Goal: Information Seeking & Learning: Check status

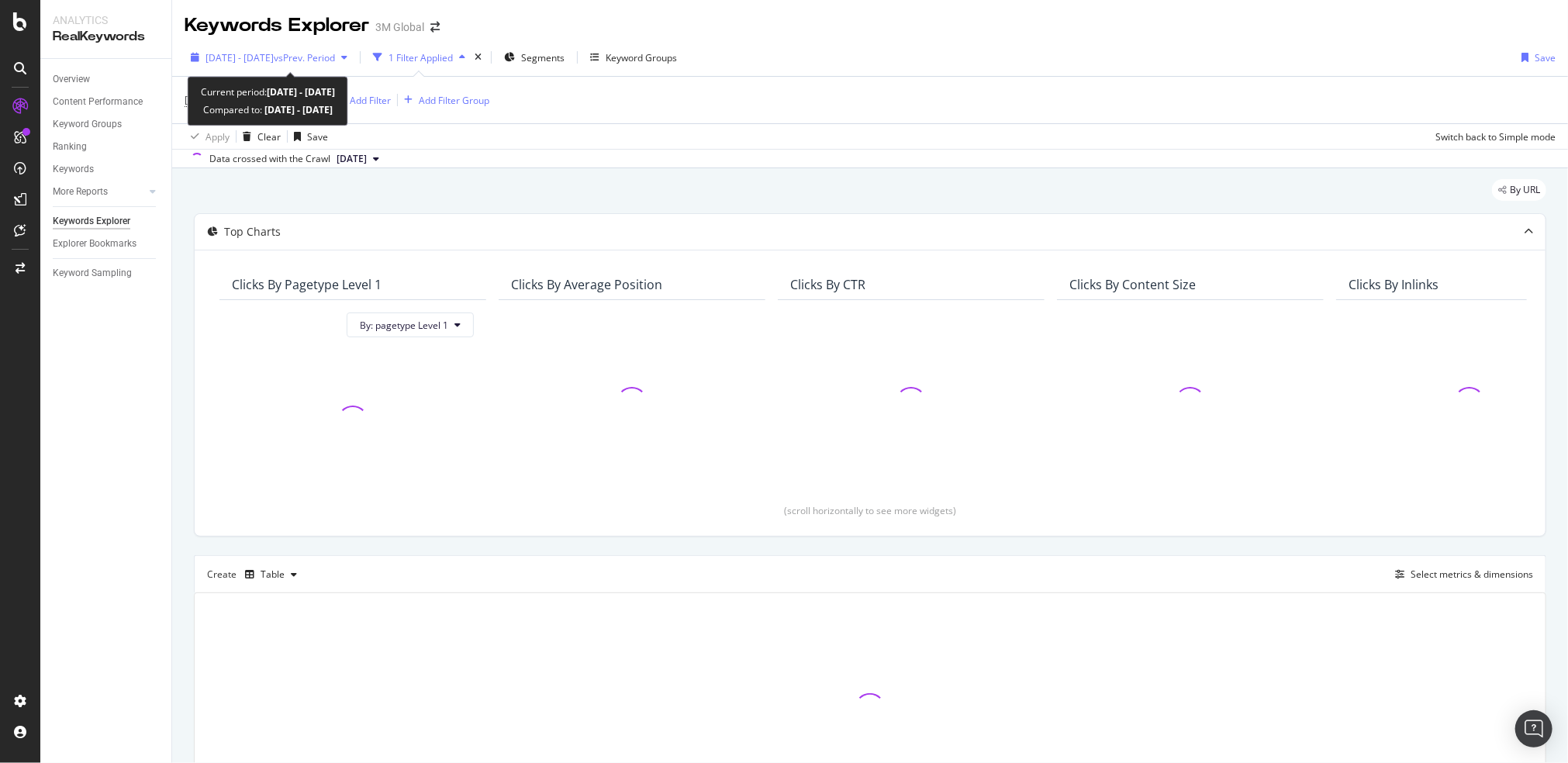
click at [274, 57] on span "2024 Aug. 1st - Sep. 15th" at bounding box center [239, 58] width 68 height 13
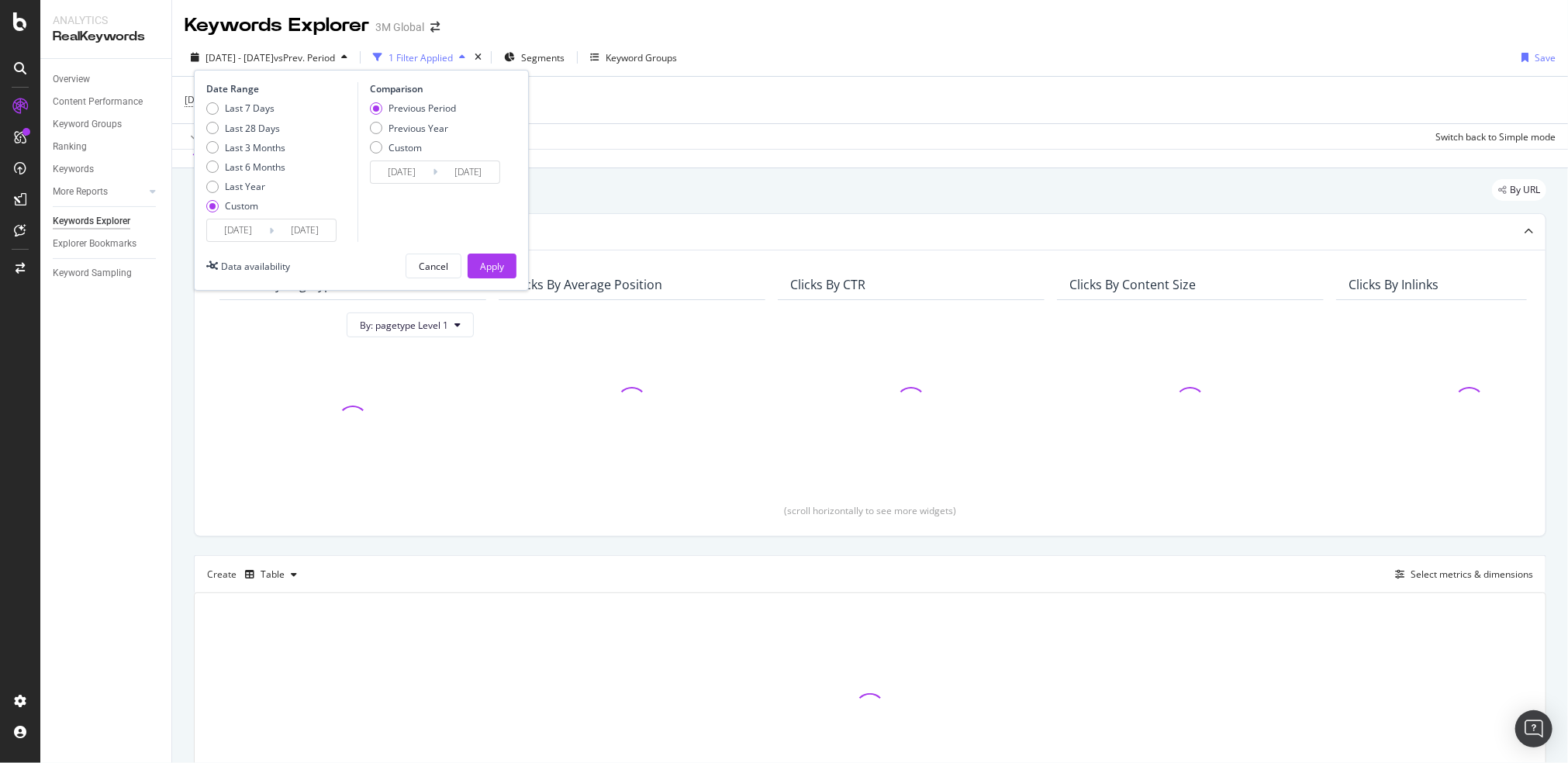
click at [237, 229] on input "2024/08/01" at bounding box center [238, 230] width 62 height 21
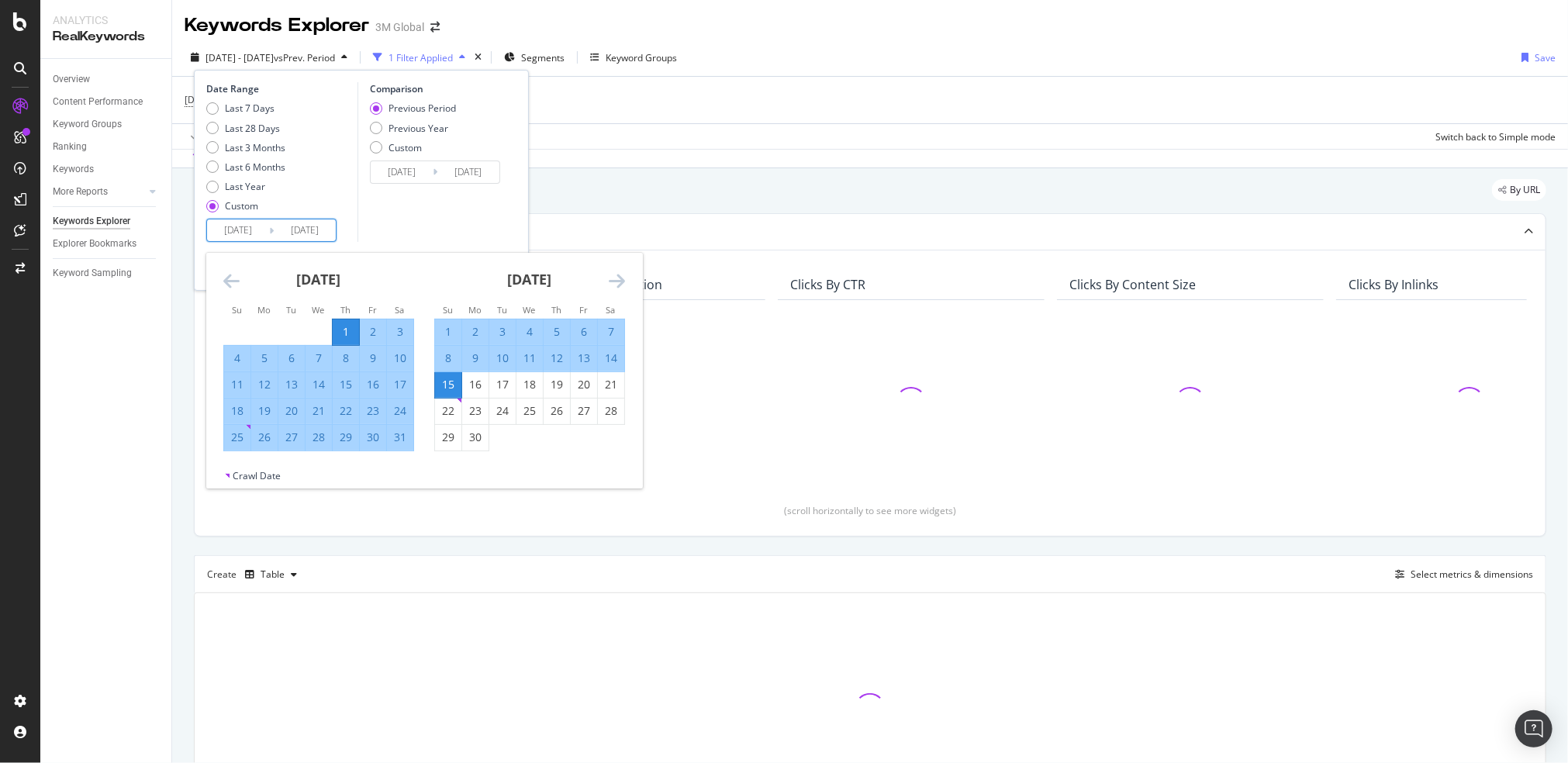
click at [233, 284] on icon "Move backward to switch to the previous month." at bounding box center [231, 280] width 16 height 19
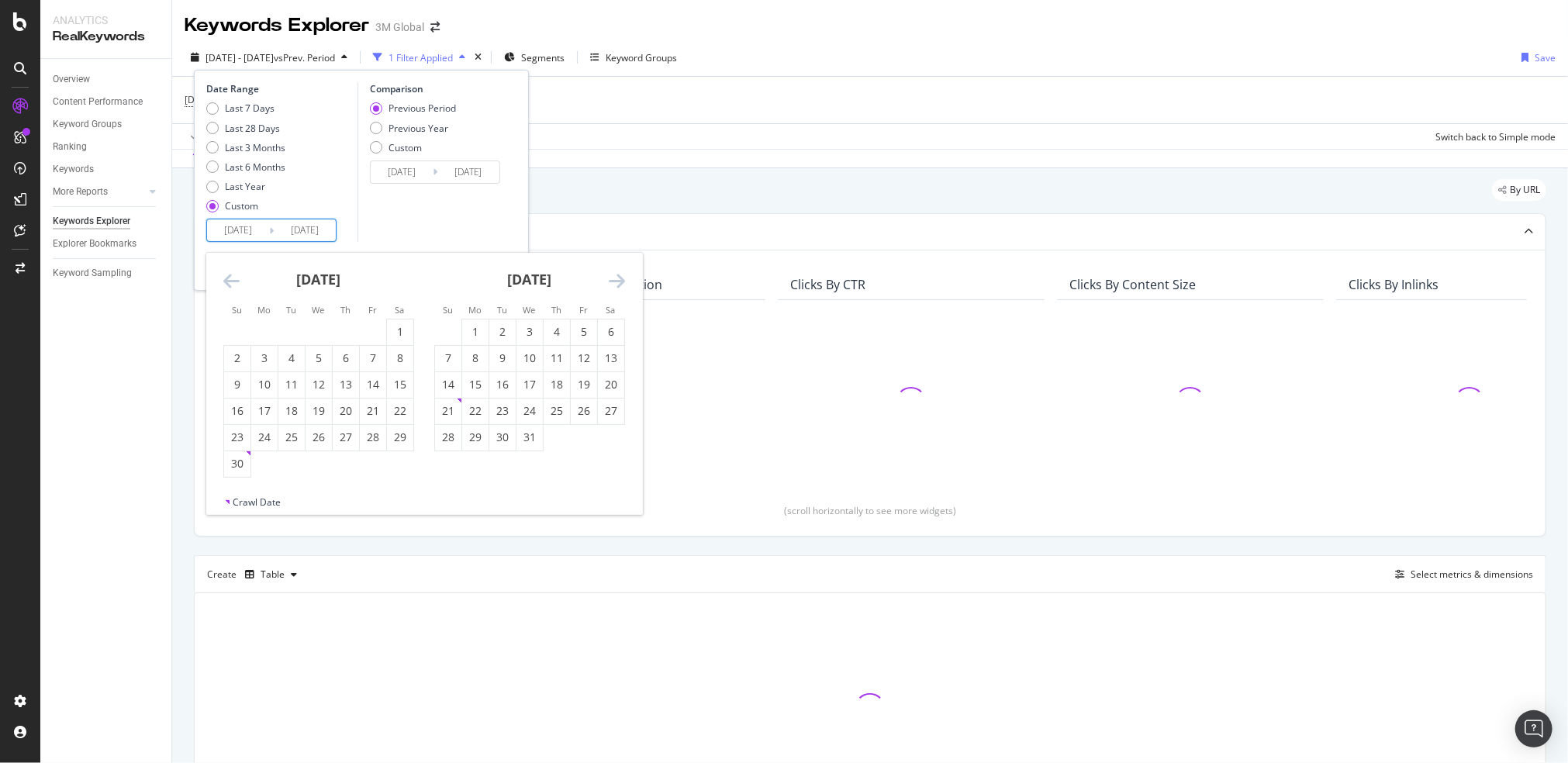
click at [233, 284] on icon "Move backward to switch to the previous month." at bounding box center [231, 280] width 16 height 19
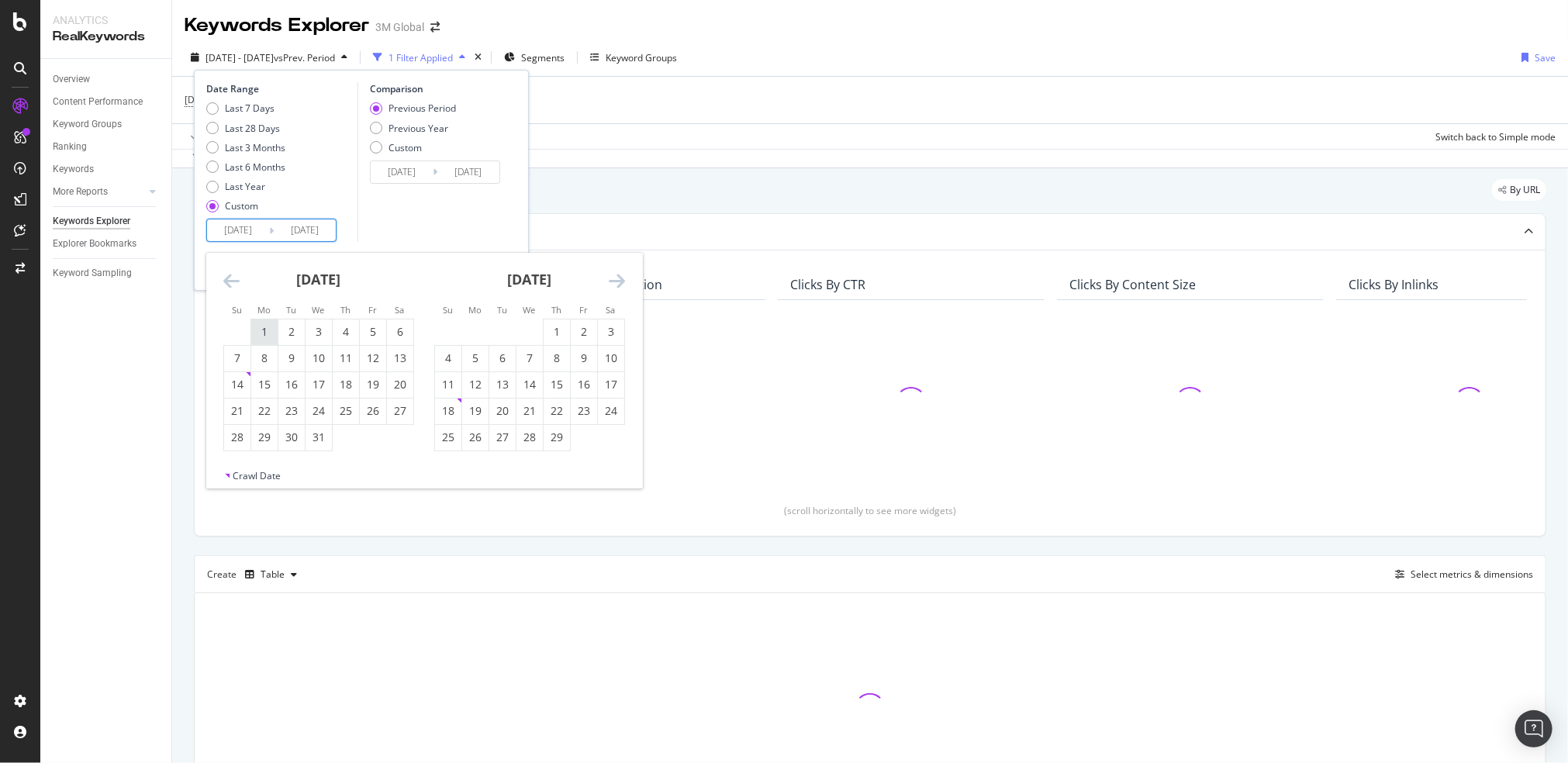
click at [266, 328] on div "1" at bounding box center [265, 332] width 27 height 15
type input "[DATE]"
type input "2023/04/16"
type input "2023/12/31"
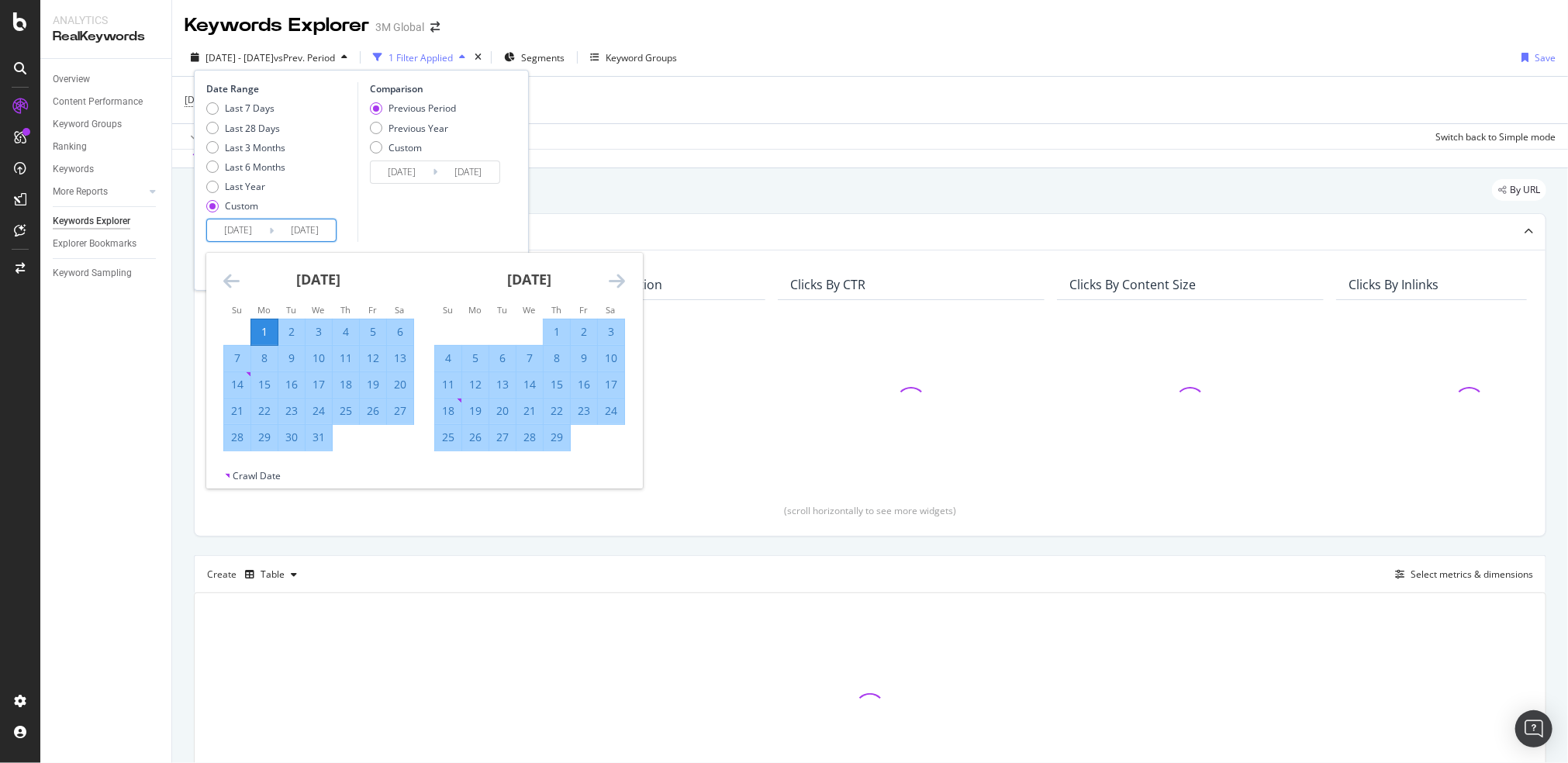
click at [617, 276] on icon "Move forward to switch to the next month." at bounding box center [617, 280] width 16 height 19
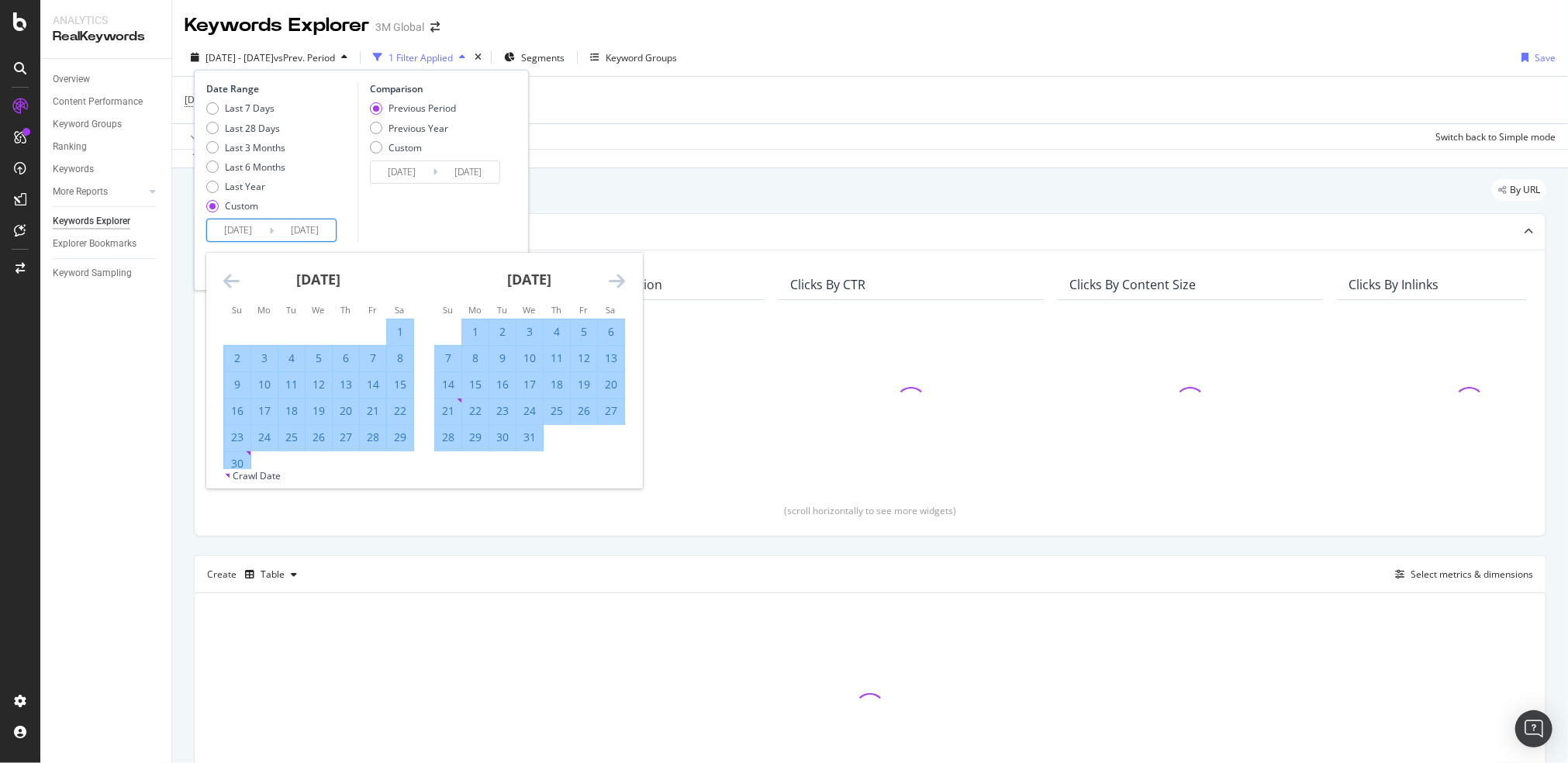
click at [617, 276] on icon "Move forward to switch to the next month." at bounding box center [617, 280] width 16 height 19
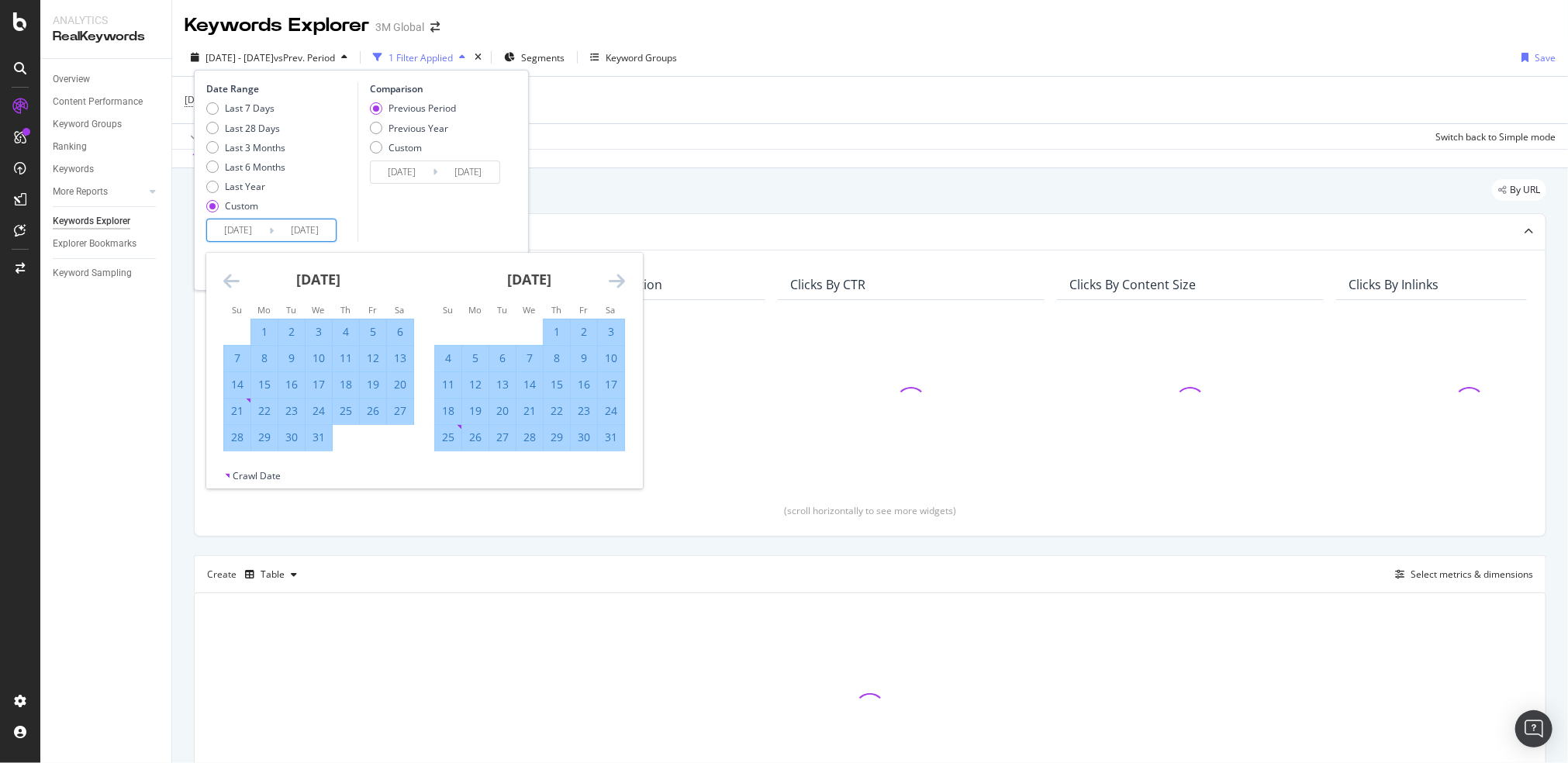
click at [617, 276] on icon "Move forward to switch to the next month." at bounding box center [617, 280] width 16 height 19
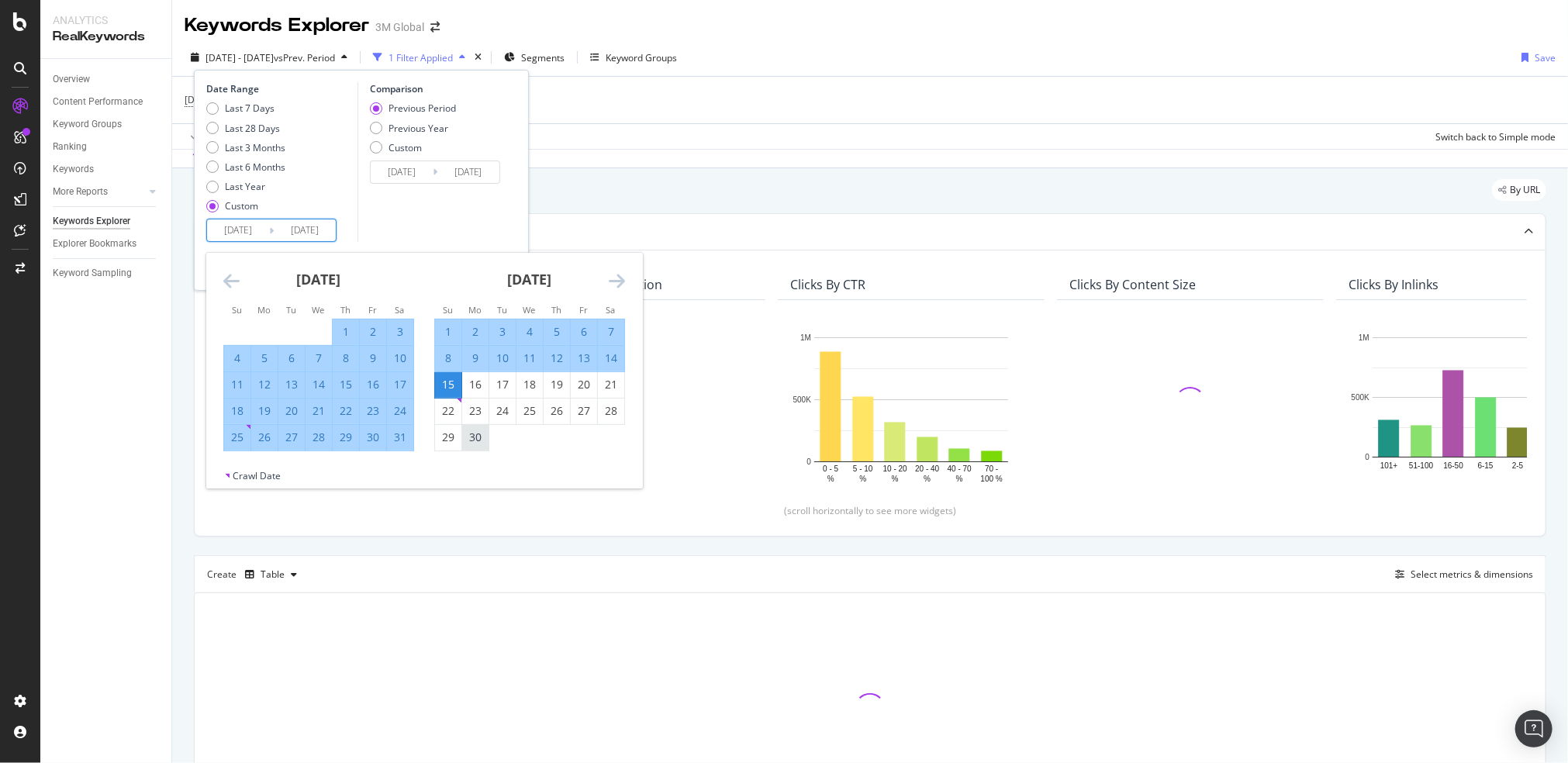
click at [473, 446] on div "30" at bounding box center [476, 438] width 27 height 26
type input "2024/09/30"
type input "2023/04/01"
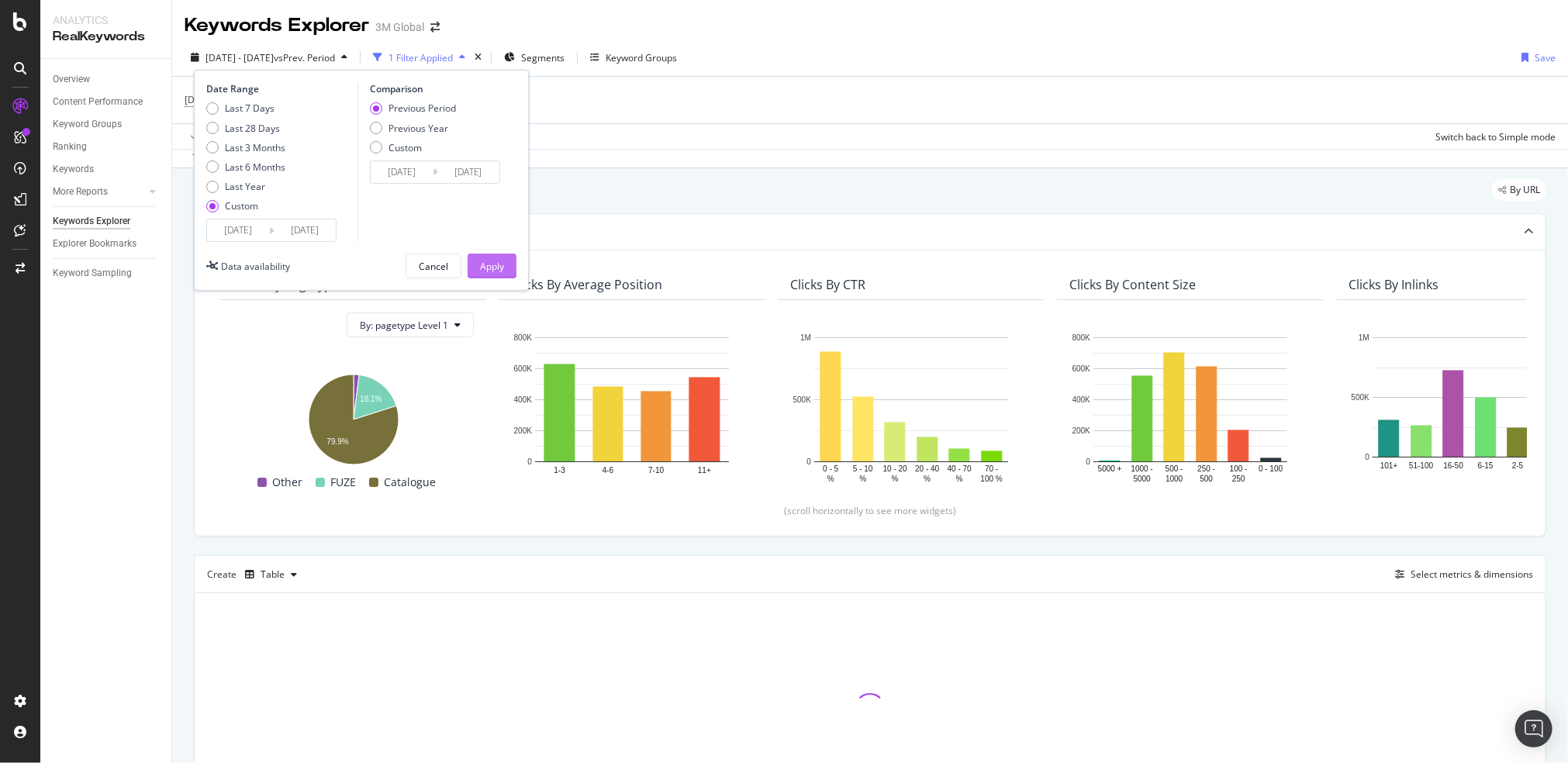
click at [493, 266] on div "Apply" at bounding box center [492, 266] width 24 height 13
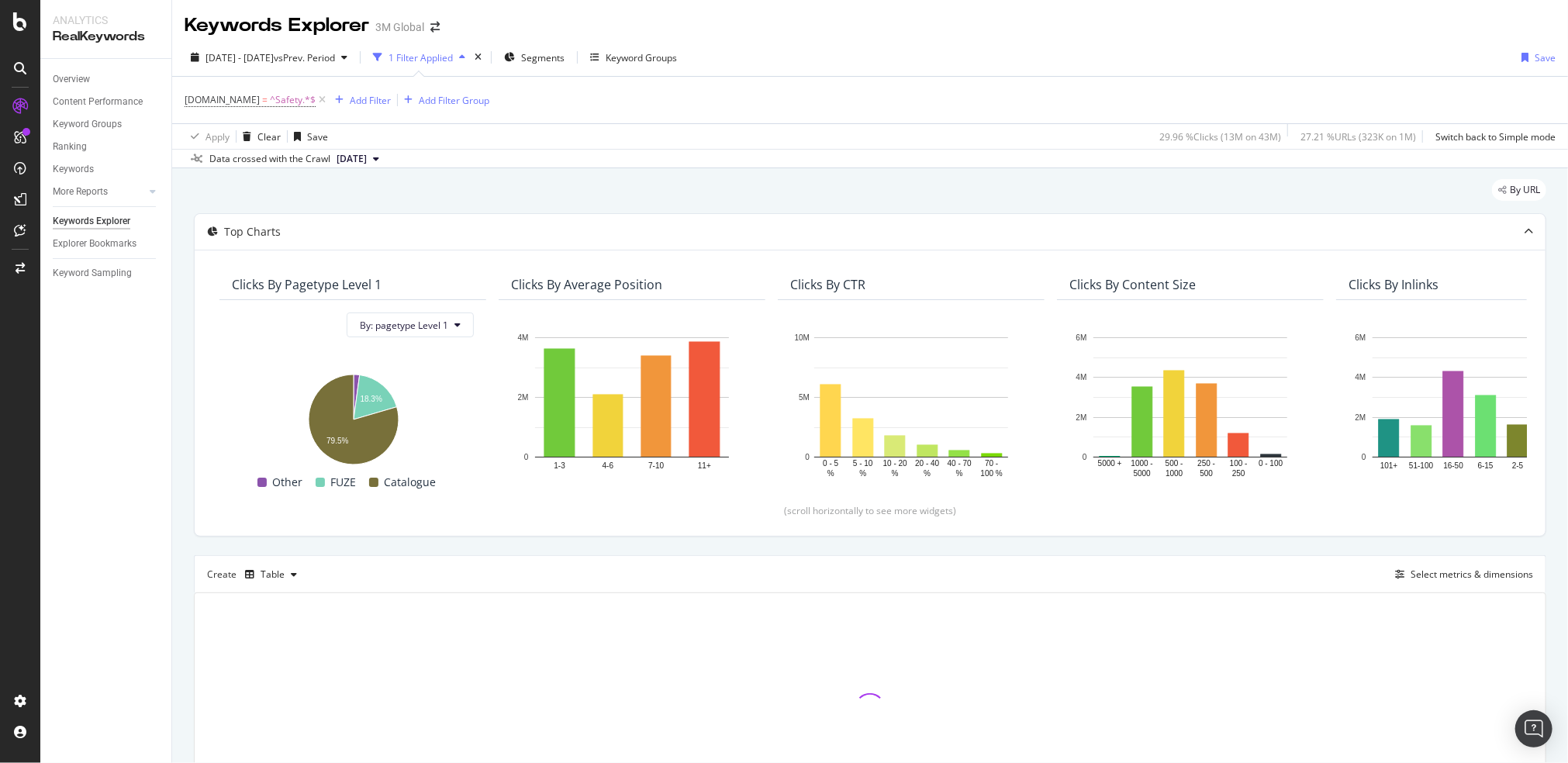
click at [830, 195] on div "By URL" at bounding box center [869, 197] width 1352 height 34
click at [976, 195] on div "By URL" at bounding box center [869, 197] width 1352 height 34
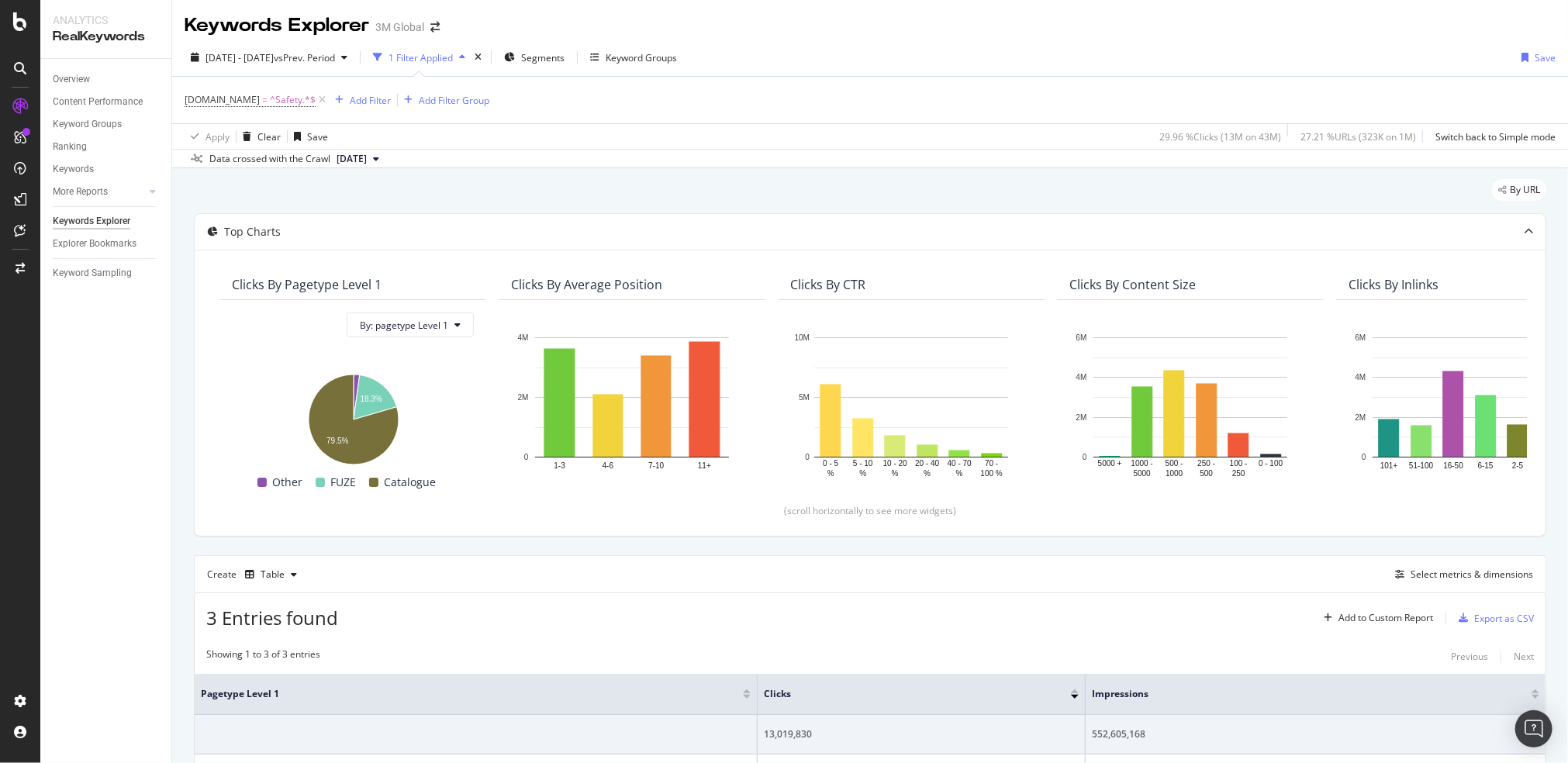
click at [548, 99] on div "DCSext.Business = ^Safety.*$ Add Filter Add Filter Group" at bounding box center [870, 100] width 1371 height 46
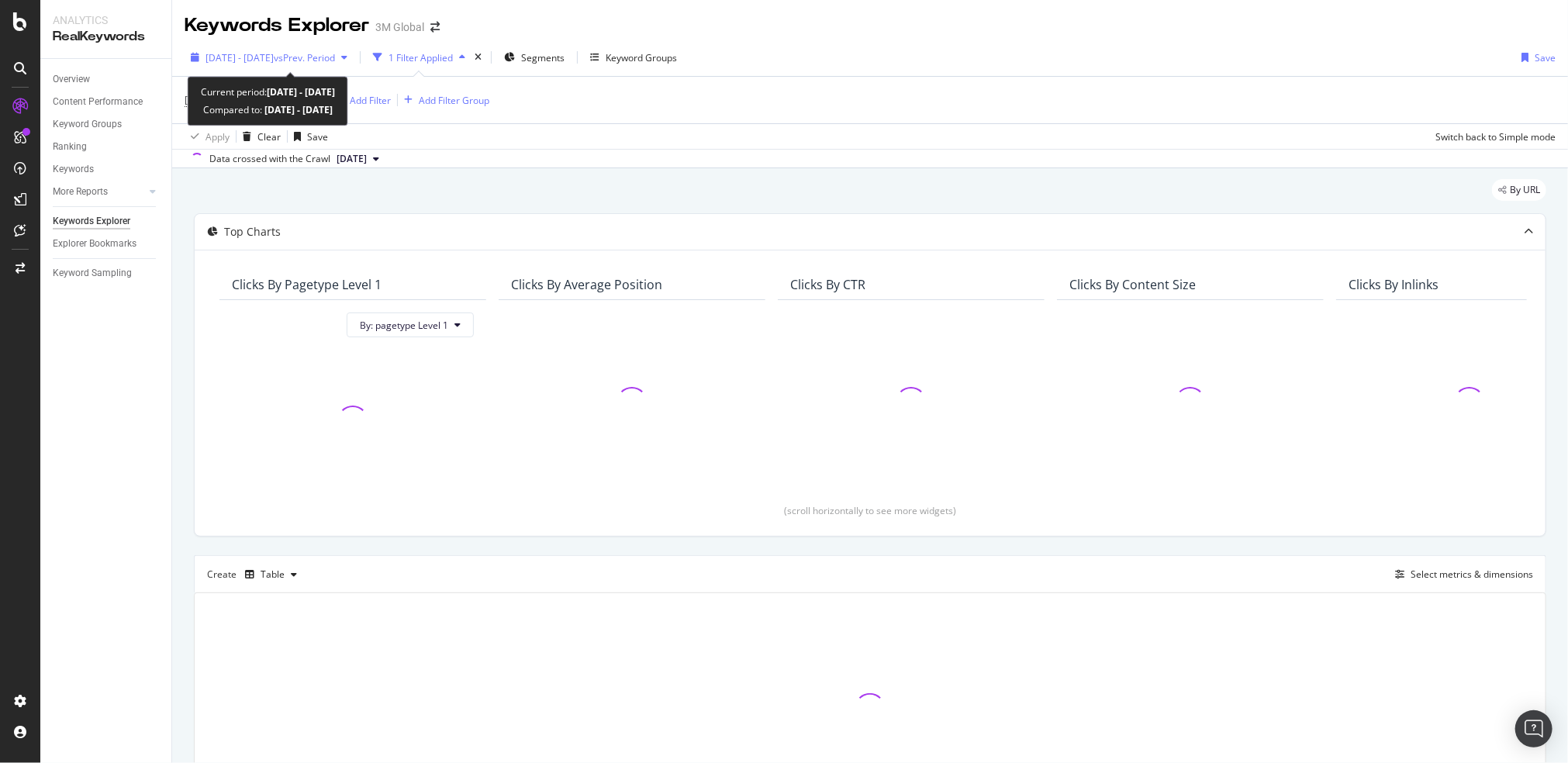
click at [257, 52] on span "2025 Aug. 1st - Sep. 15th" at bounding box center [239, 58] width 68 height 13
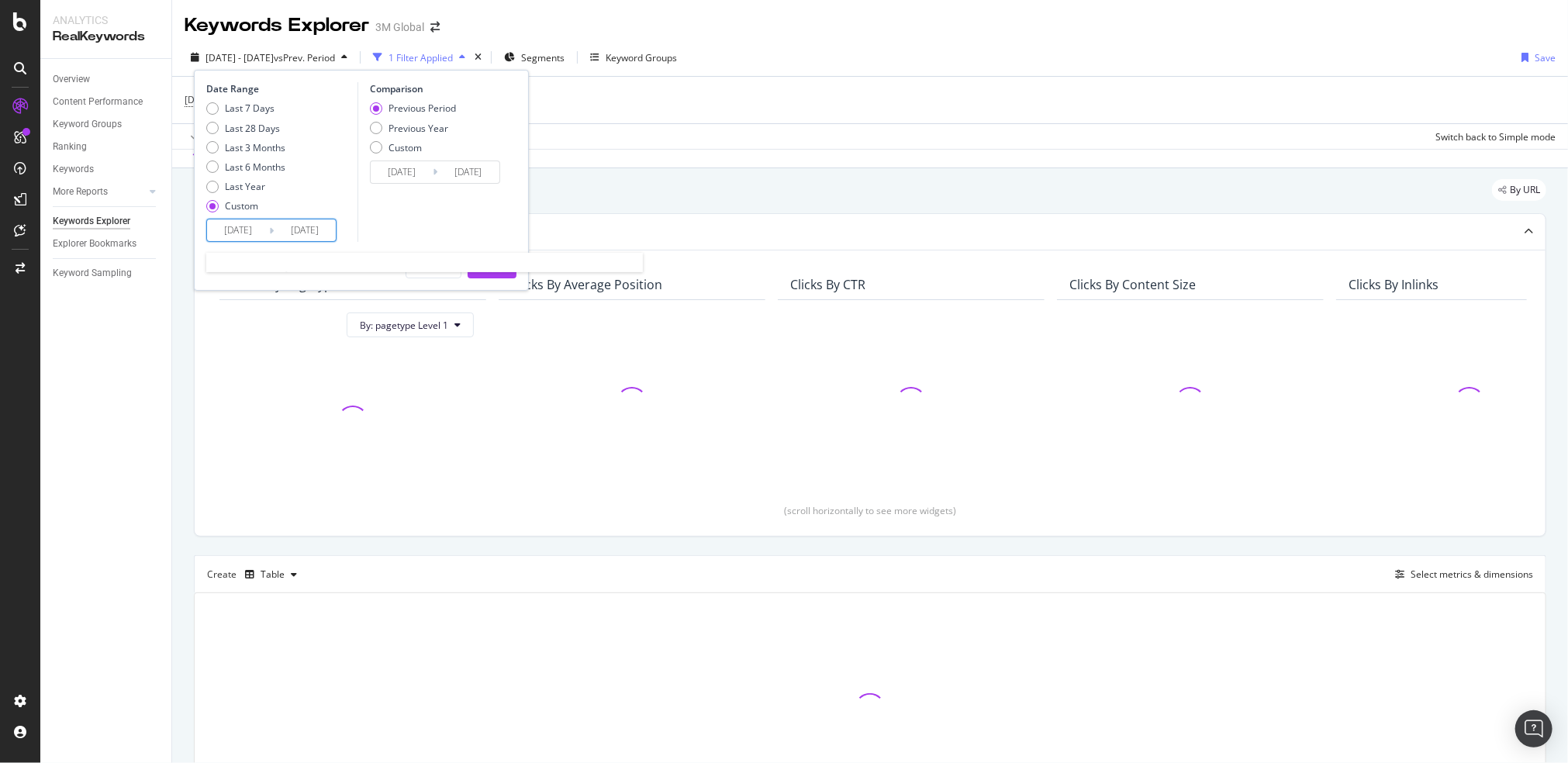
click at [245, 229] on input "2025/08/01" at bounding box center [238, 230] width 62 height 21
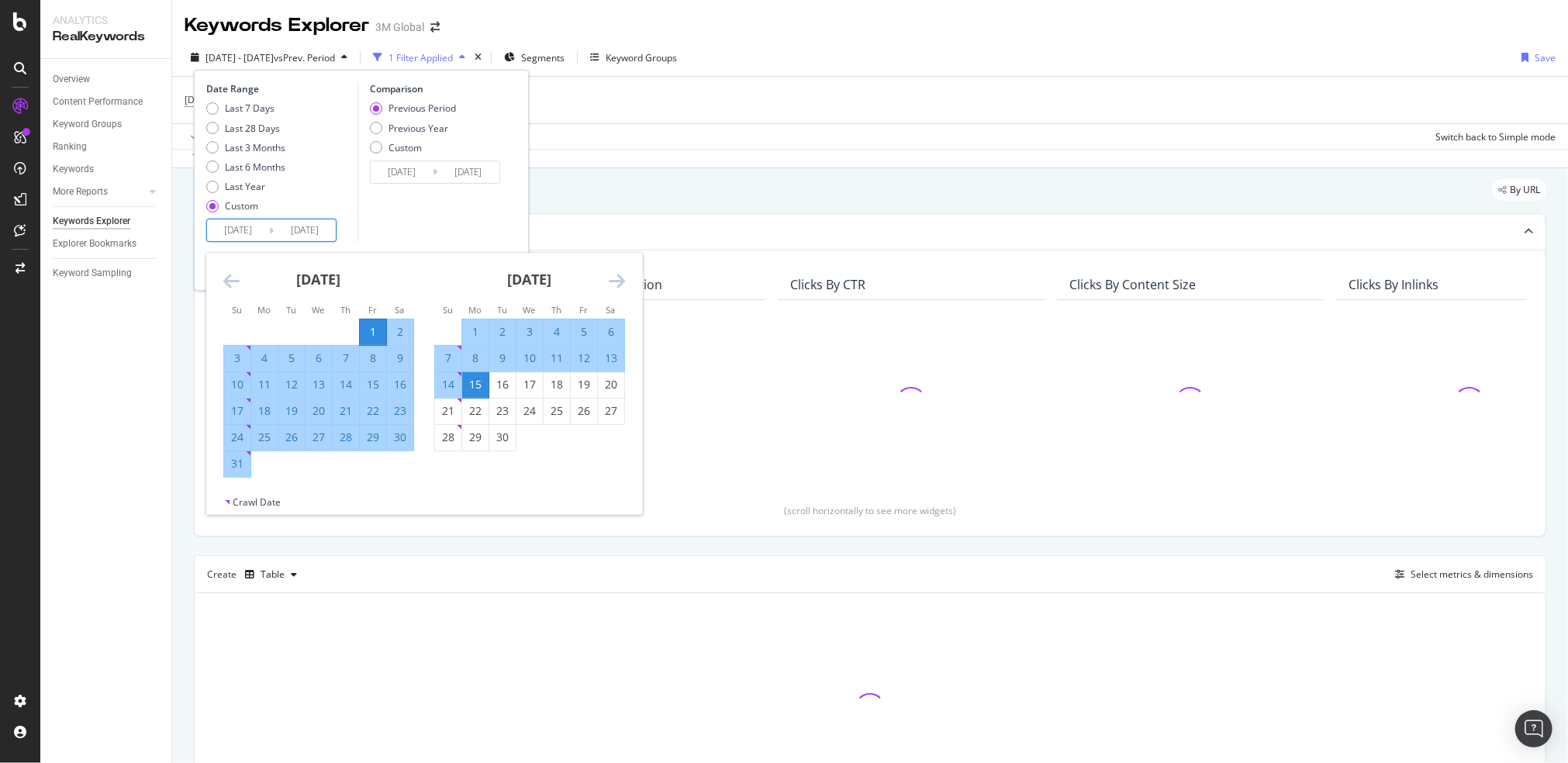
click at [228, 278] on icon "Move backward to switch to the previous month." at bounding box center [231, 280] width 16 height 19
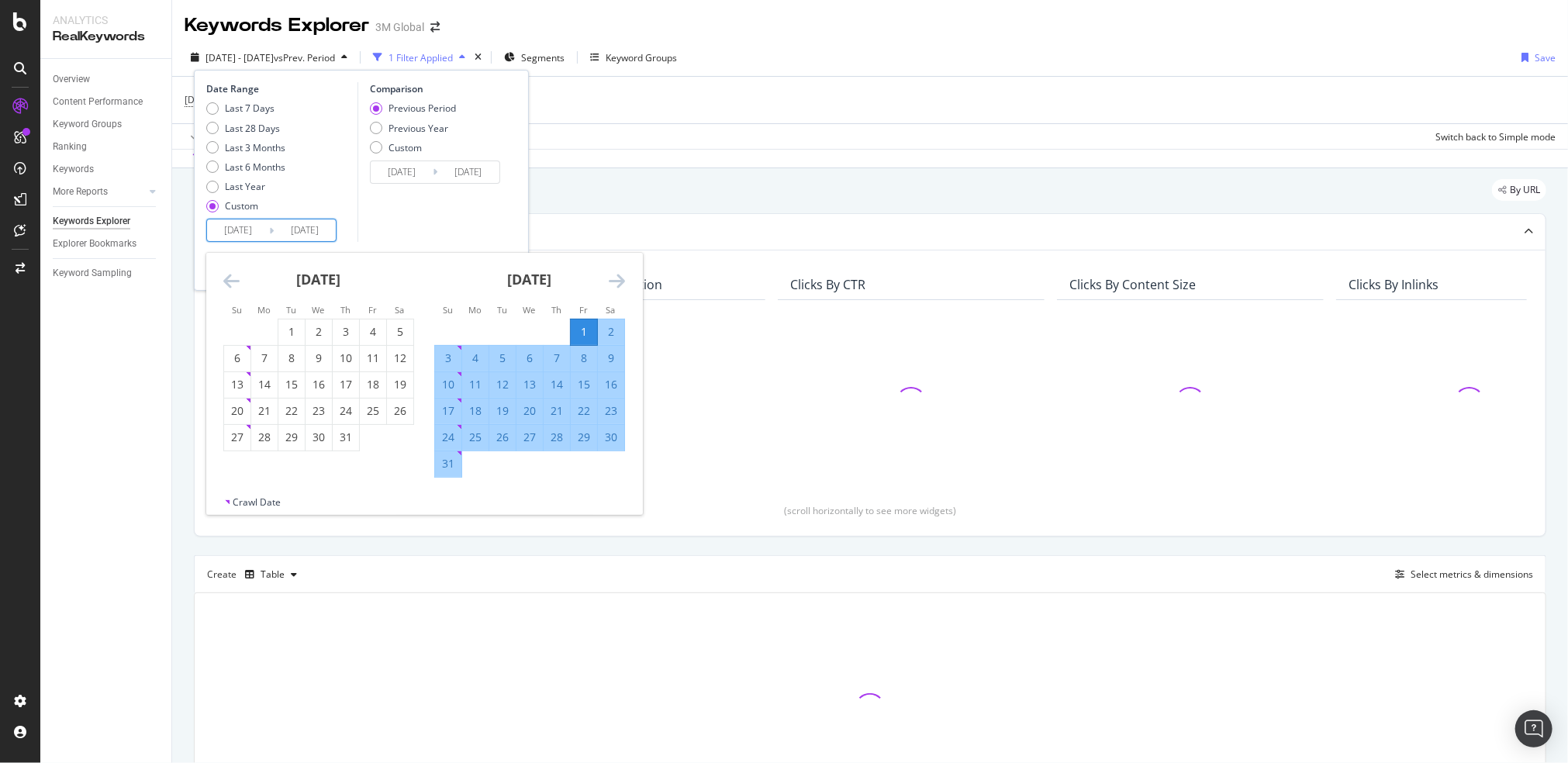
click at [228, 278] on icon "Move backward to switch to the previous month." at bounding box center [231, 280] width 16 height 19
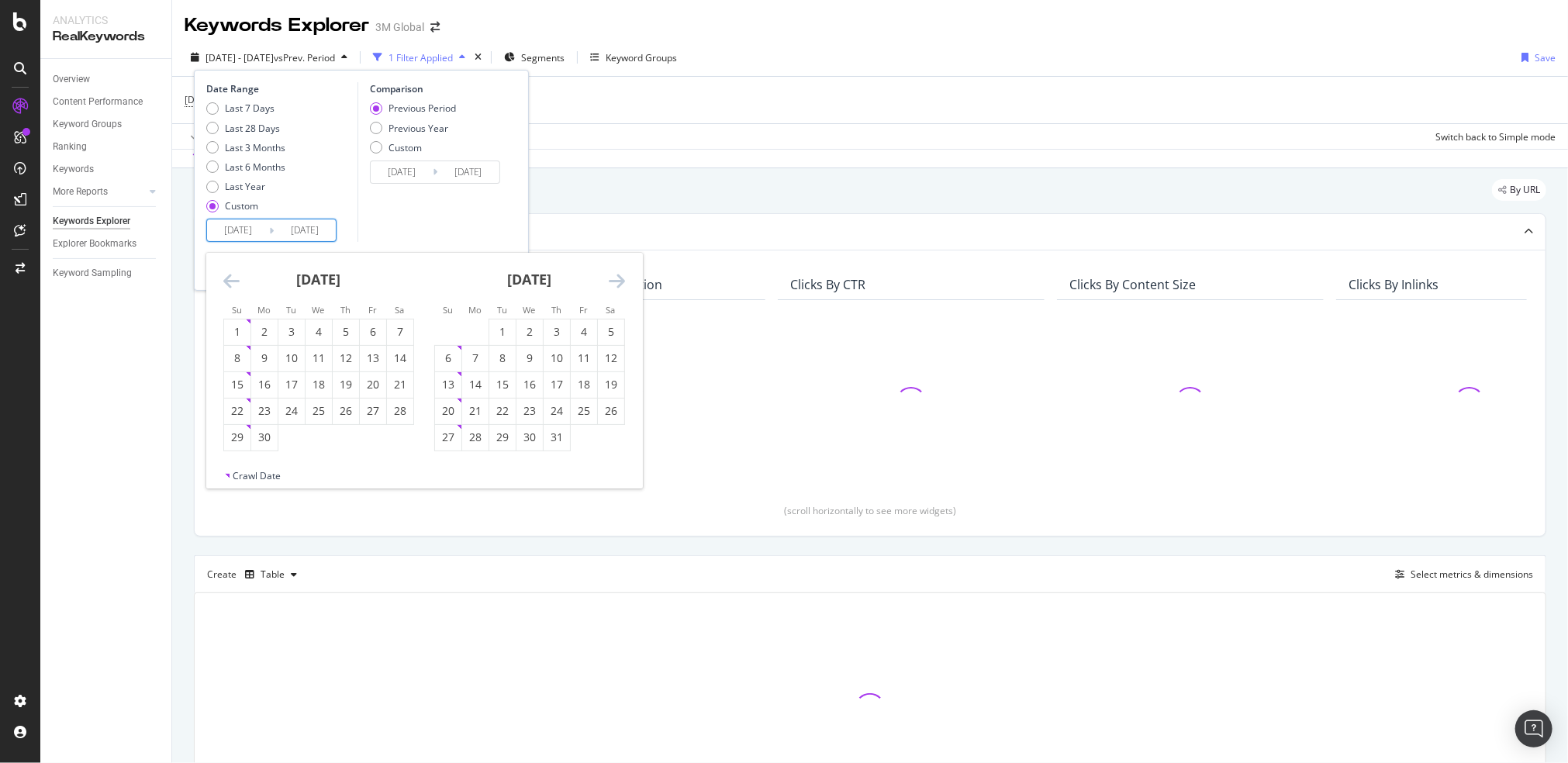
click at [228, 278] on icon "Move backward to switch to the previous month." at bounding box center [231, 280] width 16 height 19
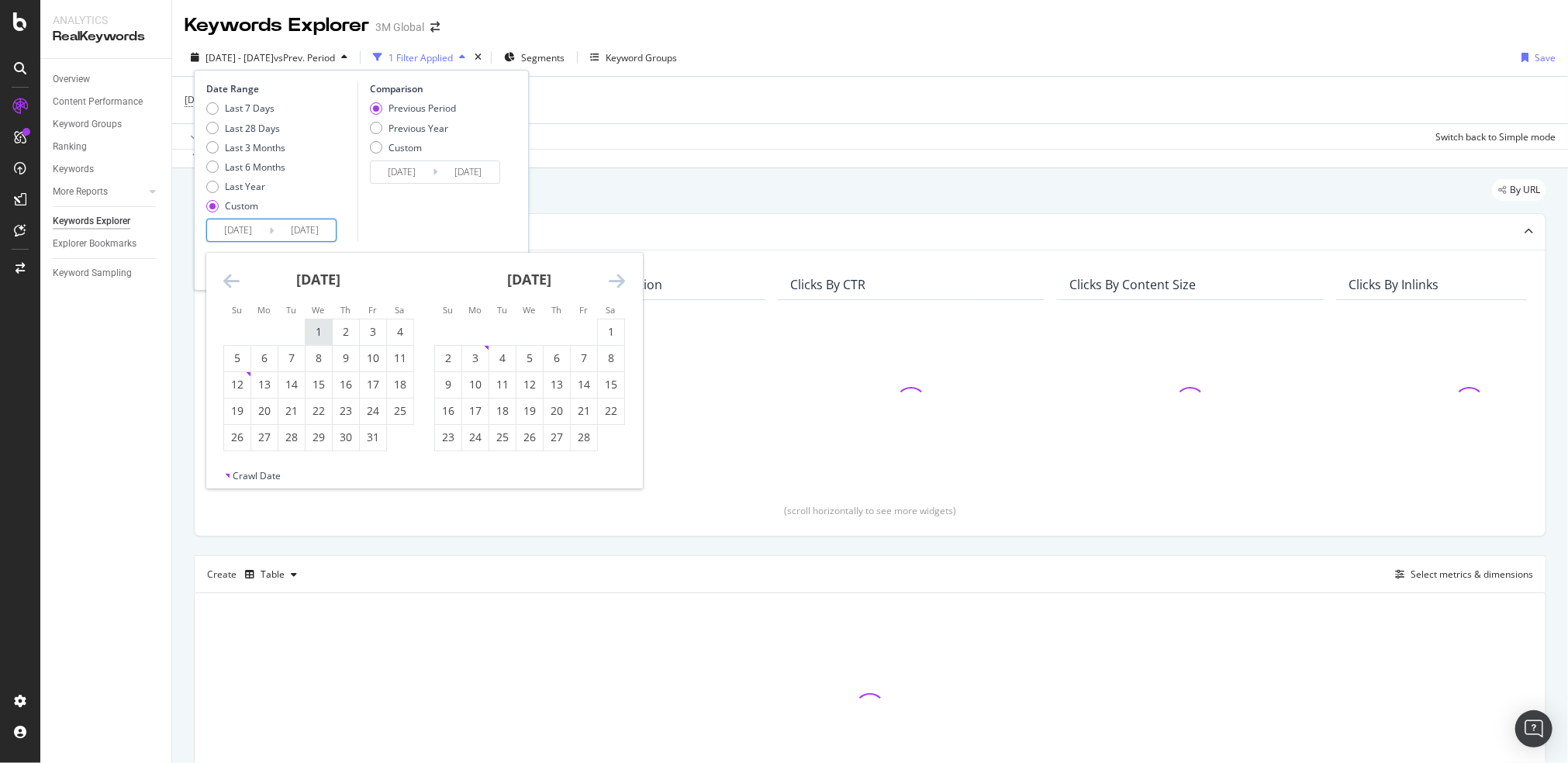
click at [316, 334] on div "1" at bounding box center [319, 332] width 27 height 15
type input "[DATE]"
type input "2024/04/17"
type input "2024/12/31"
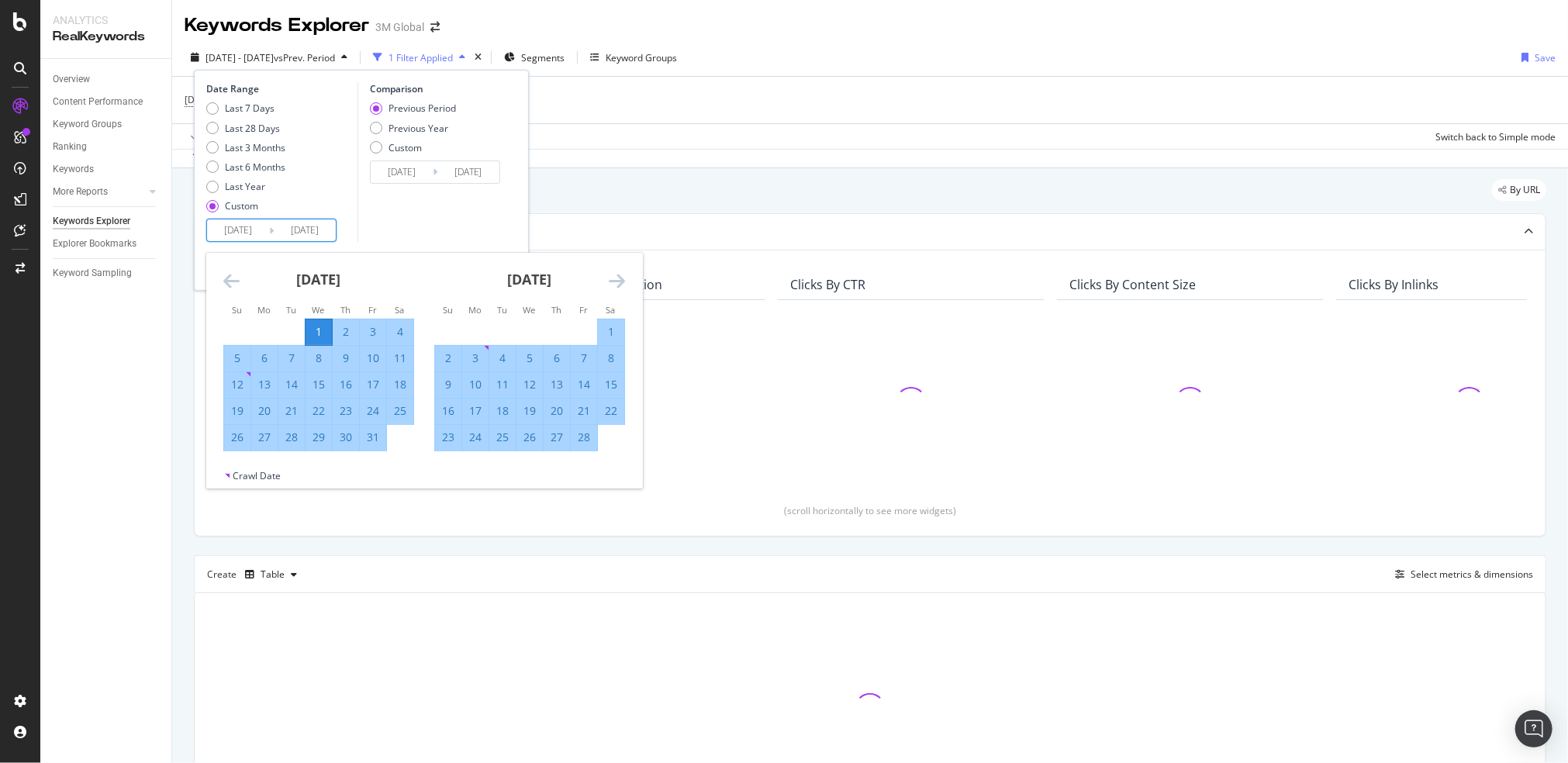
click at [620, 271] on icon "Move forward to switch to the next month." at bounding box center [617, 280] width 16 height 19
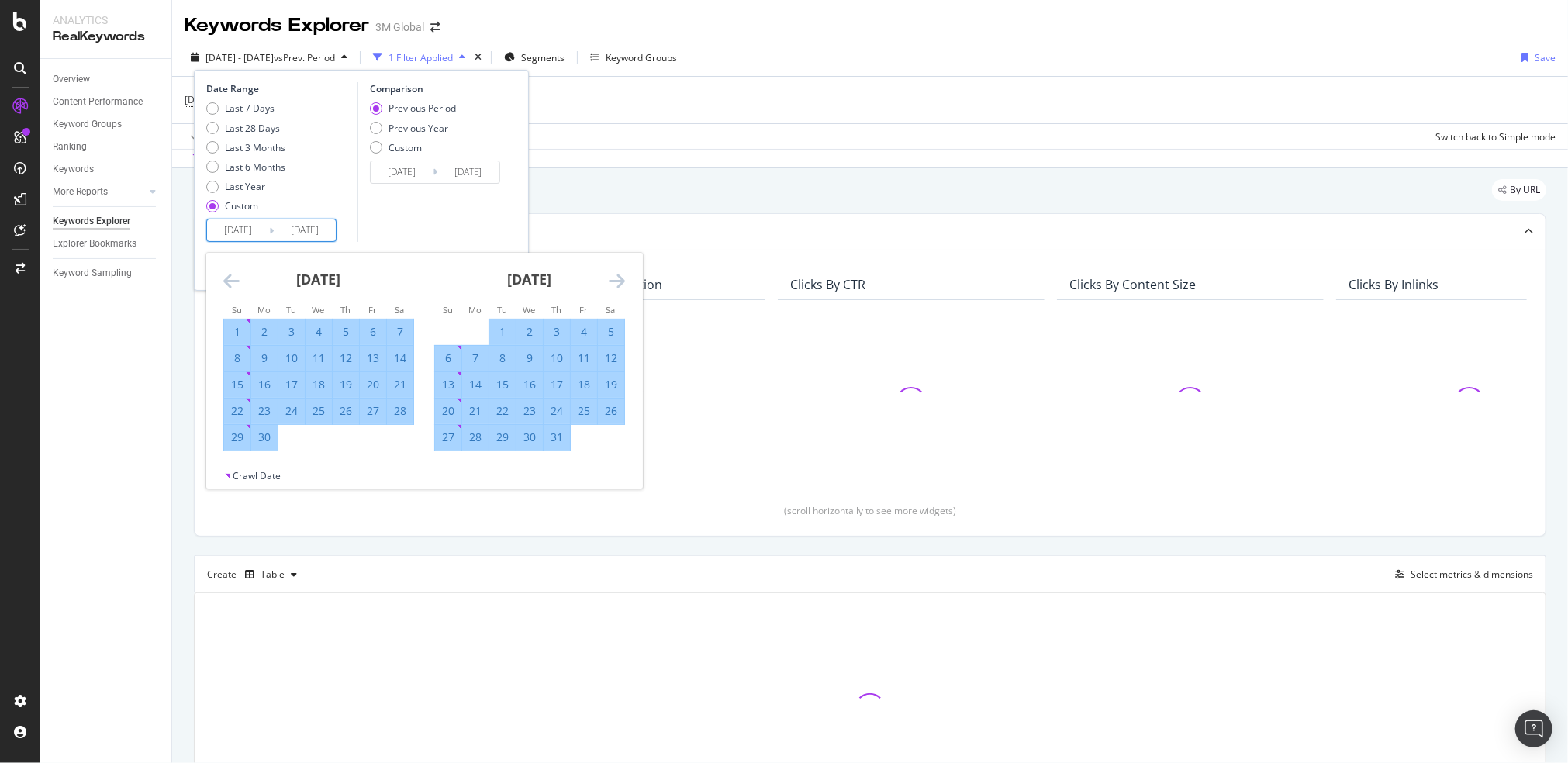
click at [620, 271] on icon "Move forward to switch to the next month." at bounding box center [617, 280] width 16 height 19
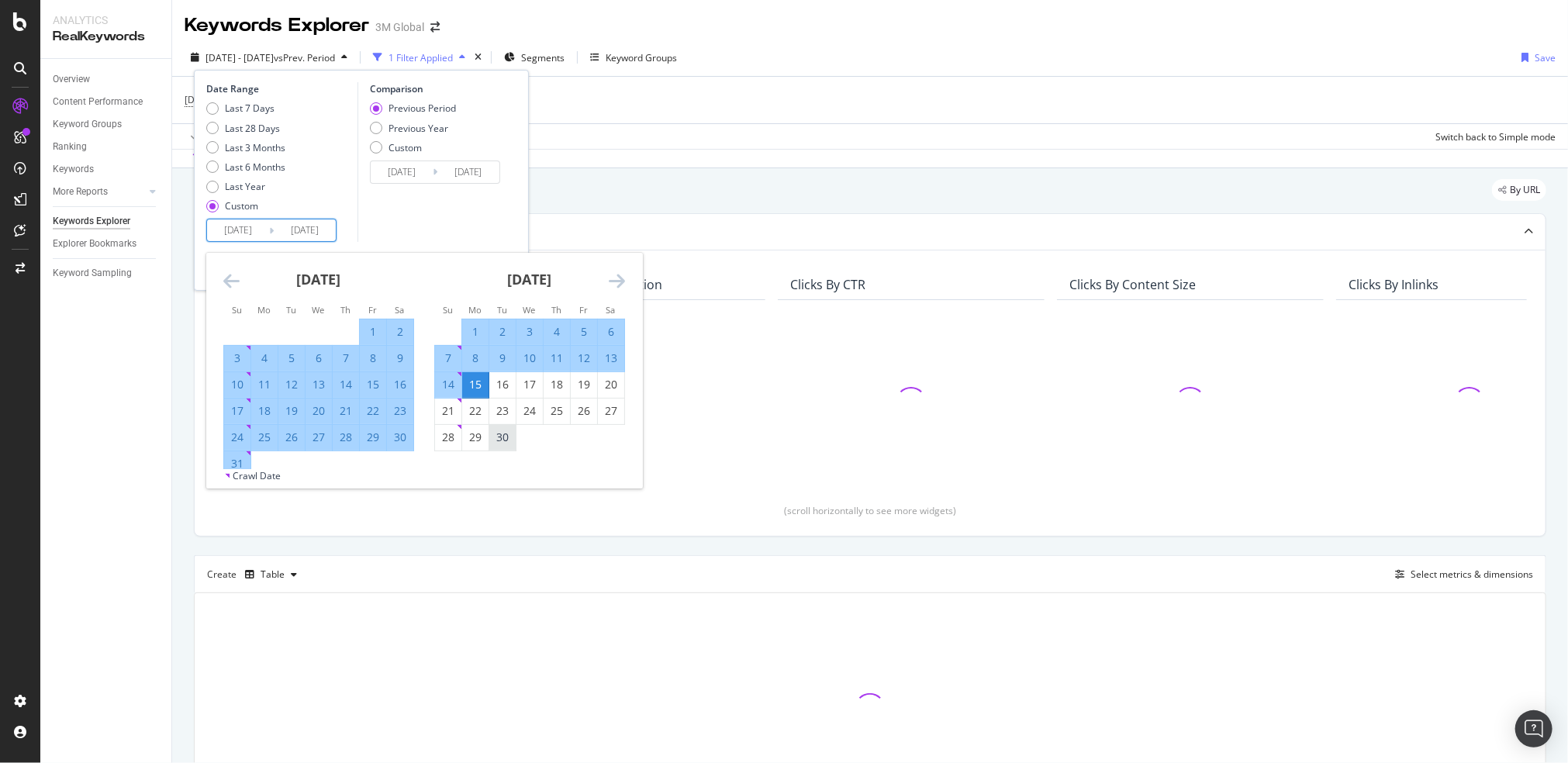
click at [509, 440] on div "30" at bounding box center [502, 437] width 27 height 15
type input "2025/09/30"
type input "2024/04/02"
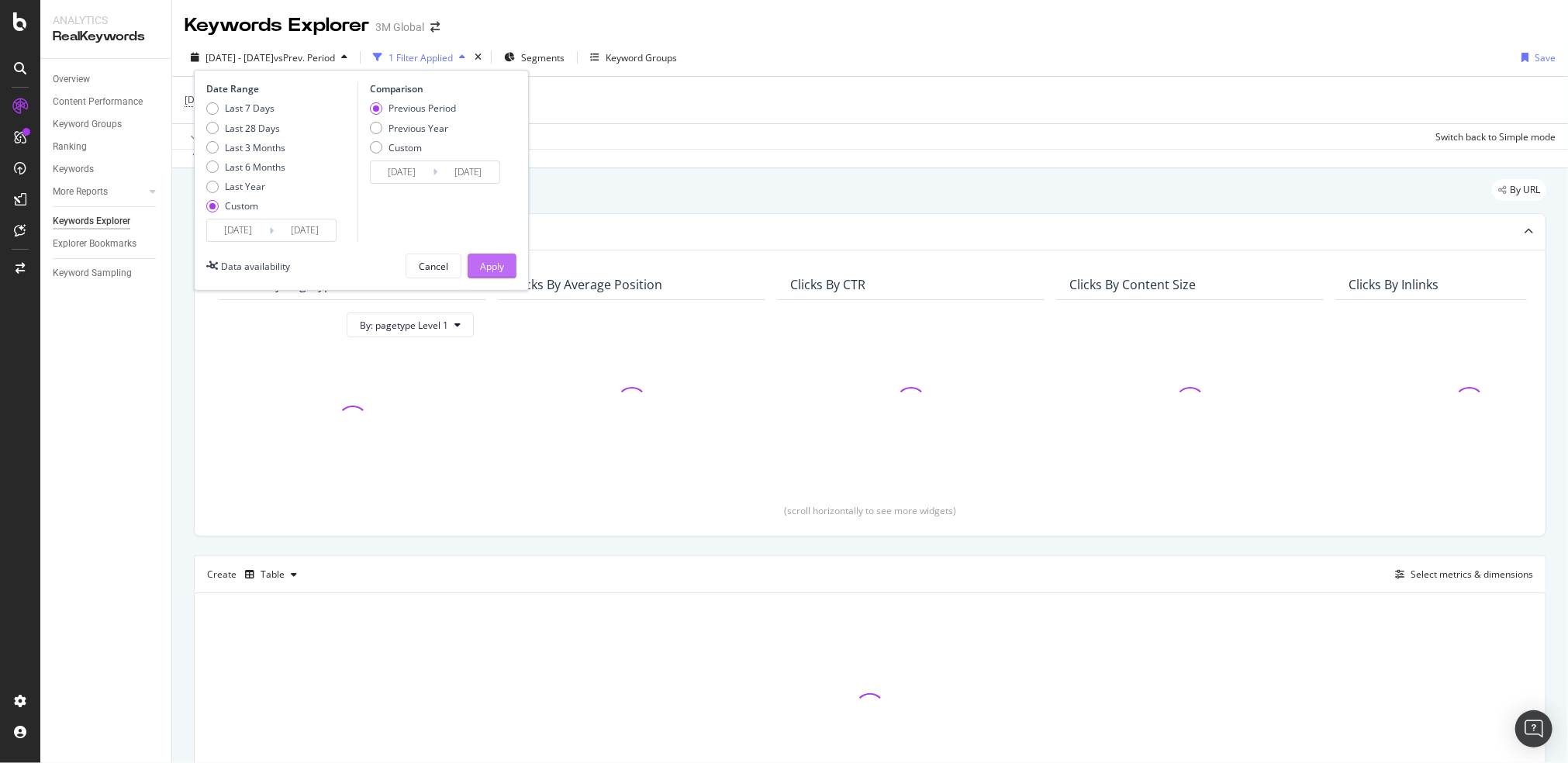
click at [493, 266] on div "Apply" at bounding box center [492, 266] width 24 height 13
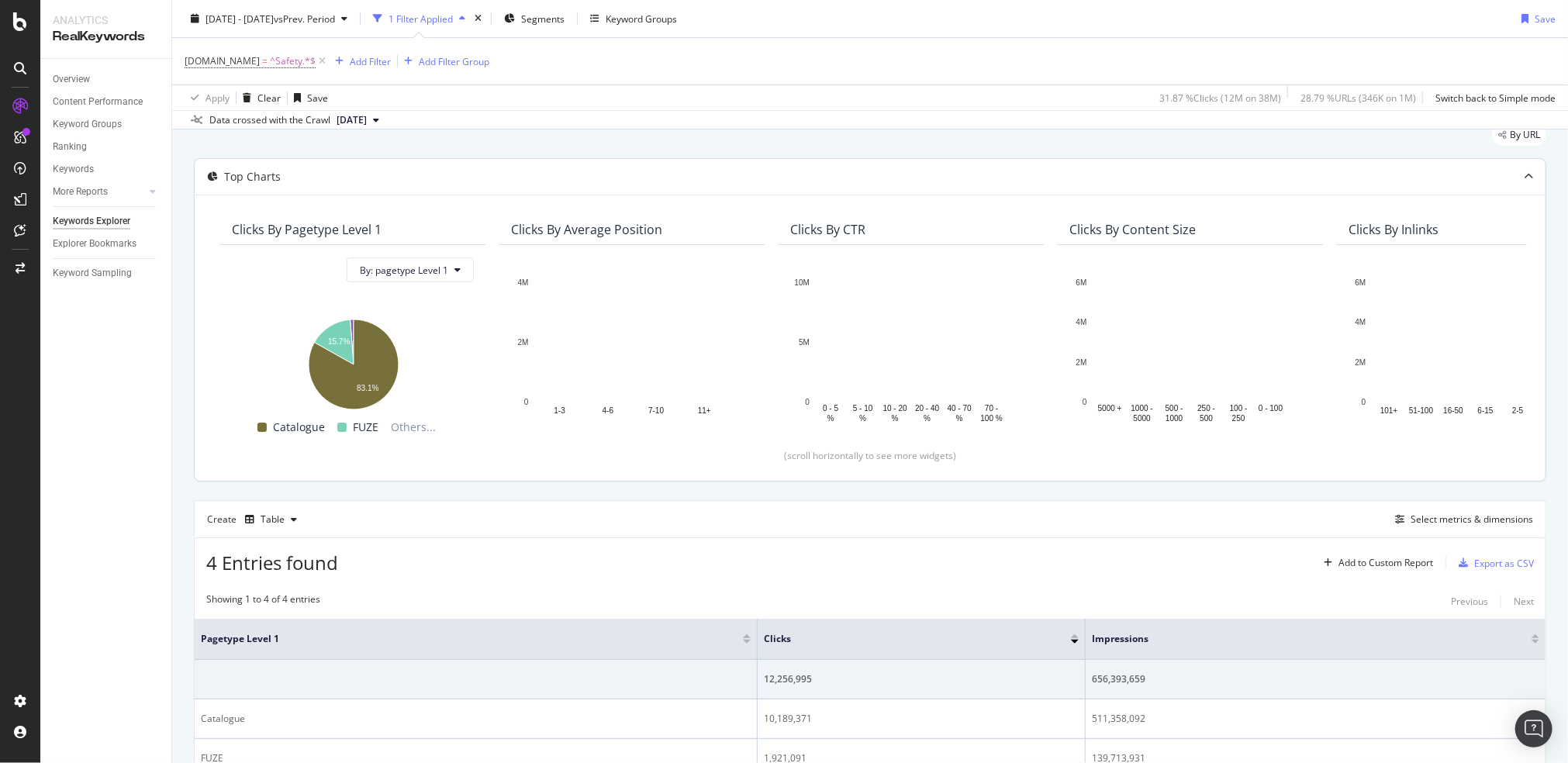
scroll to position [236, 0]
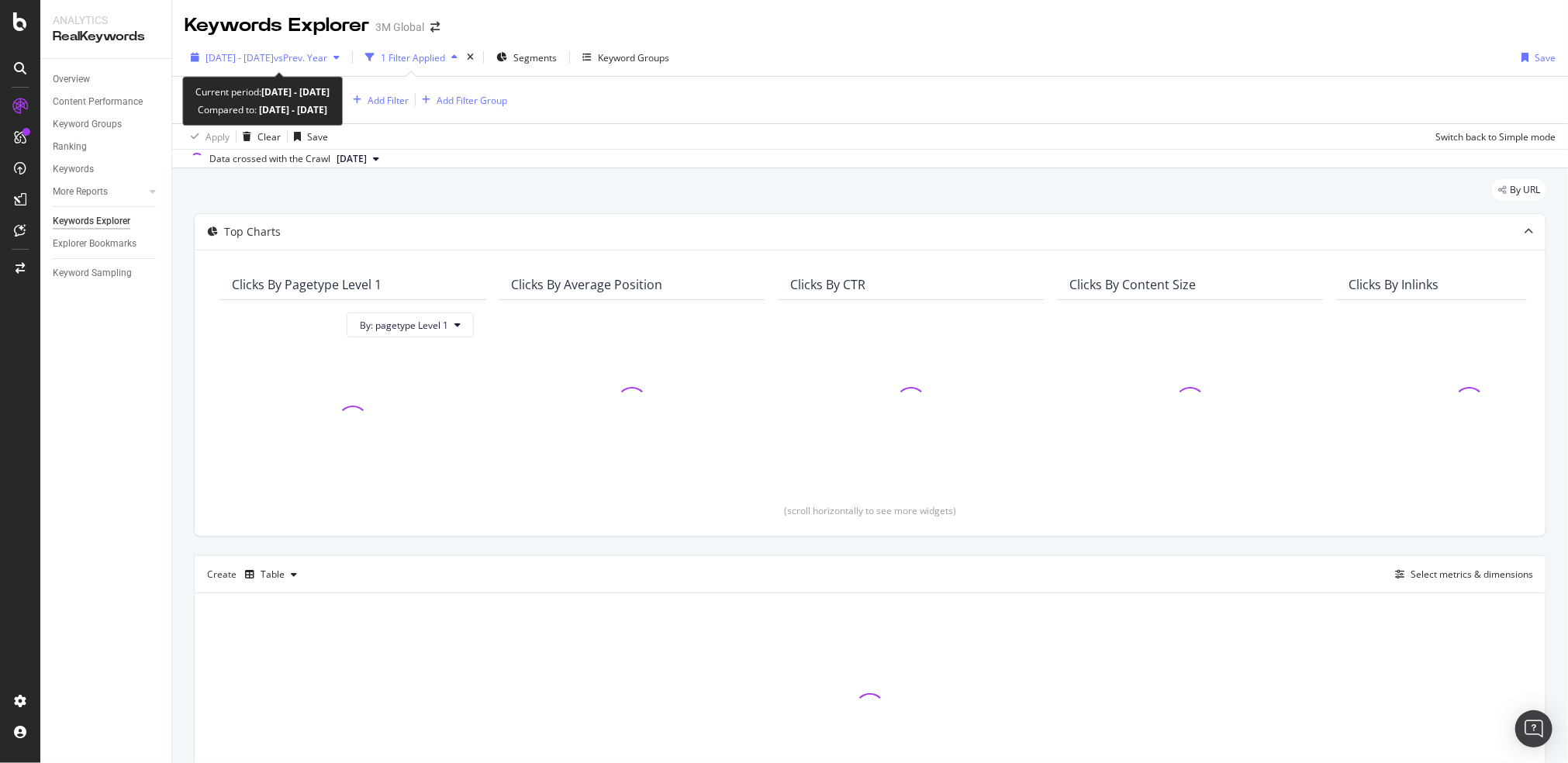
click at [274, 57] on span "2024 Jul. 1st - Jul. 31st" at bounding box center [239, 58] width 68 height 13
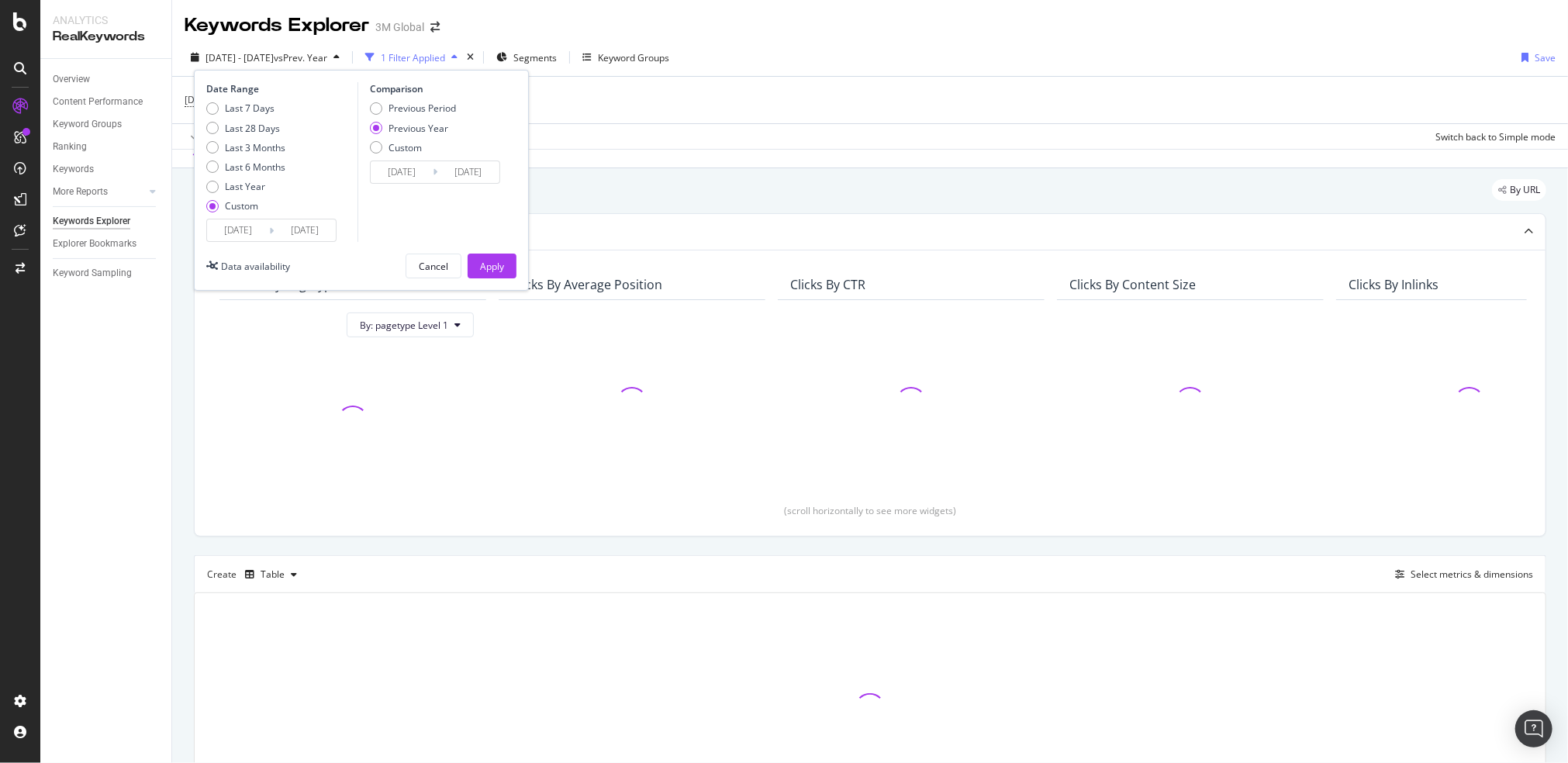
click at [239, 223] on input "2024/07/01" at bounding box center [238, 230] width 62 height 21
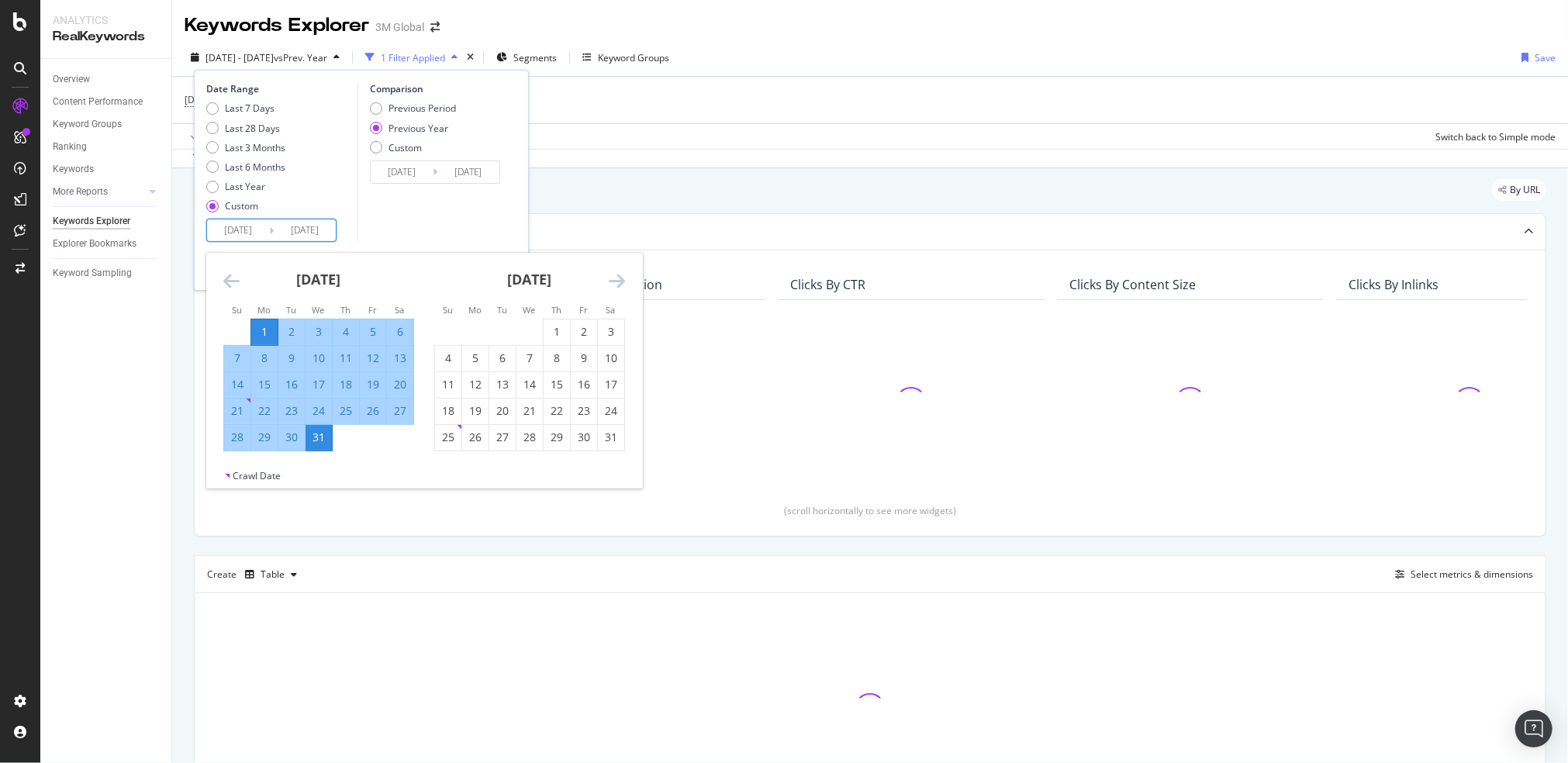
click at [227, 275] on icon "Move backward to switch to the previous month." at bounding box center [231, 280] width 16 height 19
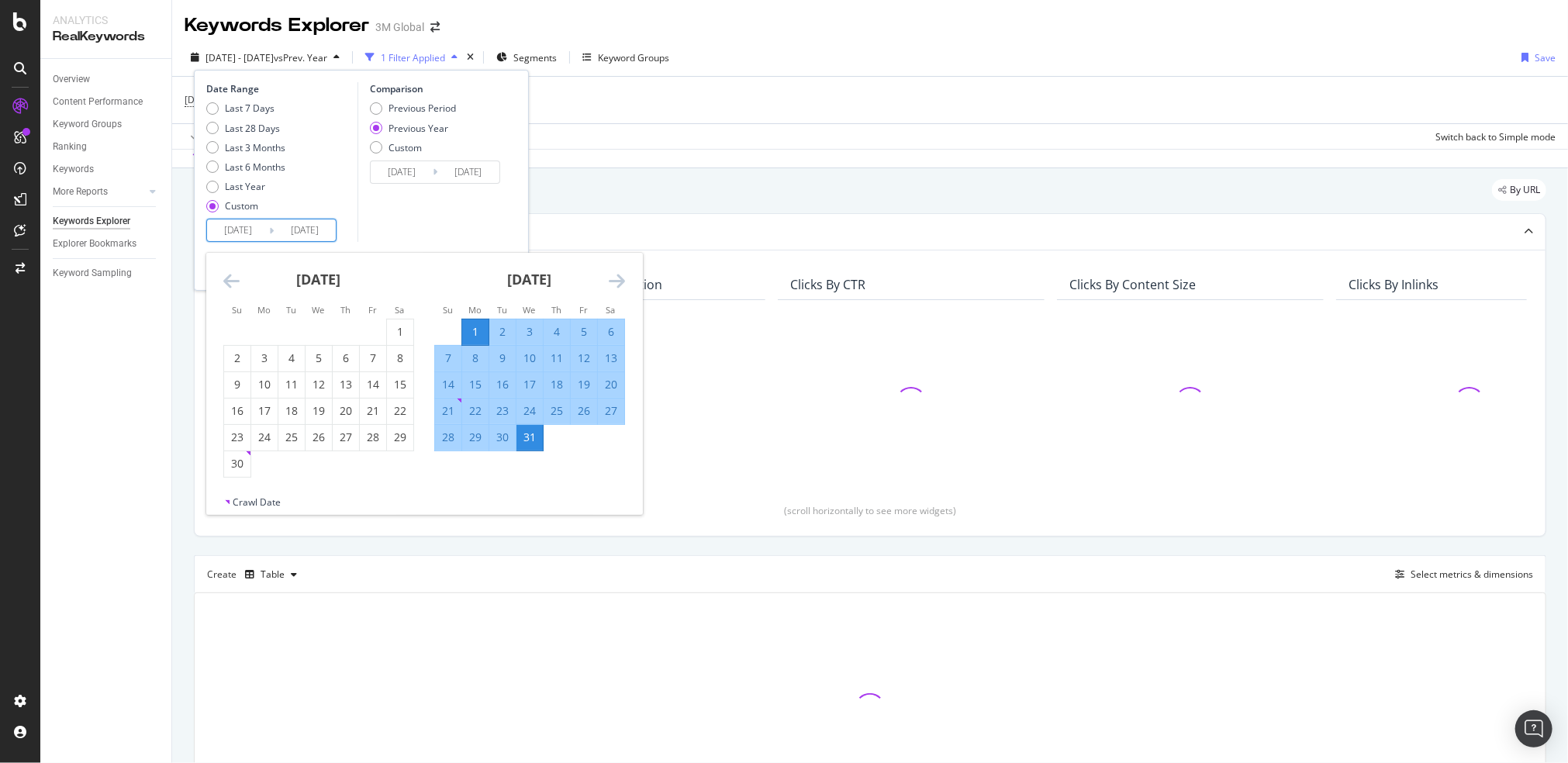
click at [227, 275] on icon "Move backward to switch to the previous month." at bounding box center [231, 280] width 16 height 19
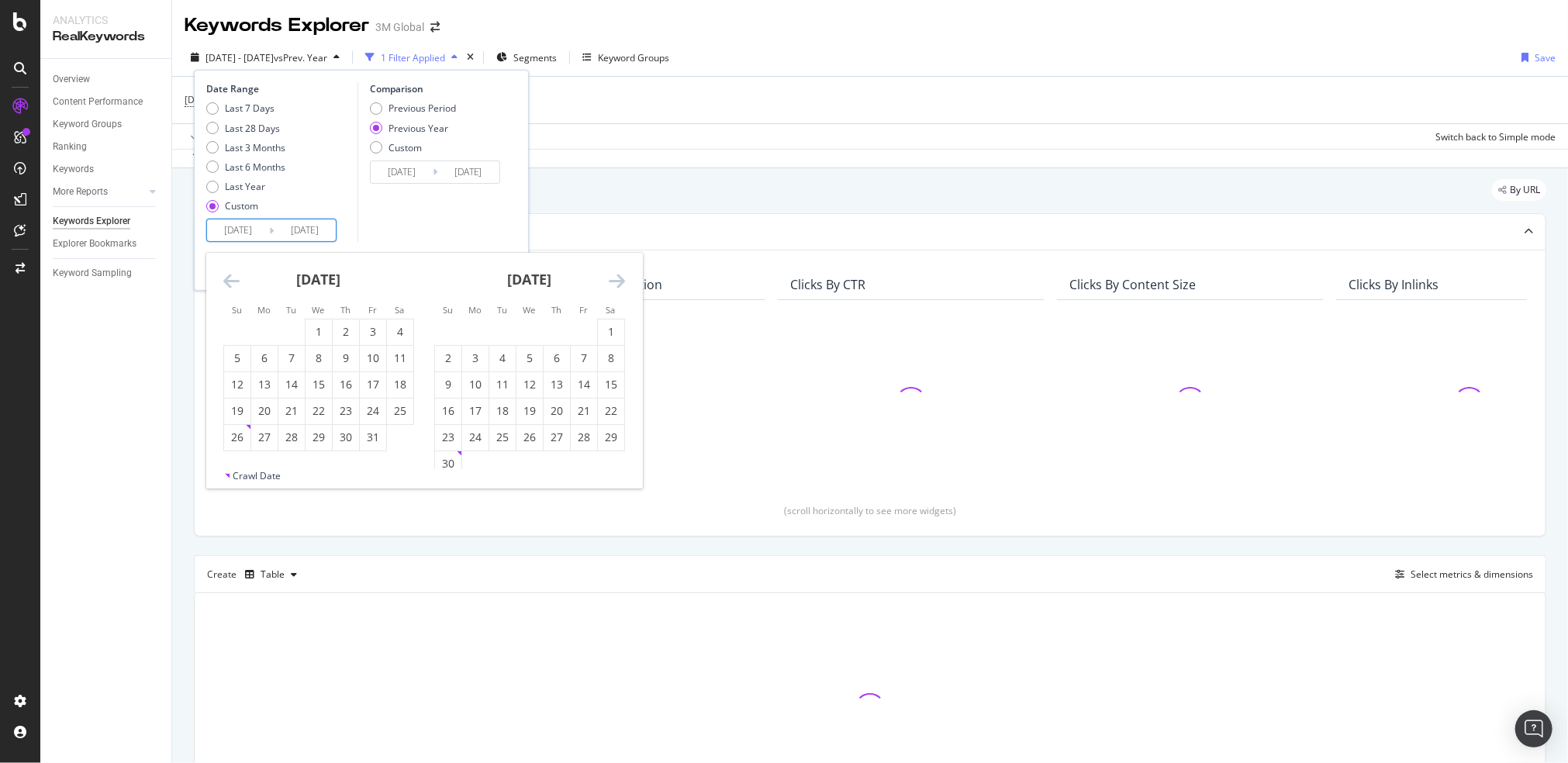
click at [227, 275] on icon "Move backward to switch to the previous month." at bounding box center [231, 280] width 16 height 19
click at [273, 332] on div "1" at bounding box center [265, 332] width 27 height 15
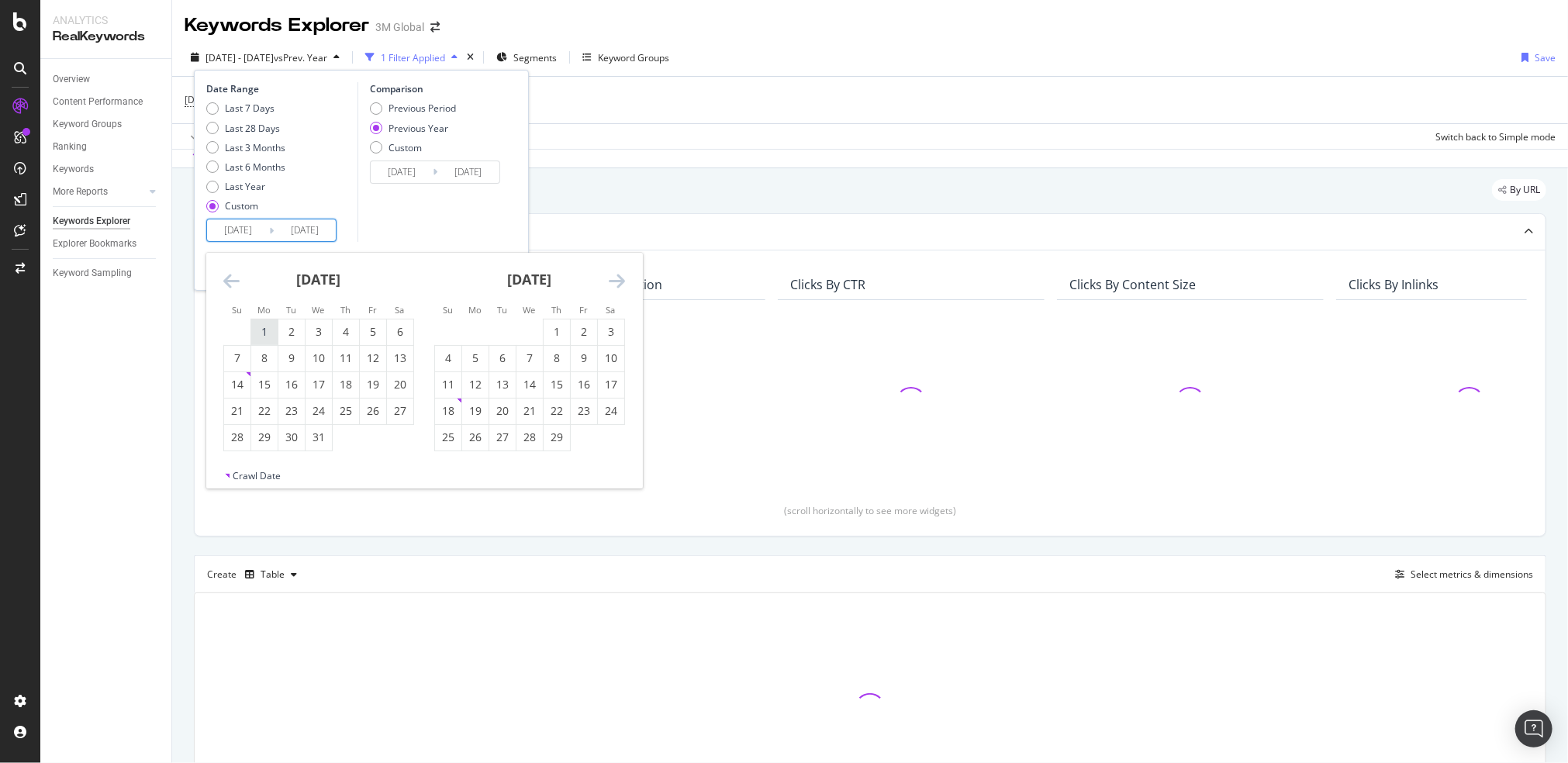
type input "2024/01/01"
type input "2023/01/02"
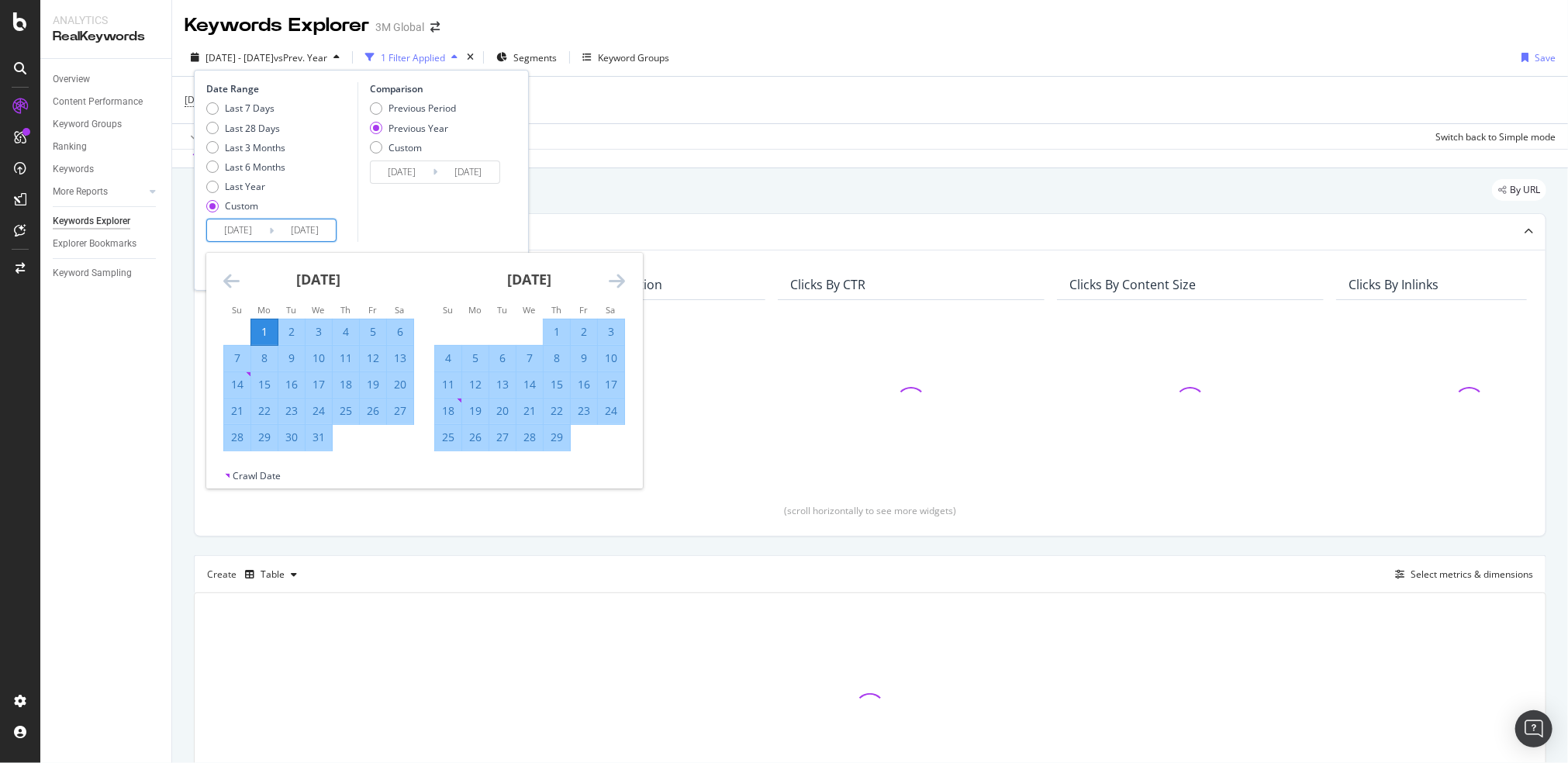
click at [609, 285] on icon "Move forward to switch to the next month." at bounding box center [617, 280] width 16 height 19
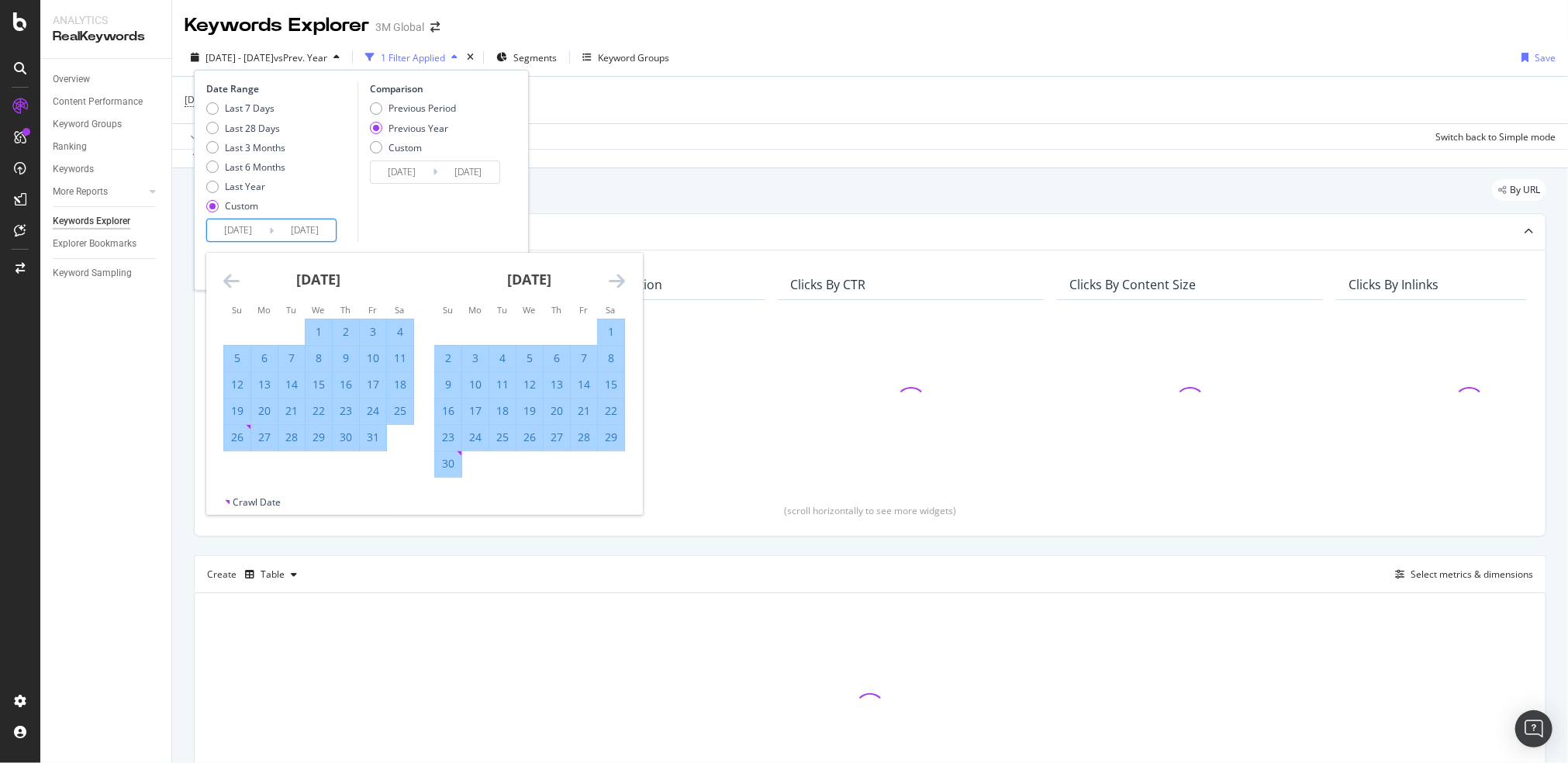
click at [609, 285] on icon "Move forward to switch to the next month." at bounding box center [617, 280] width 16 height 19
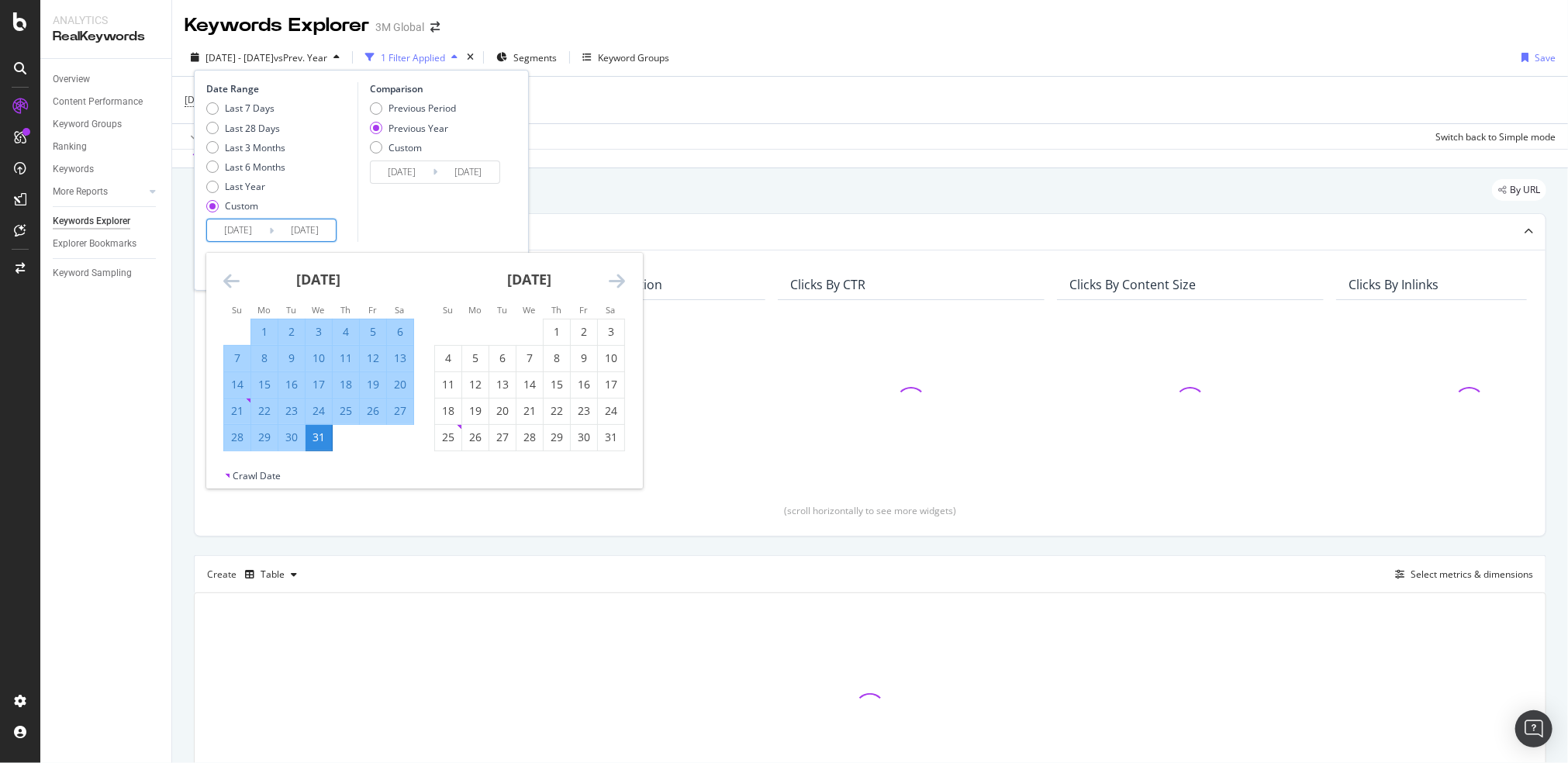
click at [609, 285] on icon "Move forward to switch to the next month." at bounding box center [617, 280] width 16 height 19
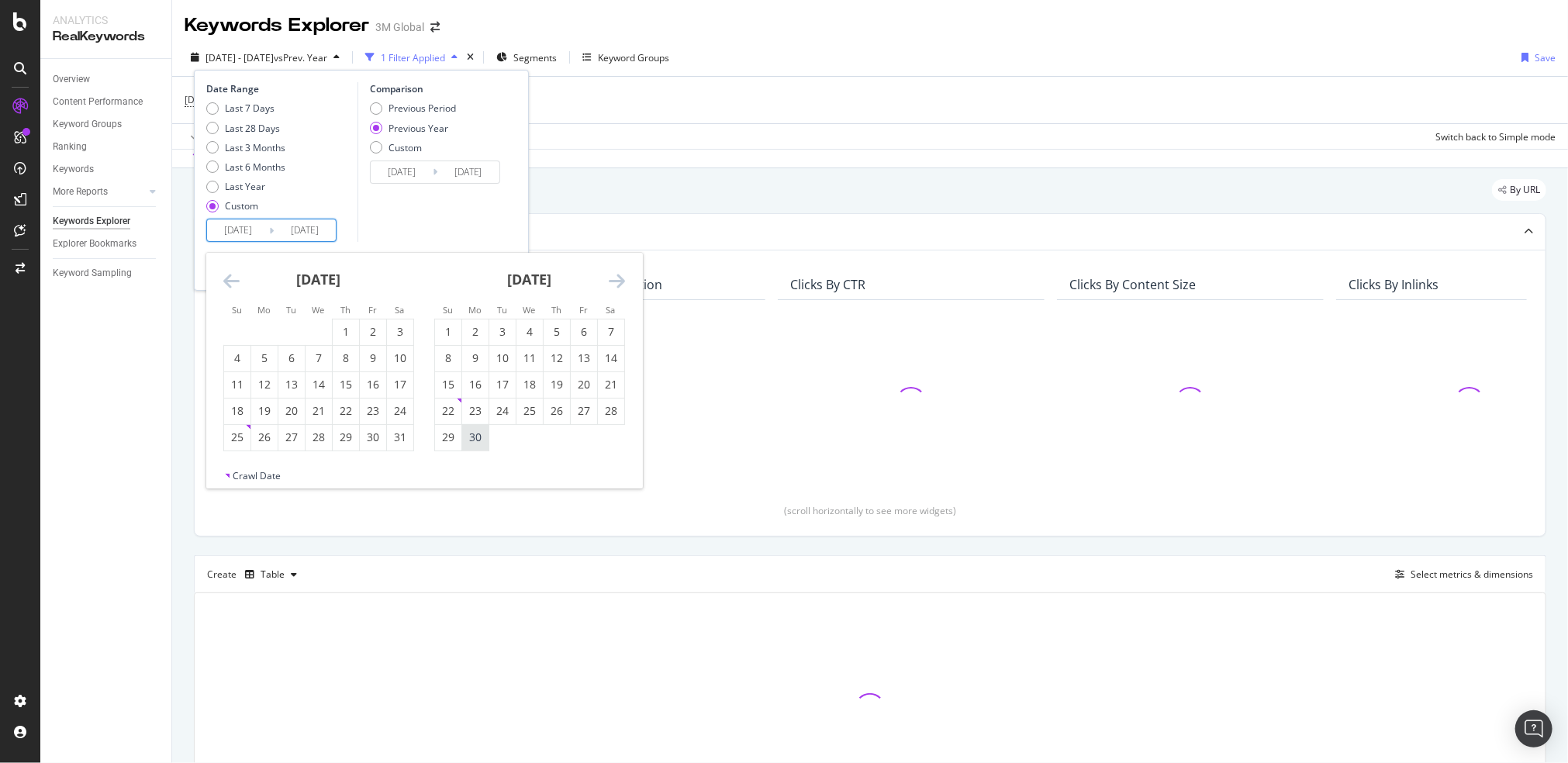
click at [475, 443] on div "30" at bounding box center [476, 437] width 27 height 15
type input "2024/09/30"
type input "2023/10/02"
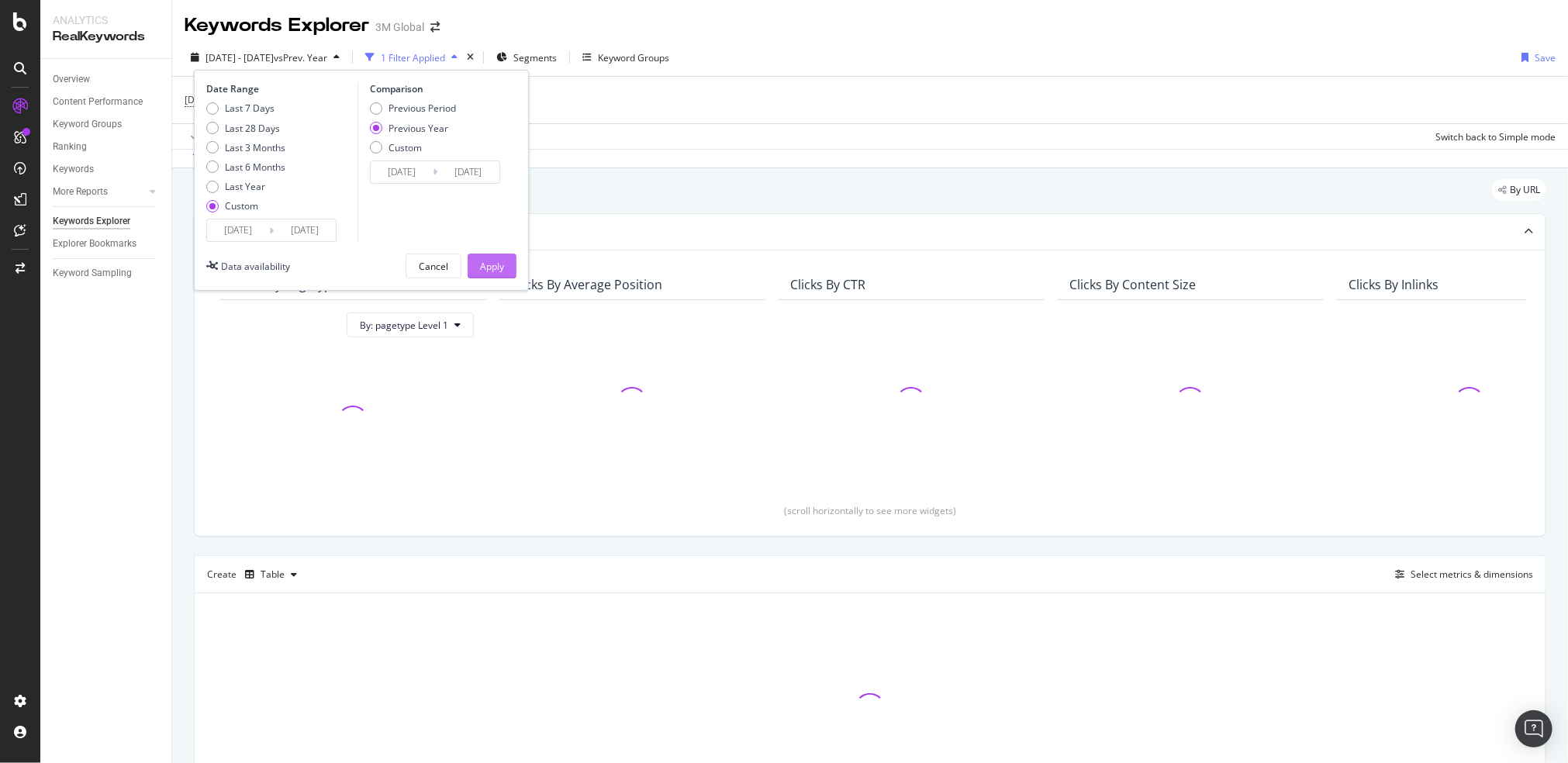
click at [487, 264] on div "Apply" at bounding box center [492, 266] width 24 height 13
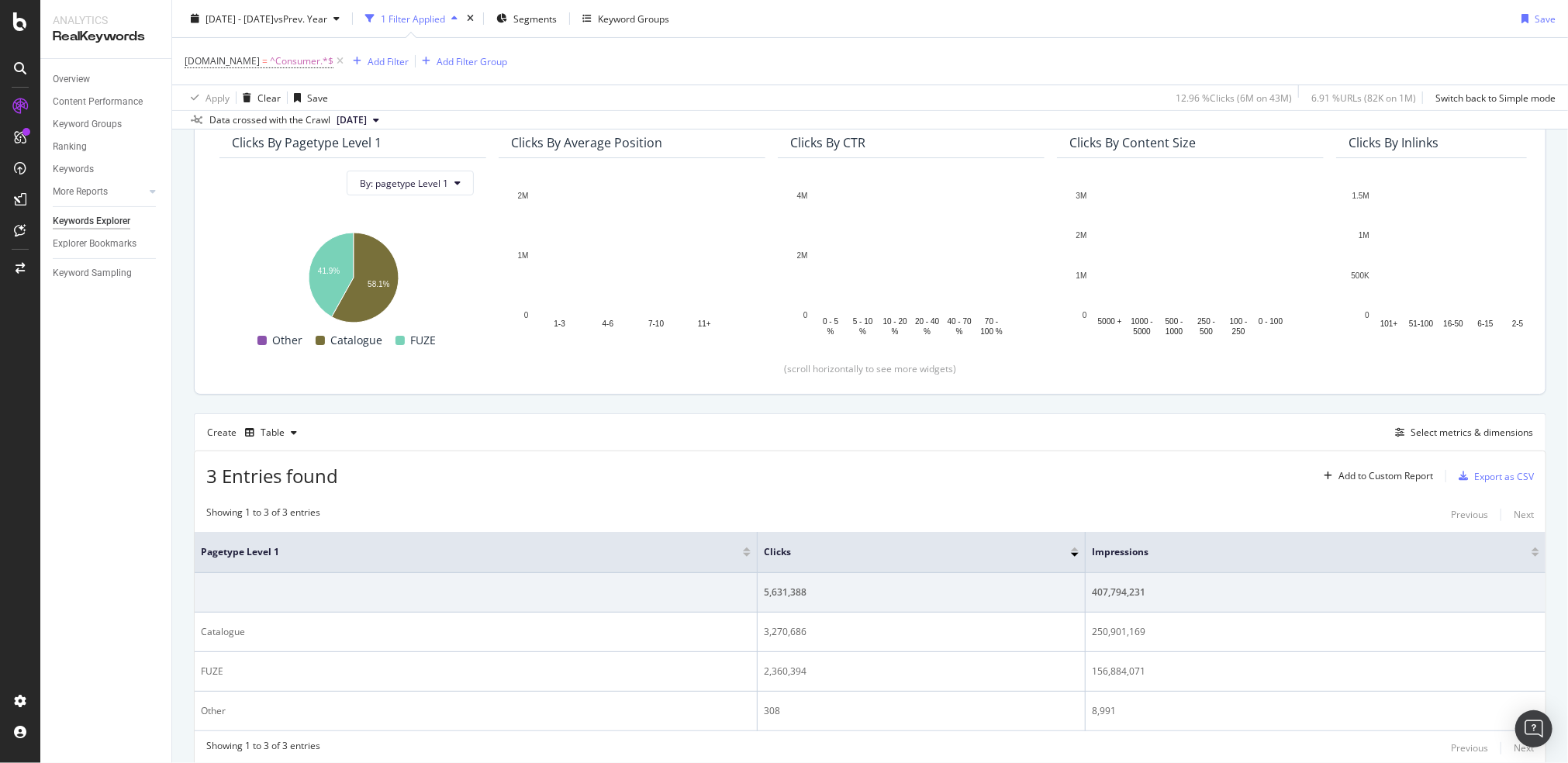
scroll to position [181, 0]
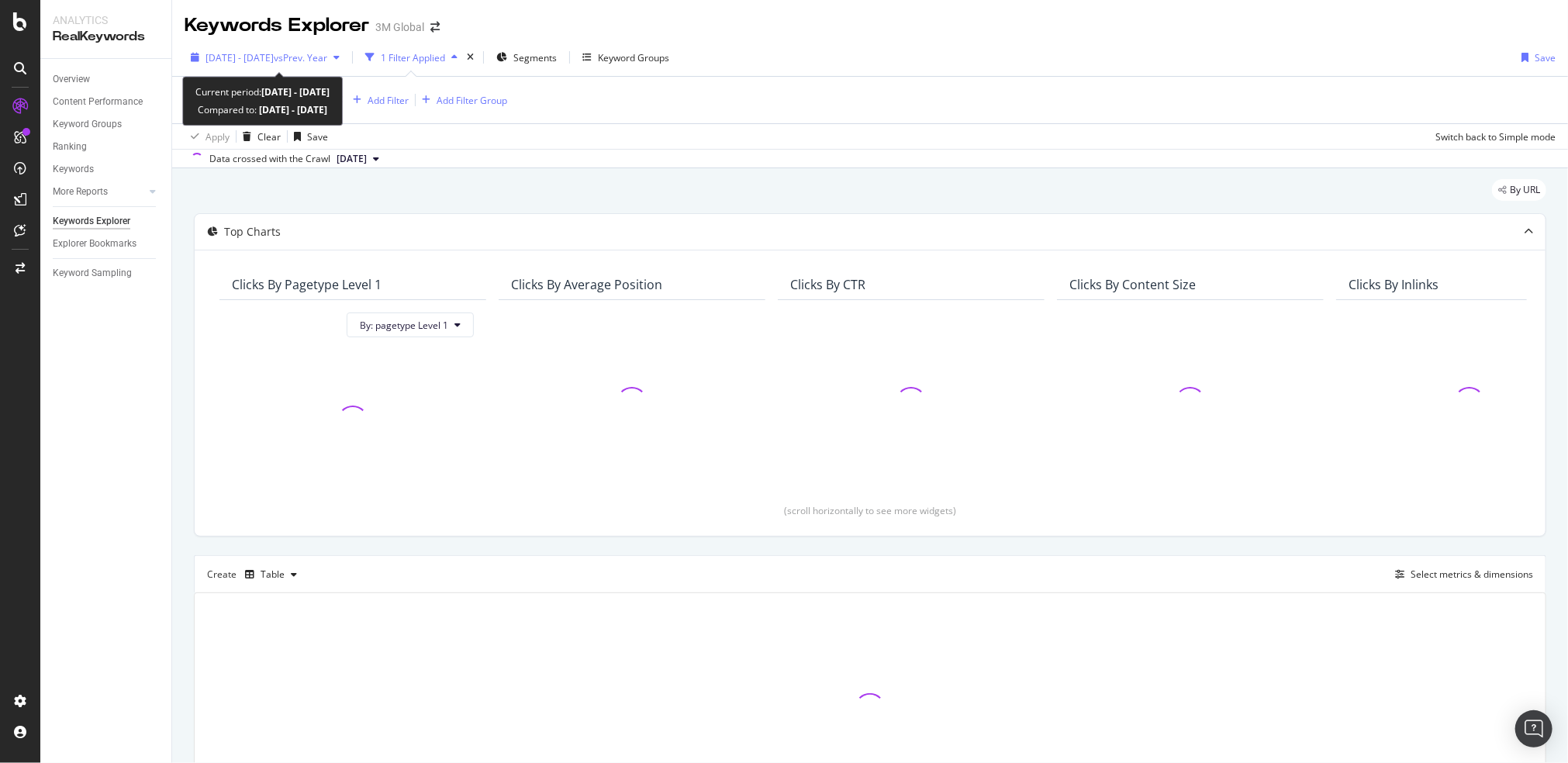
click at [236, 59] on span "[DATE] - [DATE]" at bounding box center [239, 58] width 68 height 13
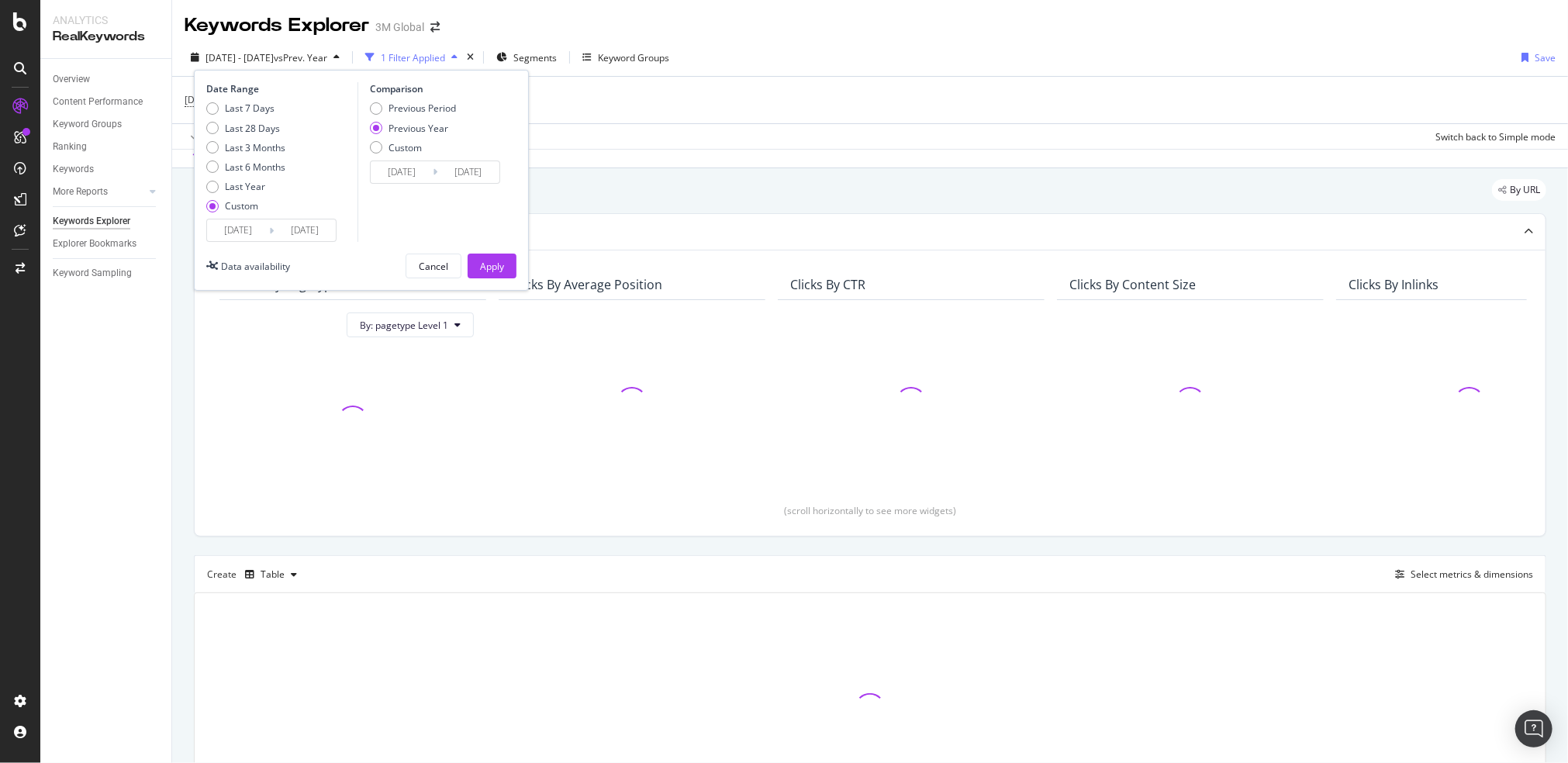
click at [225, 226] on input "[DATE]" at bounding box center [238, 230] width 62 height 21
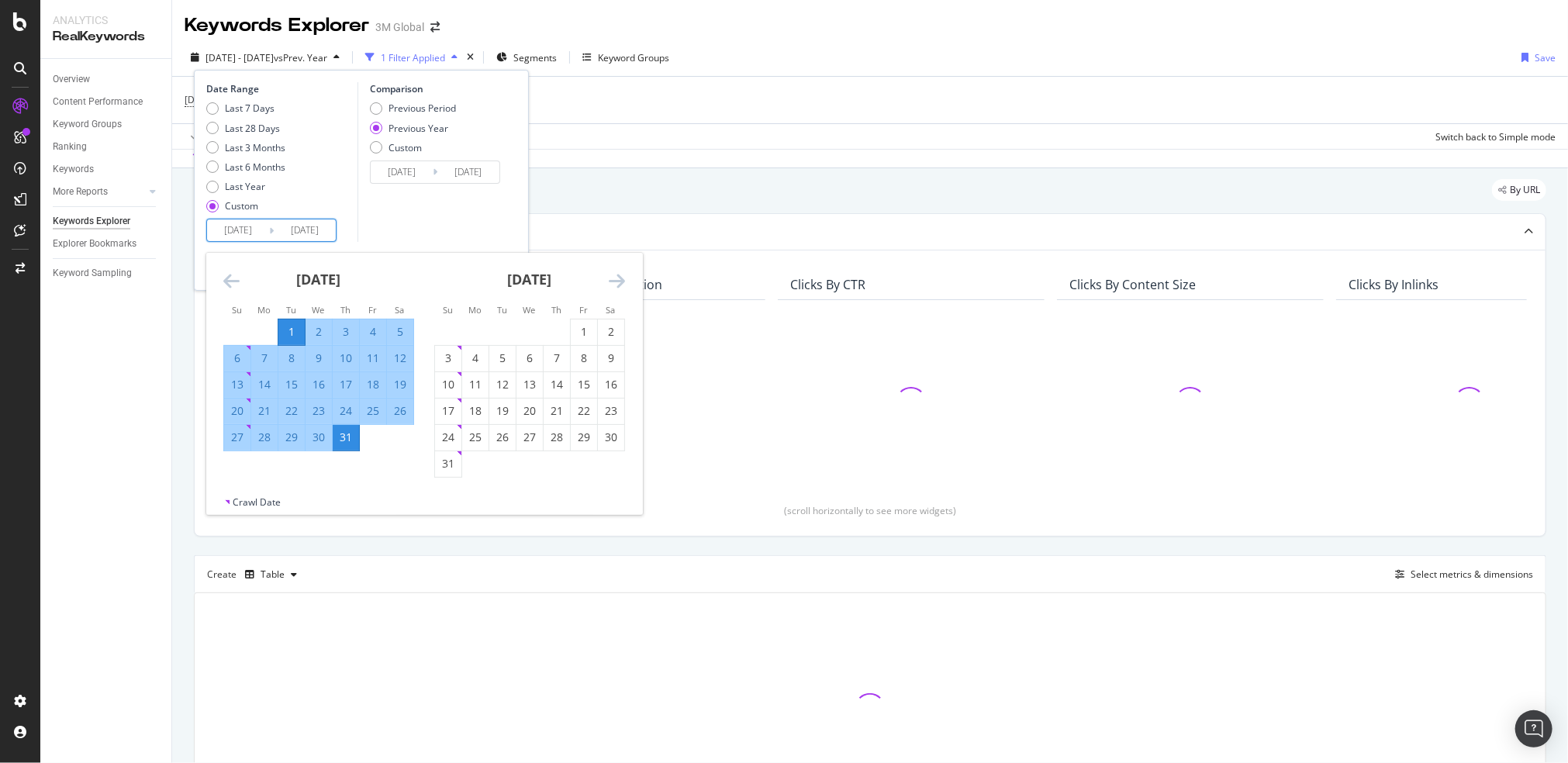
click at [223, 274] on icon "Move backward to switch to the previous month." at bounding box center [231, 280] width 16 height 19
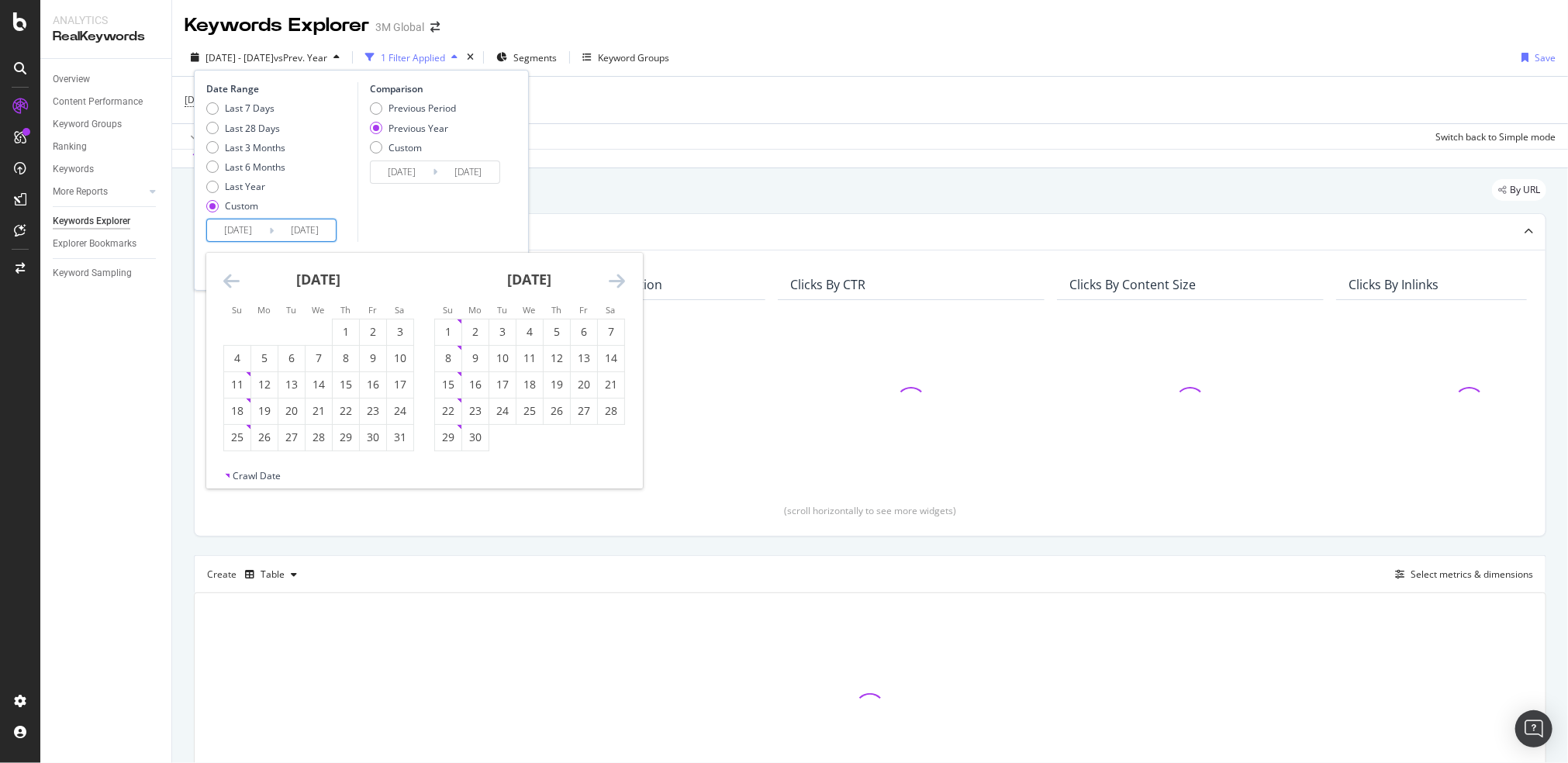
click at [223, 274] on icon "Move backward to switch to the previous month." at bounding box center [231, 280] width 16 height 19
drag, startPoint x: 323, startPoint y: 325, endPoint x: 501, endPoint y: 313, distance: 178.4
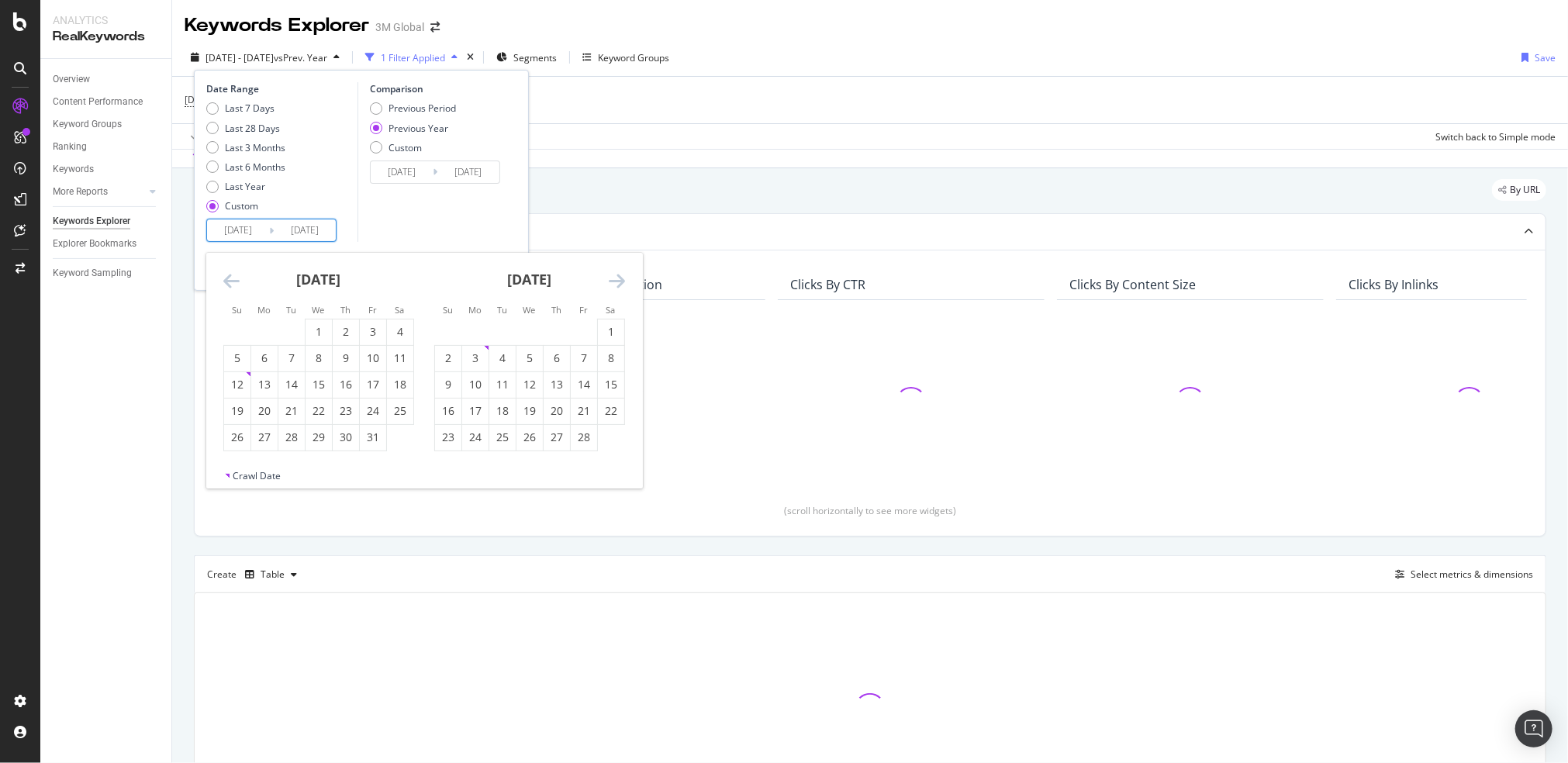
click at [324, 325] on div "1" at bounding box center [319, 332] width 27 height 15
type input "[DATE]"
type input "2024/01/03"
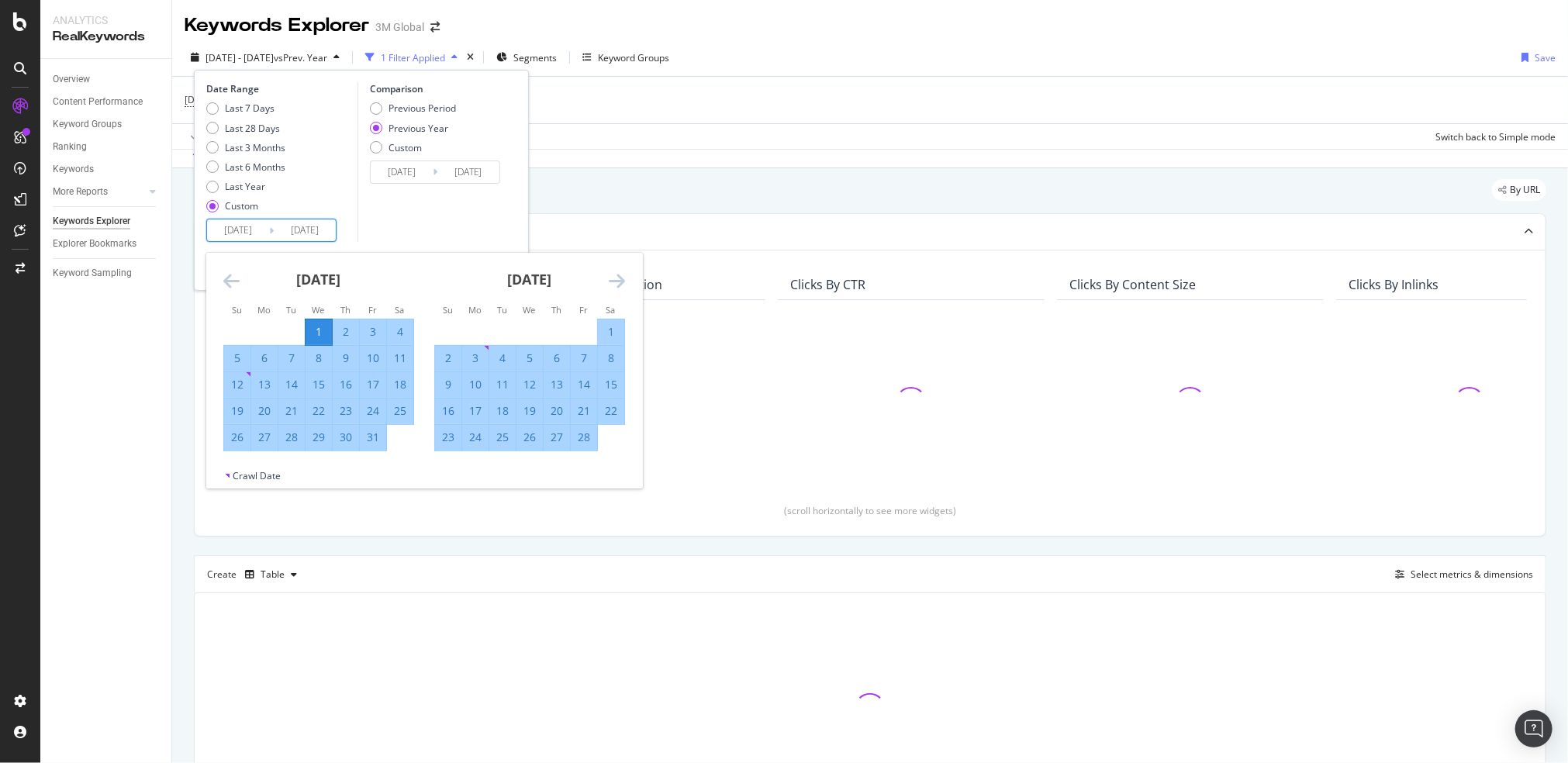
click at [613, 275] on icon "Move forward to switch to the next month." at bounding box center [617, 280] width 16 height 19
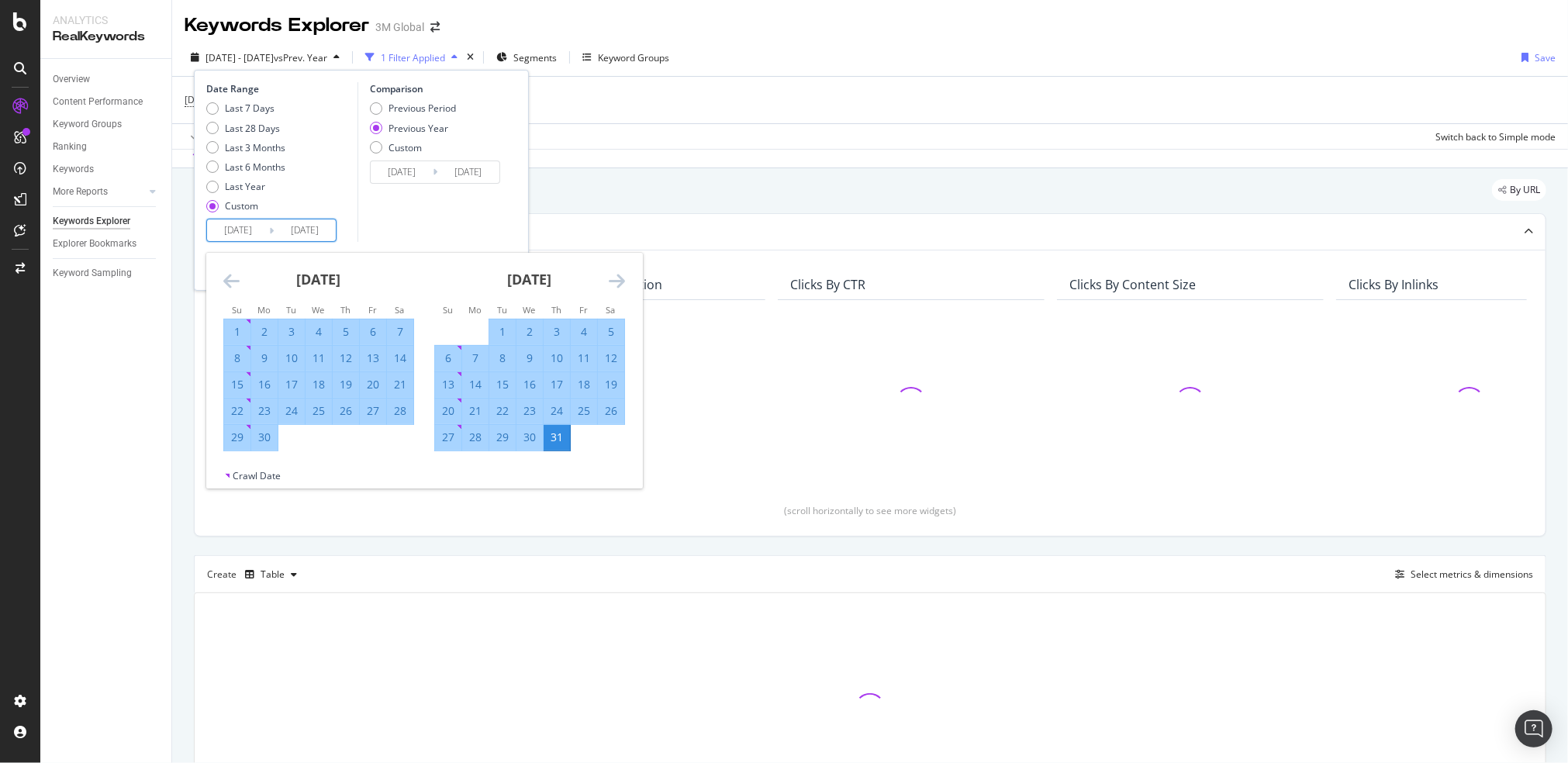
click at [613, 275] on icon "Move forward to switch to the next month." at bounding box center [617, 280] width 16 height 19
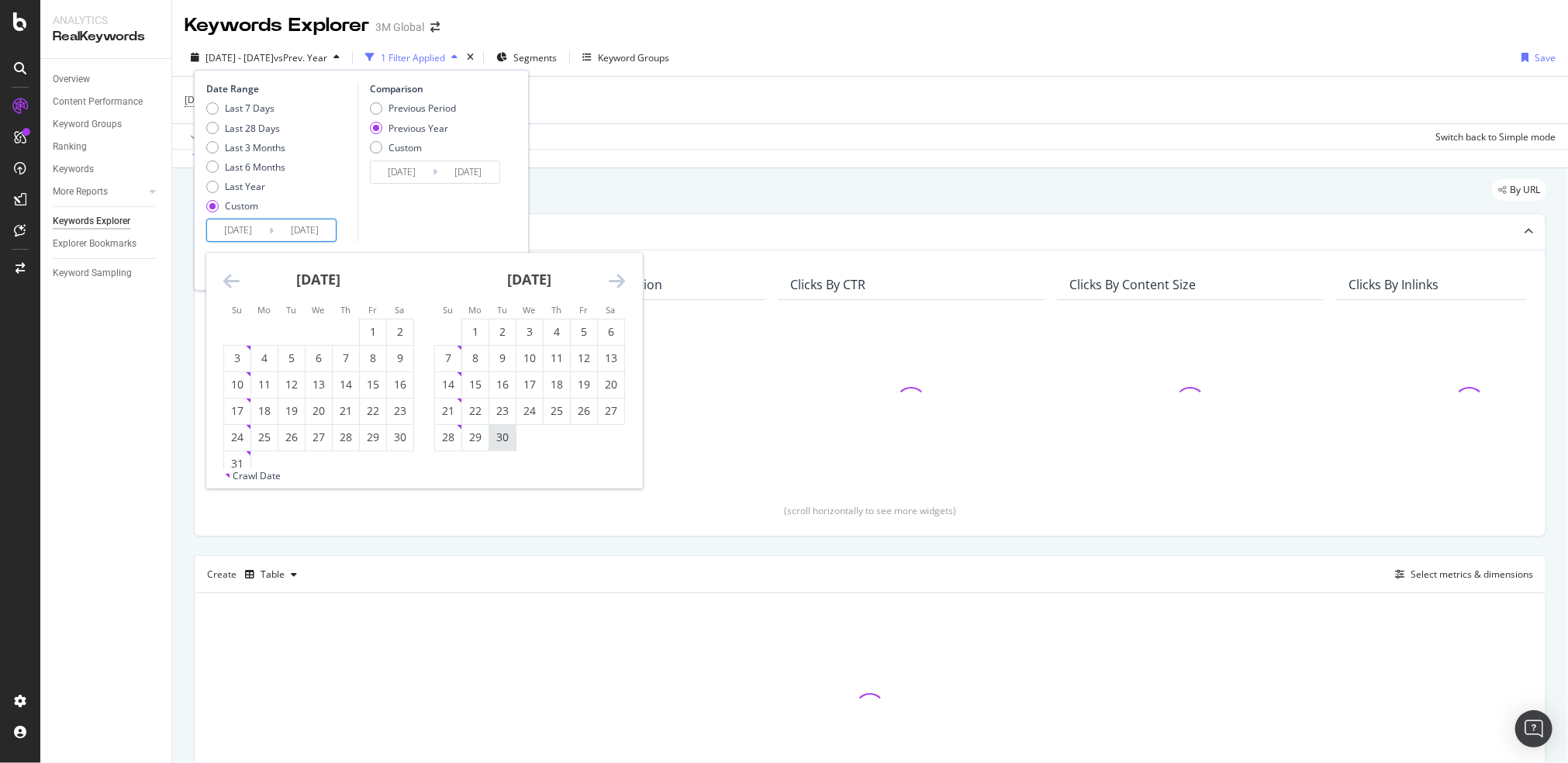
click at [503, 440] on div "30" at bounding box center [502, 437] width 27 height 15
type input "2025/09/30"
type input "2024/10/01"
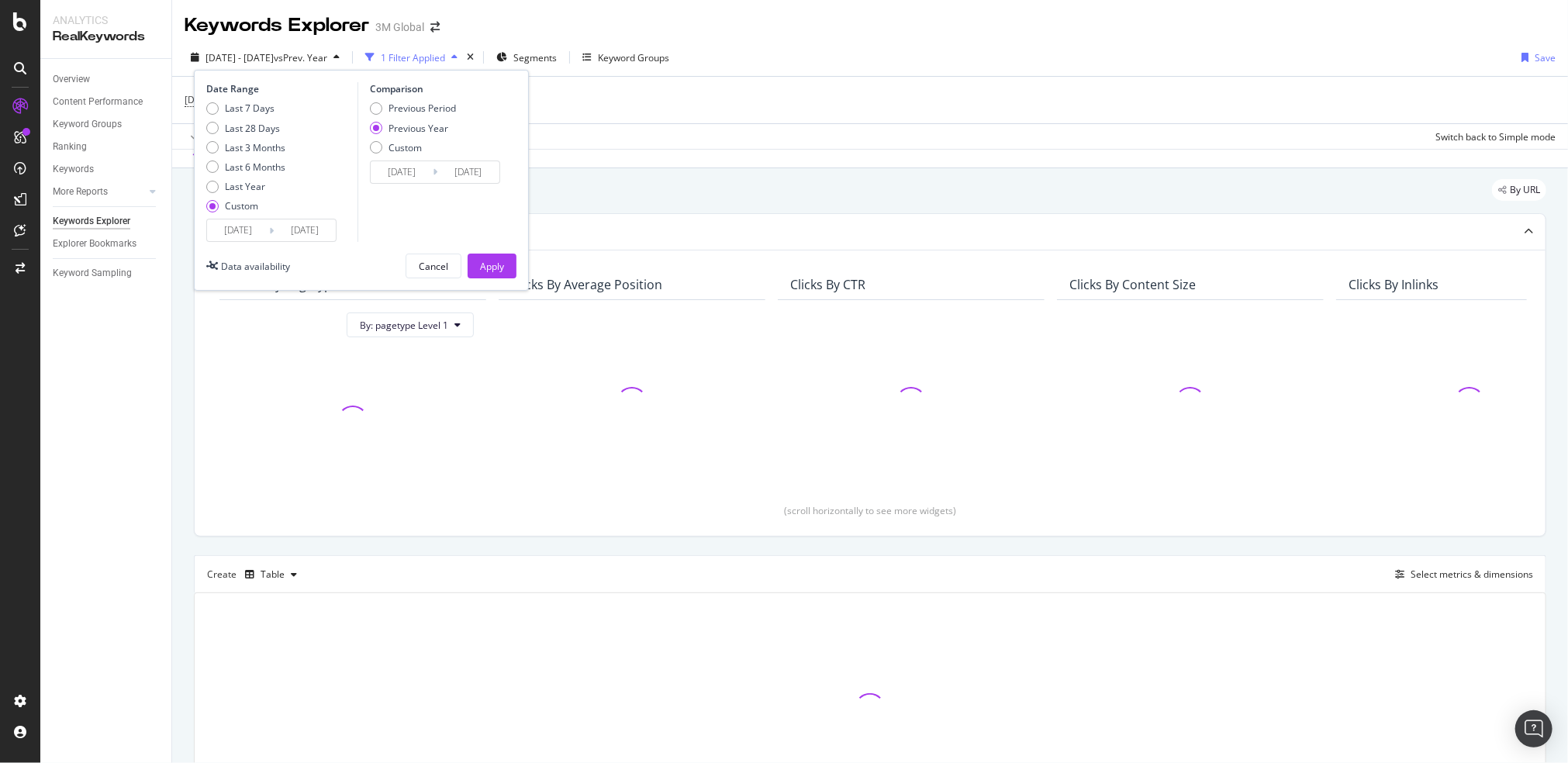
click at [510, 253] on div "Date Range Last 7 Days Last 28 Days Last 3 Months Last 6 Months Last Year Custo…" at bounding box center [361, 181] width 335 height 221
click at [502, 262] on div "Apply" at bounding box center [492, 266] width 24 height 13
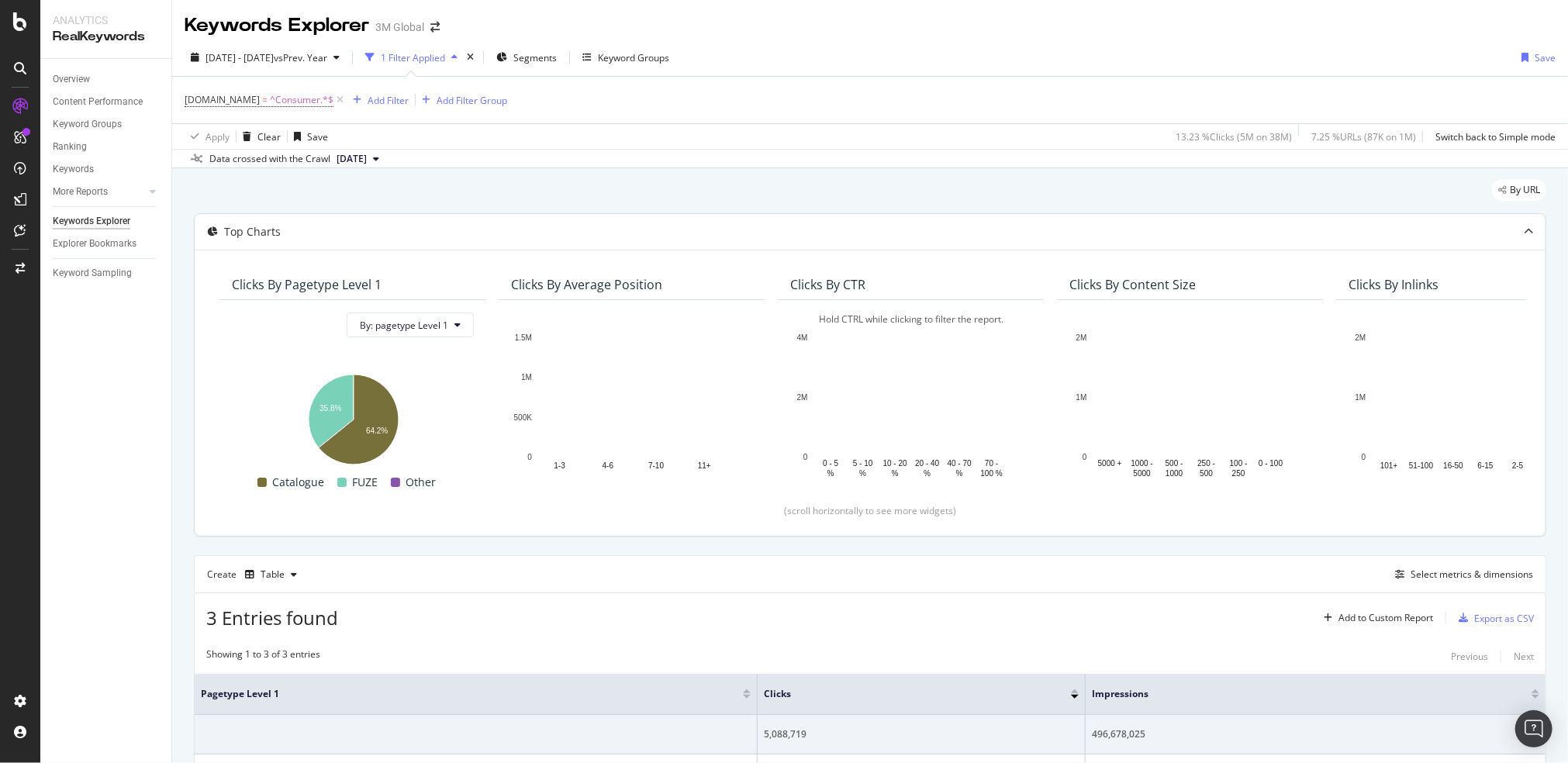
scroll to position [181, 0]
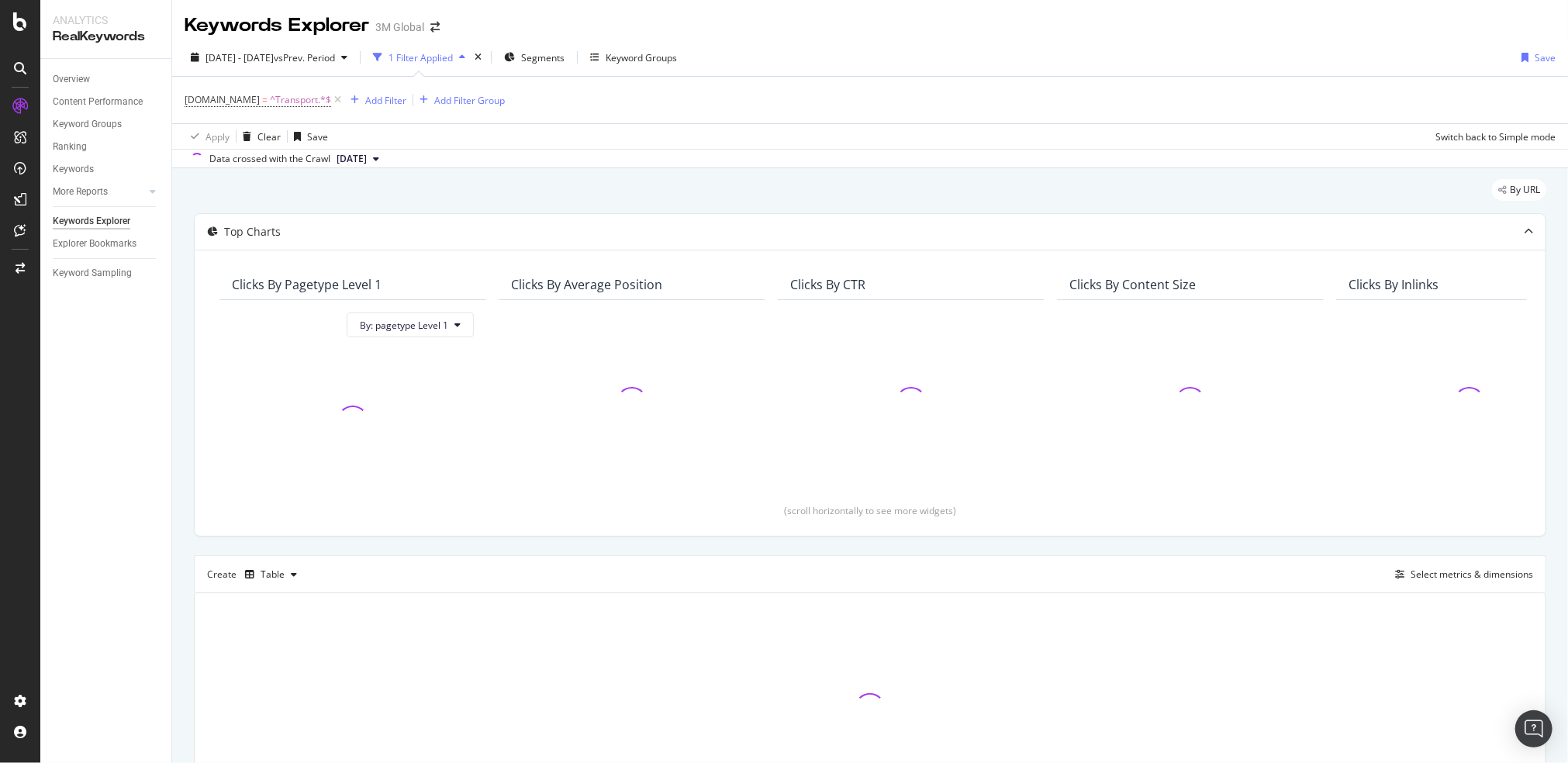
click at [307, 42] on div "[DATE] - [DATE] vs Prev. Period 1 Filter Applied Segments Keyword Groups Save […" at bounding box center [870, 104] width 1396 height 130
click at [303, 52] on span "vs Prev. Period" at bounding box center [304, 58] width 61 height 13
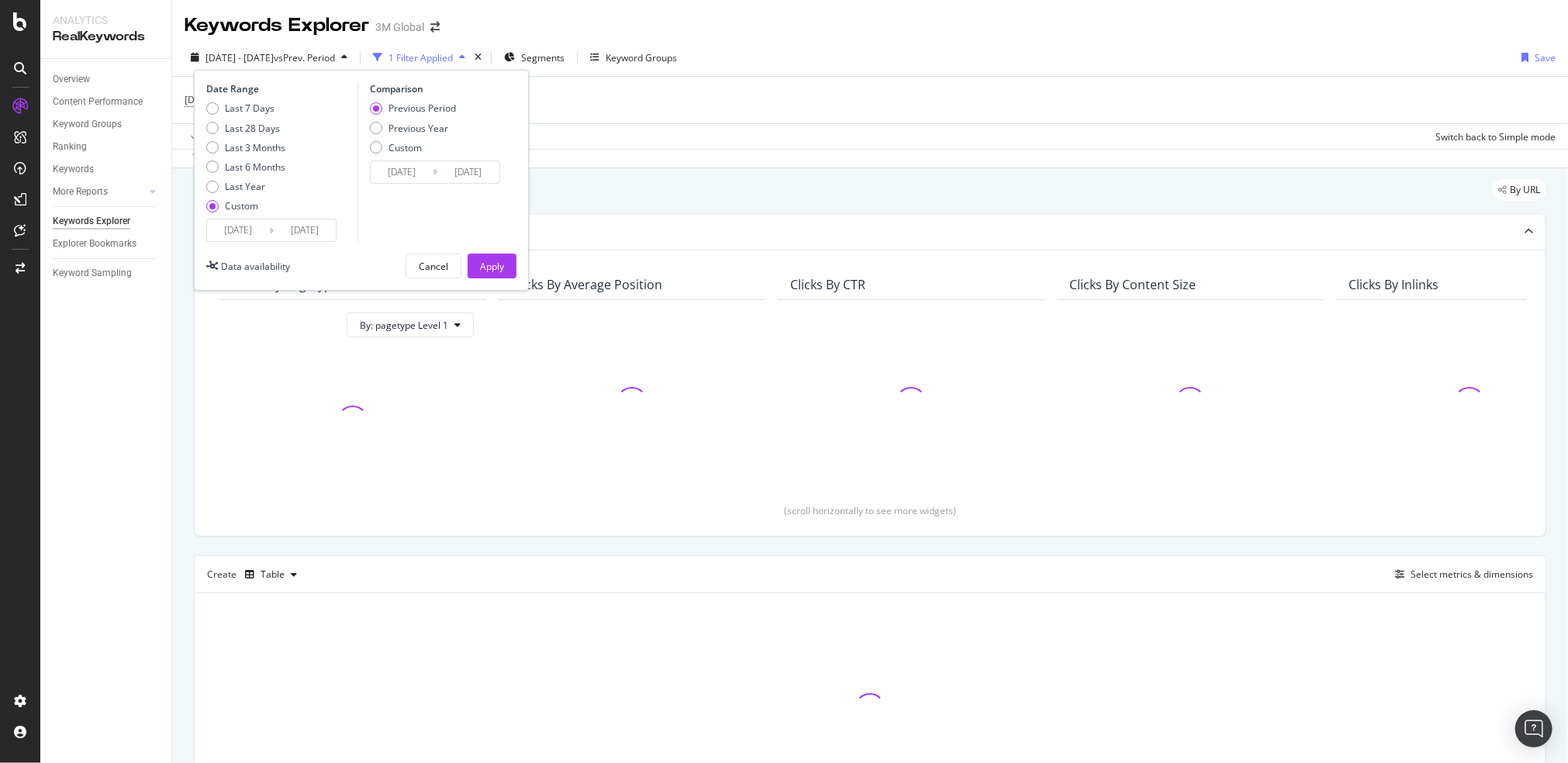
click at [236, 224] on input "[DATE]" at bounding box center [238, 230] width 62 height 21
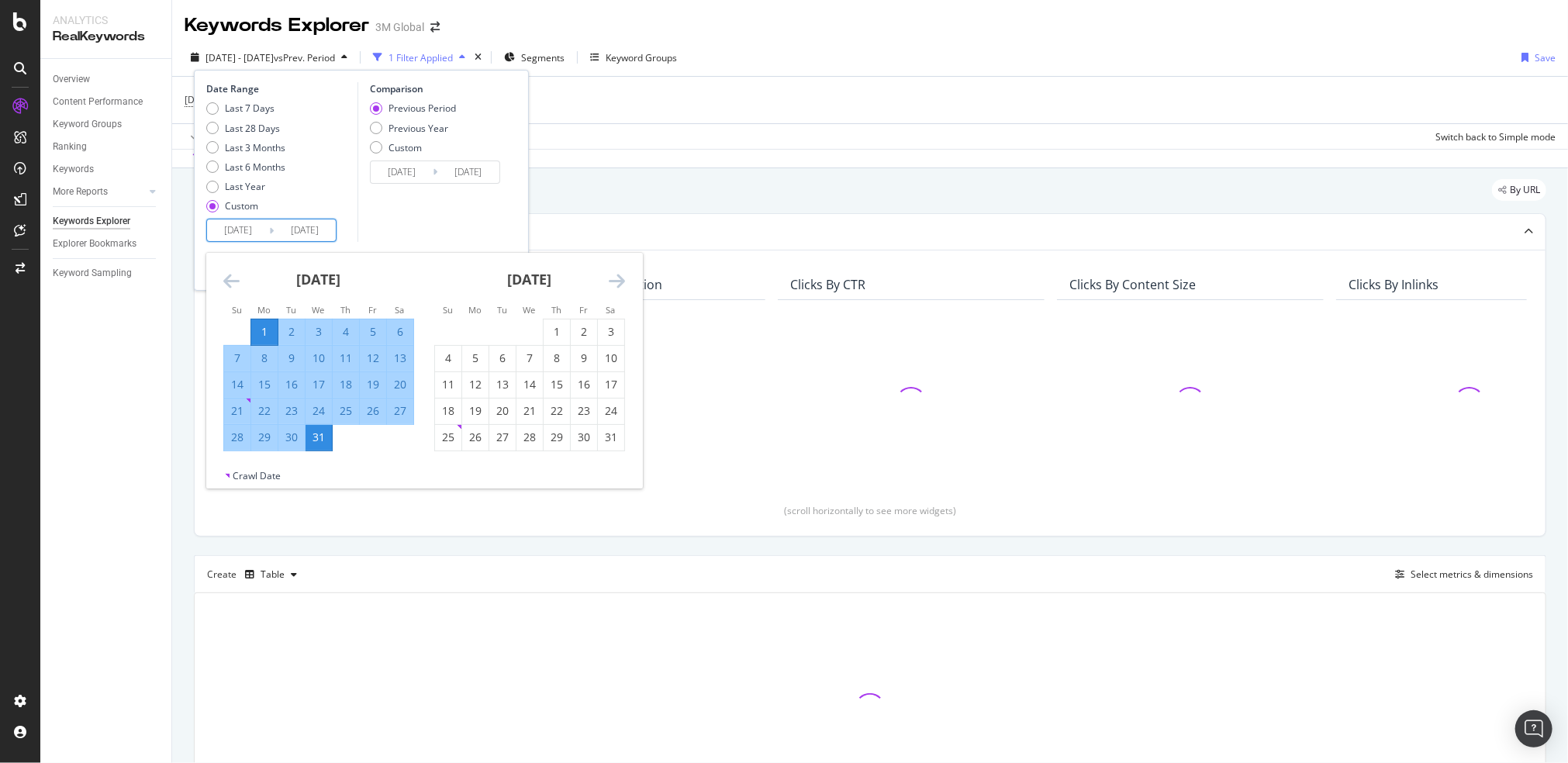
click at [233, 278] on icon "Move backward to switch to the previous month." at bounding box center [231, 280] width 16 height 19
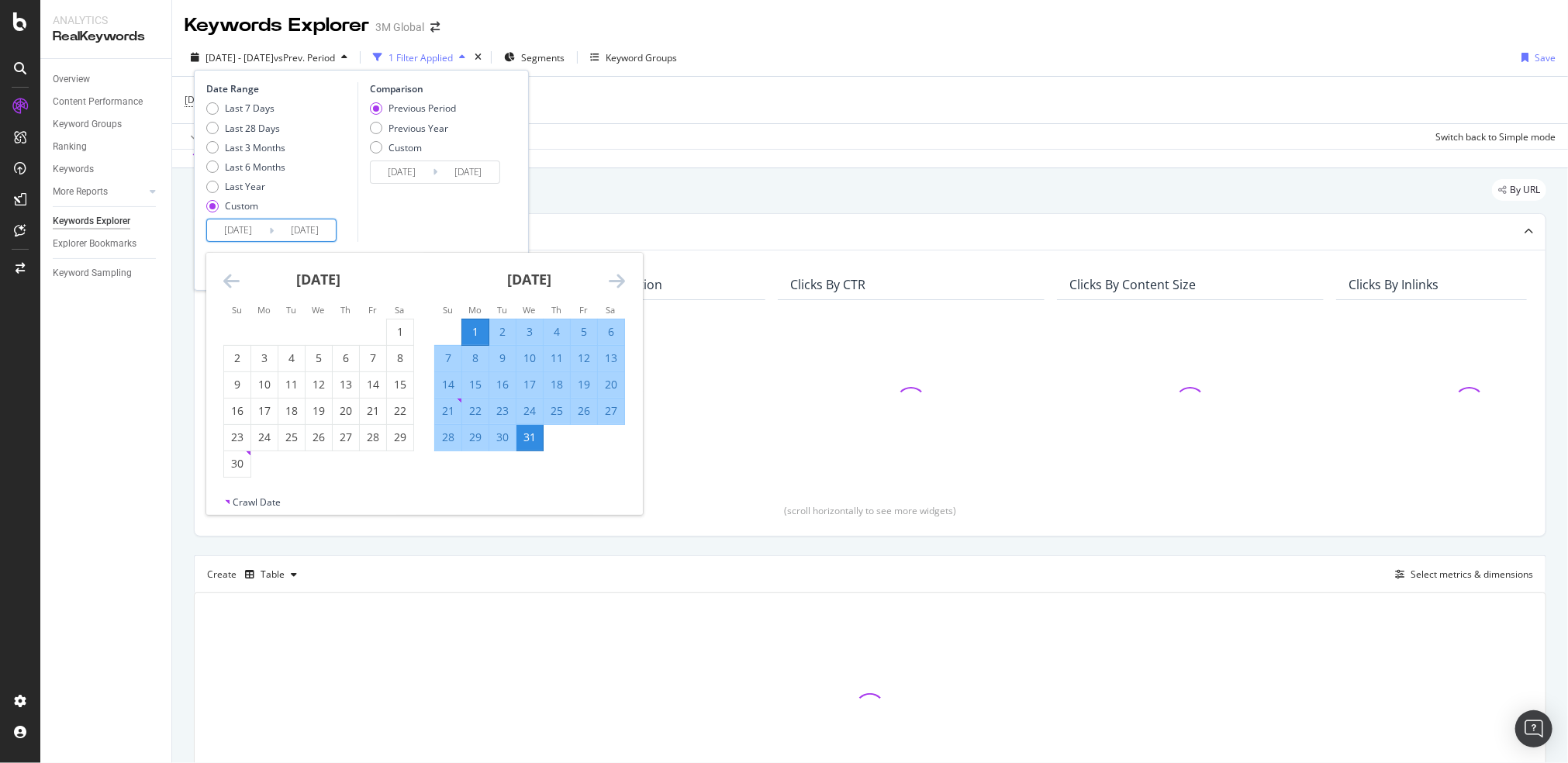
click at [233, 278] on icon "Move backward to switch to the previous month." at bounding box center [231, 280] width 16 height 19
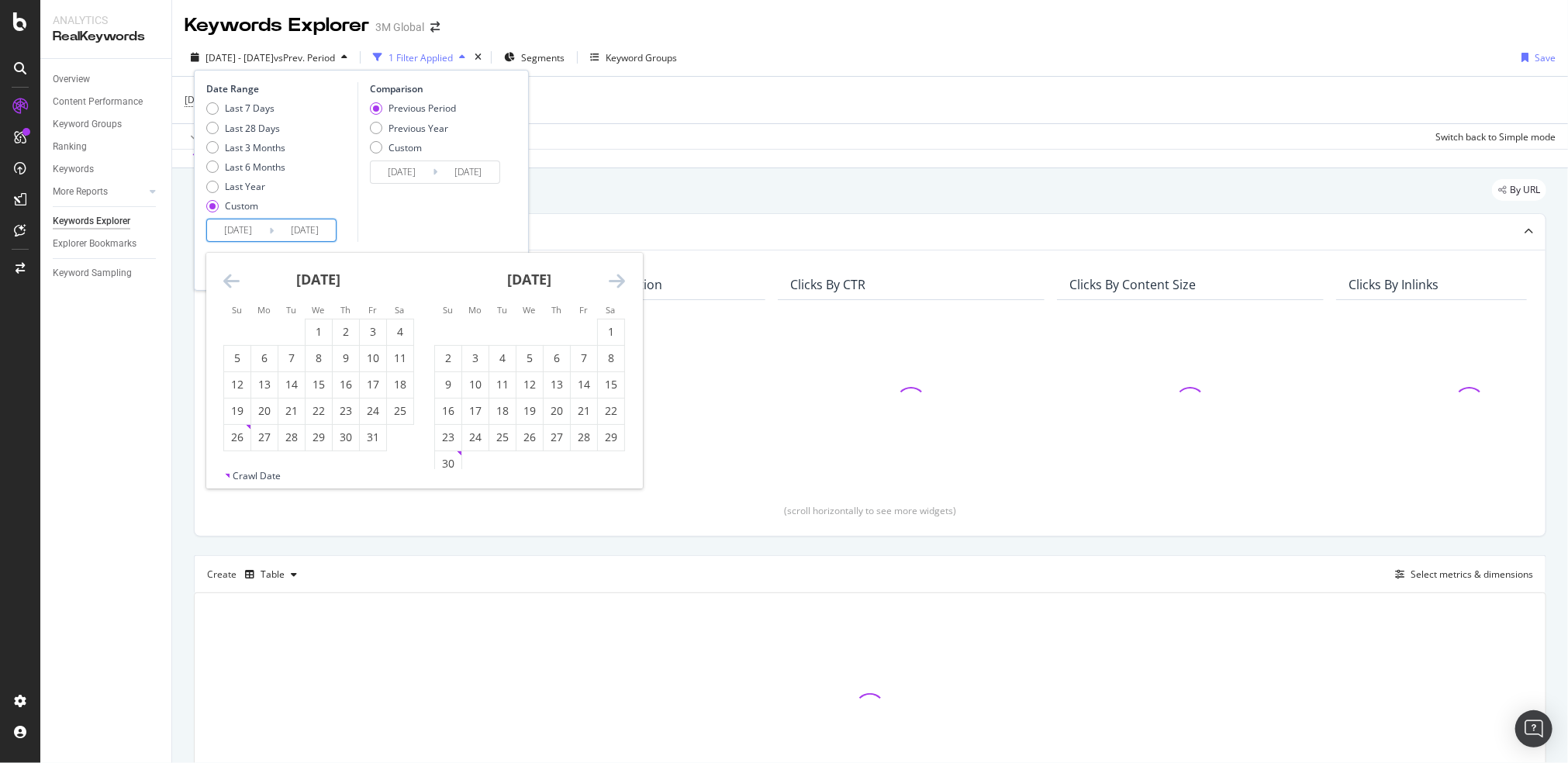
click at [233, 278] on icon "Move backward to switch to the previous month." at bounding box center [231, 280] width 16 height 19
click at [265, 336] on div "1" at bounding box center [265, 332] width 27 height 15
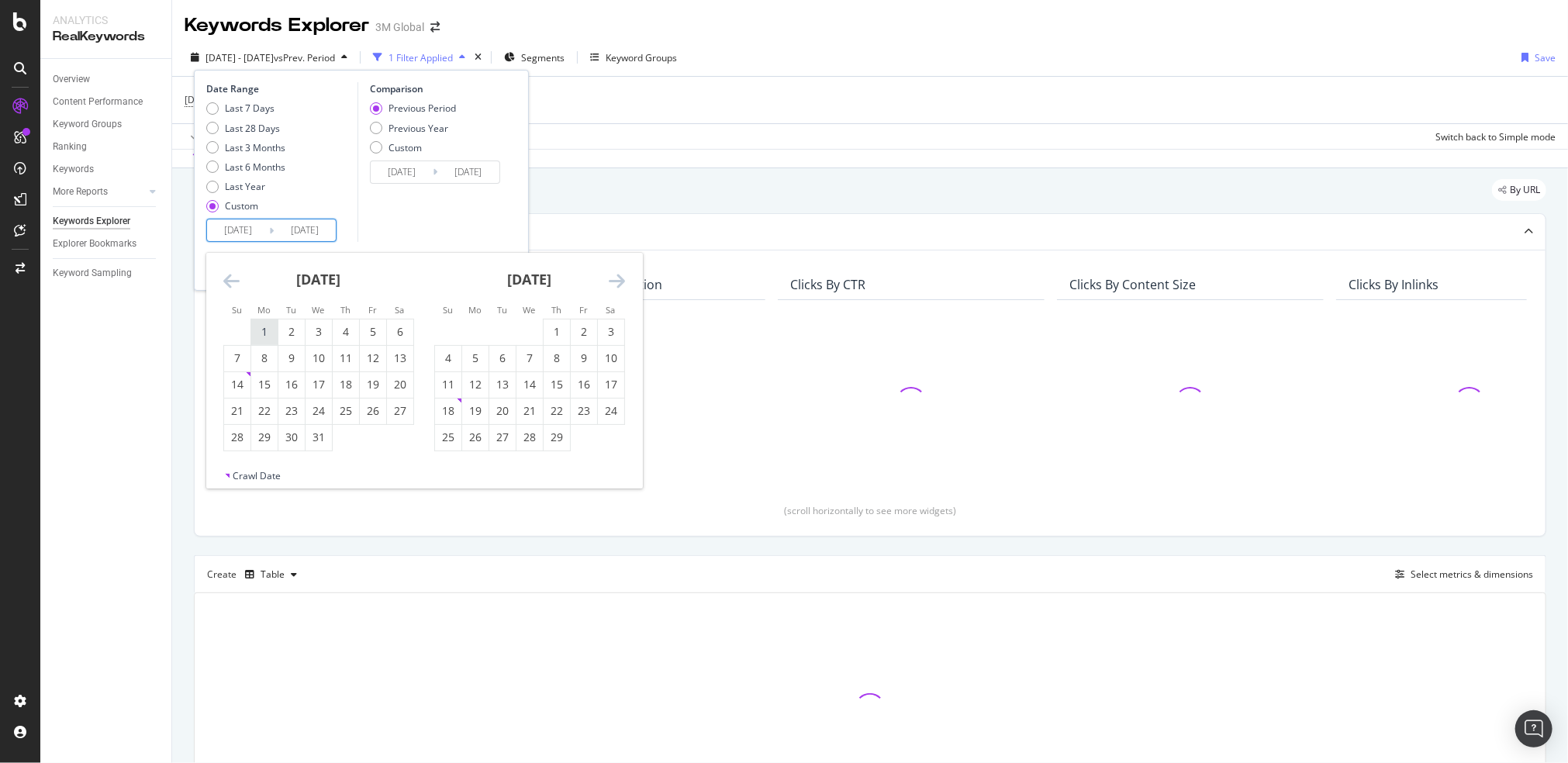
type input "2024/01/01"
type input "2023/06/01"
type input "2023/12/31"
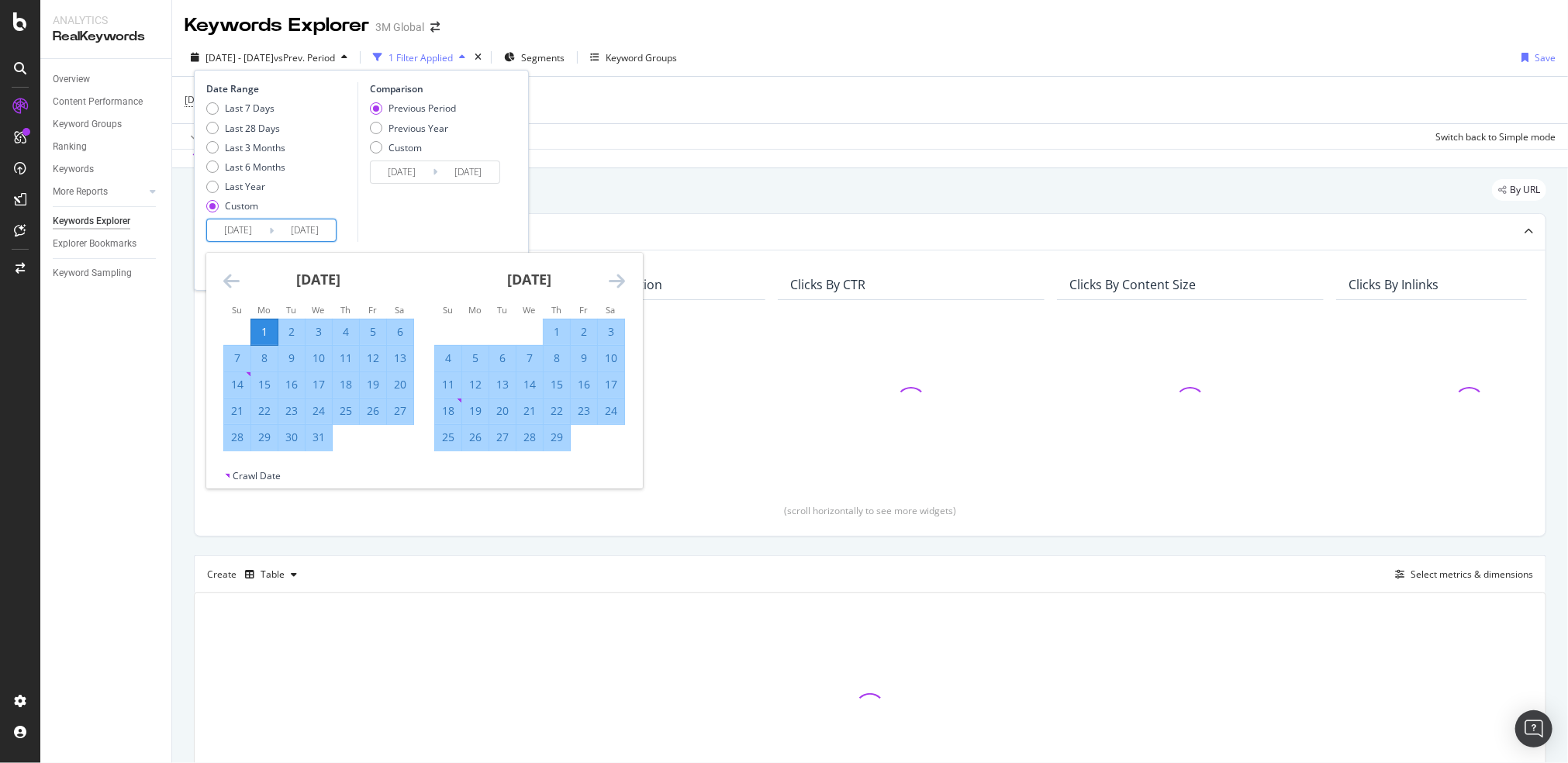
click at [616, 280] on icon "Move forward to switch to the next month." at bounding box center [617, 280] width 16 height 19
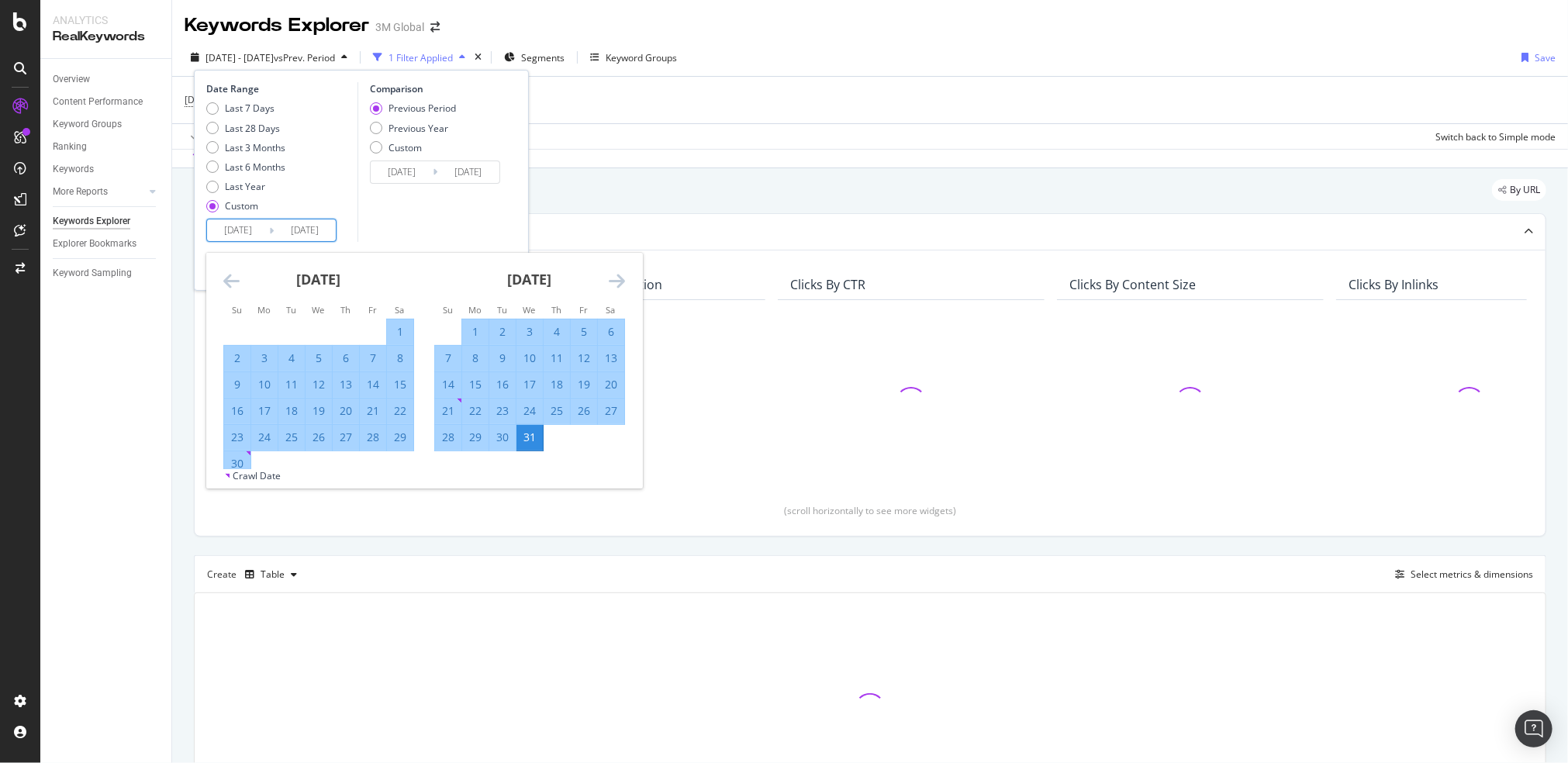
click at [616, 280] on icon "Move forward to switch to the next month." at bounding box center [617, 280] width 16 height 19
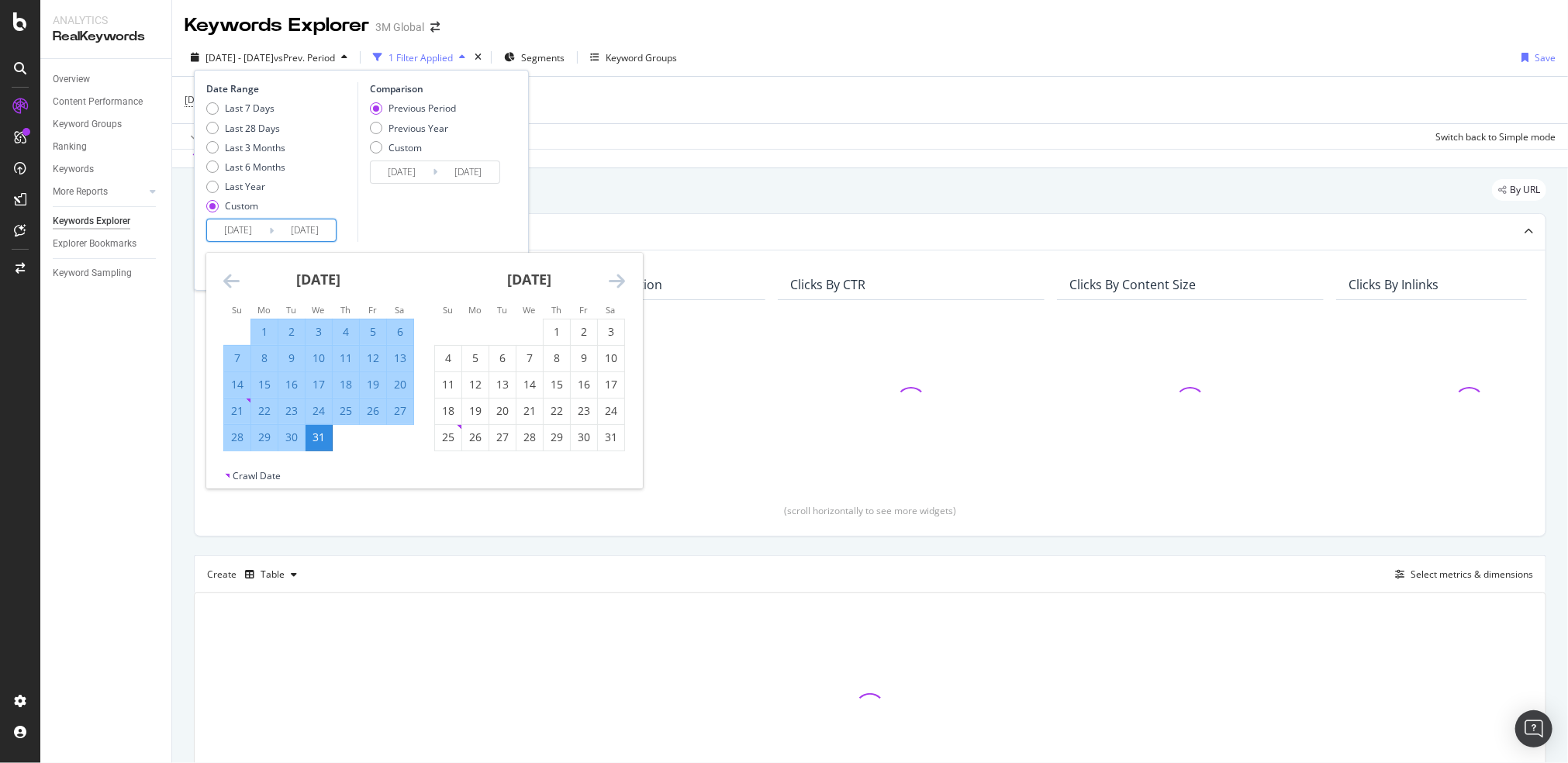
click at [616, 280] on icon "Move forward to switch to the next month." at bounding box center [617, 280] width 16 height 19
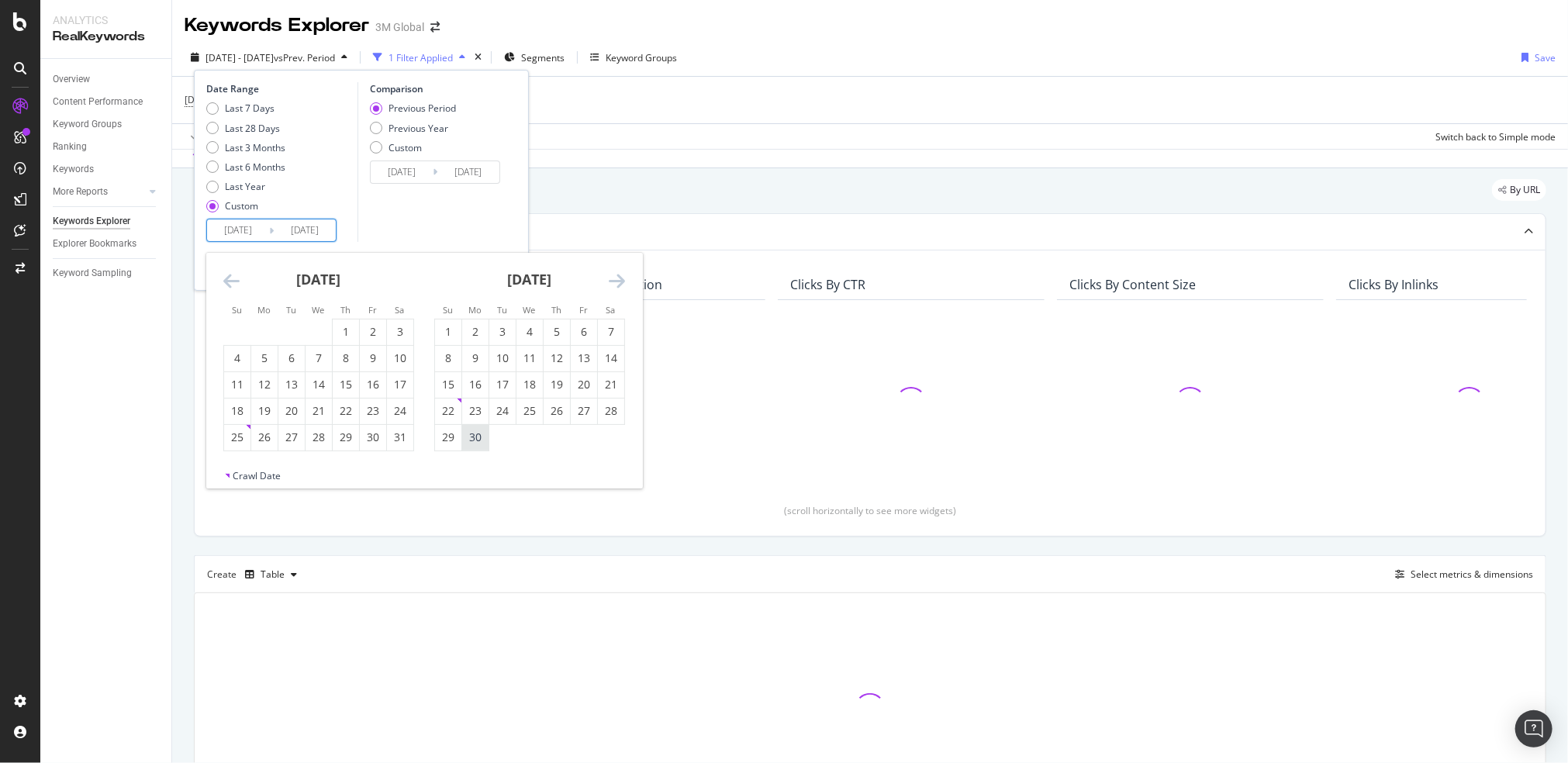
click at [468, 441] on div "30" at bounding box center [476, 437] width 27 height 15
type input "[DATE]"
type input "2023/04/01"
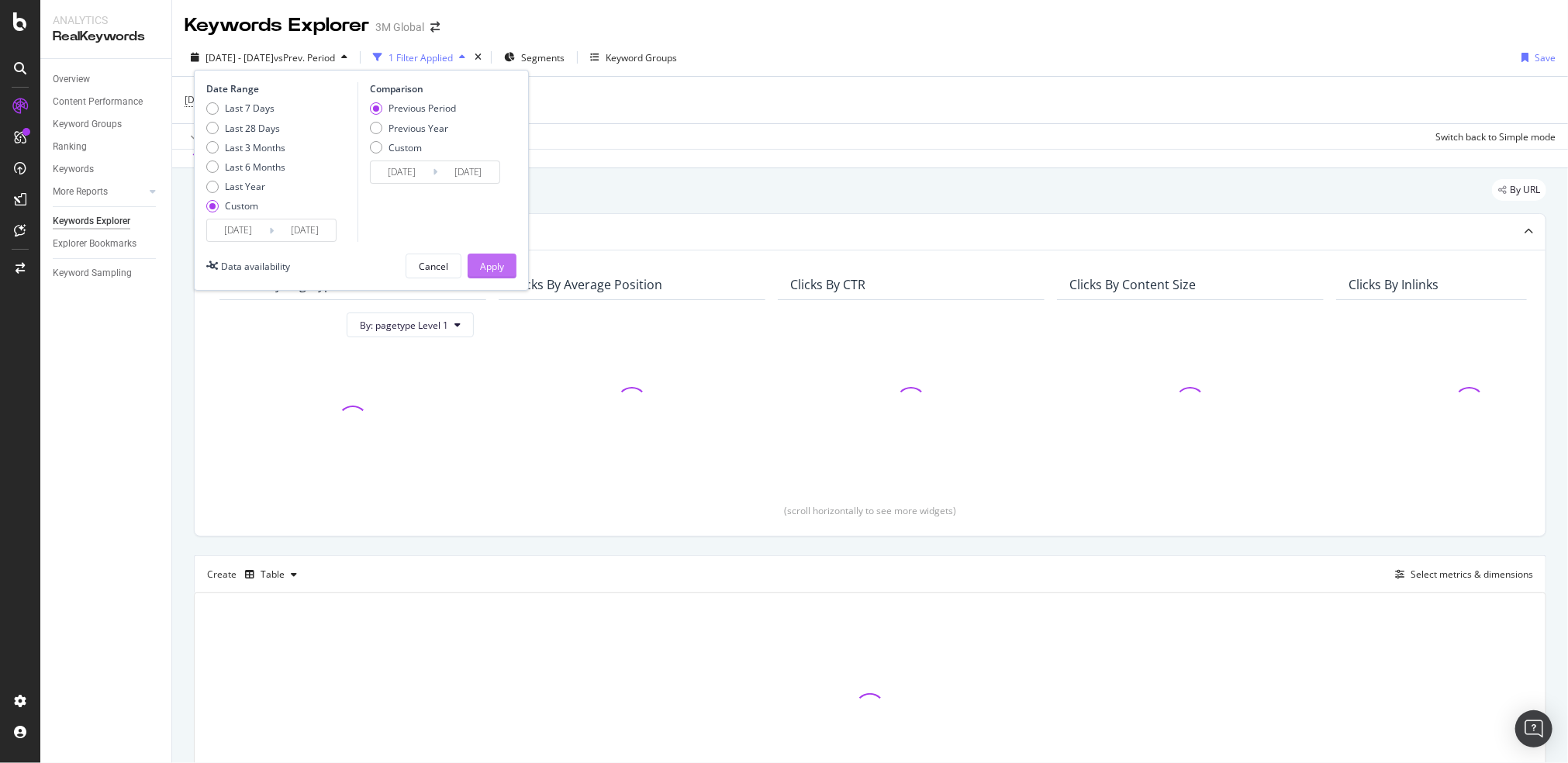
click at [497, 263] on div "Apply" at bounding box center [492, 266] width 24 height 13
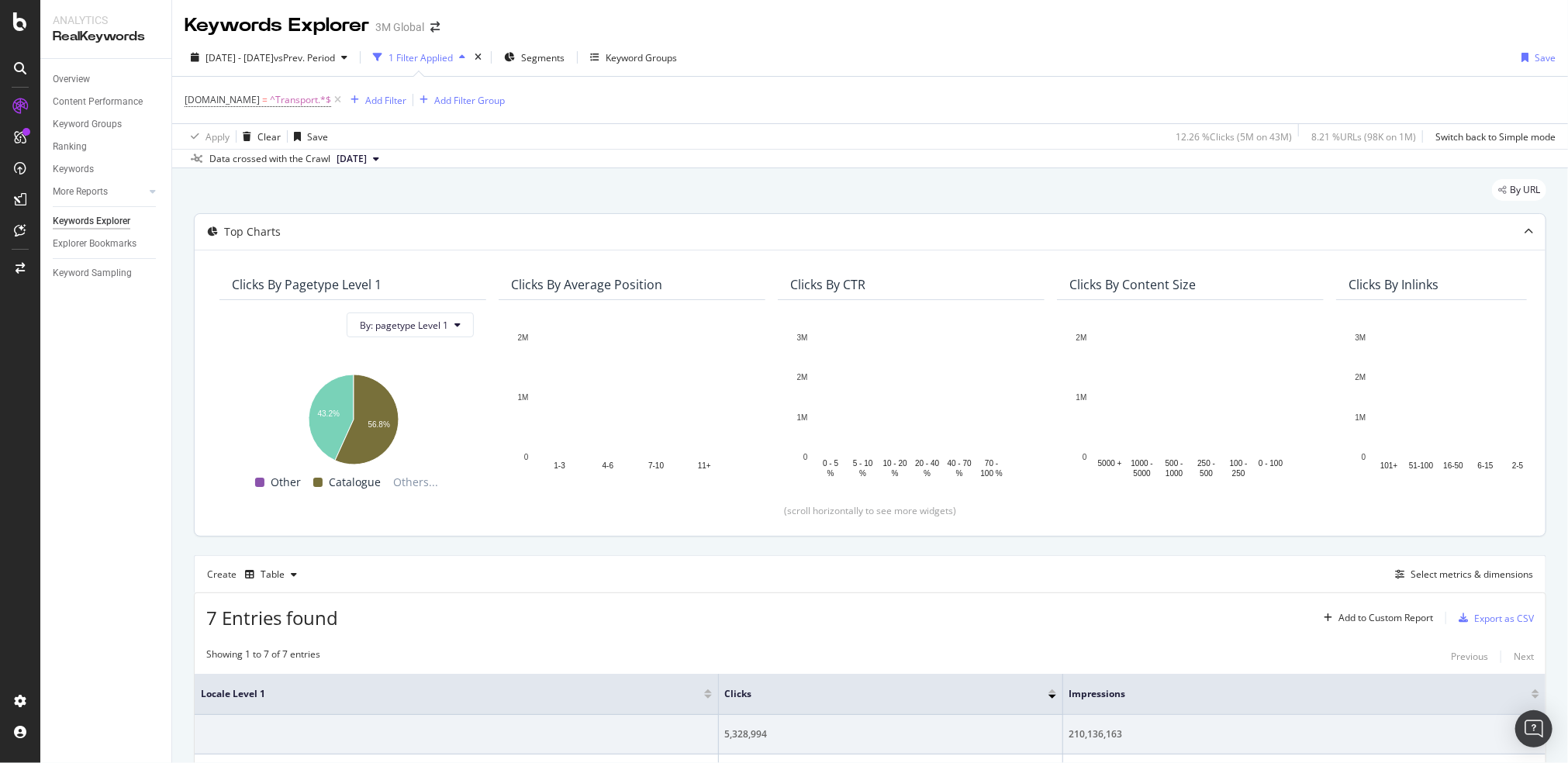
scroll to position [181, 0]
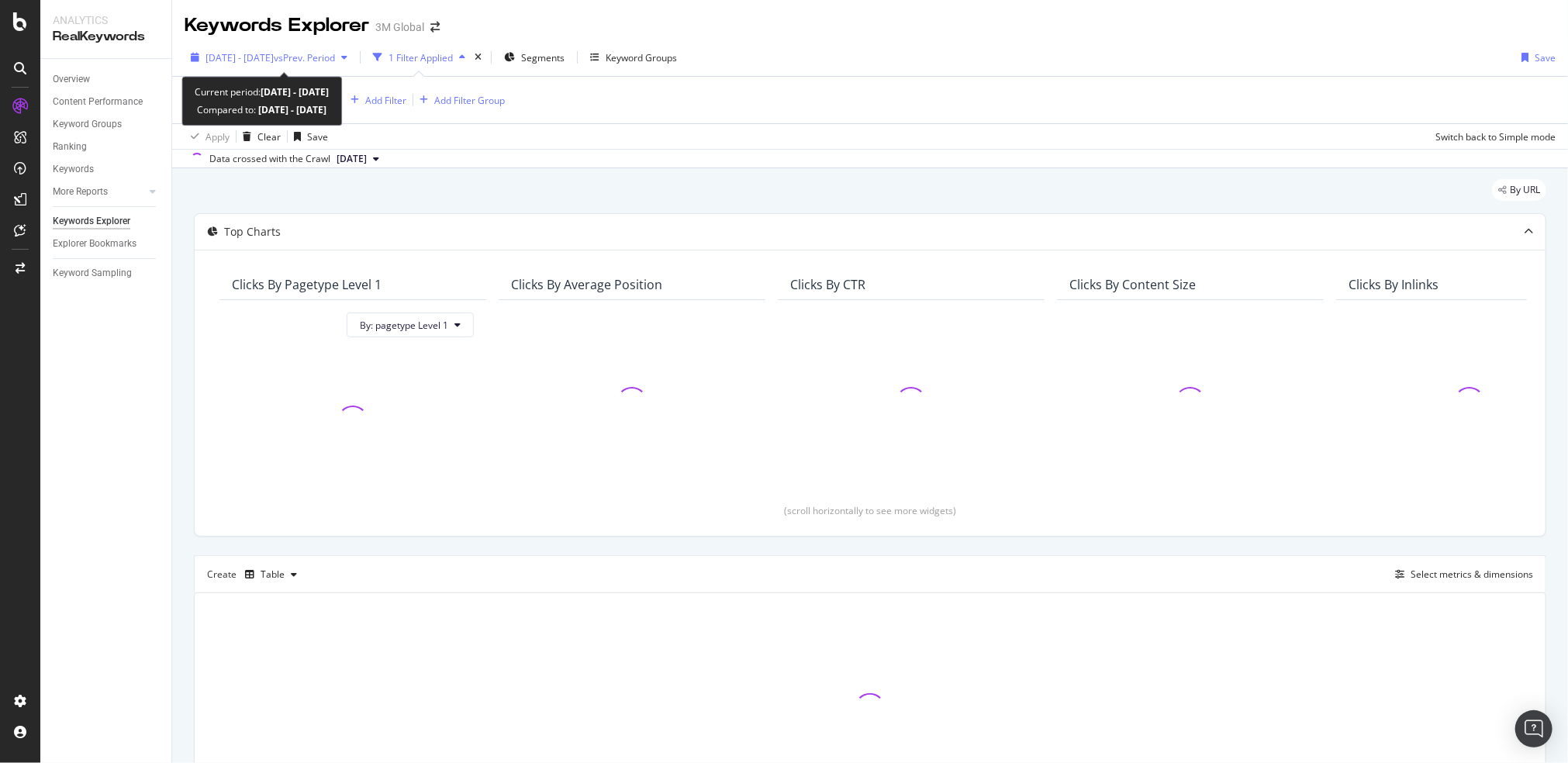
click at [301, 52] on span "vs Prev. Period" at bounding box center [304, 58] width 61 height 13
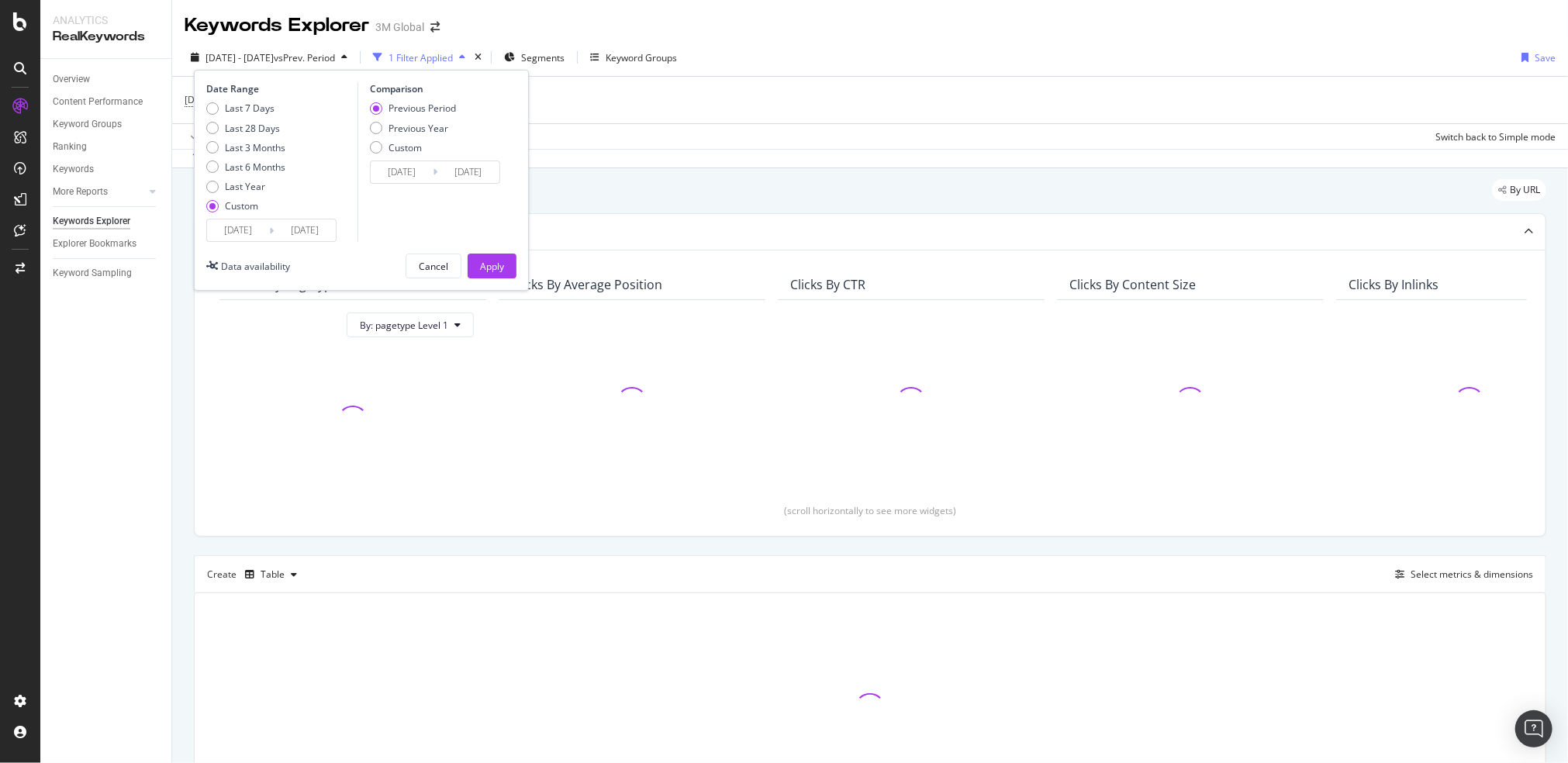
click at [240, 230] on input "[DATE]" at bounding box center [238, 230] width 62 height 21
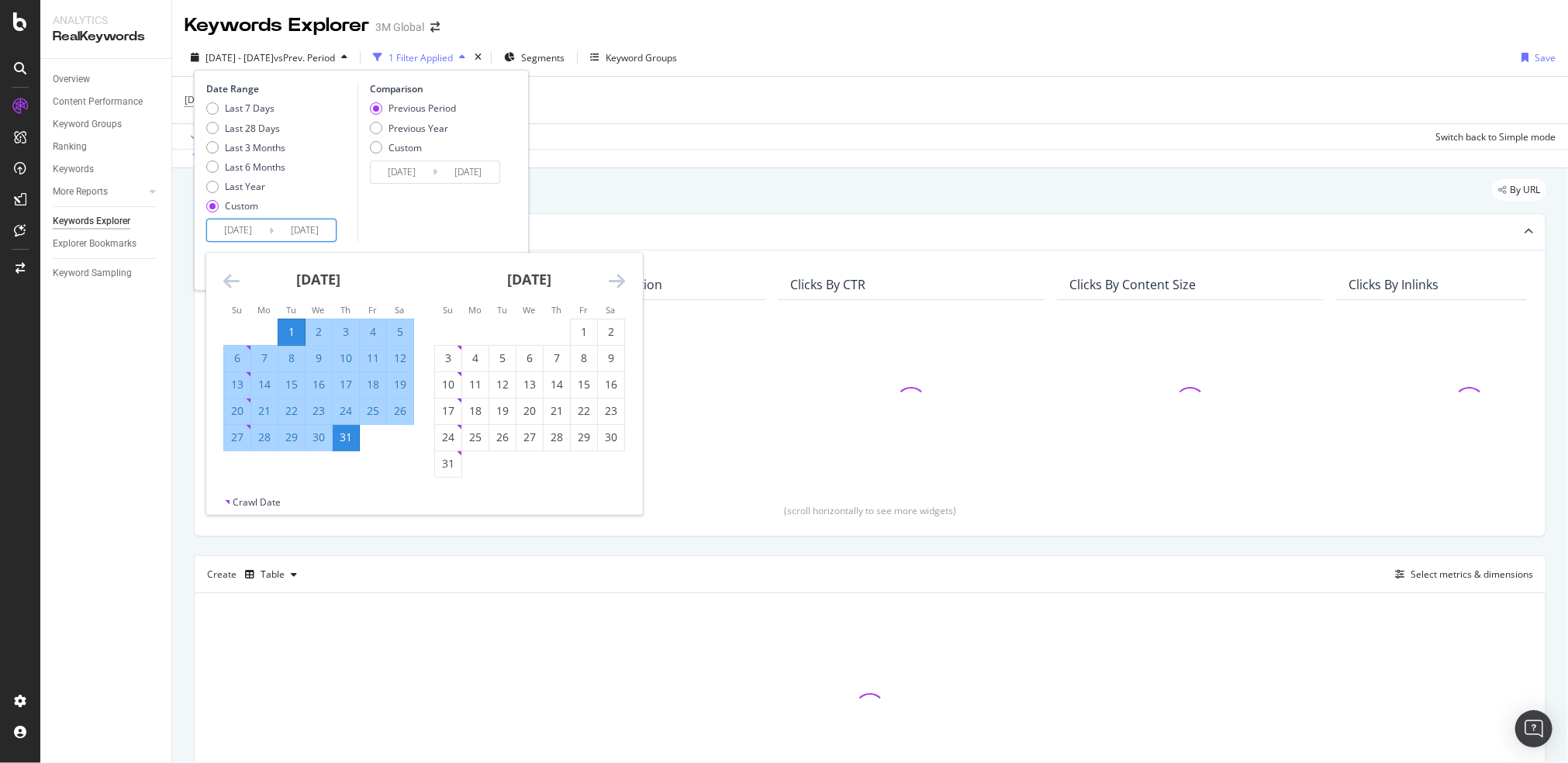
click at [230, 277] on icon "Move backward to switch to the previous month." at bounding box center [231, 280] width 16 height 19
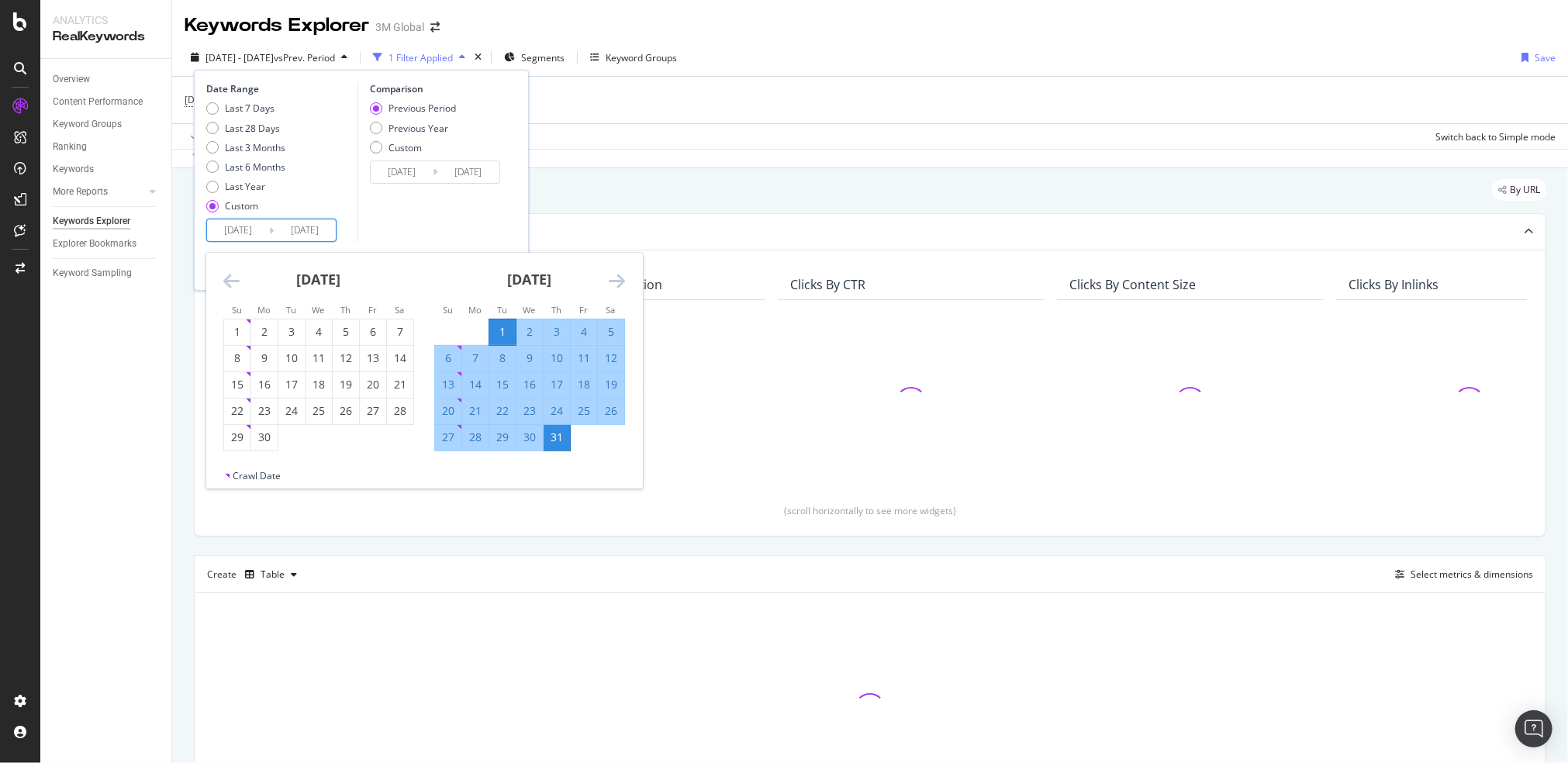
click at [230, 277] on icon "Move backward to switch to the previous month." at bounding box center [231, 280] width 16 height 19
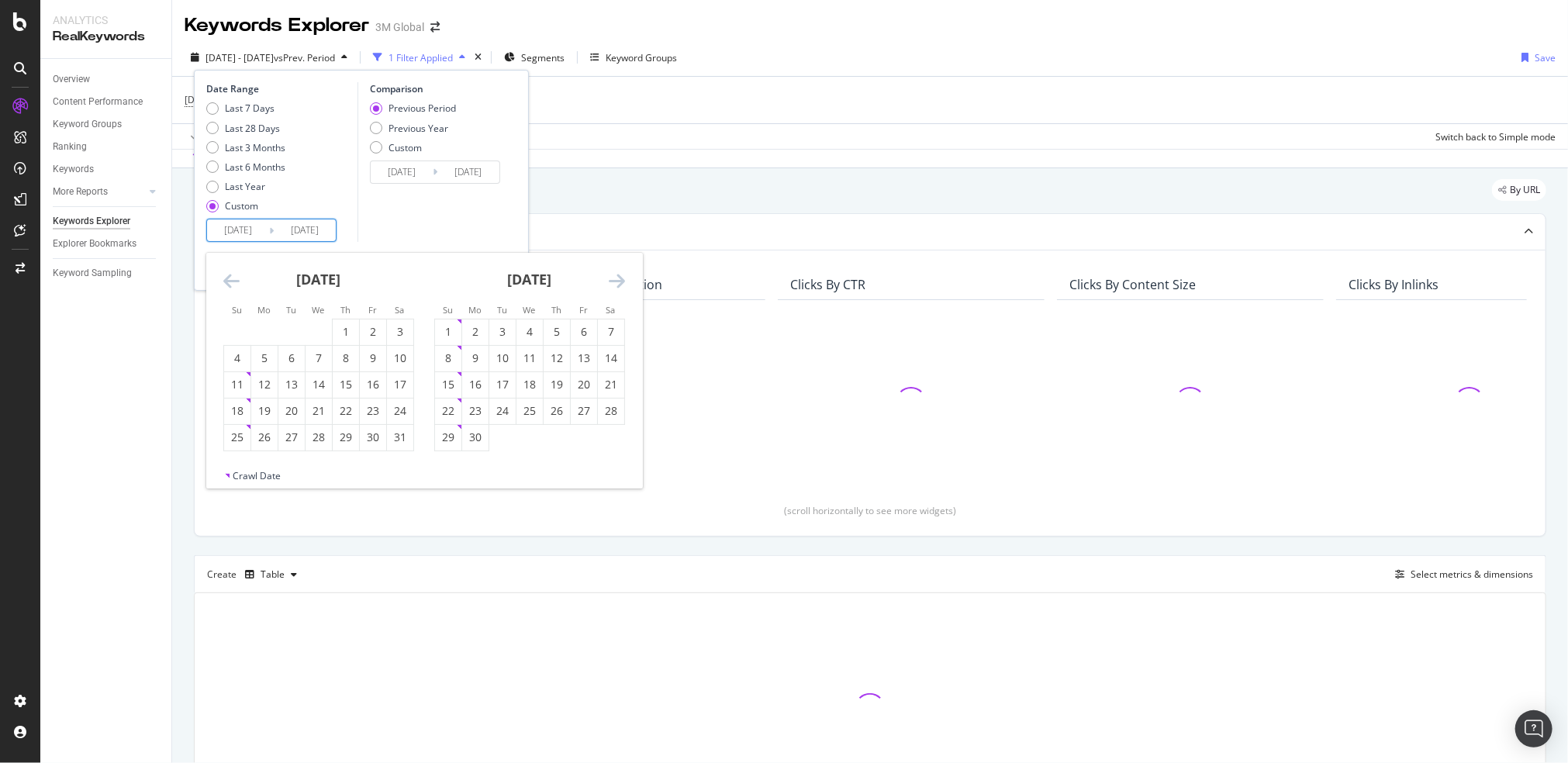
click at [230, 277] on icon "Move backward to switch to the previous month." at bounding box center [231, 280] width 16 height 19
drag, startPoint x: 323, startPoint y: 327, endPoint x: 444, endPoint y: 313, distance: 121.8
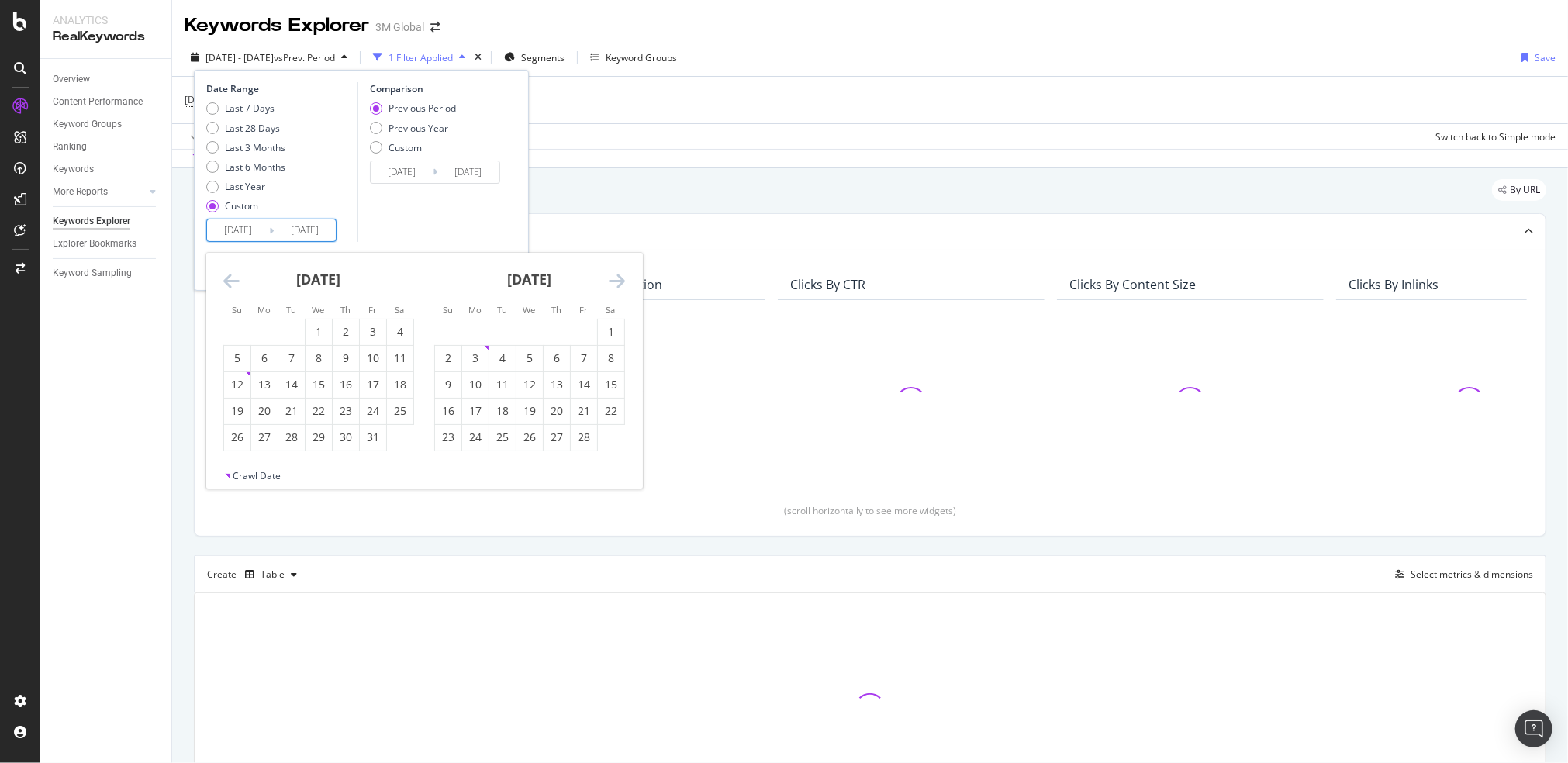
click at [323, 327] on div "1" at bounding box center [319, 332] width 27 height 15
type input "[DATE]"
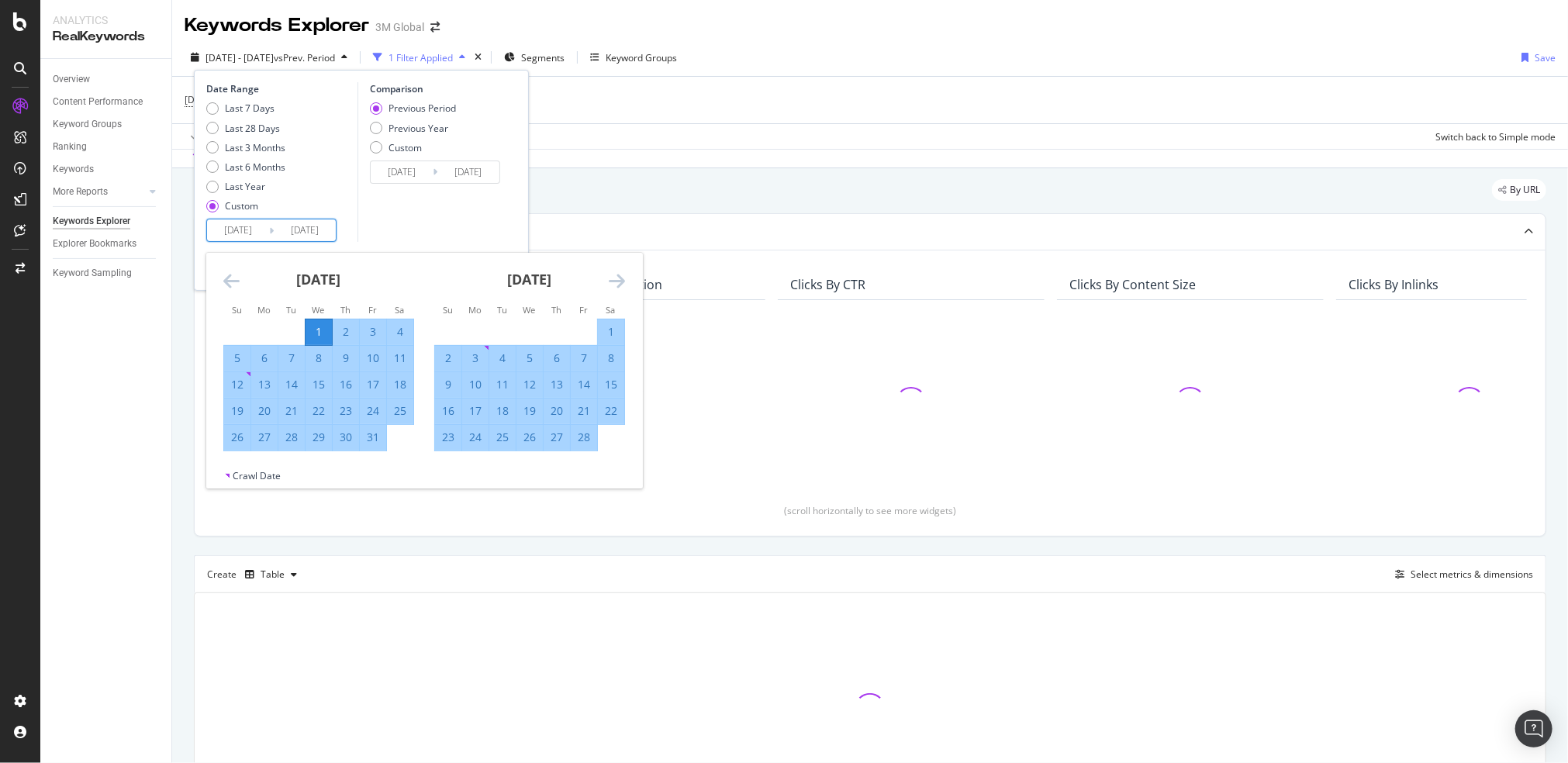
click at [622, 282] on icon "Move forward to switch to the next month." at bounding box center [617, 280] width 16 height 19
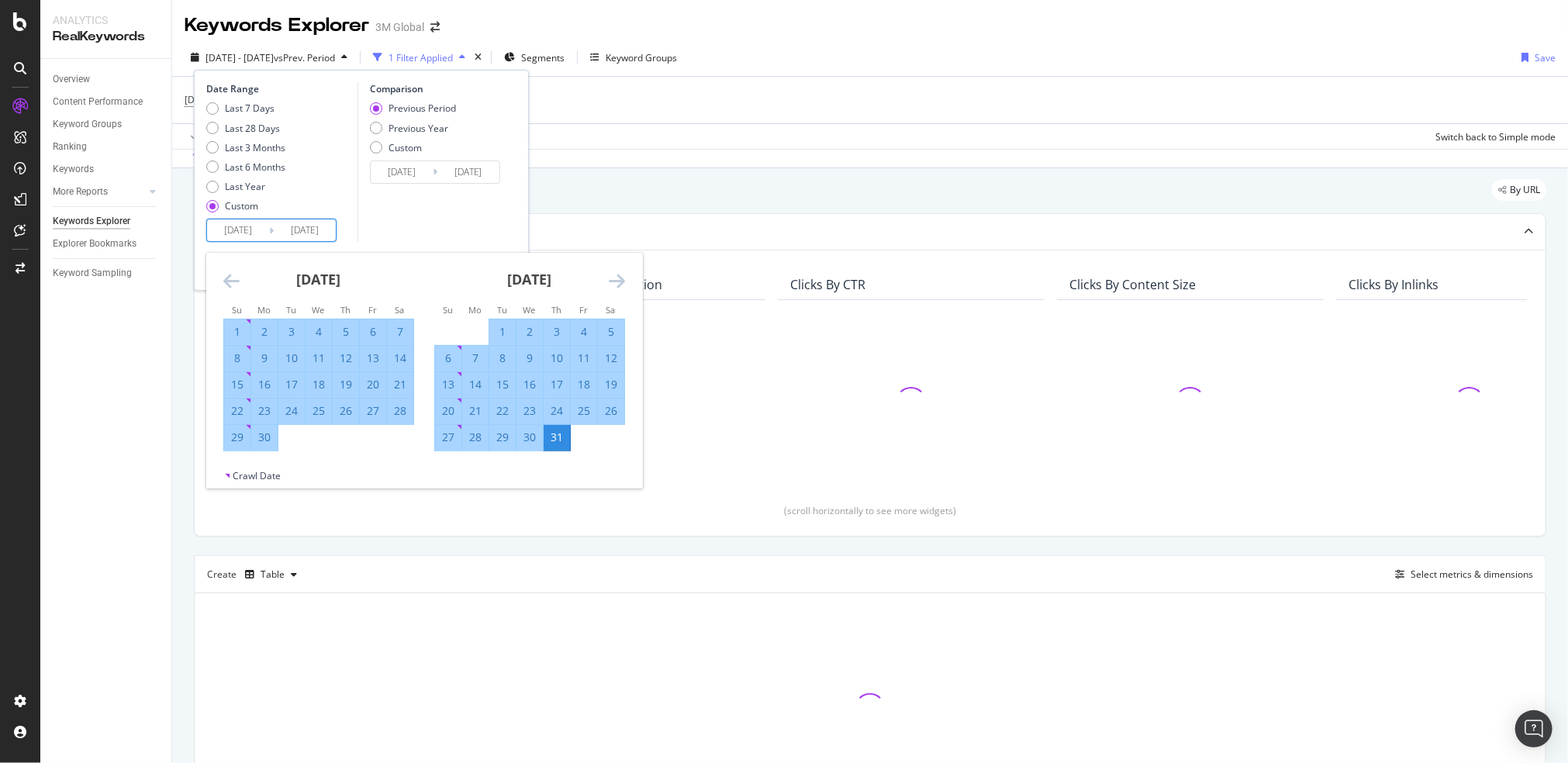
click at [622, 282] on icon "Move forward to switch to the next month." at bounding box center [617, 280] width 16 height 19
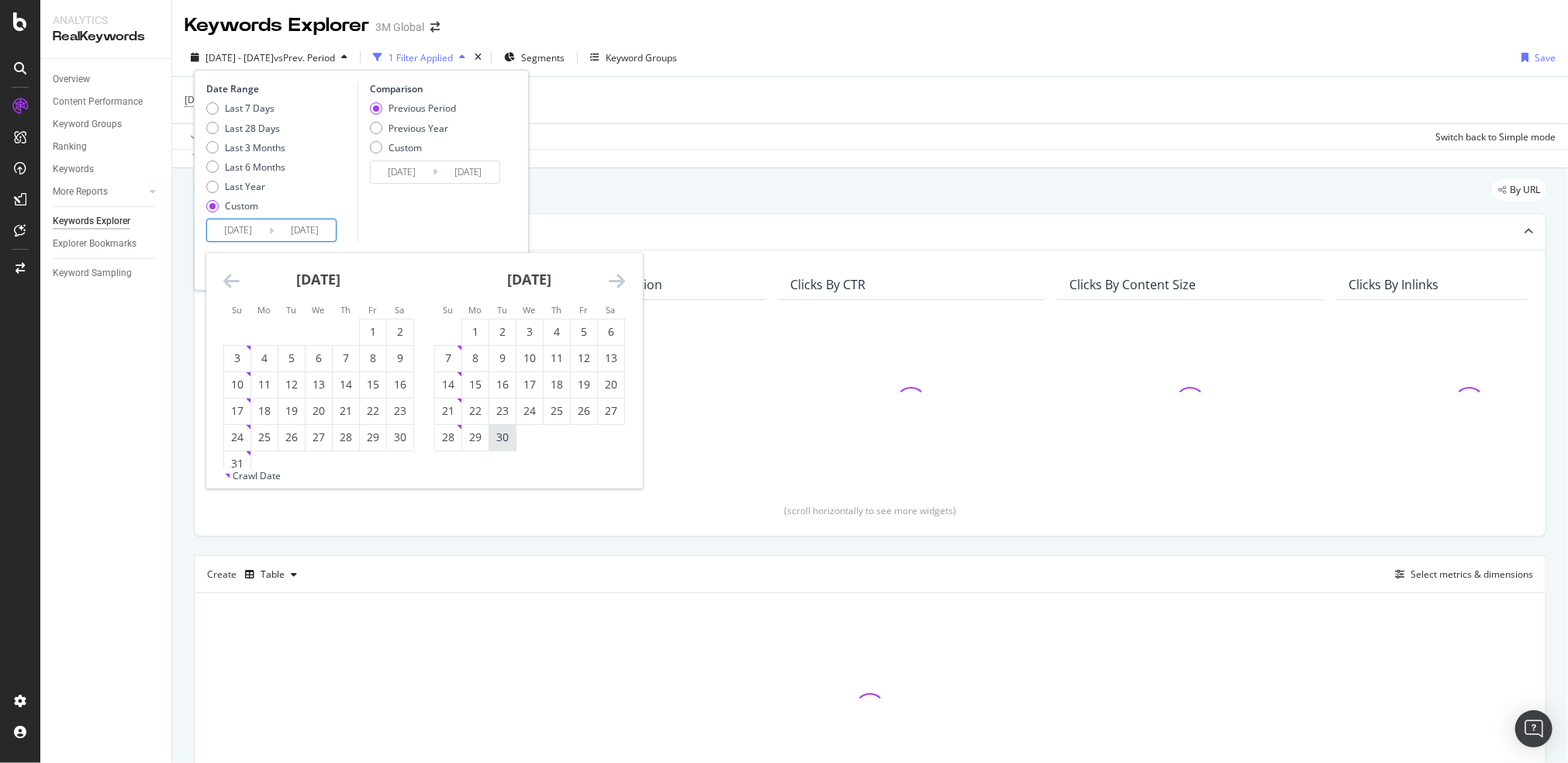
click at [502, 445] on div "30" at bounding box center [502, 437] width 27 height 15
type input "2025/09/30"
type input "2024/04/02"
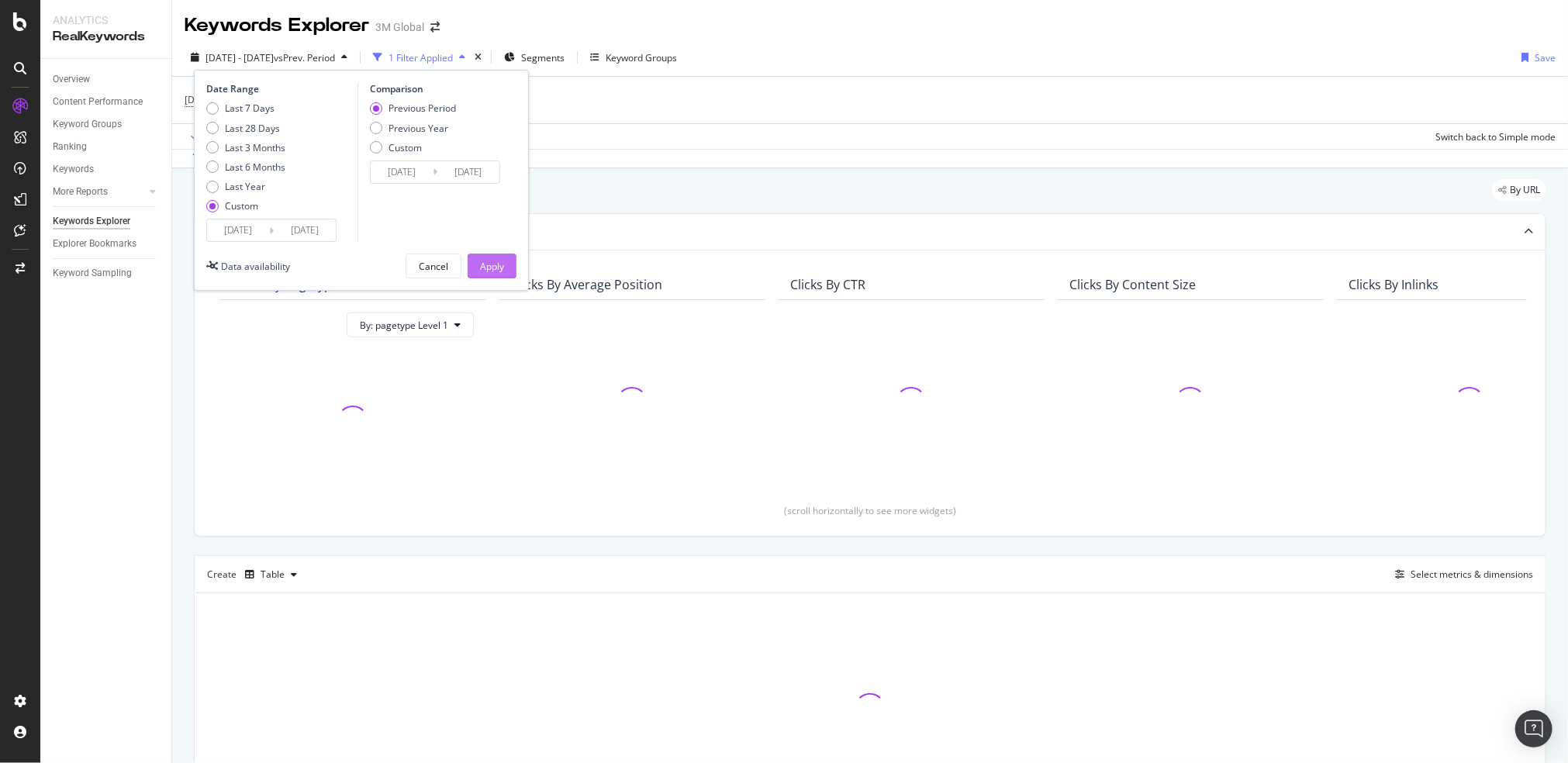
click at [506, 258] on button "Apply" at bounding box center [492, 266] width 49 height 25
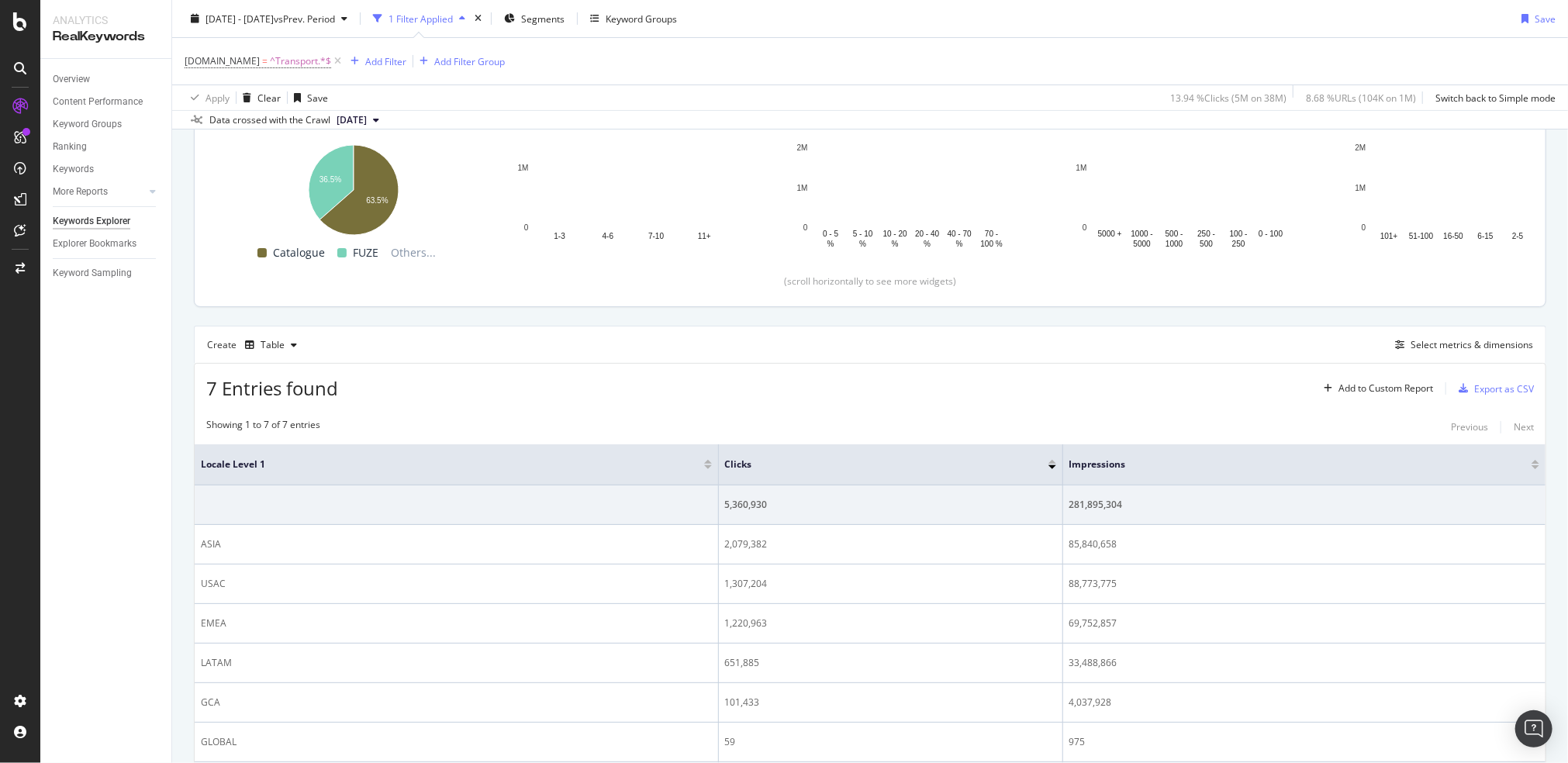
scroll to position [354, 0]
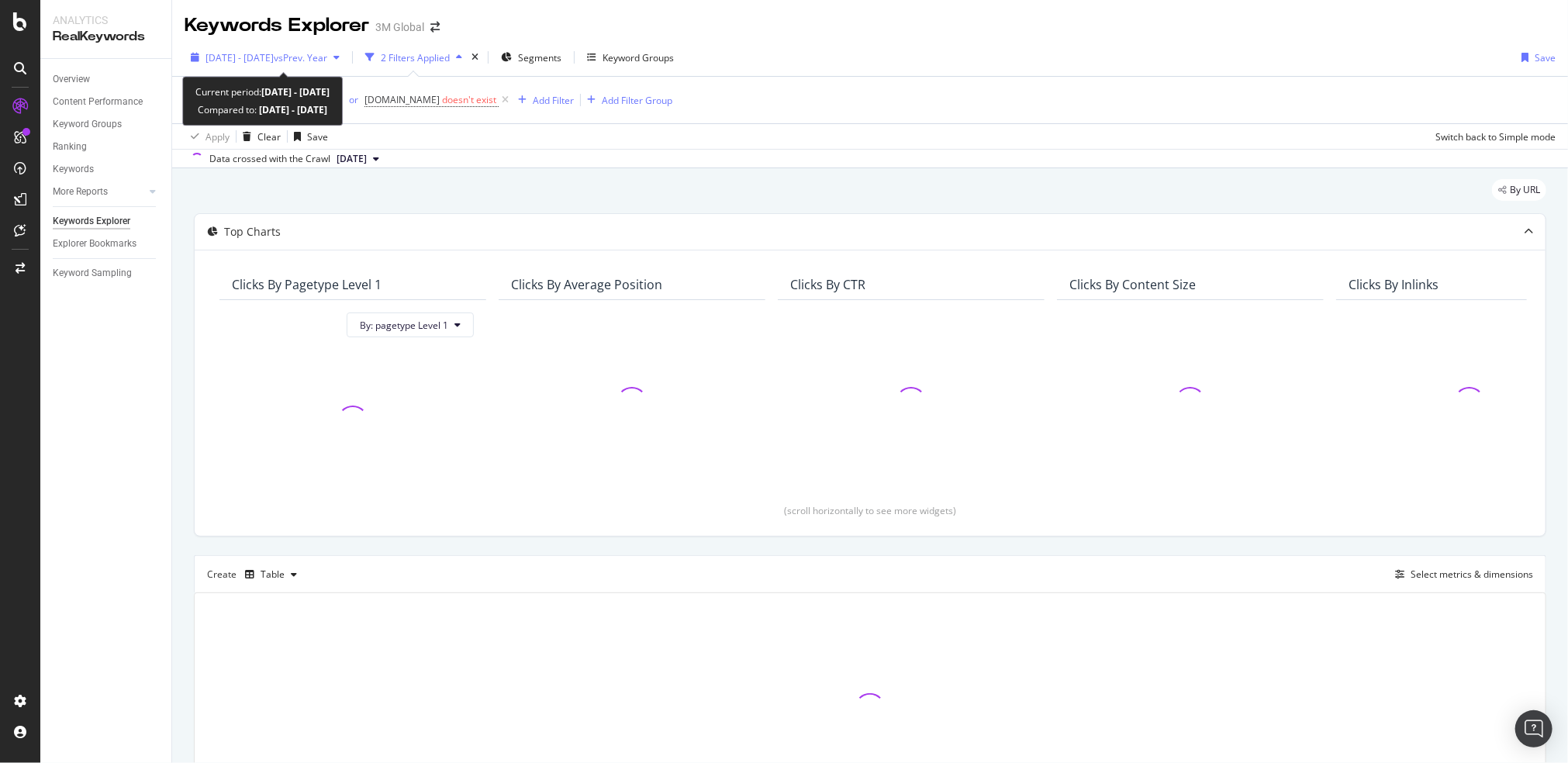
click at [274, 55] on span "[DATE] - [DATE]" at bounding box center [239, 58] width 68 height 13
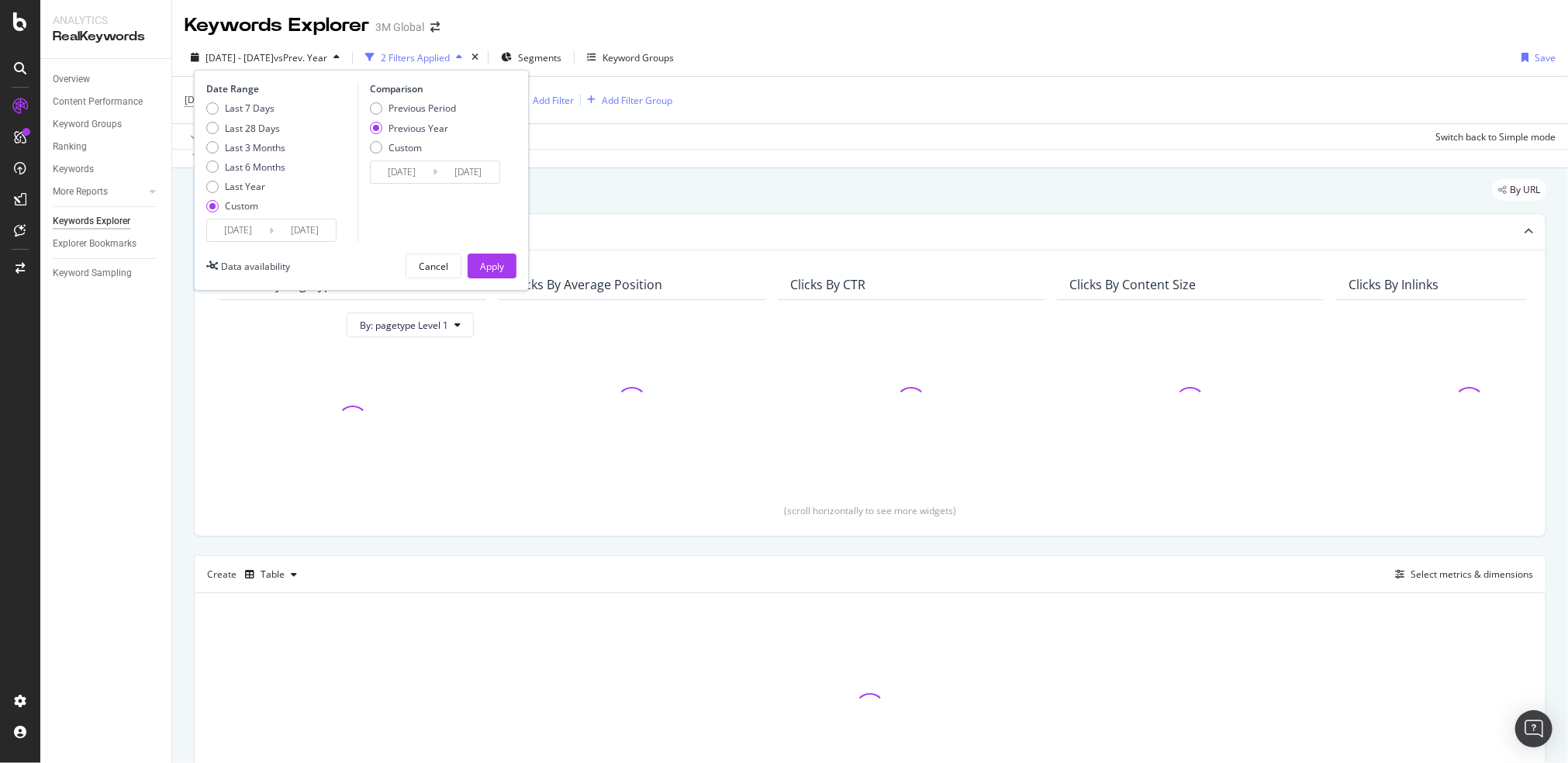
click at [233, 226] on input "[DATE]" at bounding box center [238, 230] width 62 height 21
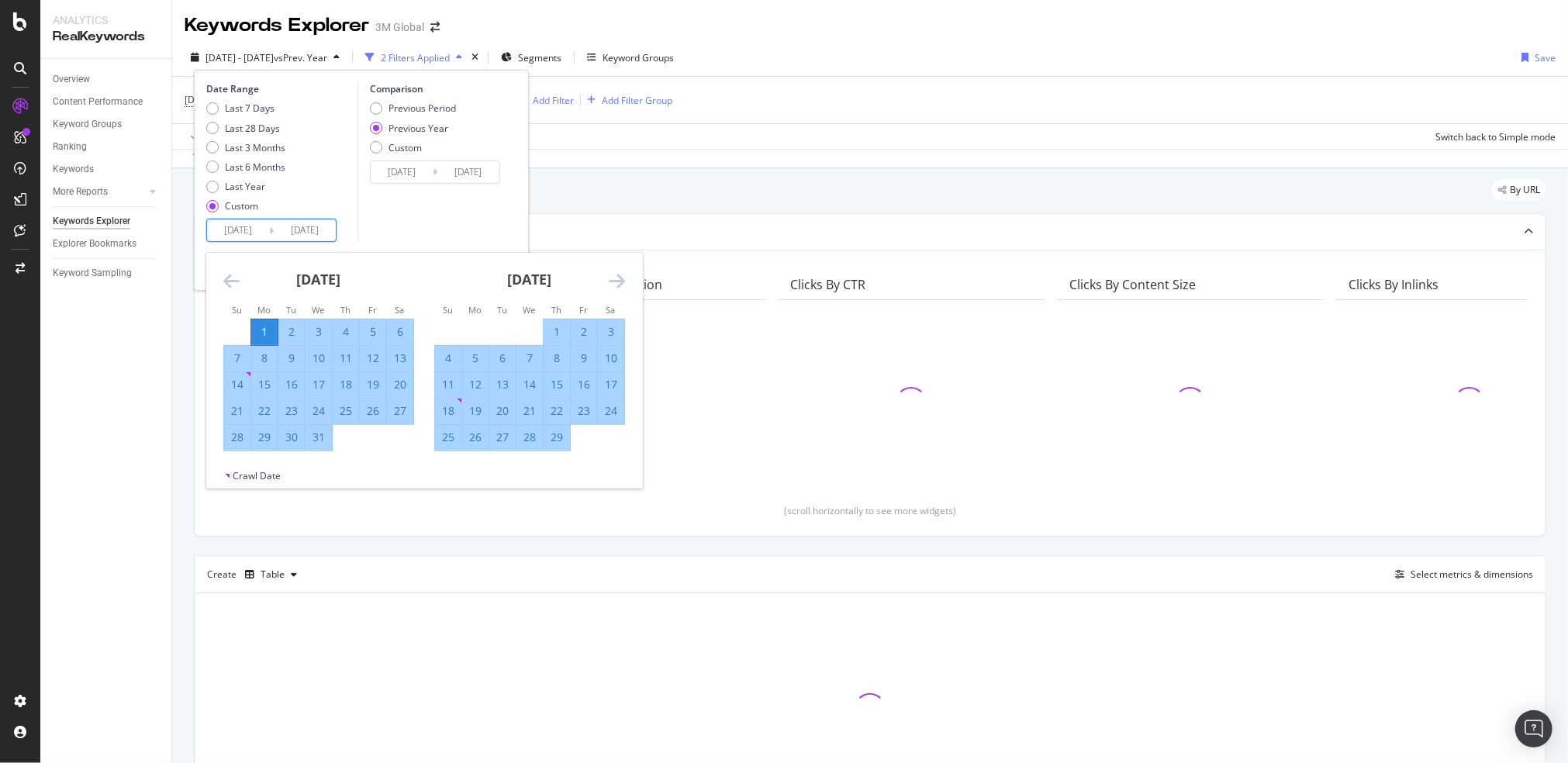
click at [264, 325] on div "1" at bounding box center [265, 332] width 27 height 15
click at [616, 282] on icon "Move forward to switch to the next month." at bounding box center [617, 280] width 16 height 19
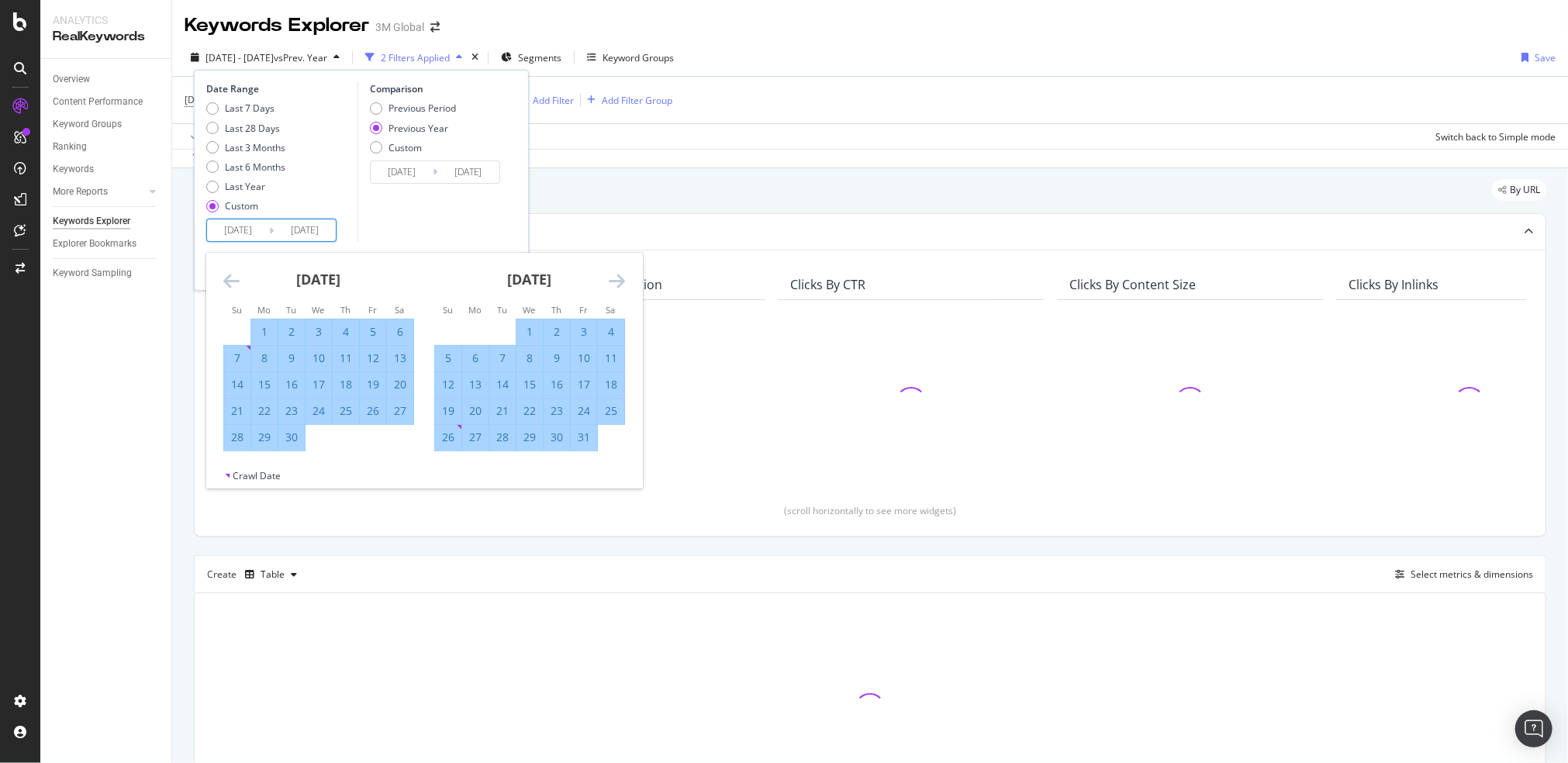
click at [616, 282] on icon "Move forward to switch to the next month." at bounding box center [617, 280] width 16 height 19
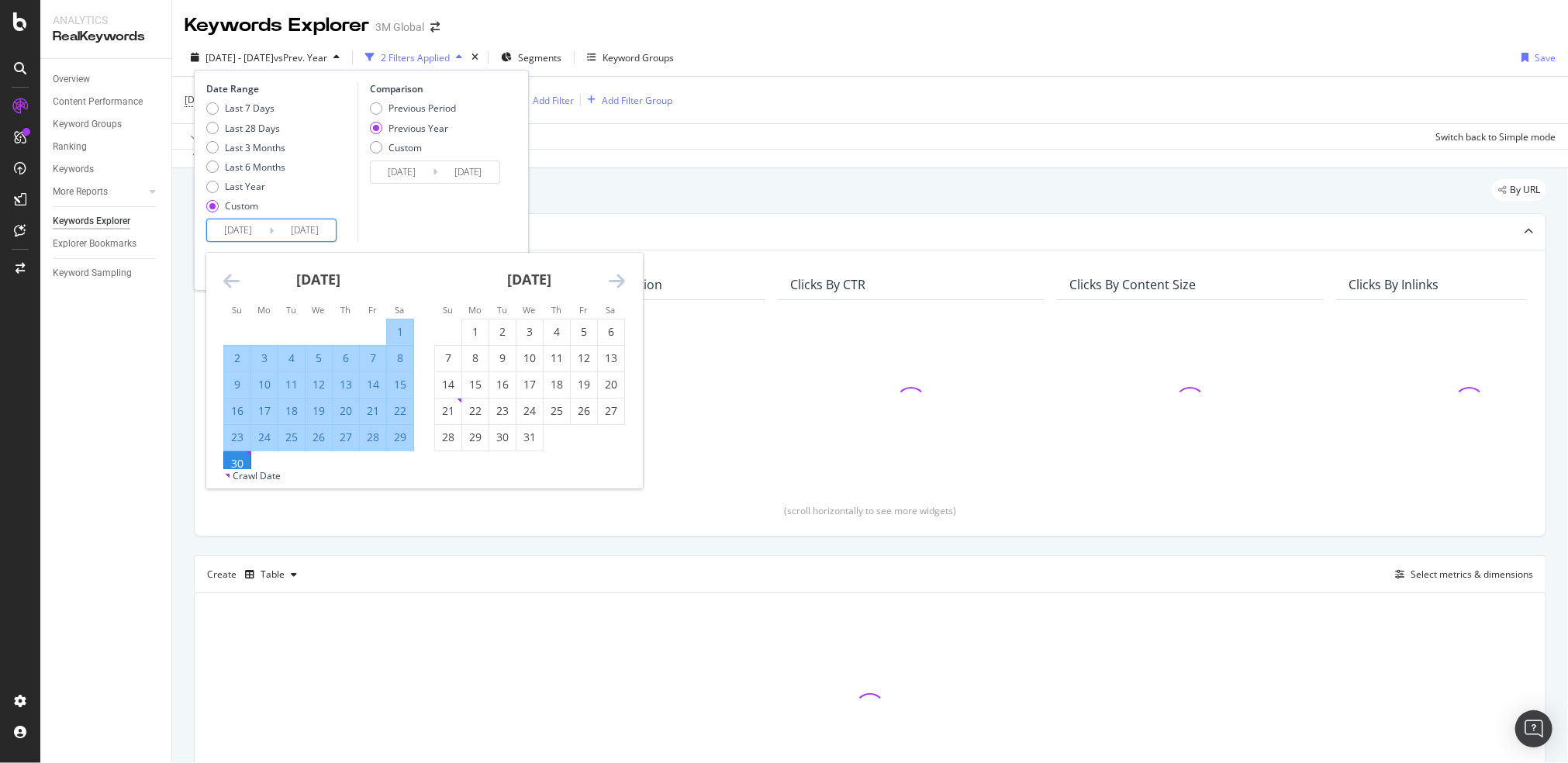
click at [616, 282] on icon "Move forward to switch to the next month." at bounding box center [617, 280] width 16 height 19
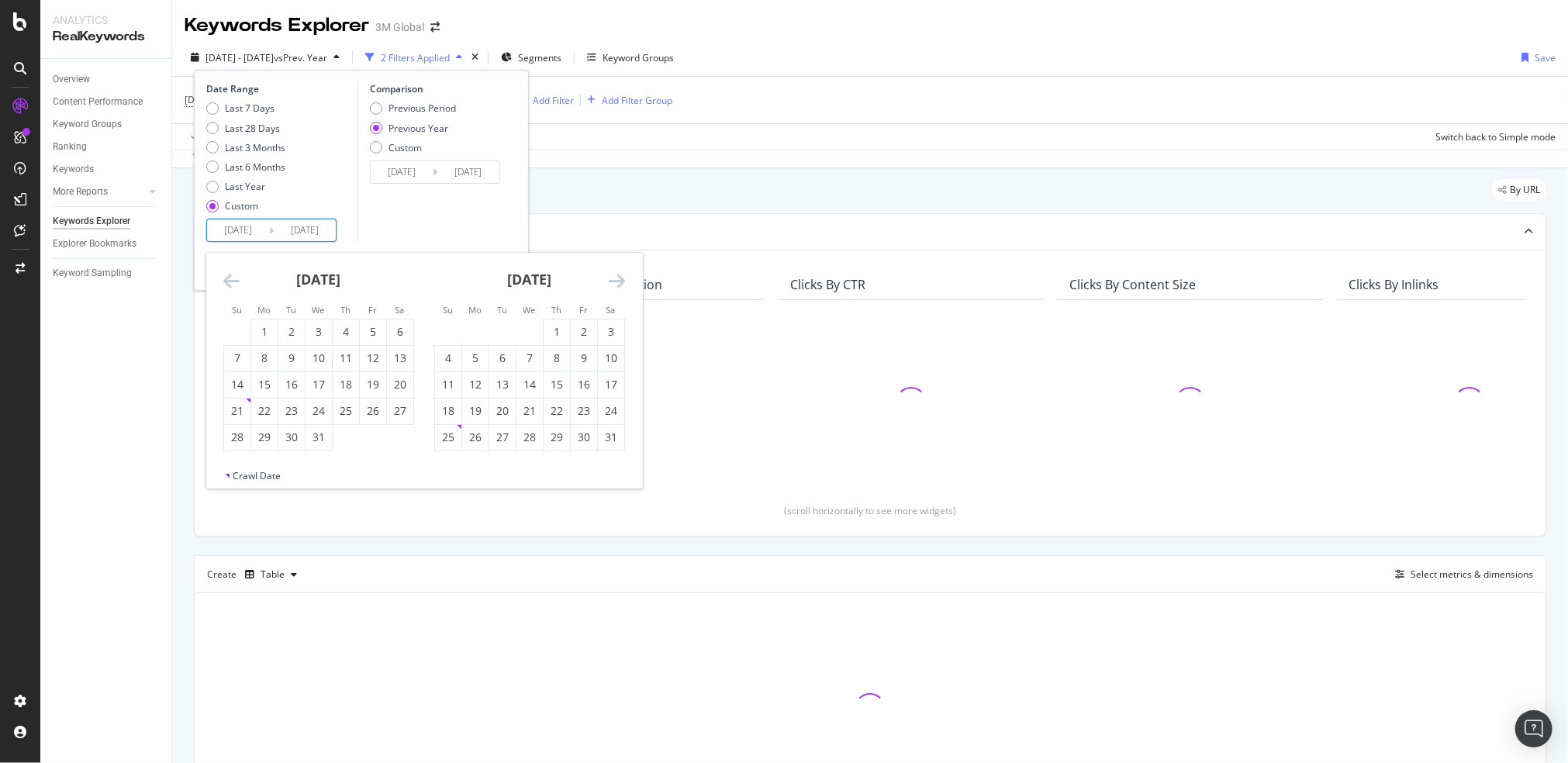
click at [616, 282] on icon "Move forward to switch to the next month." at bounding box center [617, 280] width 16 height 19
click at [475, 442] on div "30" at bounding box center [476, 437] width 27 height 15
type input "2024/09/30"
type input "2023/10/02"
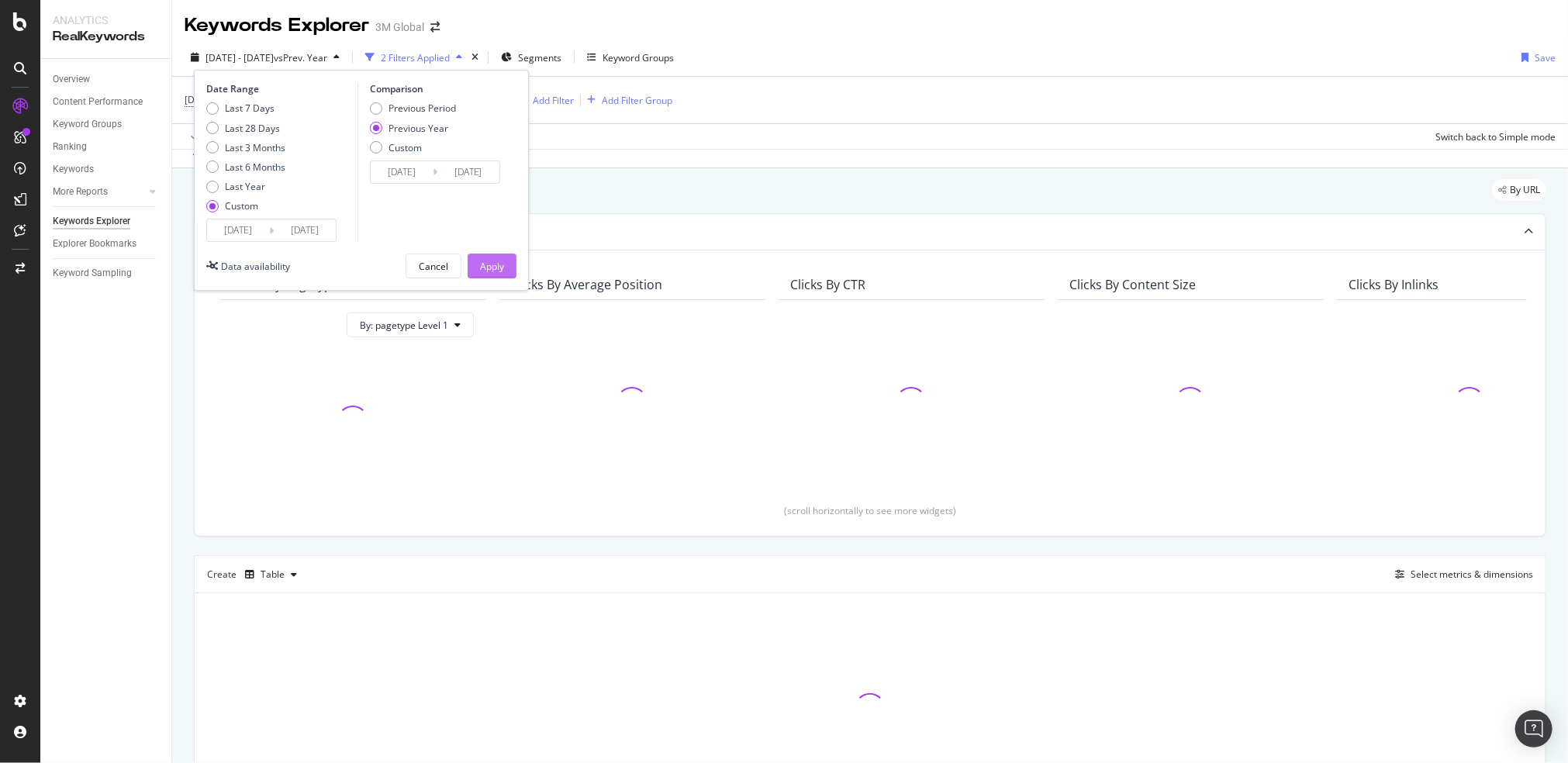
click at [500, 255] on div "Apply" at bounding box center [492, 266] width 24 height 23
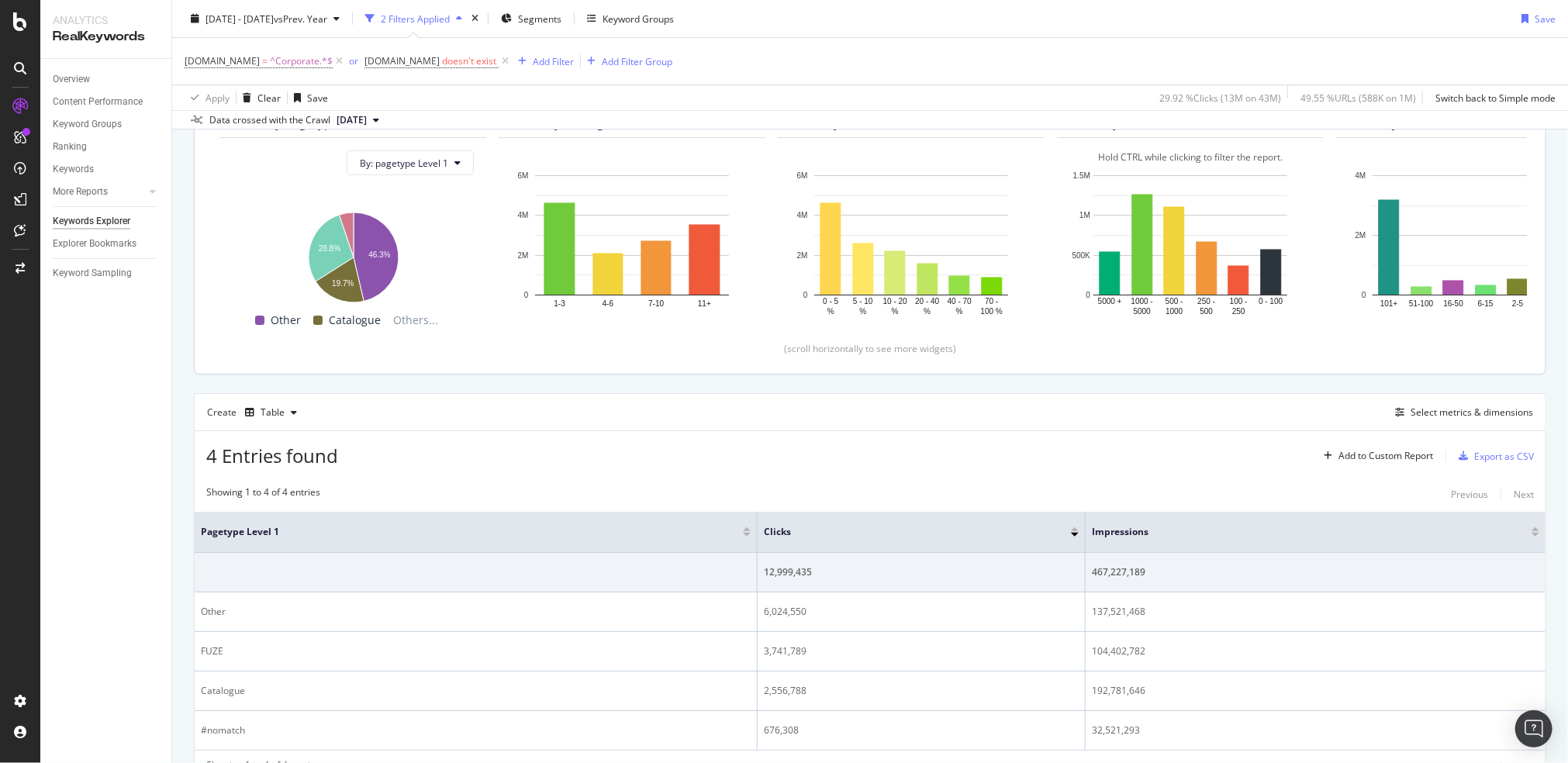
scroll to position [181, 0]
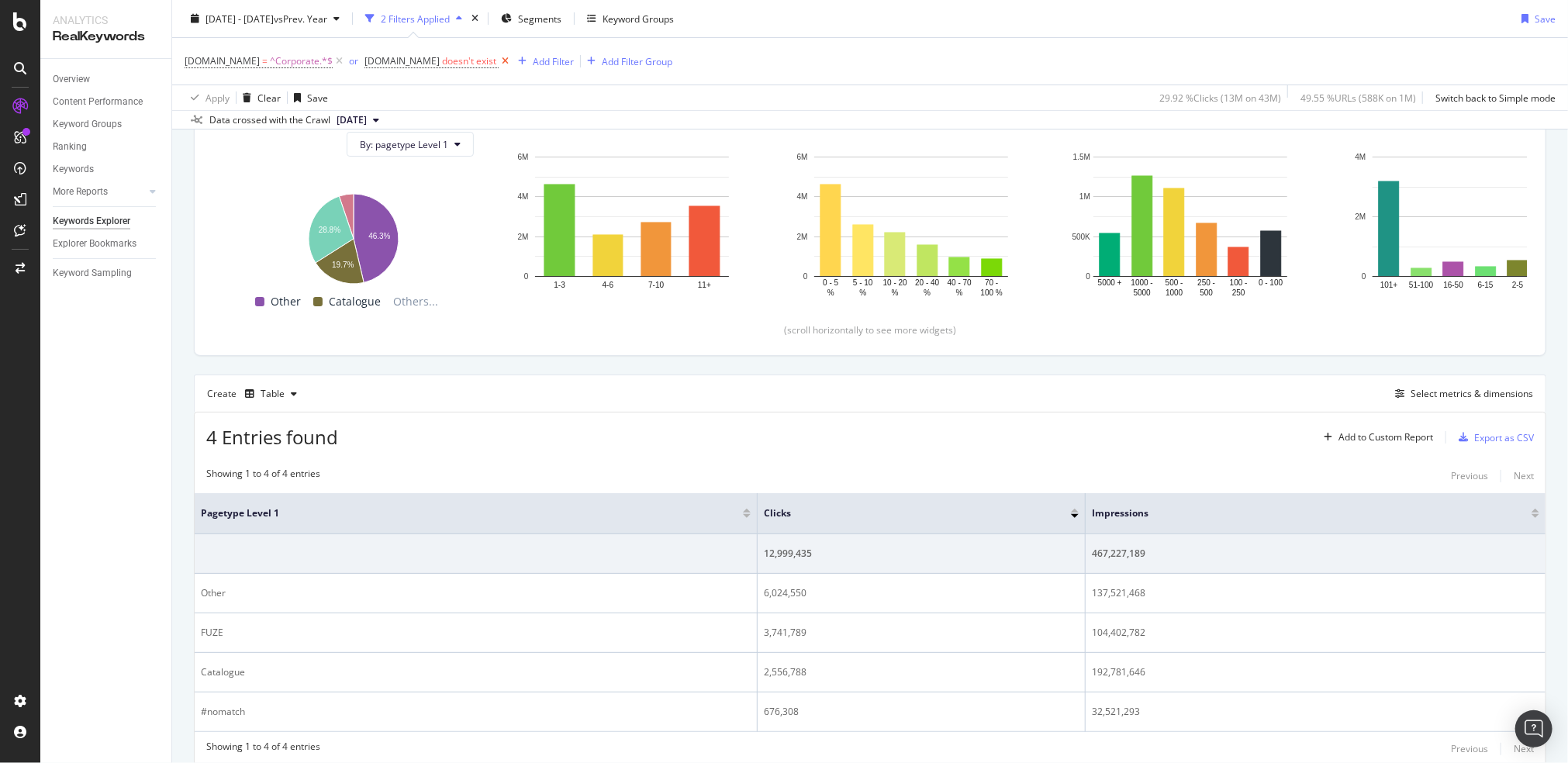
click at [500, 57] on icon at bounding box center [505, 60] width 13 height 15
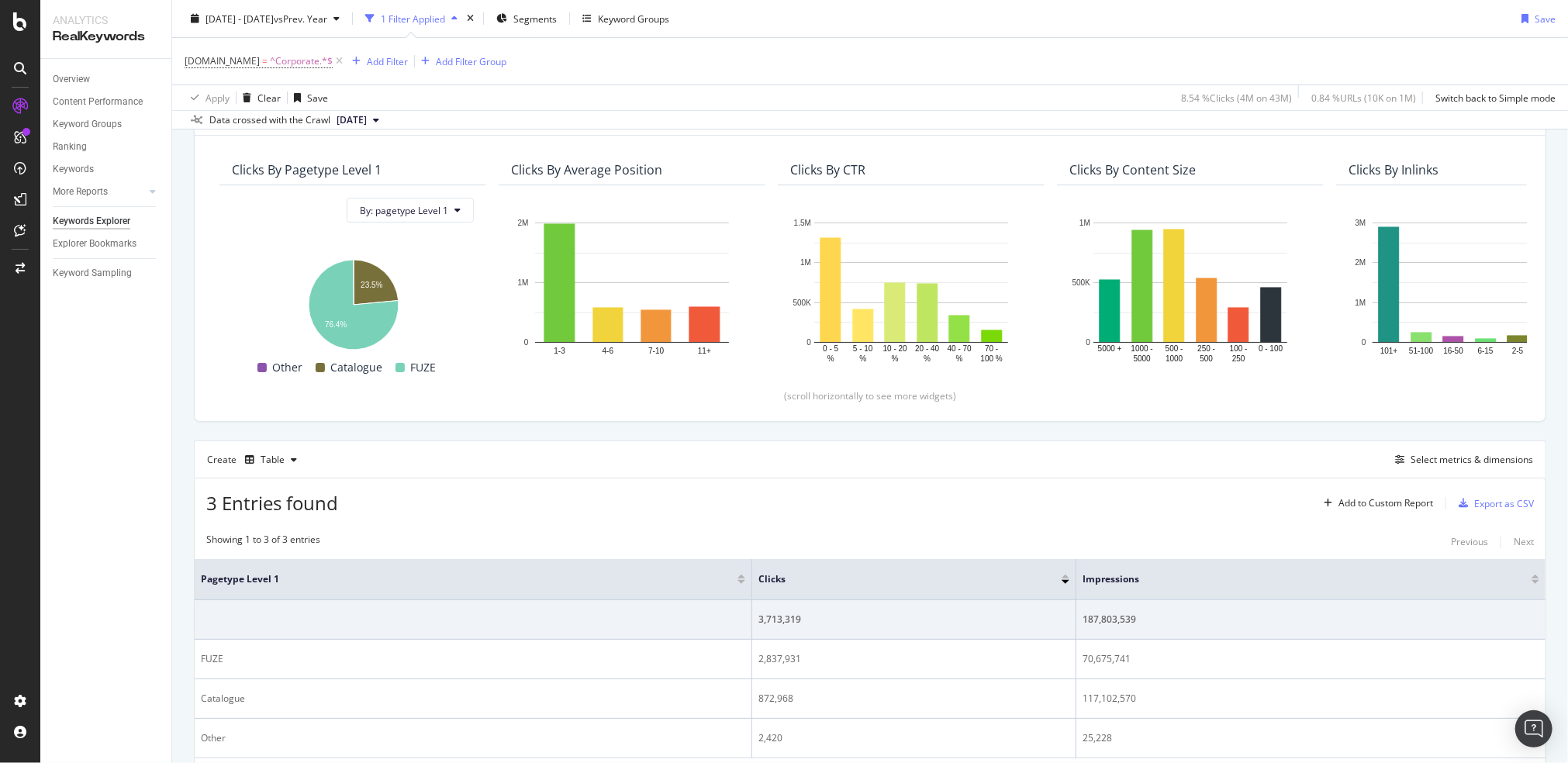
scroll to position [181, 0]
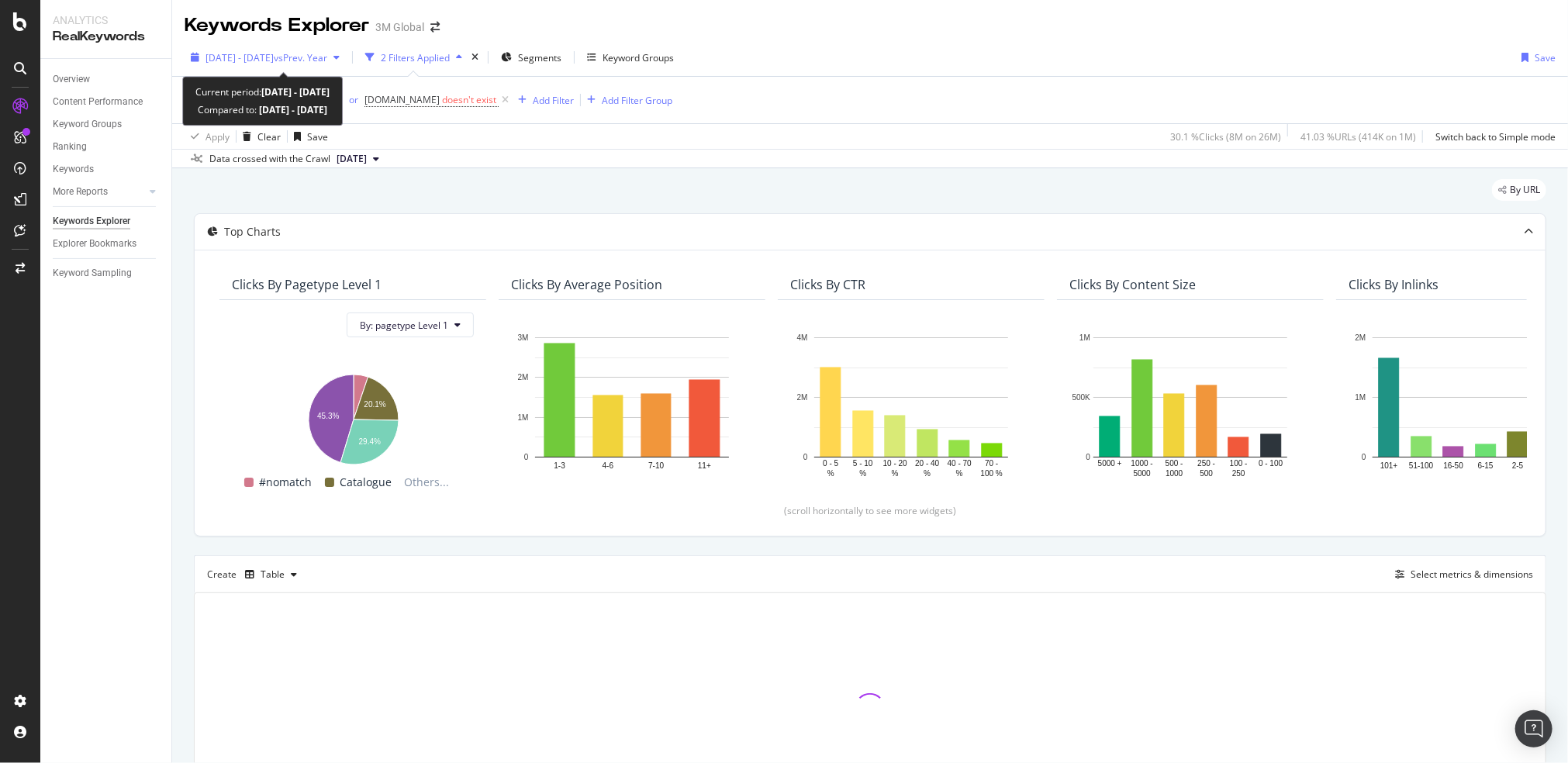
click at [274, 52] on span "2025 Jan. 1st - Jun. 30th" at bounding box center [239, 58] width 68 height 13
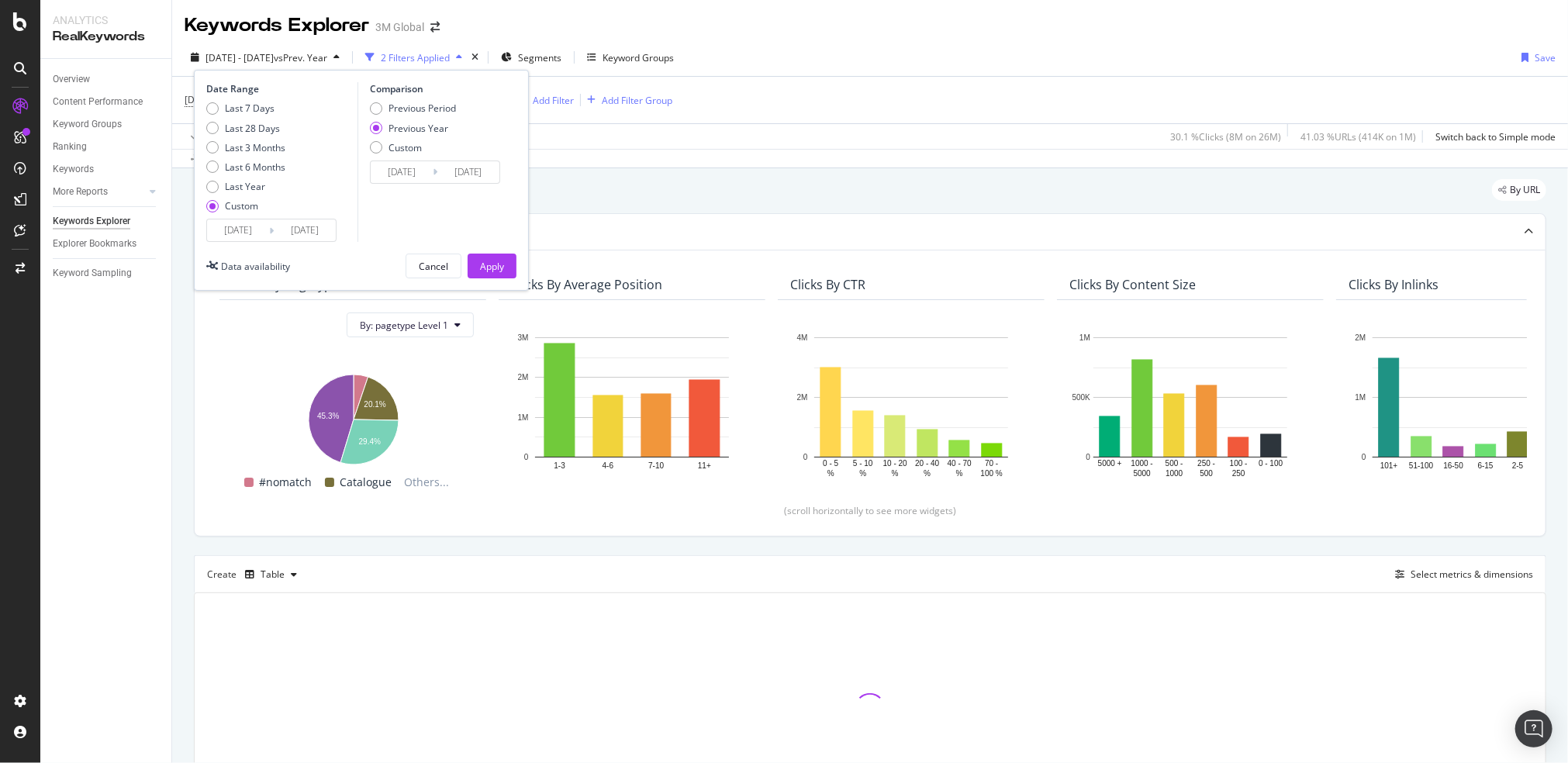
click at [238, 217] on div "Last 7 Days Last 28 Days Last 3 Months Last 6 Months Last Year Custom" at bounding box center [245, 160] width 79 height 117
click at [236, 225] on input "2025/01/01" at bounding box center [238, 230] width 62 height 21
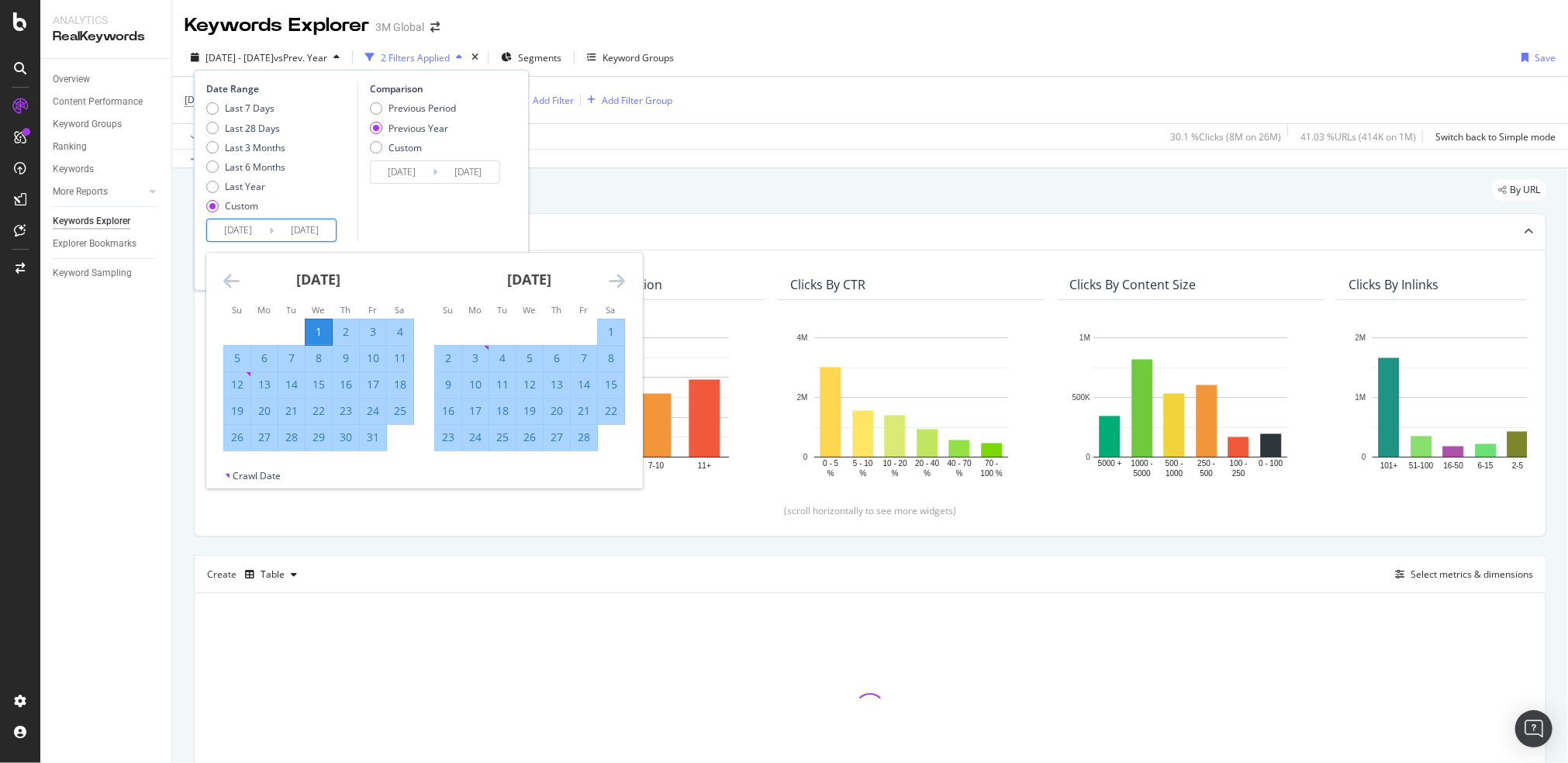
click at [316, 335] on div "1" at bounding box center [319, 332] width 27 height 15
click at [616, 277] on icon "Move forward to switch to the next month." at bounding box center [617, 280] width 16 height 19
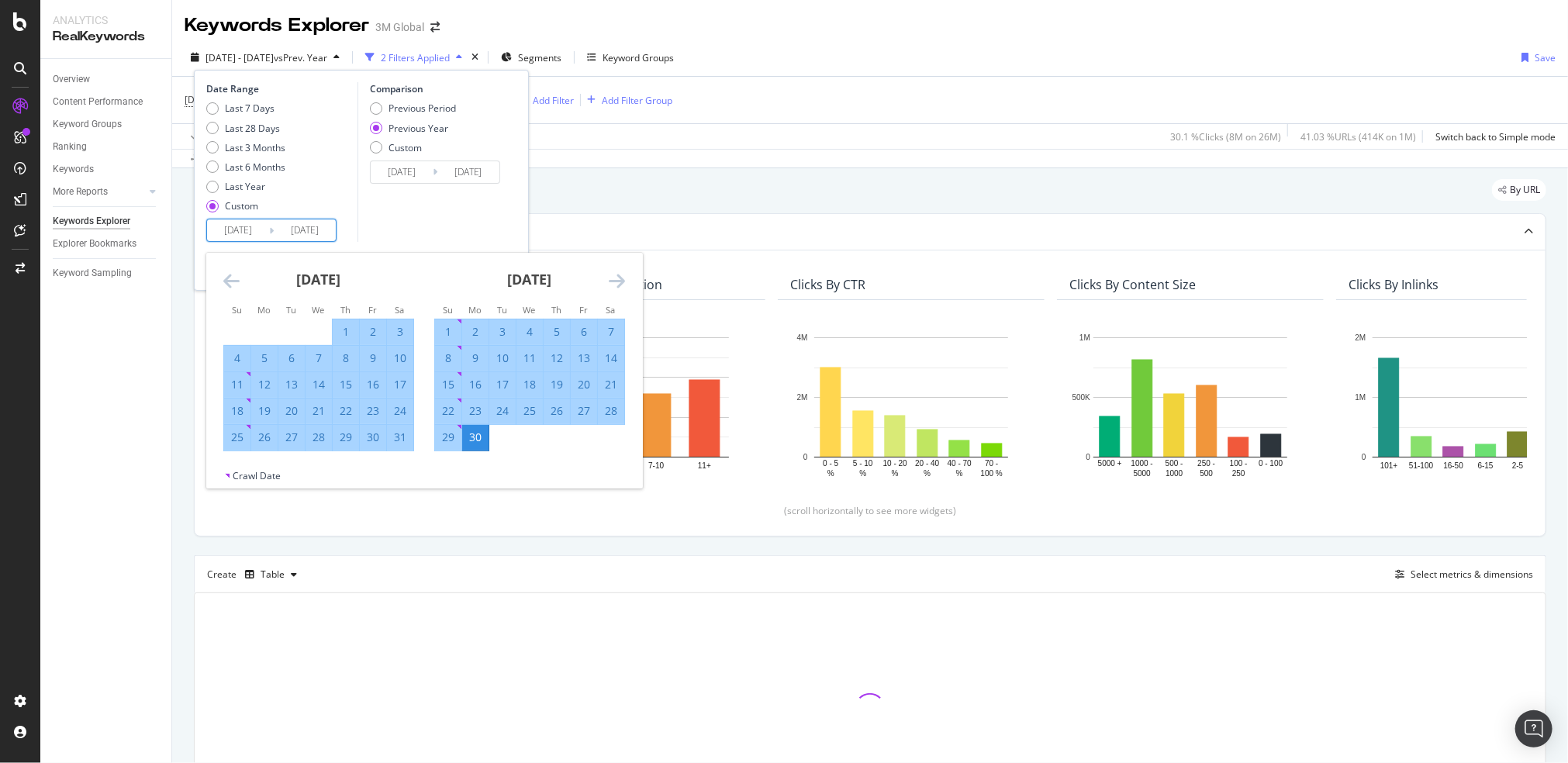
click at [616, 277] on icon "Move forward to switch to the next month." at bounding box center [617, 280] width 16 height 19
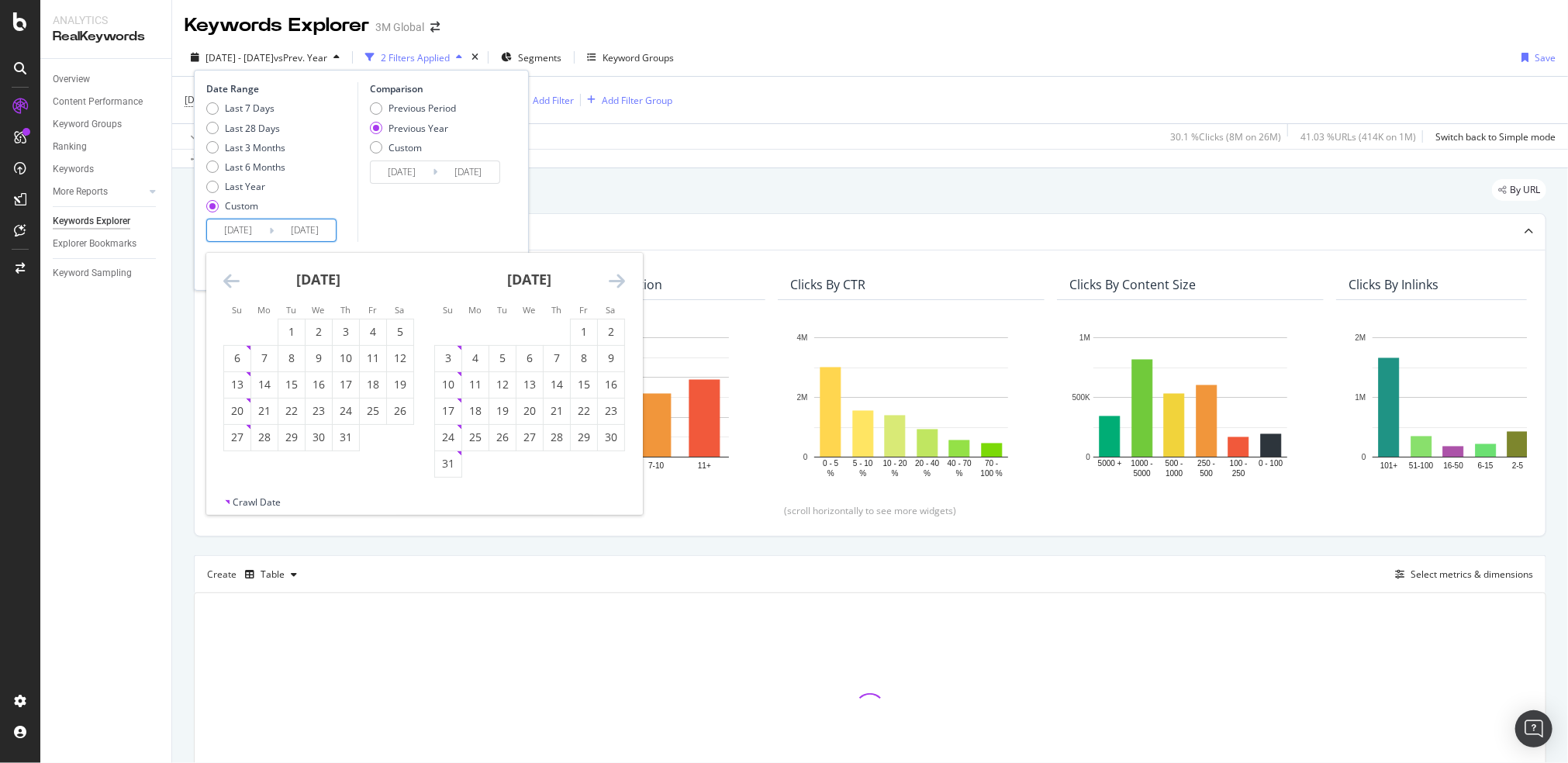
click at [616, 277] on icon "Move forward to switch to the next month." at bounding box center [617, 280] width 16 height 19
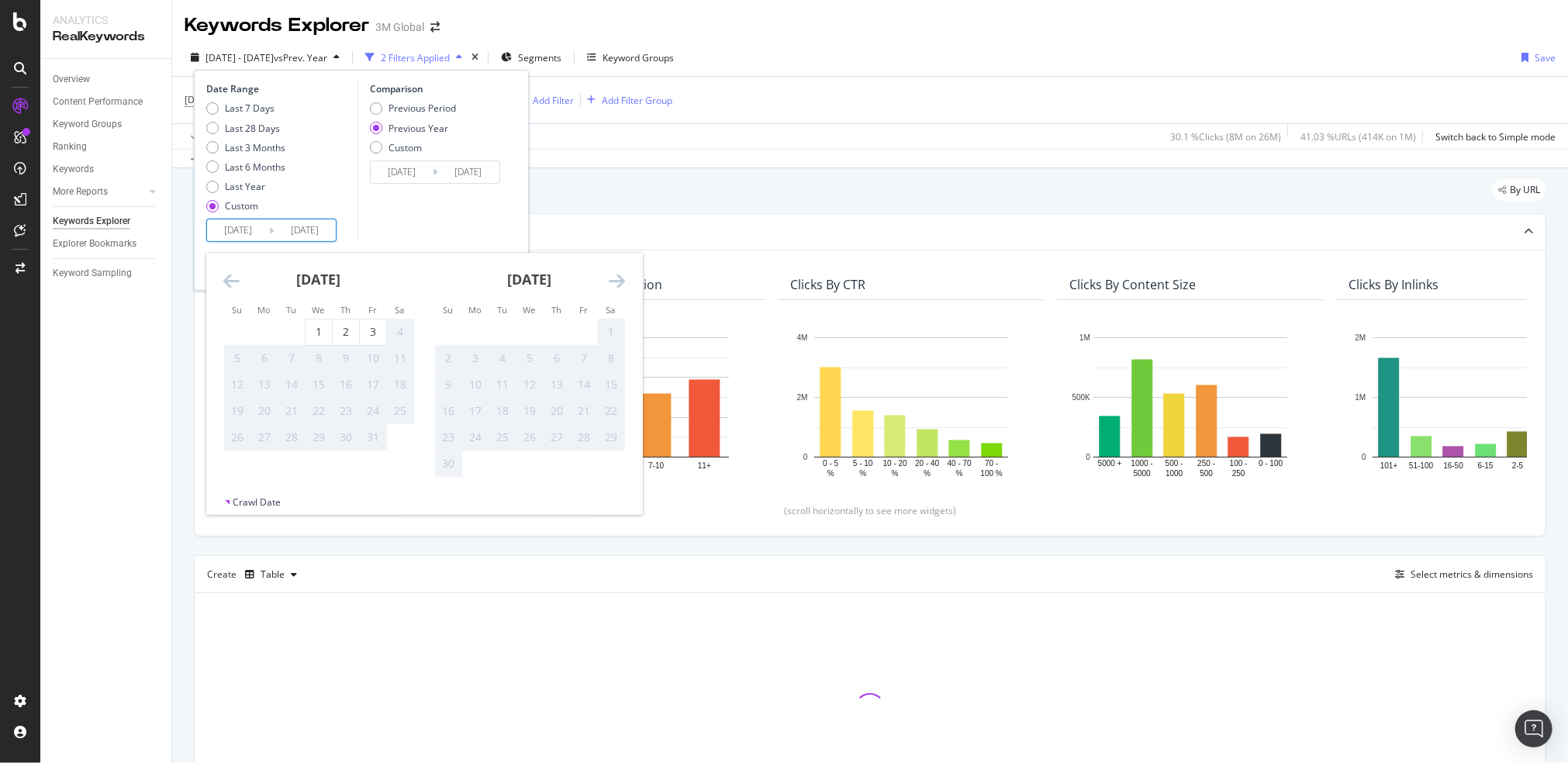
click at [224, 279] on icon "Move backward to switch to the previous month." at bounding box center [231, 280] width 16 height 19
click at [282, 436] on div "30" at bounding box center [292, 437] width 27 height 15
type input "2025/09/30"
type input "2024/10/01"
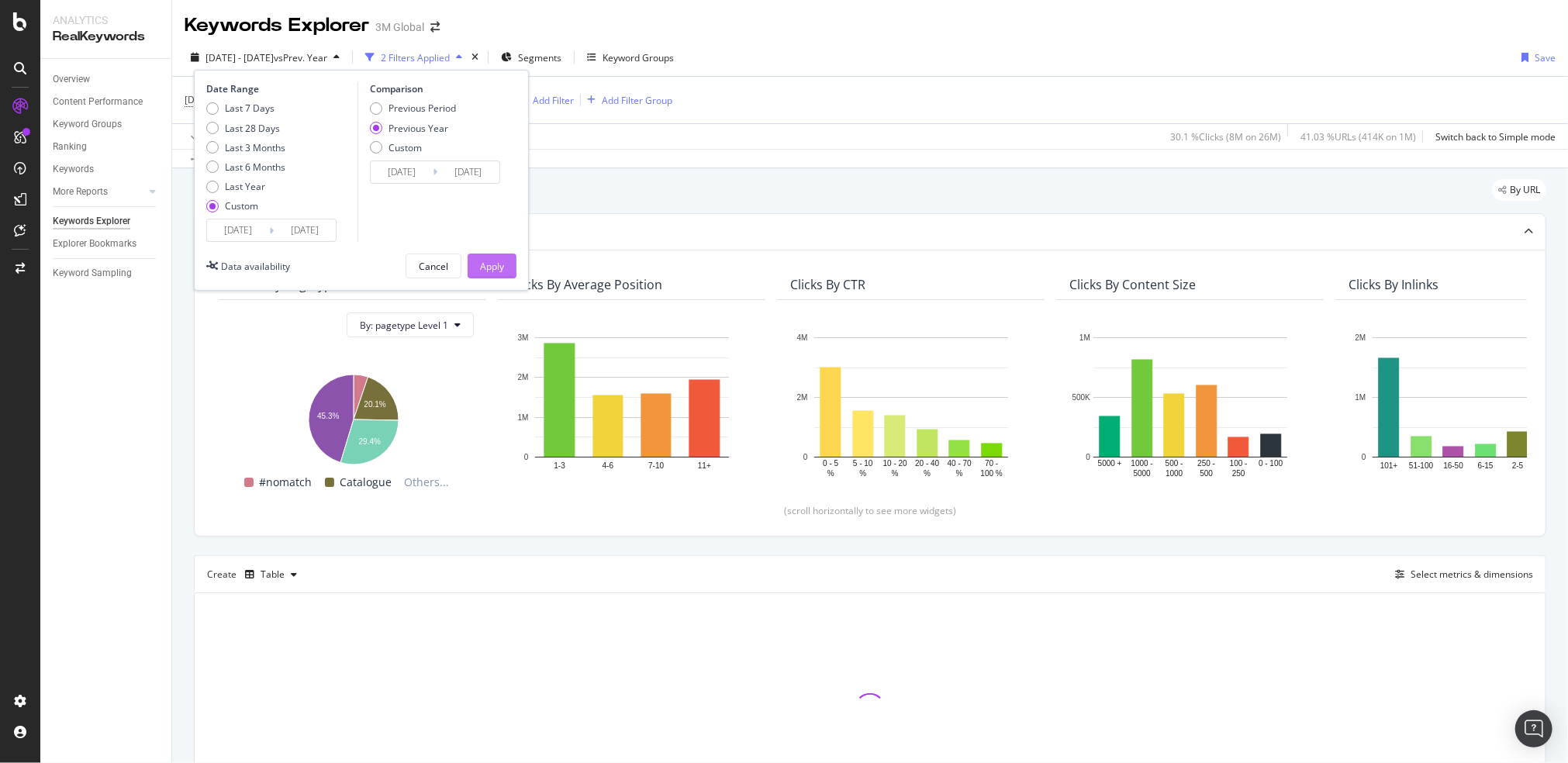
click at [506, 261] on button "Apply" at bounding box center [492, 266] width 49 height 25
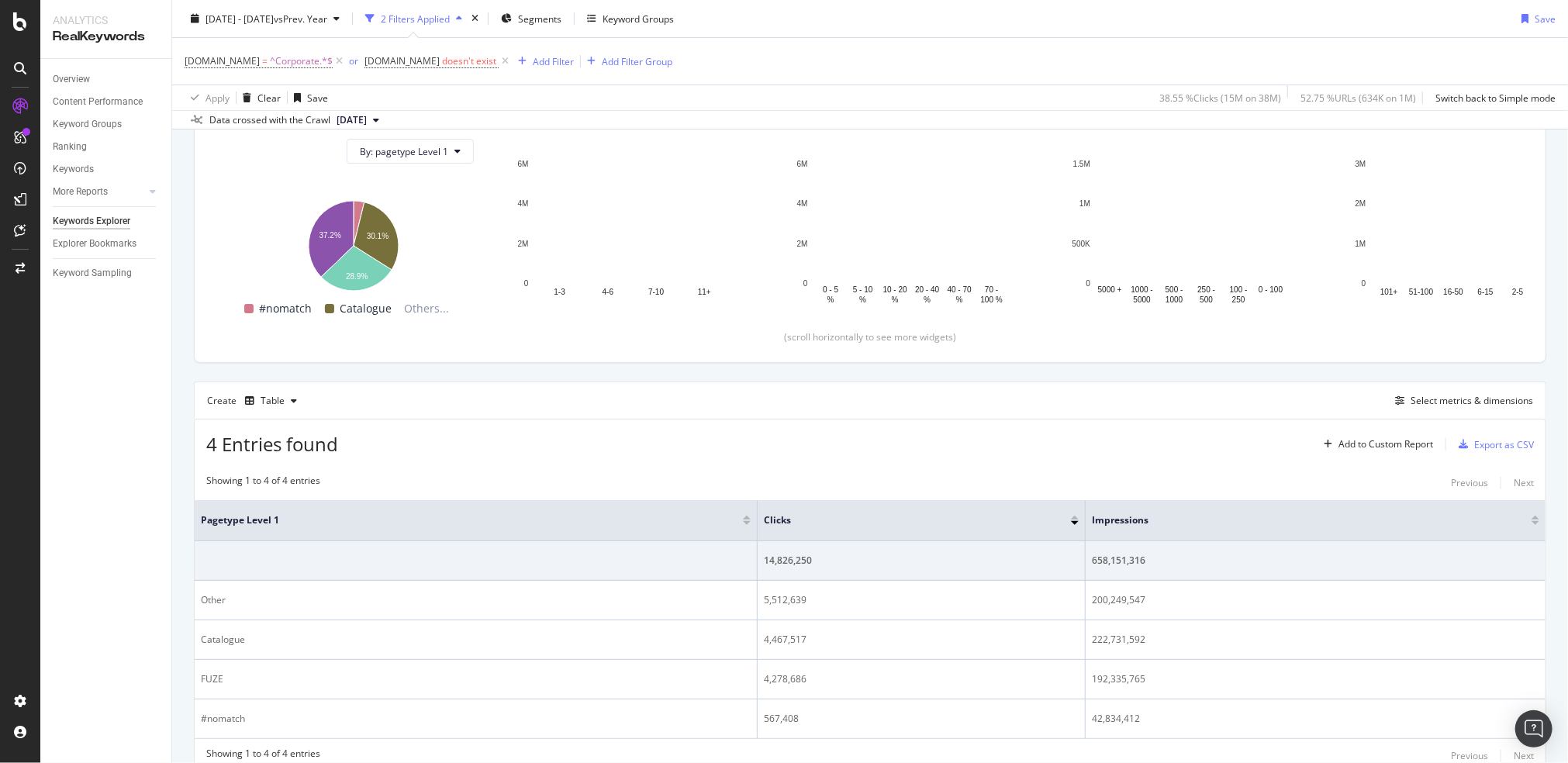
scroll to position [181, 0]
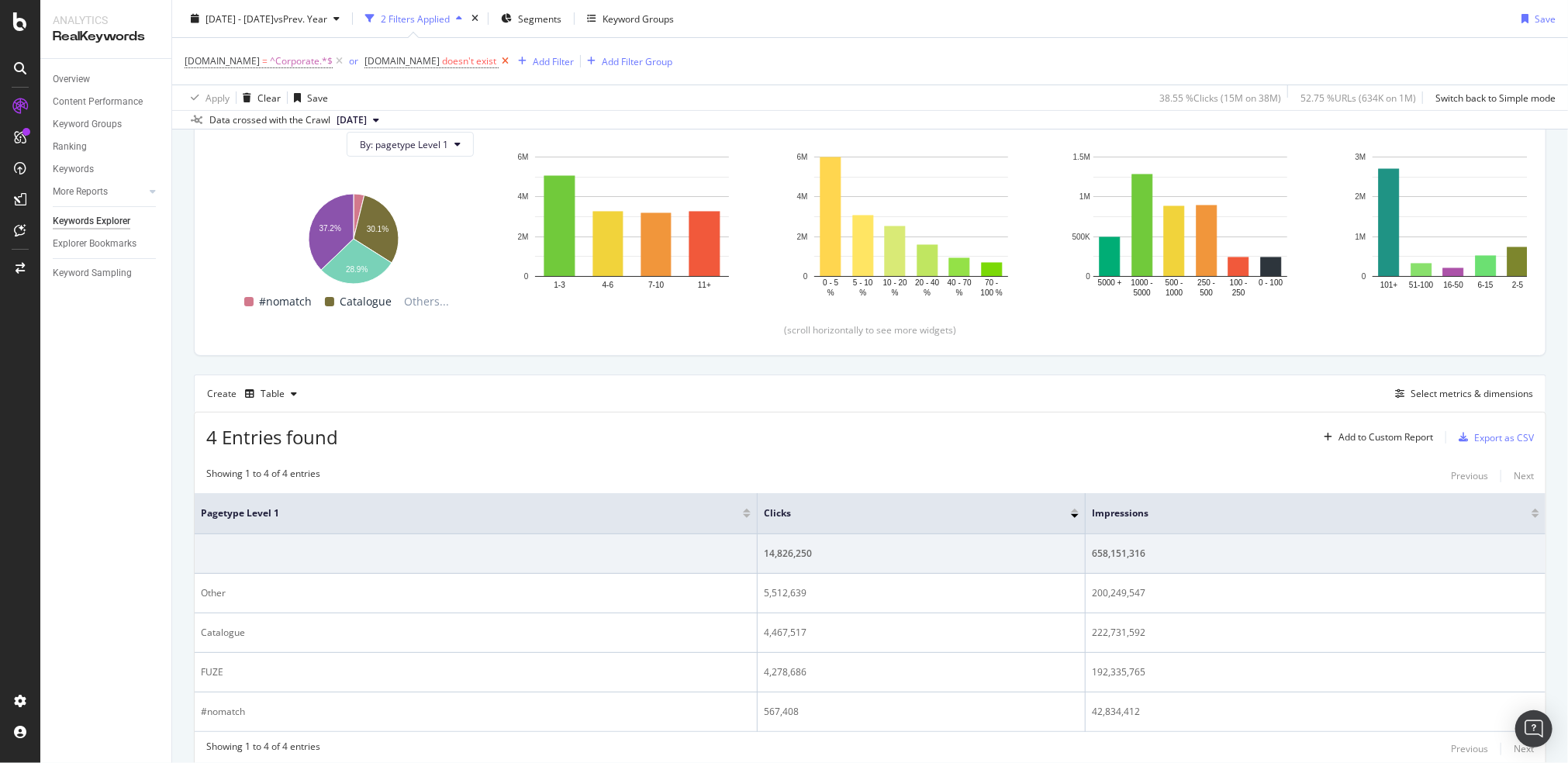
click at [499, 63] on icon at bounding box center [505, 60] width 13 height 15
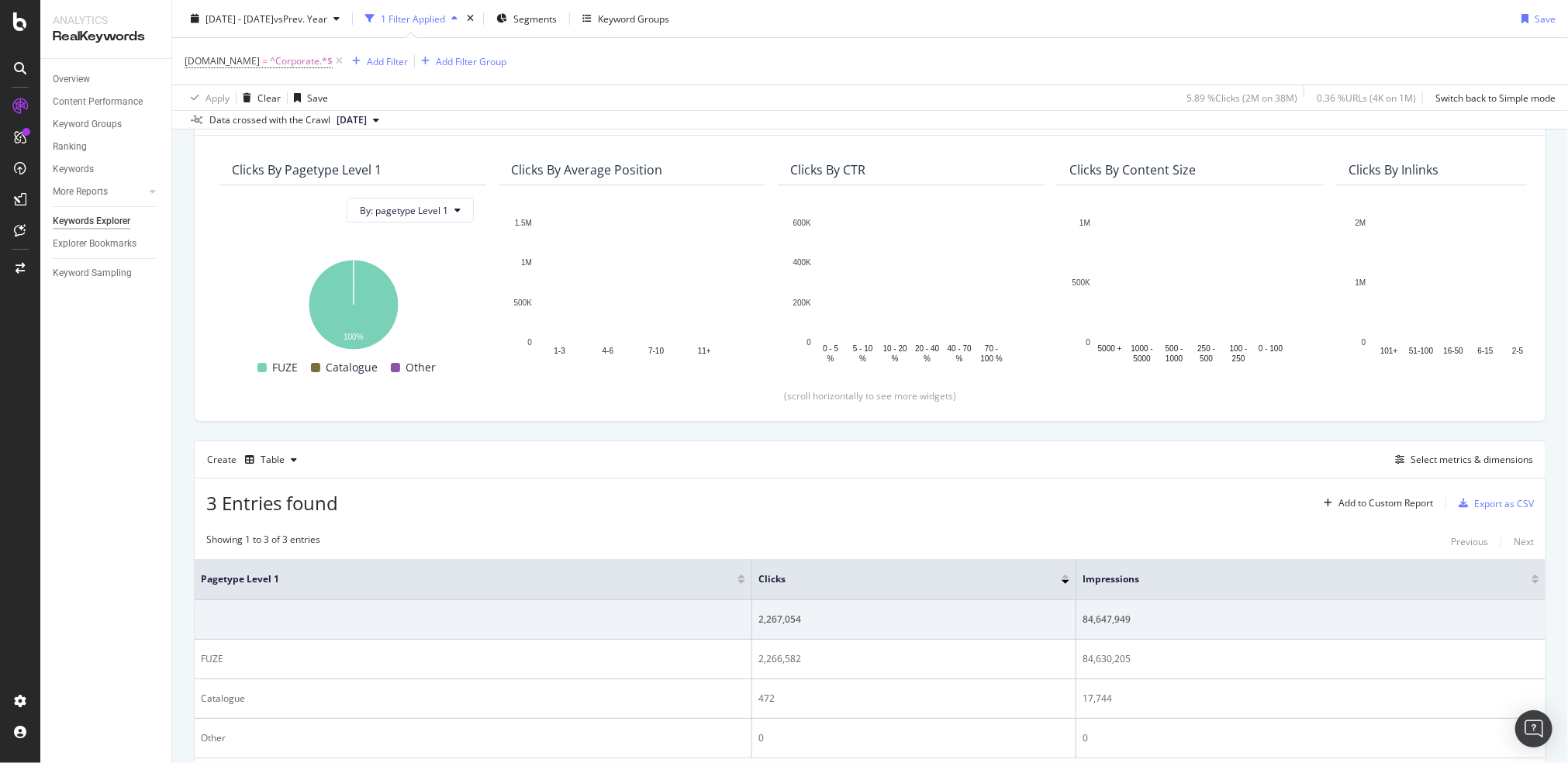
scroll to position [181, 0]
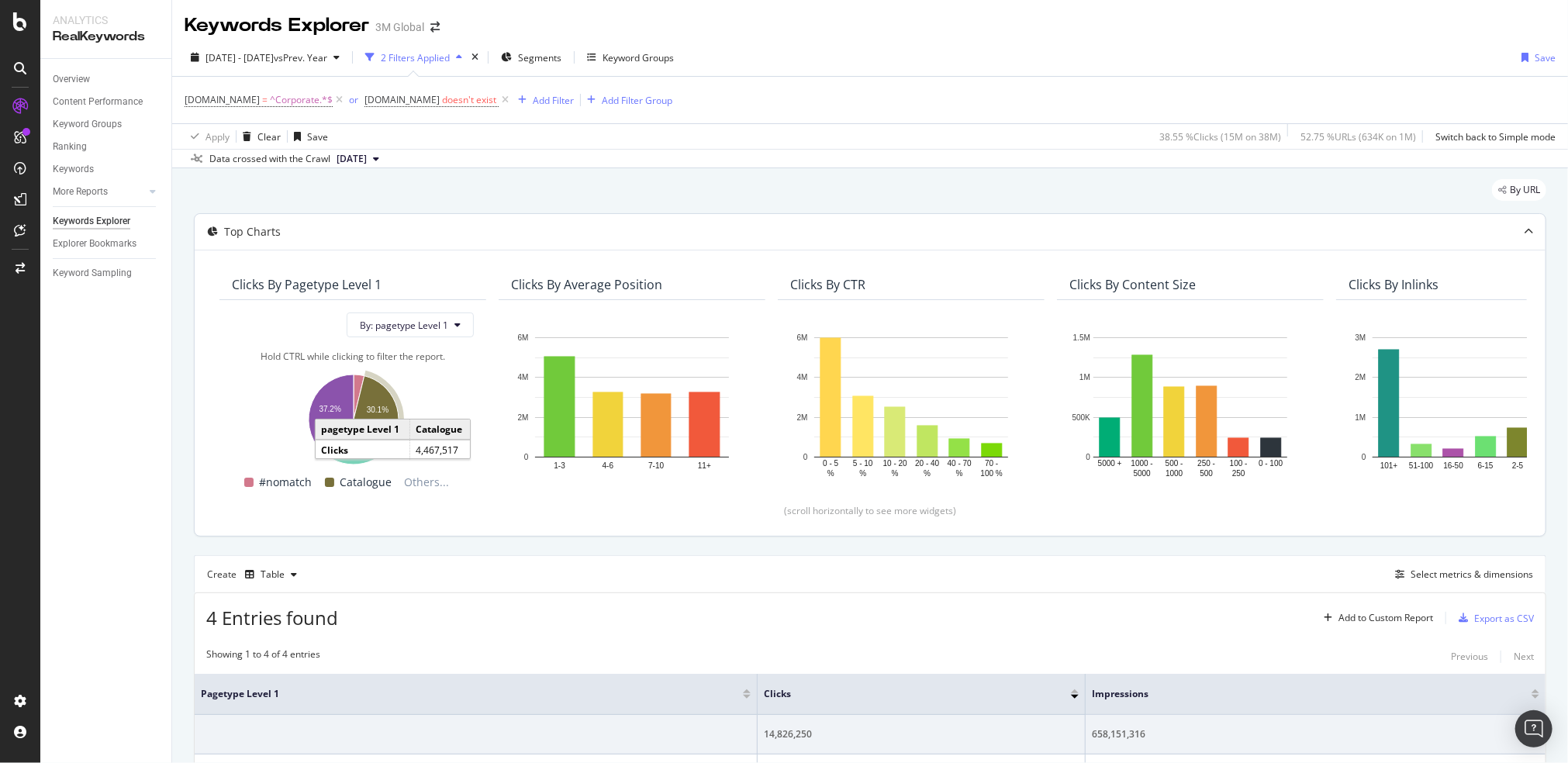
click at [375, 397] on icon "A chart." at bounding box center [376, 410] width 45 height 68
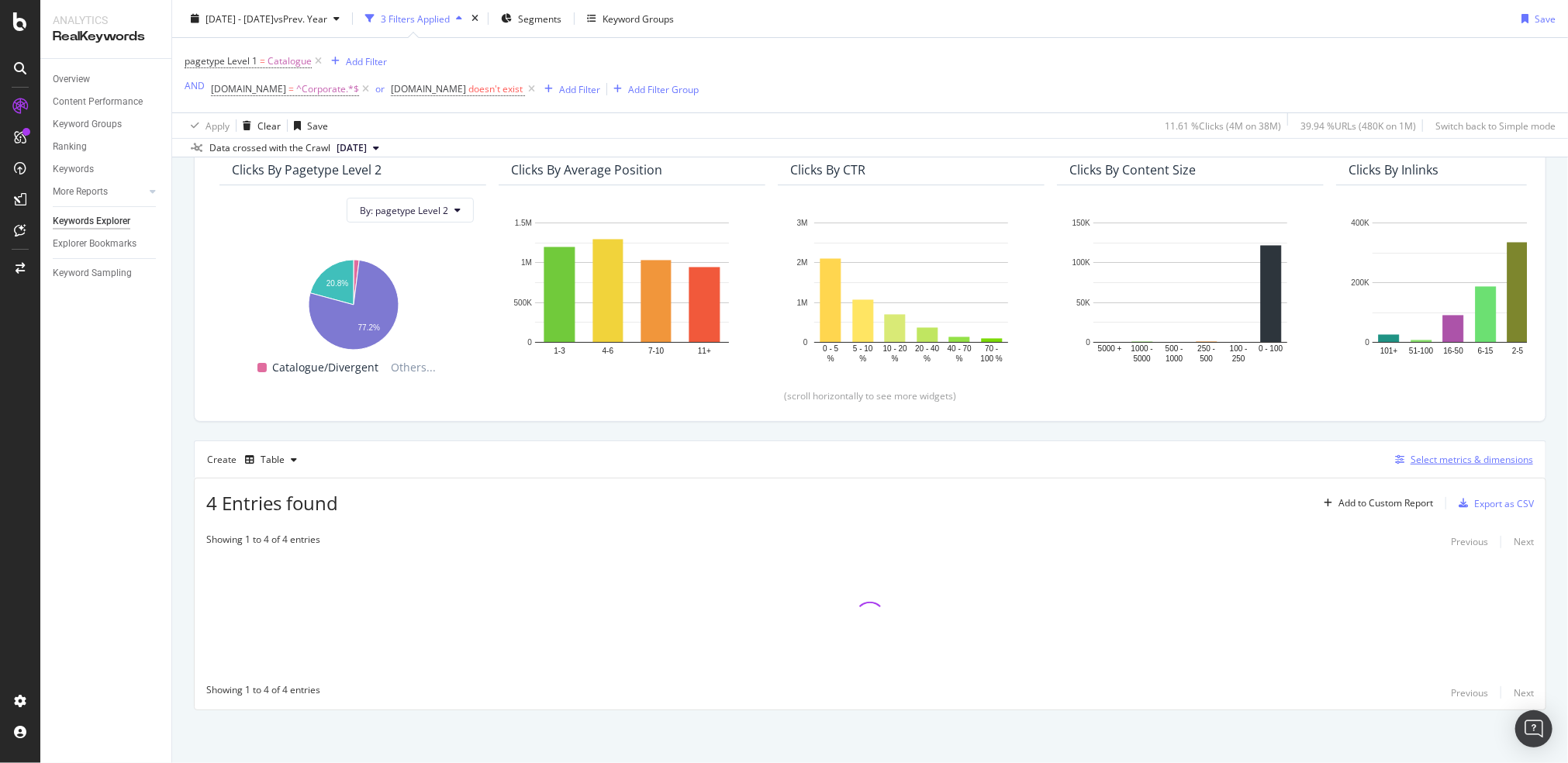
click at [1413, 454] on div "Select metrics & dimensions" at bounding box center [1472, 459] width 123 height 13
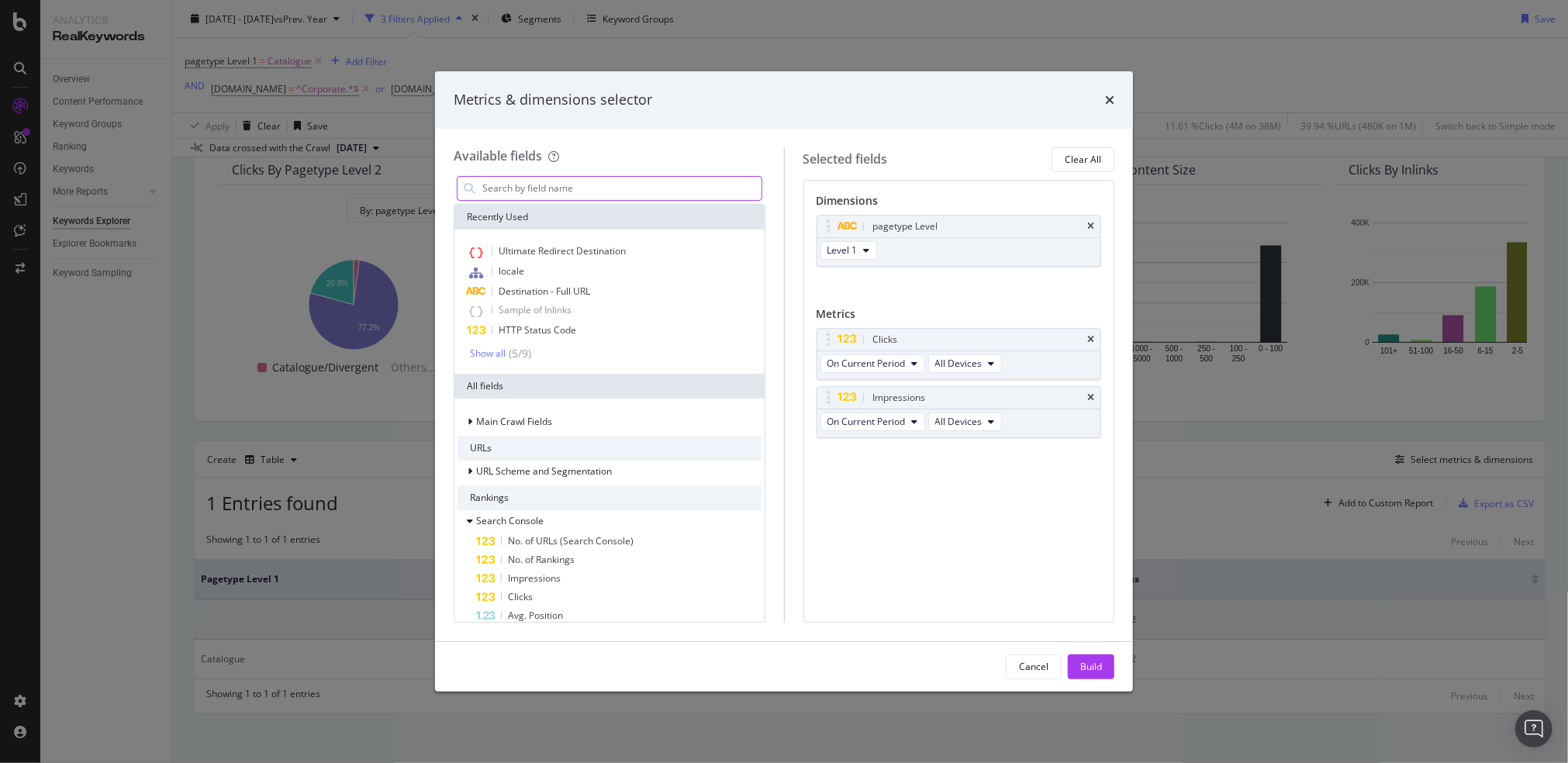
click at [589, 187] on input "modal" at bounding box center [621, 189] width 281 height 23
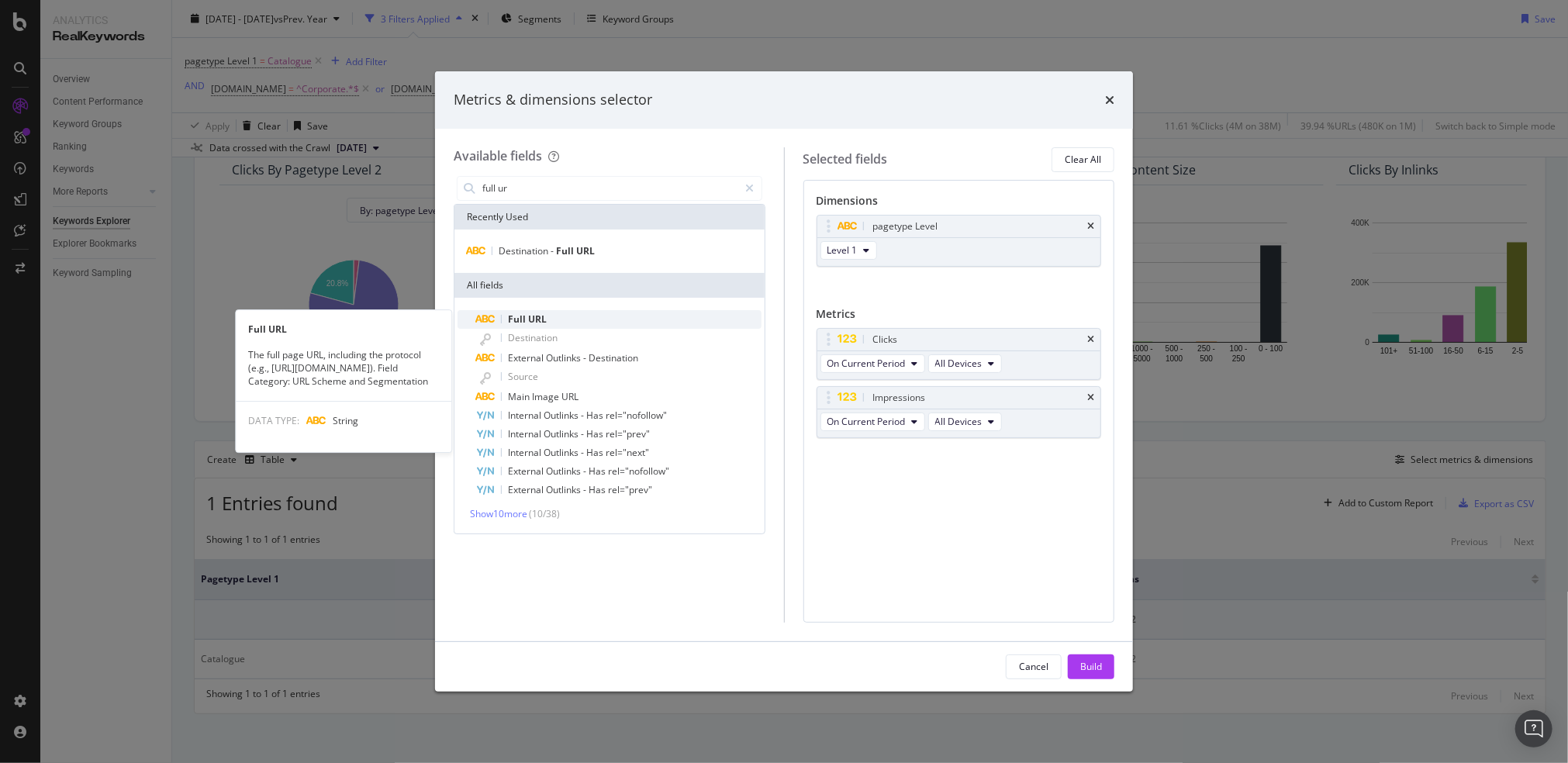
type input "full ur"
click at [524, 315] on span "Full" at bounding box center [517, 319] width 20 height 13
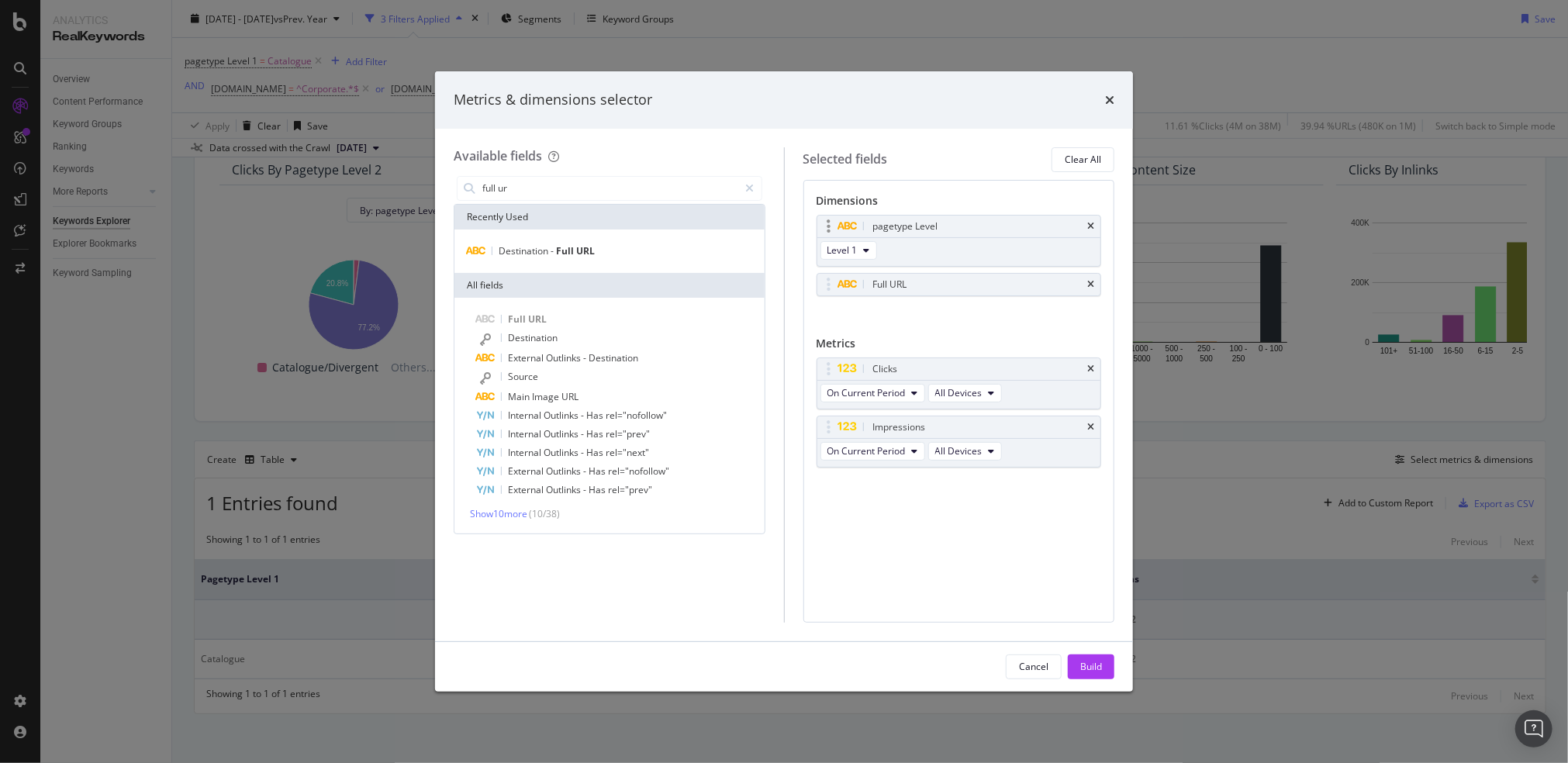
click at [1091, 220] on div "pagetype Level" at bounding box center [958, 227] width 284 height 21
click at [1093, 222] on icon "times" at bounding box center [1091, 227] width 7 height 9
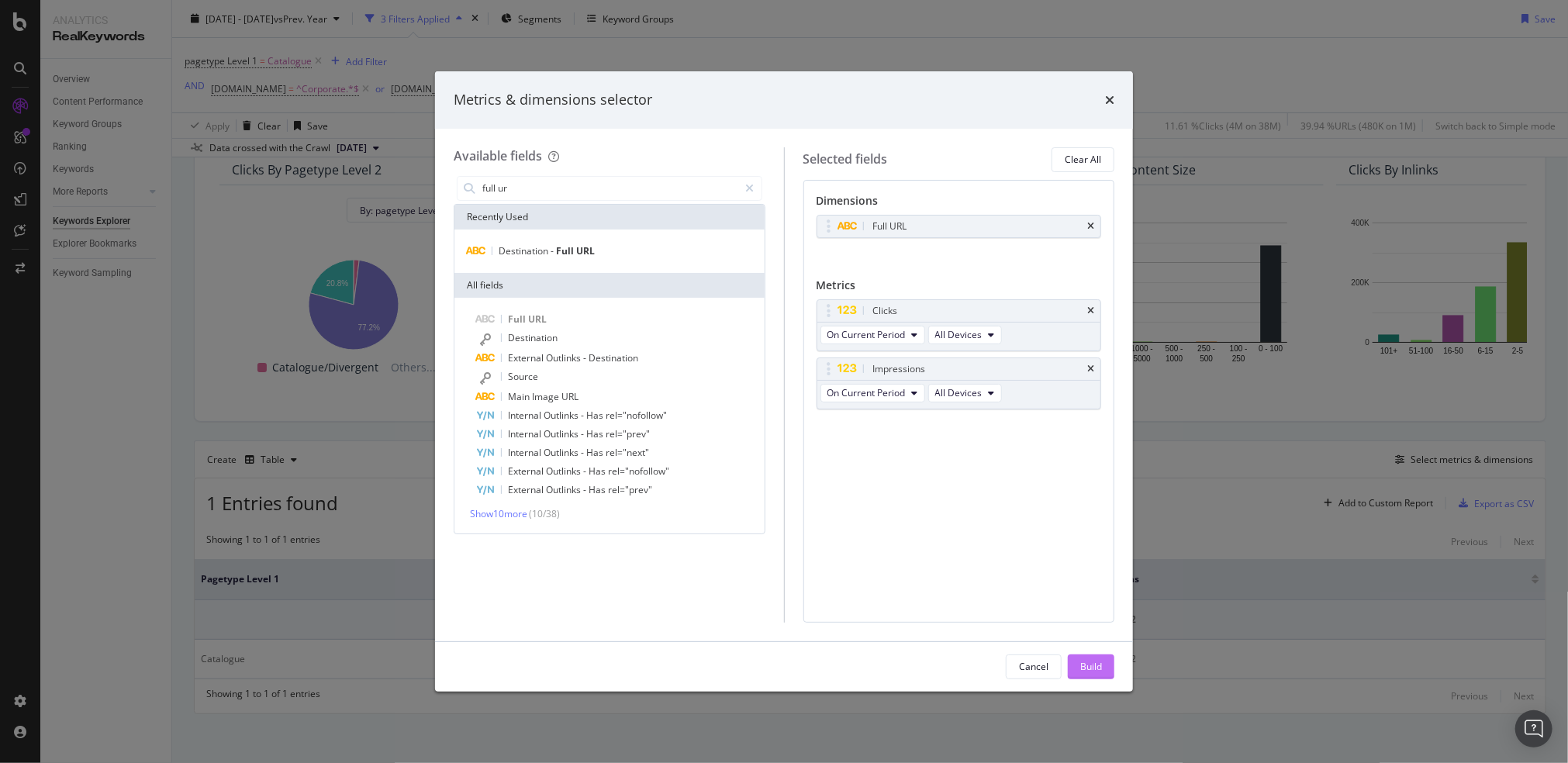
click at [1099, 660] on div "Build" at bounding box center [1091, 666] width 21 height 13
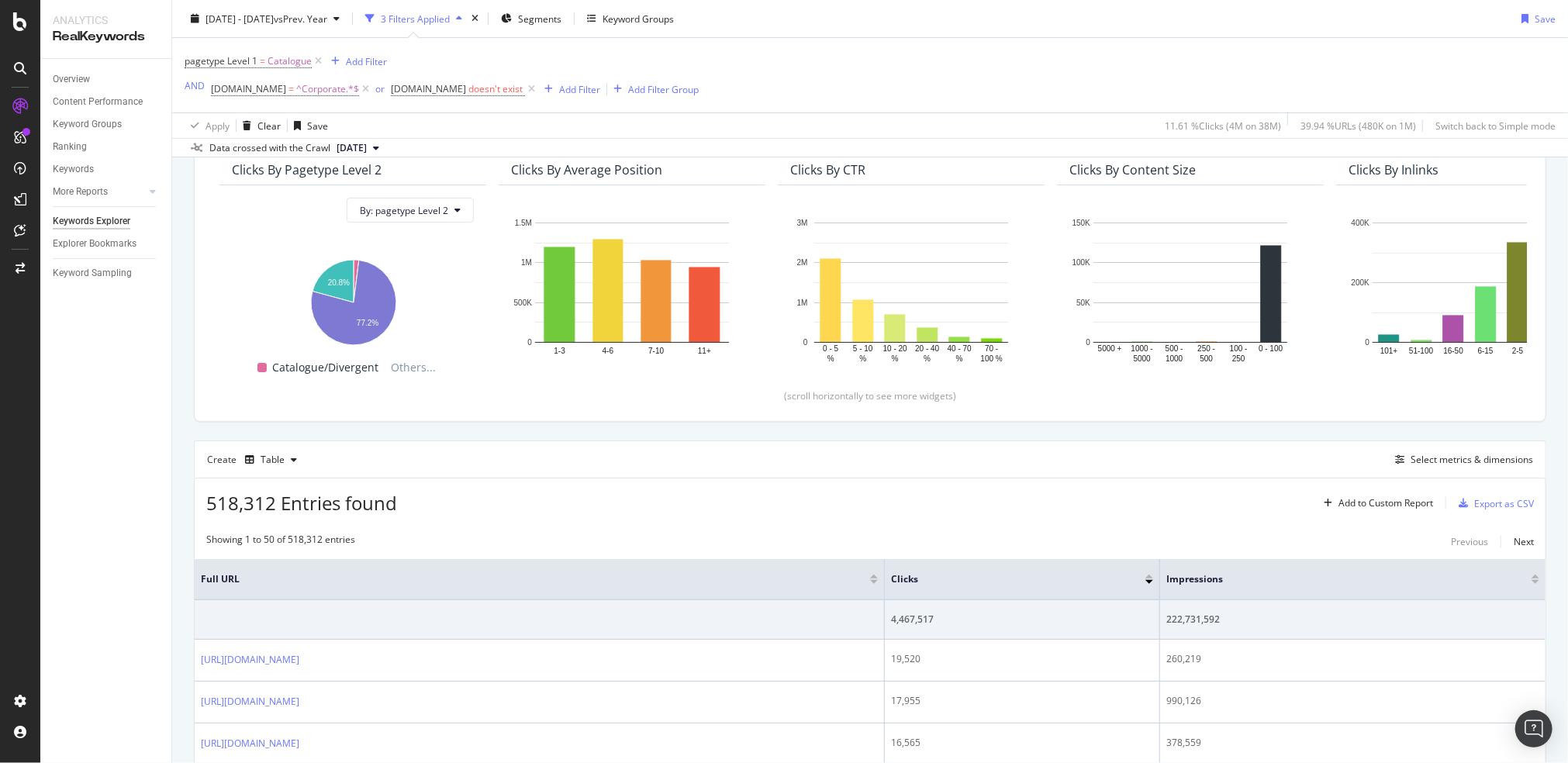
click at [913, 489] on div "518,312 Entries found Add to Custom Report Export as CSV" at bounding box center [870, 497] width 1351 height 38
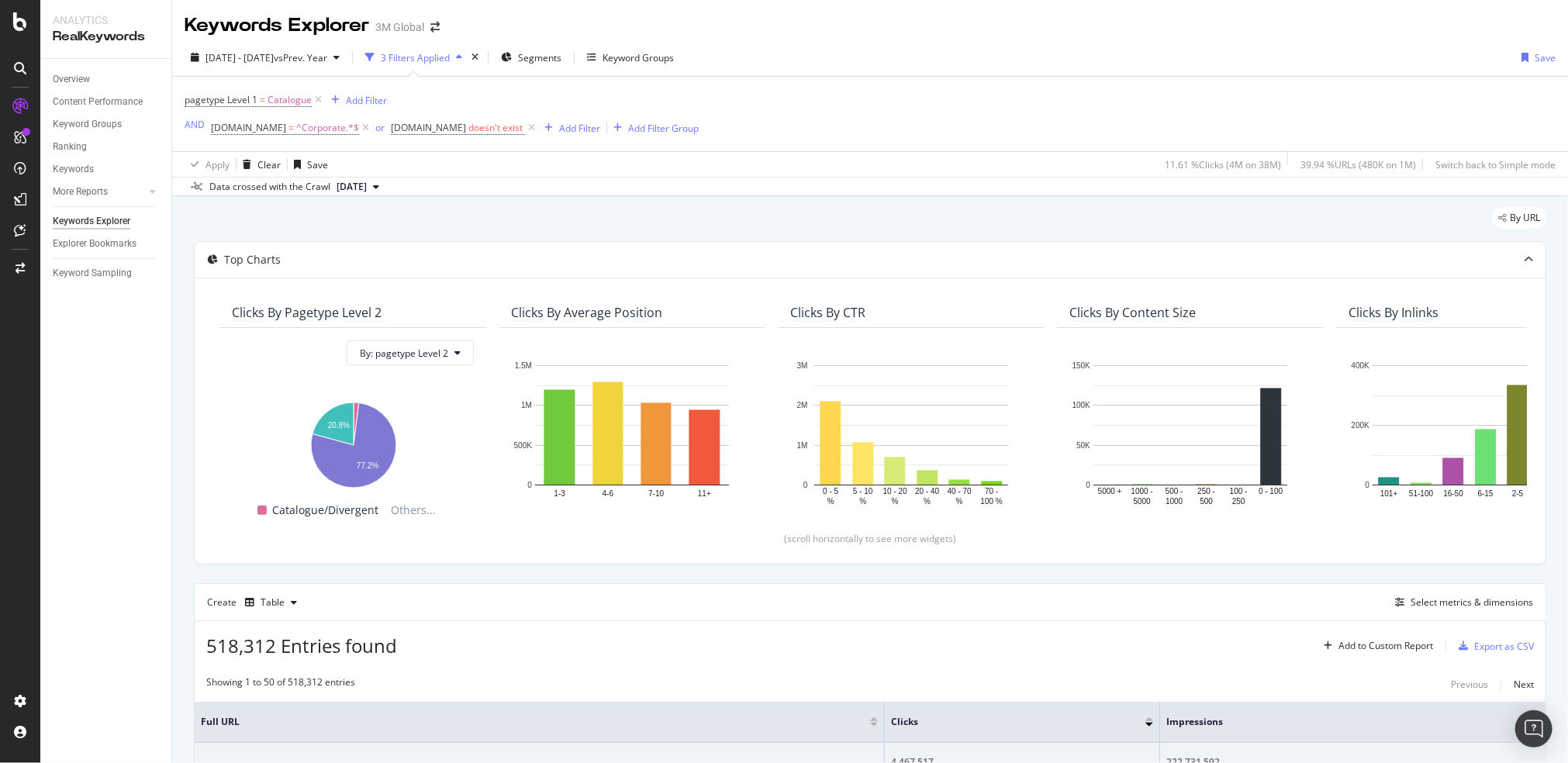
click at [870, 219] on div "By URL" at bounding box center [869, 224] width 1352 height 34
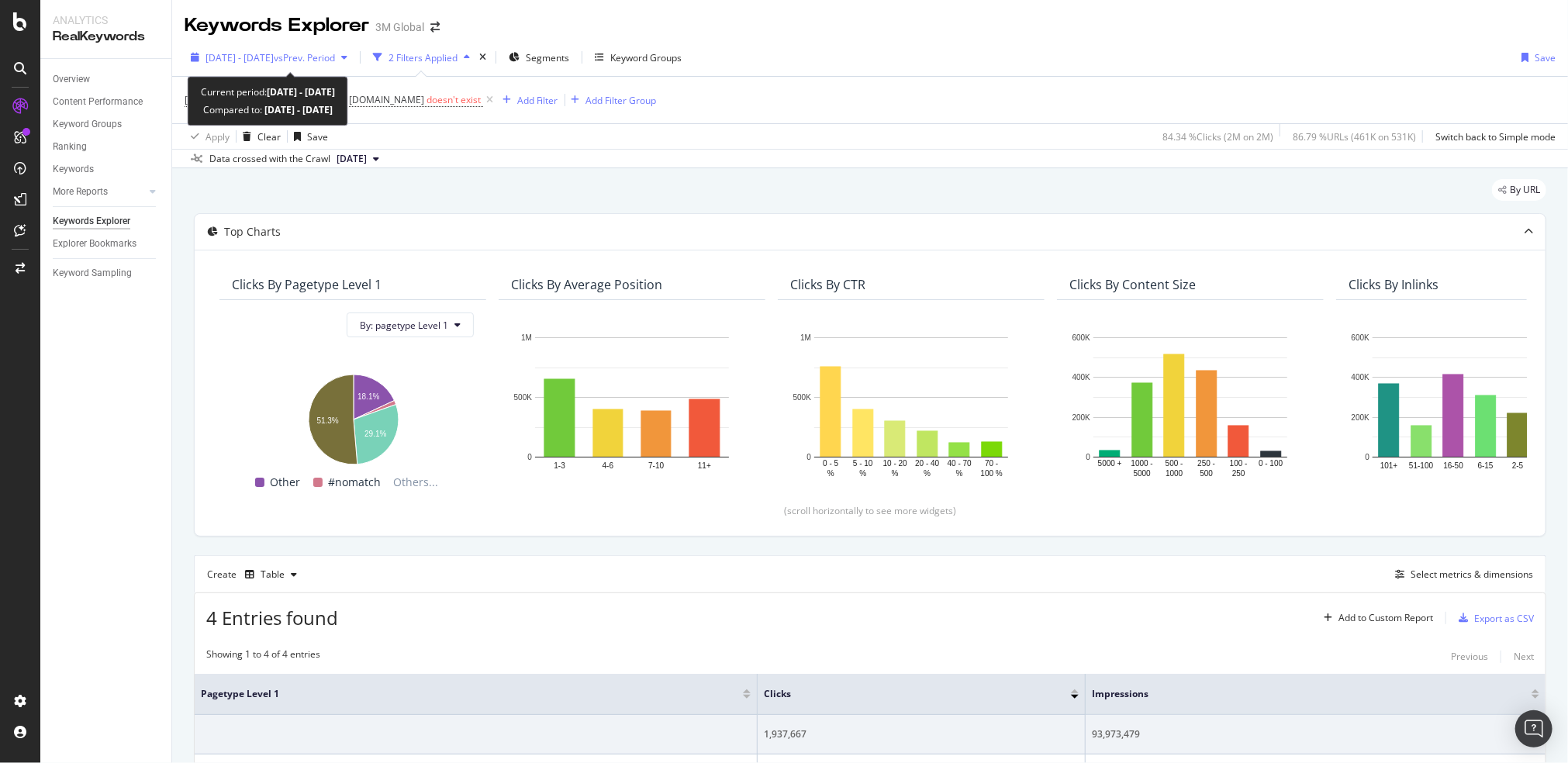
click at [268, 57] on span "[DATE] - [DATE]" at bounding box center [239, 58] width 68 height 13
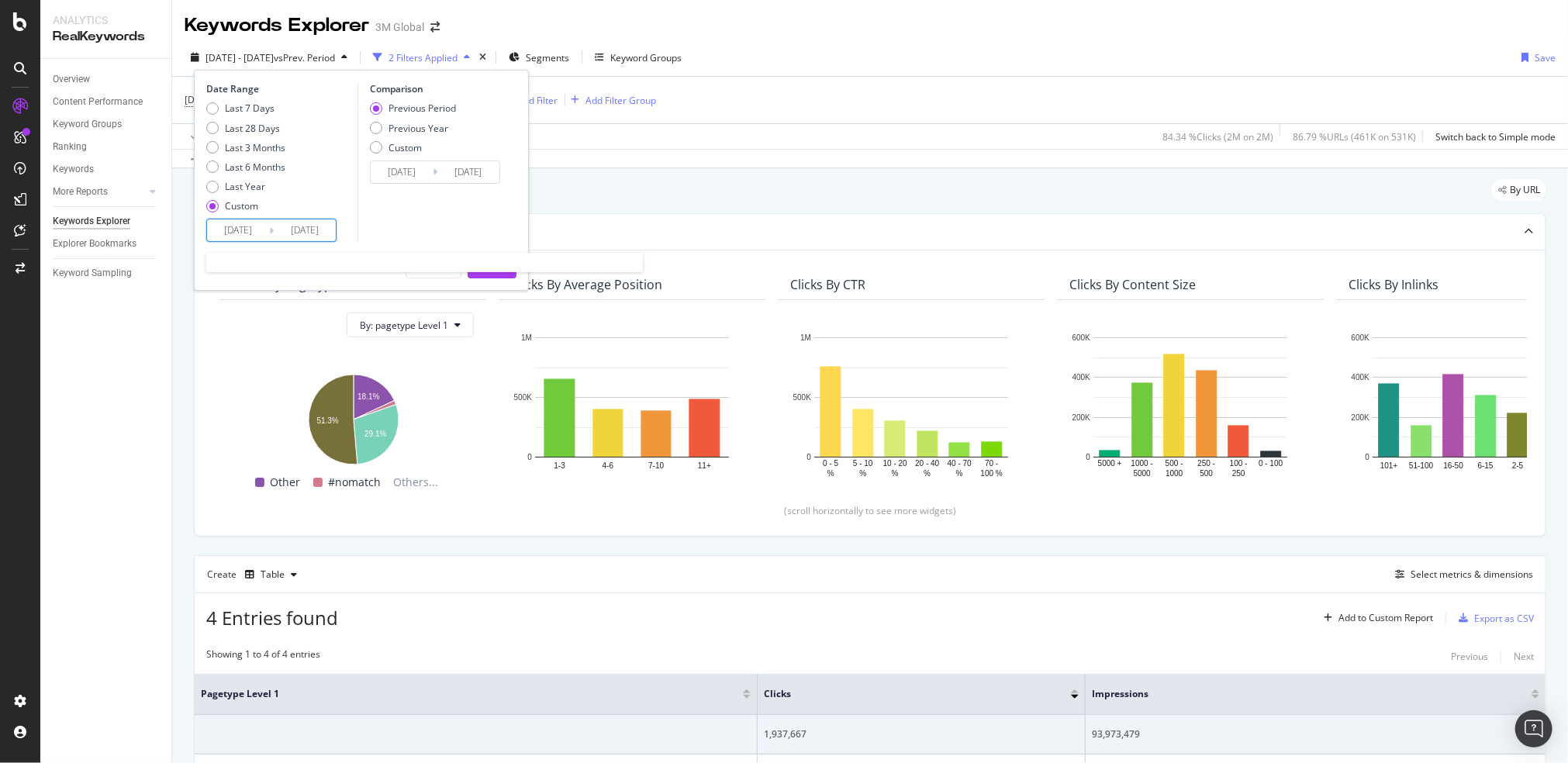
click at [233, 228] on input "[DATE]" at bounding box center [238, 230] width 62 height 21
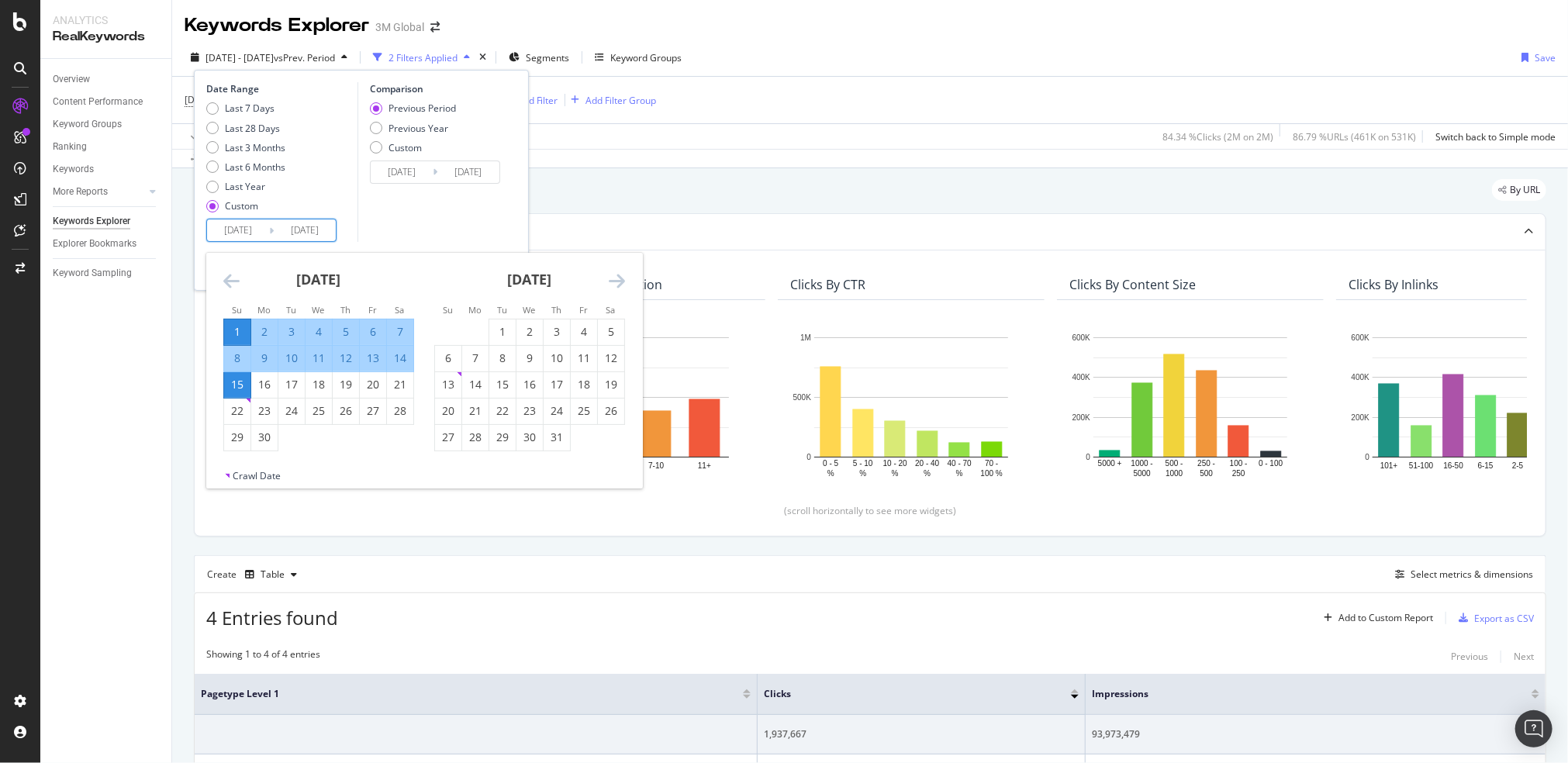
click at [229, 277] on icon "Move backward to switch to the previous month." at bounding box center [231, 280] width 16 height 19
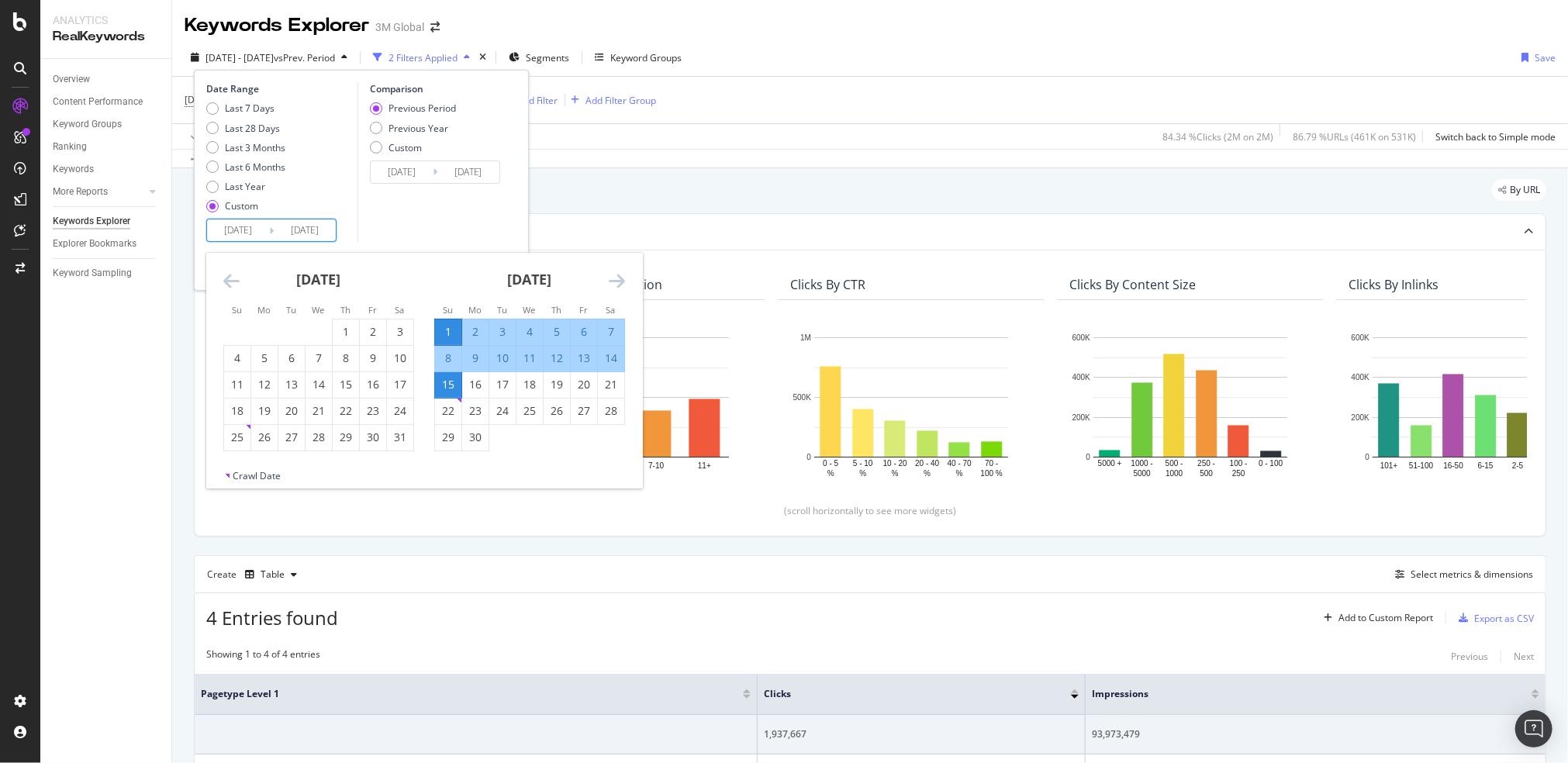
click at [229, 277] on icon "Move backward to switch to the previous month." at bounding box center [231, 280] width 16 height 19
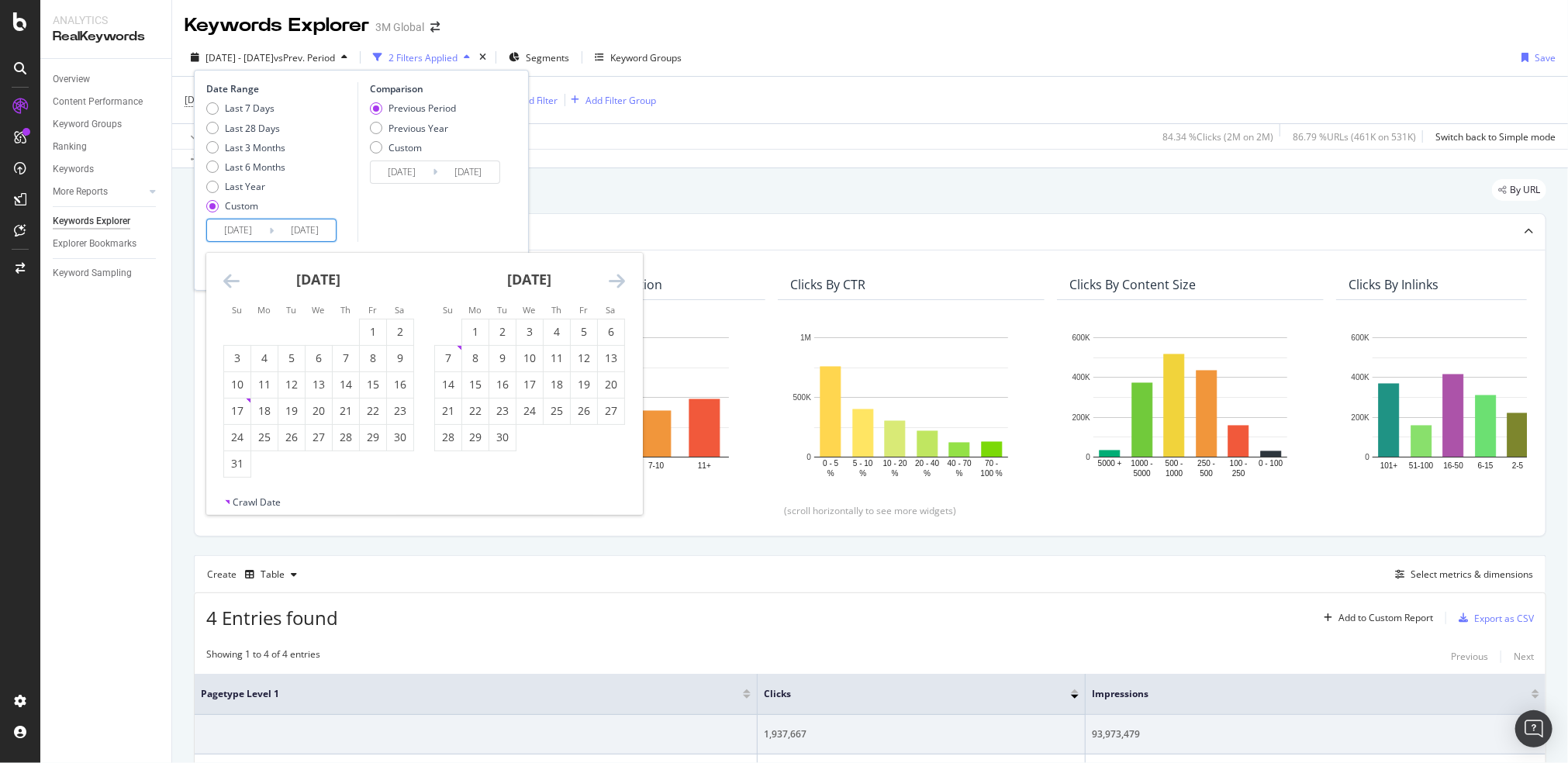
click at [229, 277] on icon "Move backward to switch to the previous month." at bounding box center [231, 280] width 16 height 19
click at [263, 332] on div "1" at bounding box center [265, 332] width 27 height 15
type input "[DATE]"
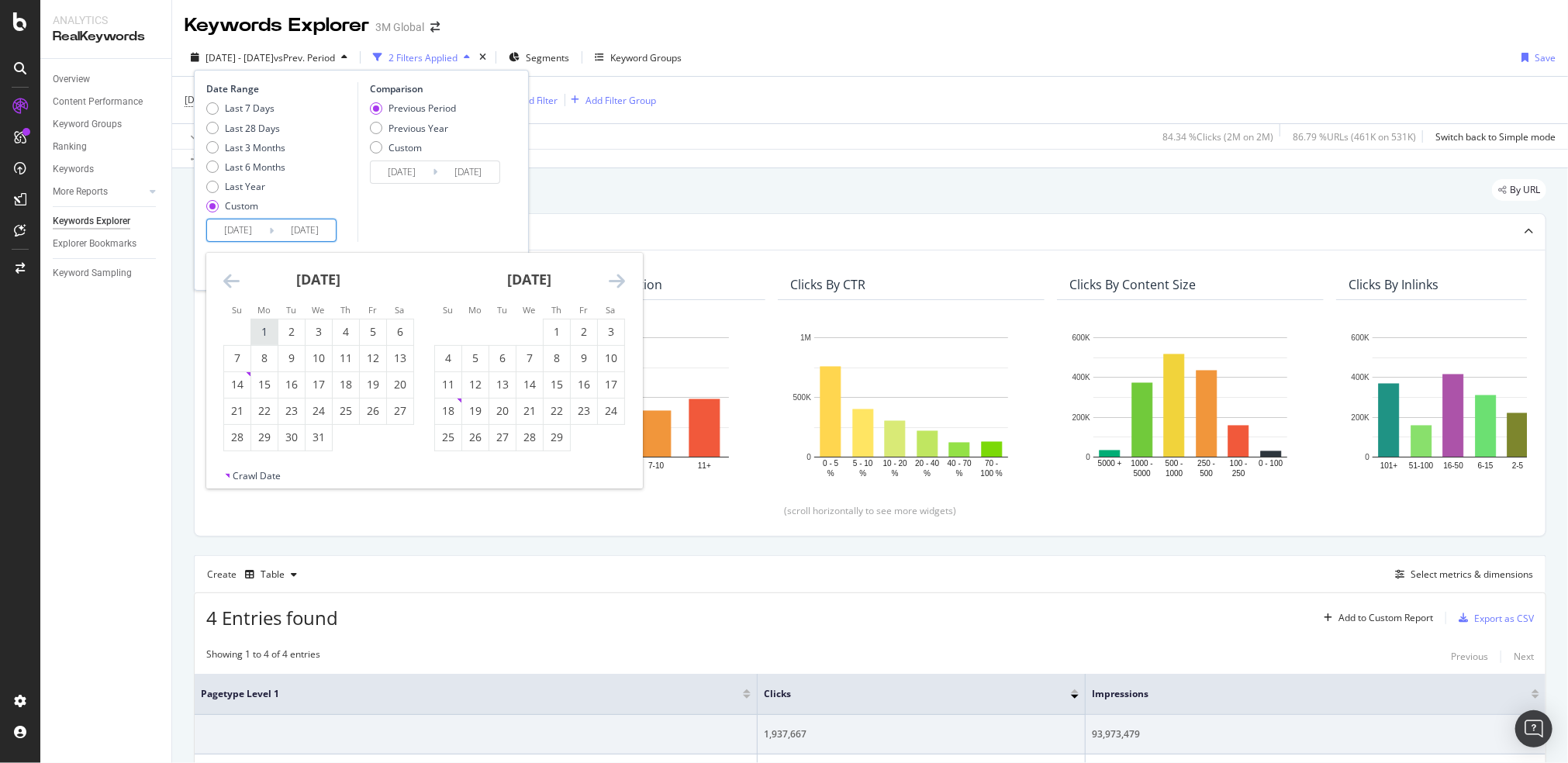
type input "[DATE]"
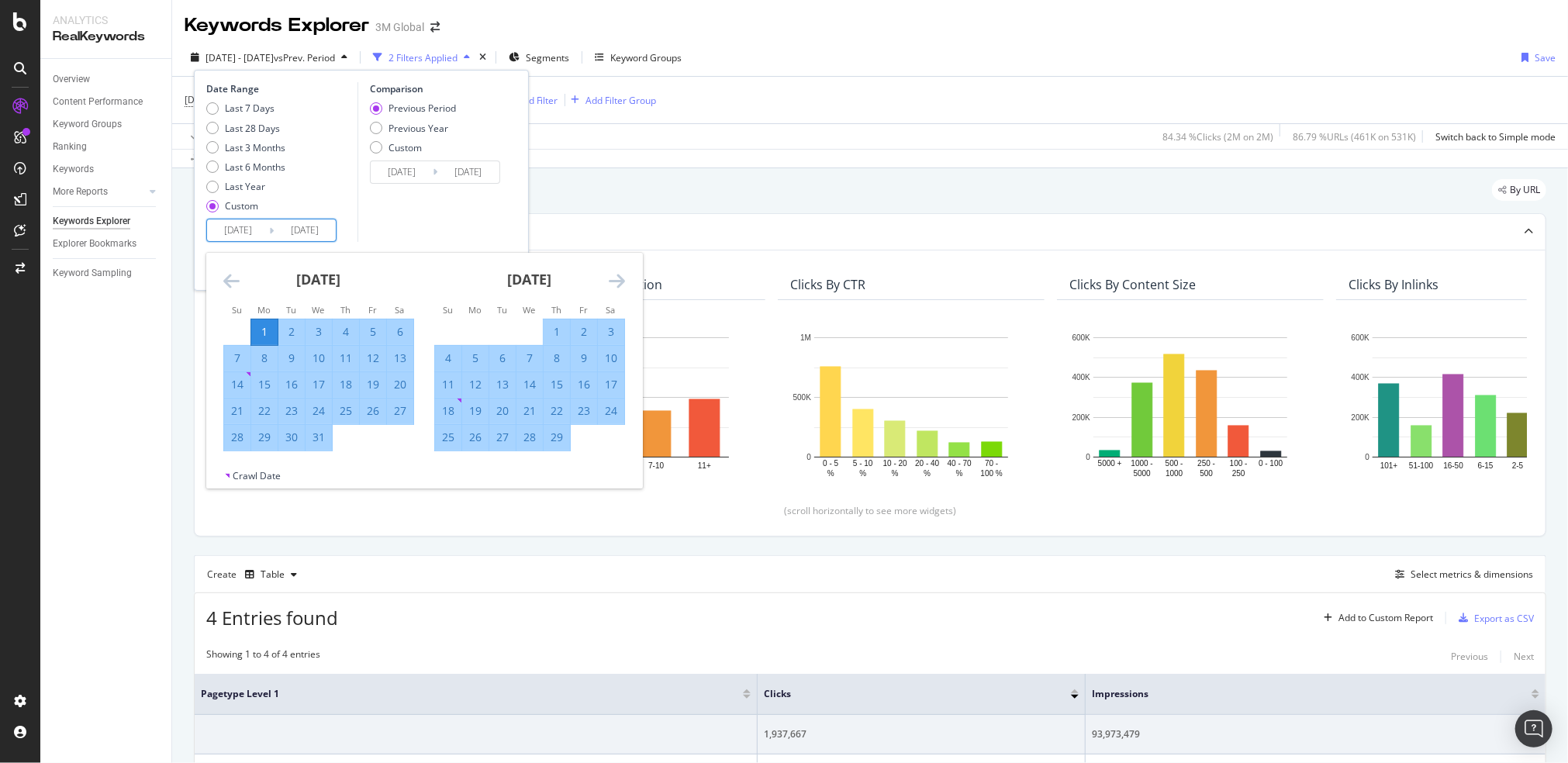
click at [617, 278] on icon "Move forward to switch to the next month." at bounding box center [617, 280] width 16 height 19
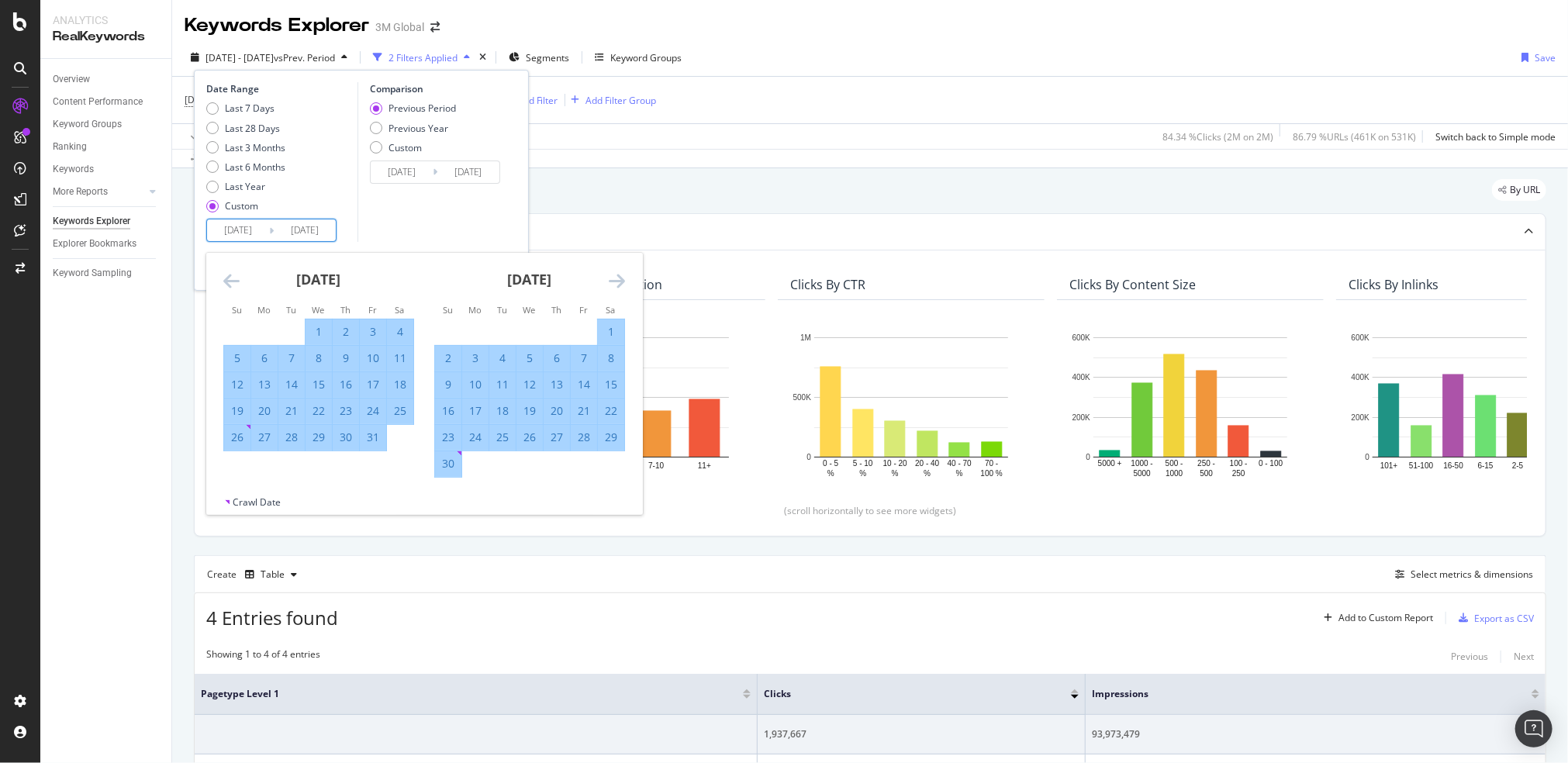
click at [617, 278] on icon "Move forward to switch to the next month." at bounding box center [617, 280] width 16 height 19
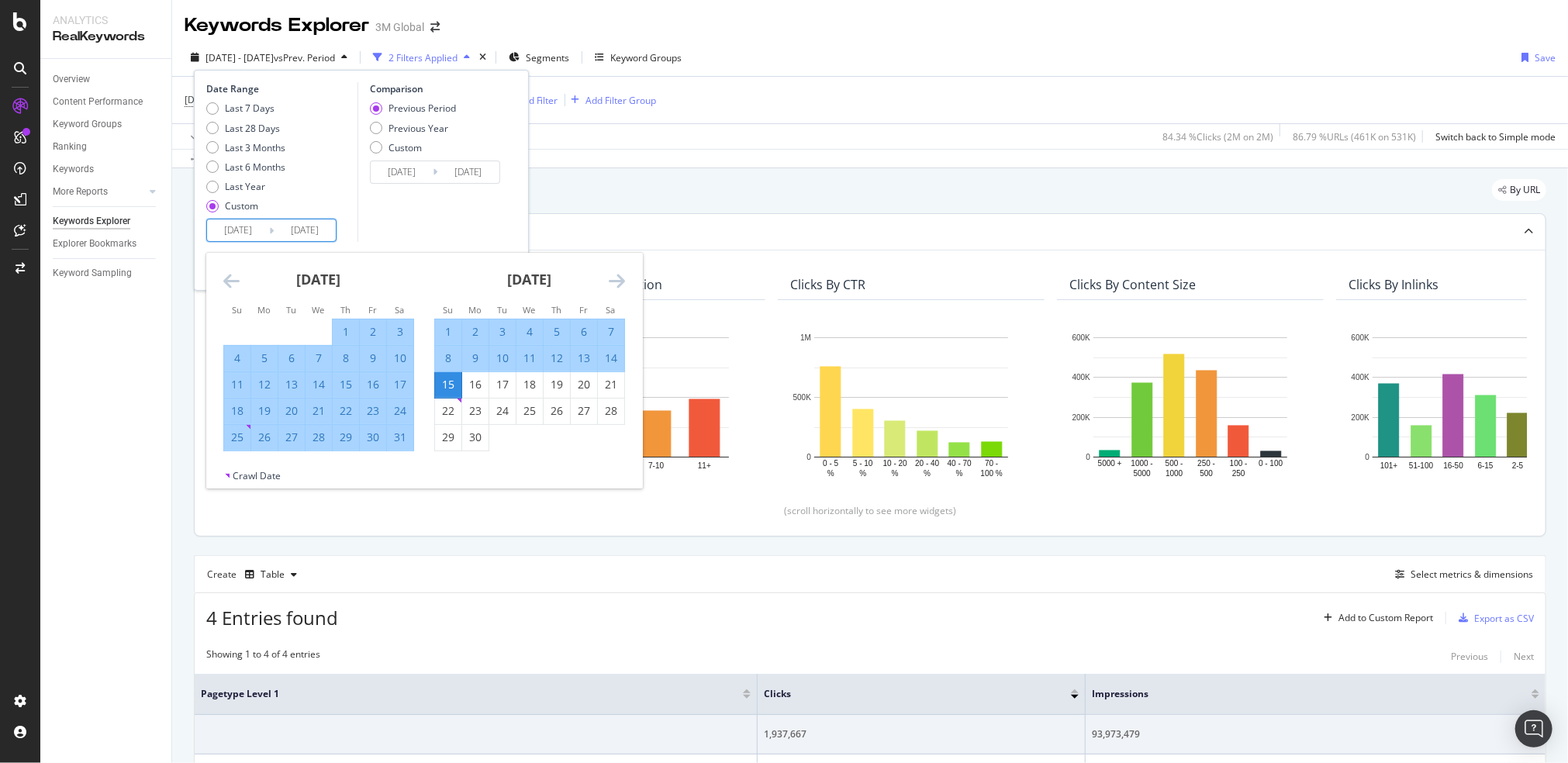
click at [477, 442] on div "30" at bounding box center [476, 437] width 27 height 15
type input "[DATE]"
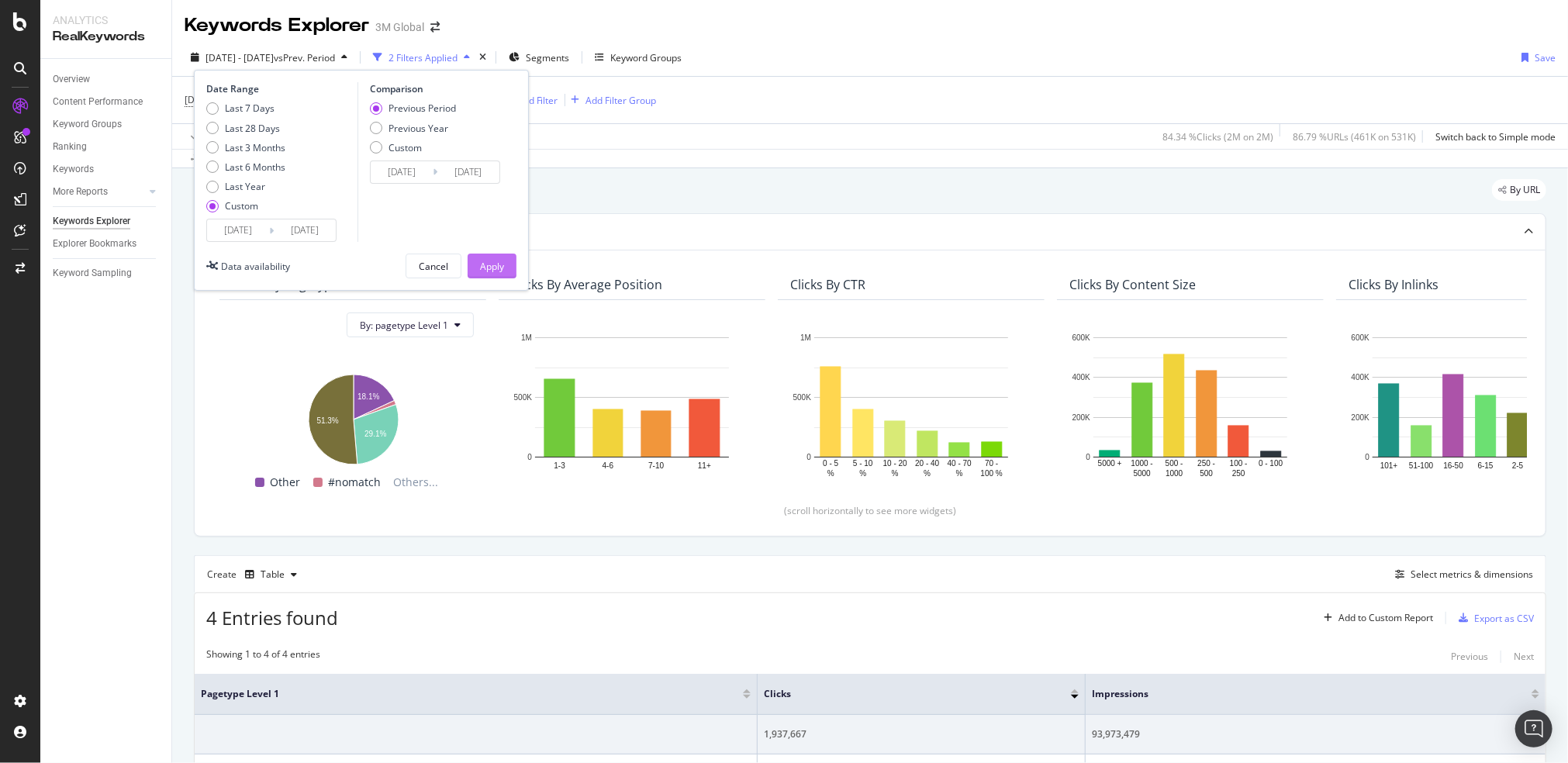
click at [507, 260] on button "Apply" at bounding box center [492, 266] width 49 height 25
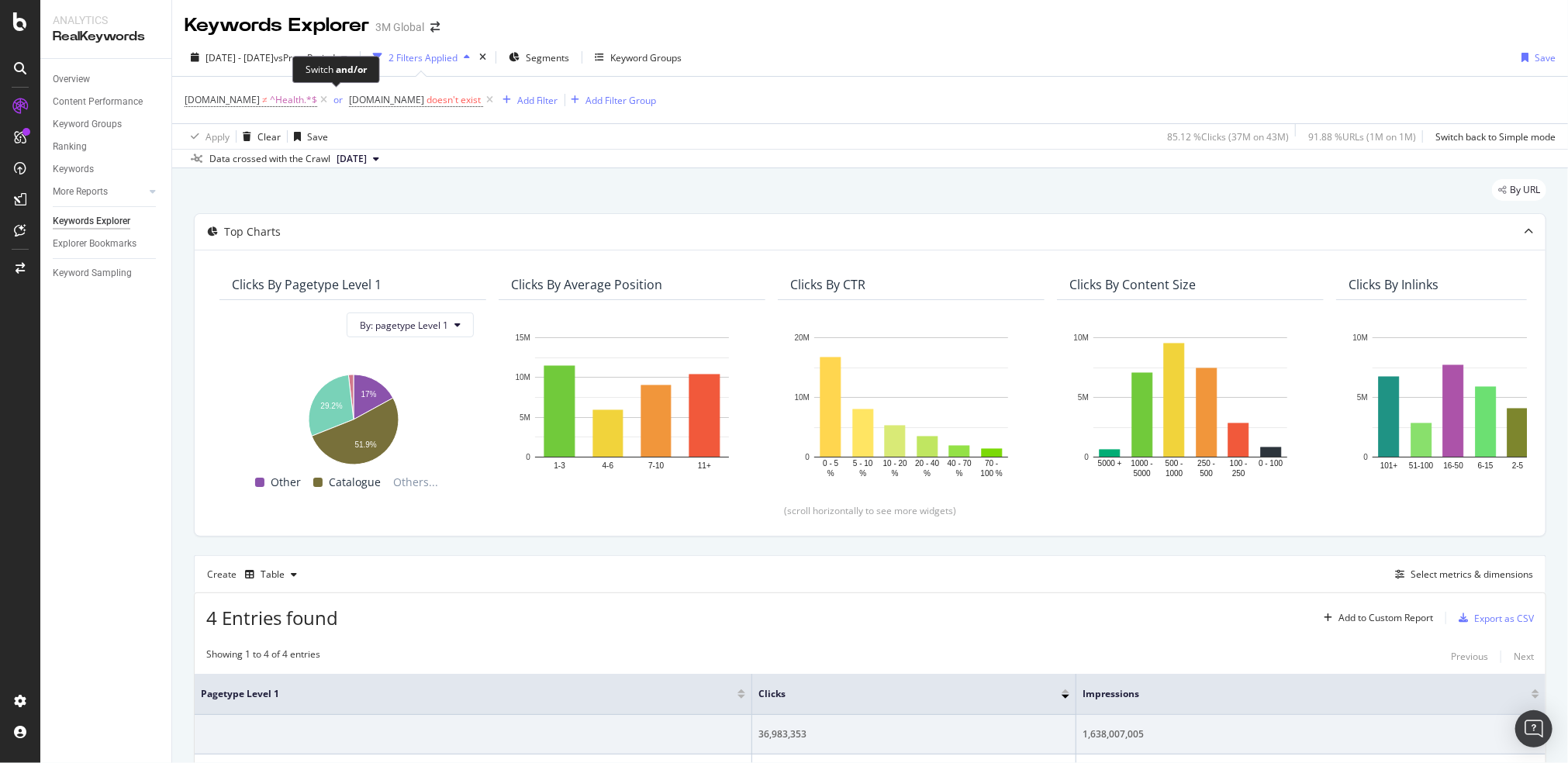
click at [331, 103] on span "or" at bounding box center [340, 100] width 19 height 21
click at [335, 99] on div "or" at bounding box center [338, 100] width 9 height 13
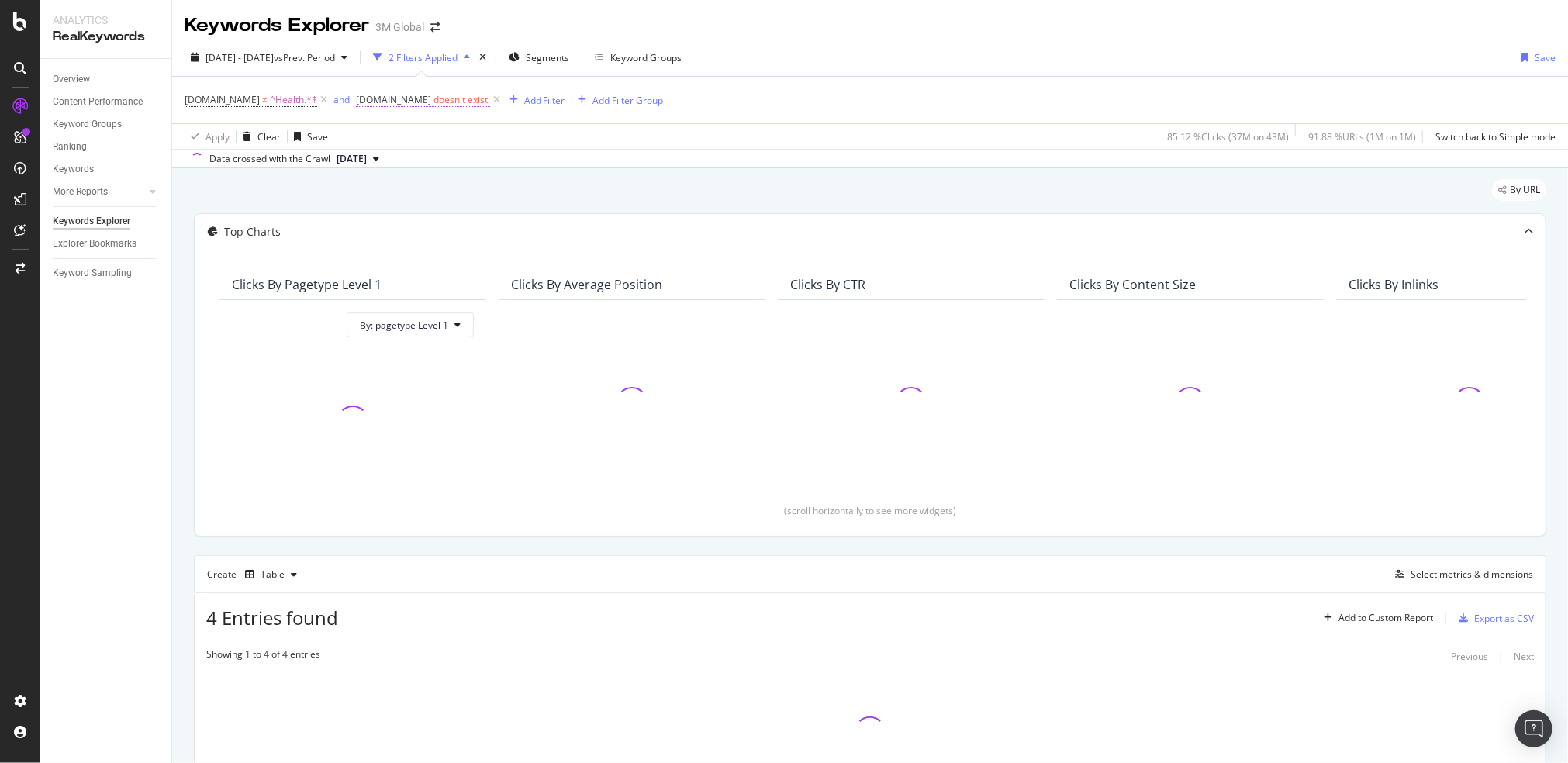
click at [388, 103] on span "DCSext.Business" at bounding box center [393, 100] width 76 height 13
click at [400, 136] on span "Doesn't exist" at bounding box center [394, 136] width 56 height 13
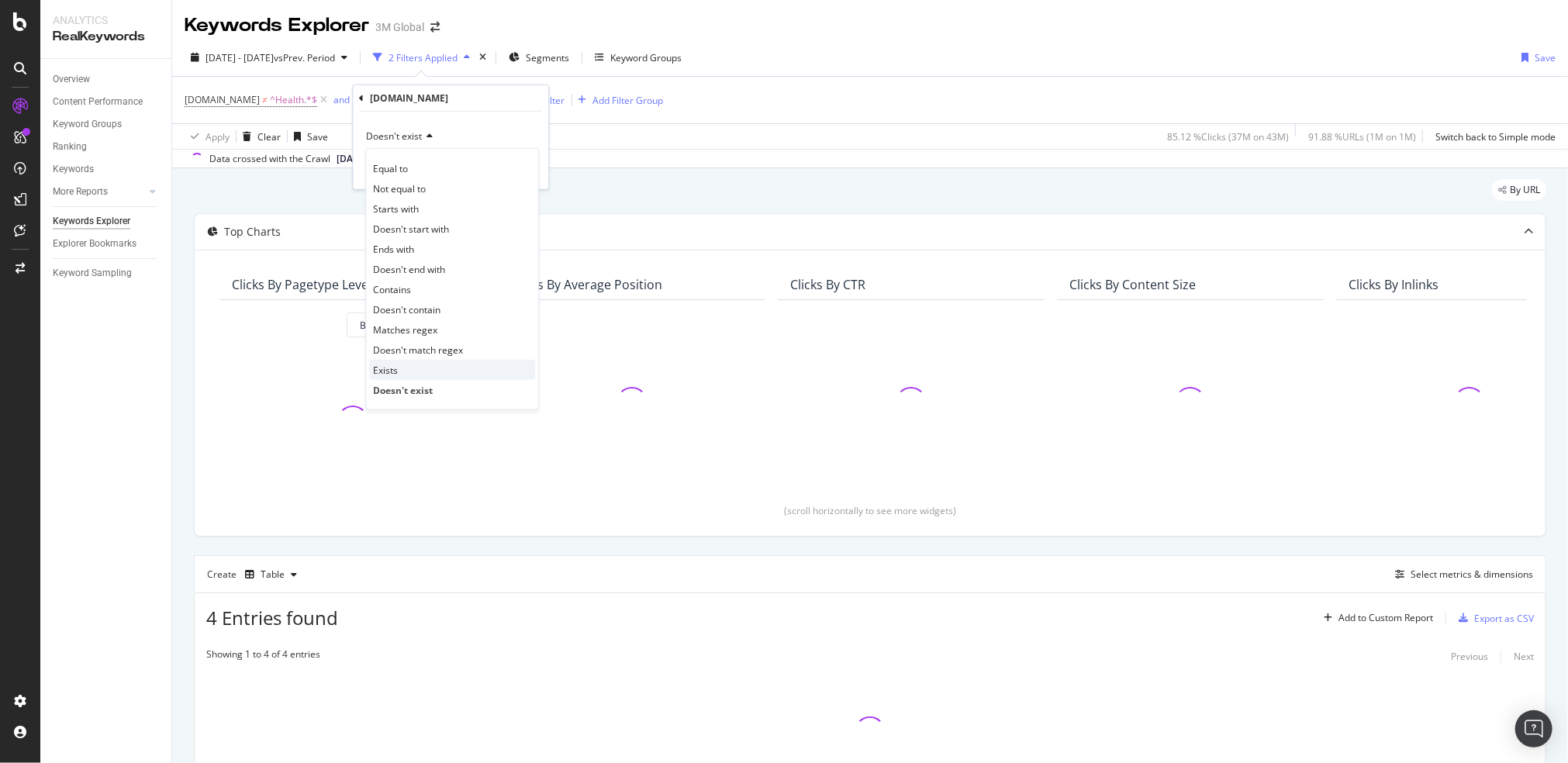
click at [432, 368] on div "Exists" at bounding box center [452, 370] width 166 height 20
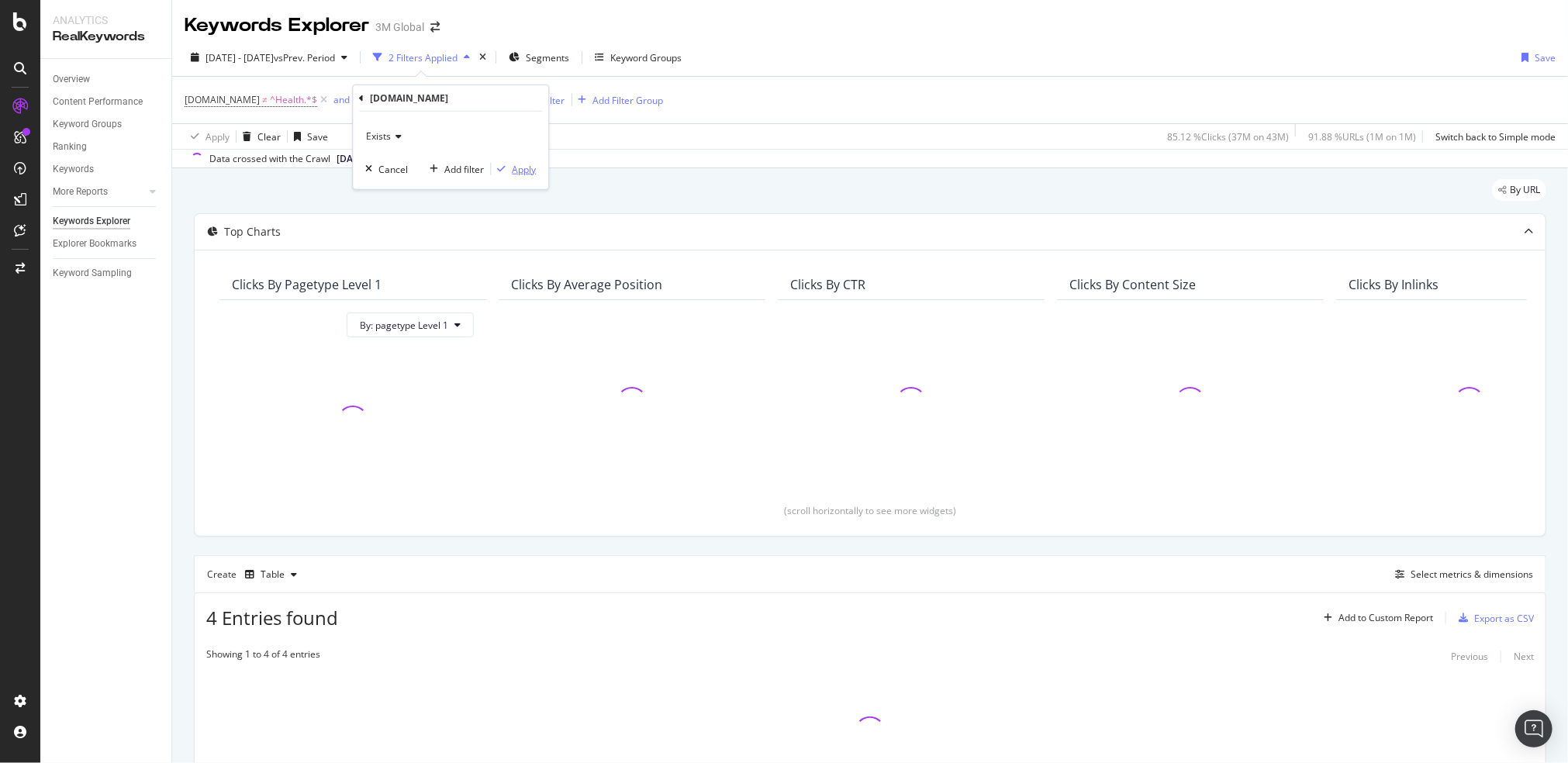
click at [518, 170] on div "Apply" at bounding box center [524, 168] width 24 height 13
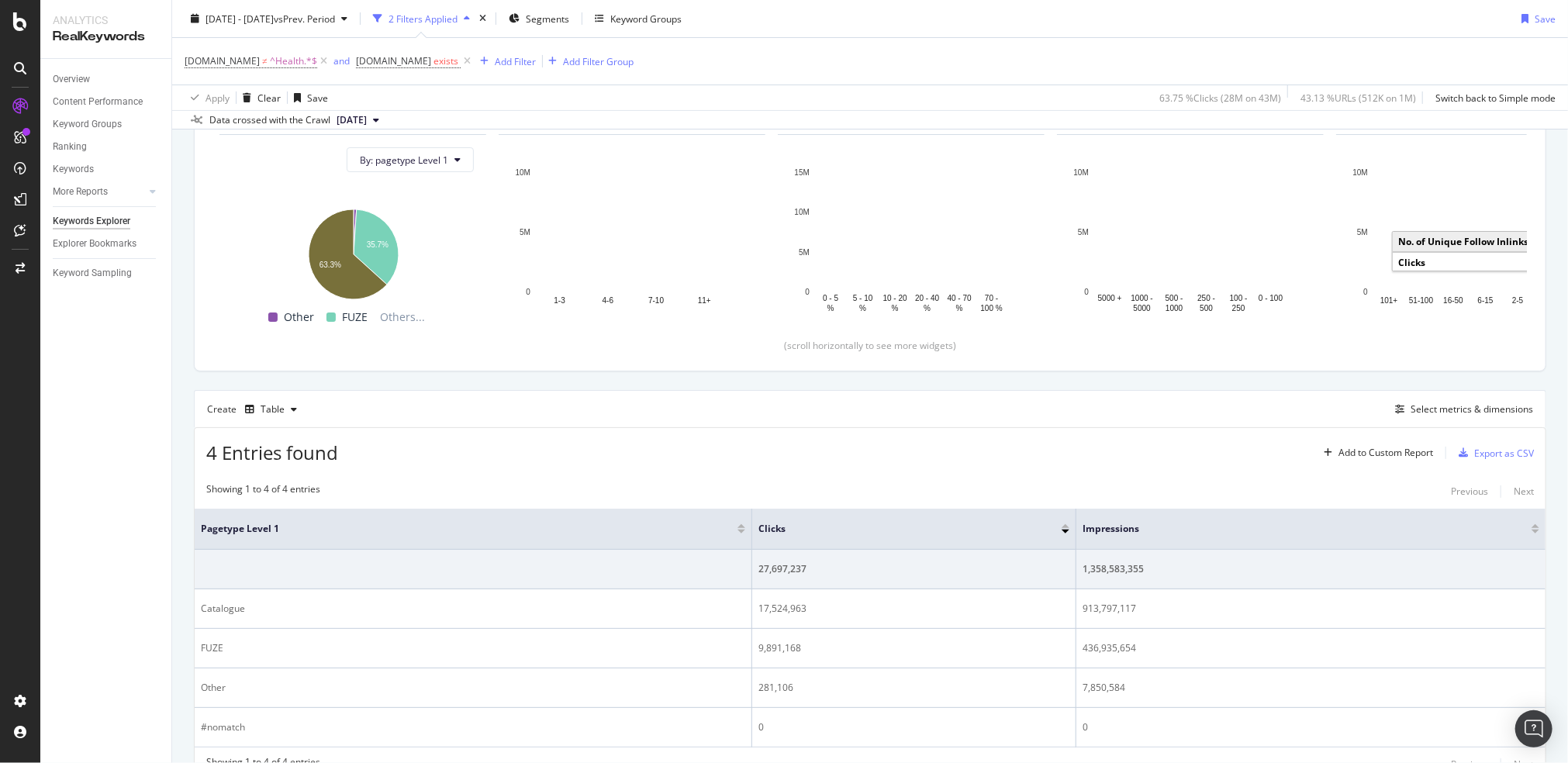
scroll to position [236, 0]
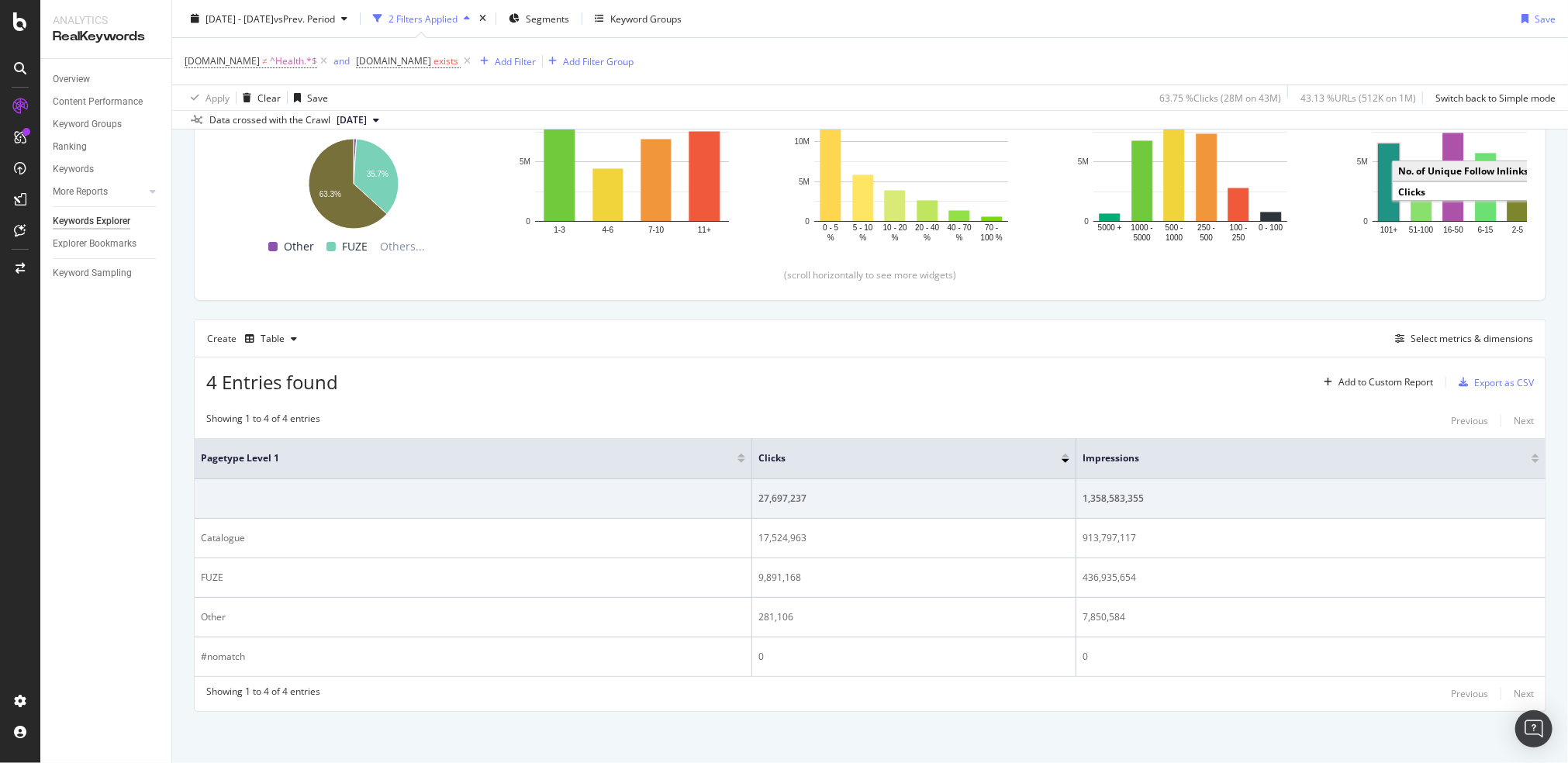
click at [735, 357] on div "4 Entries found Add to Custom Report Export as CSV" at bounding box center [870, 376] width 1351 height 38
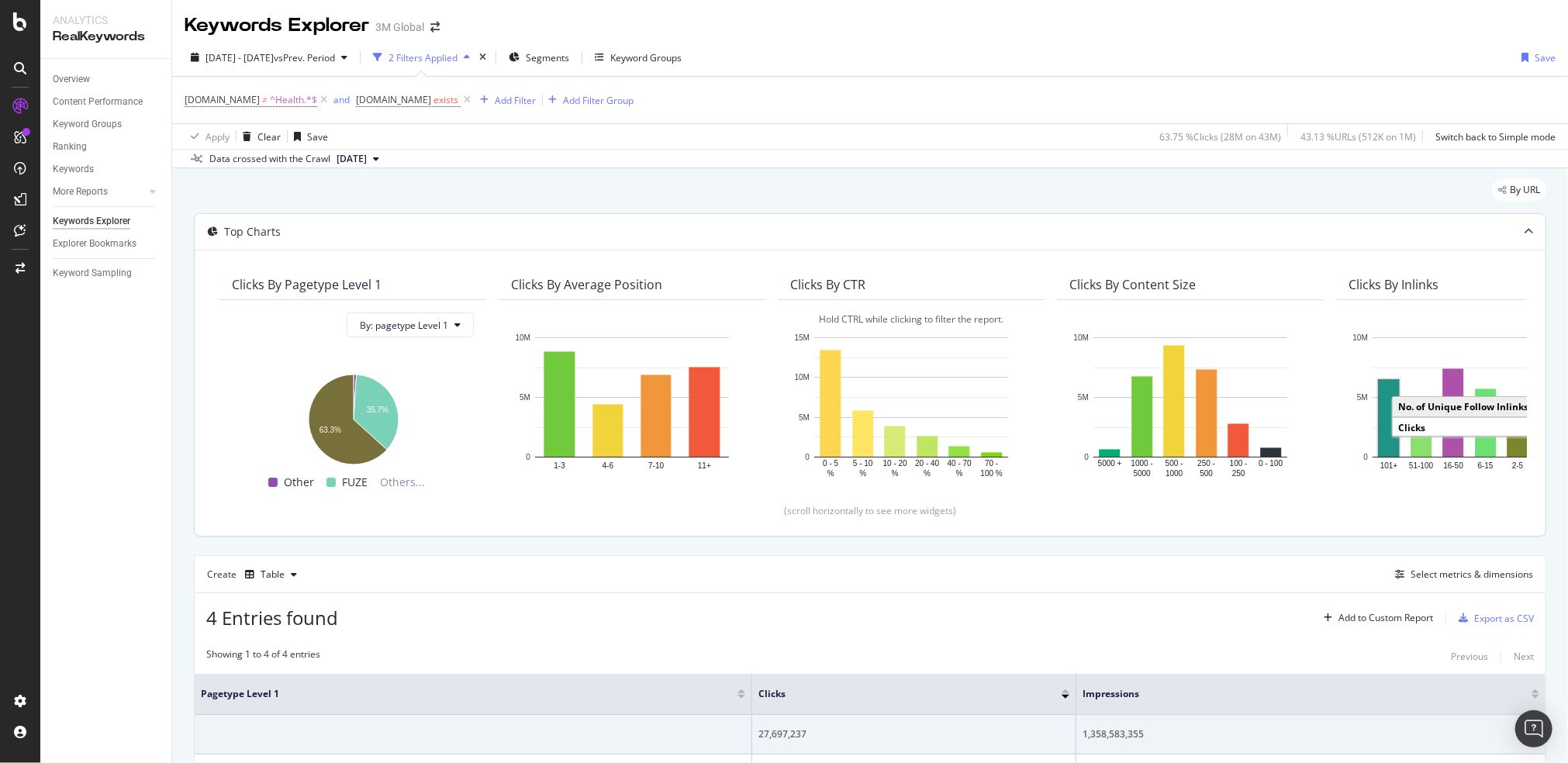
scroll to position [0, 0]
click at [569, 55] on span "Segments" at bounding box center [547, 58] width 44 height 13
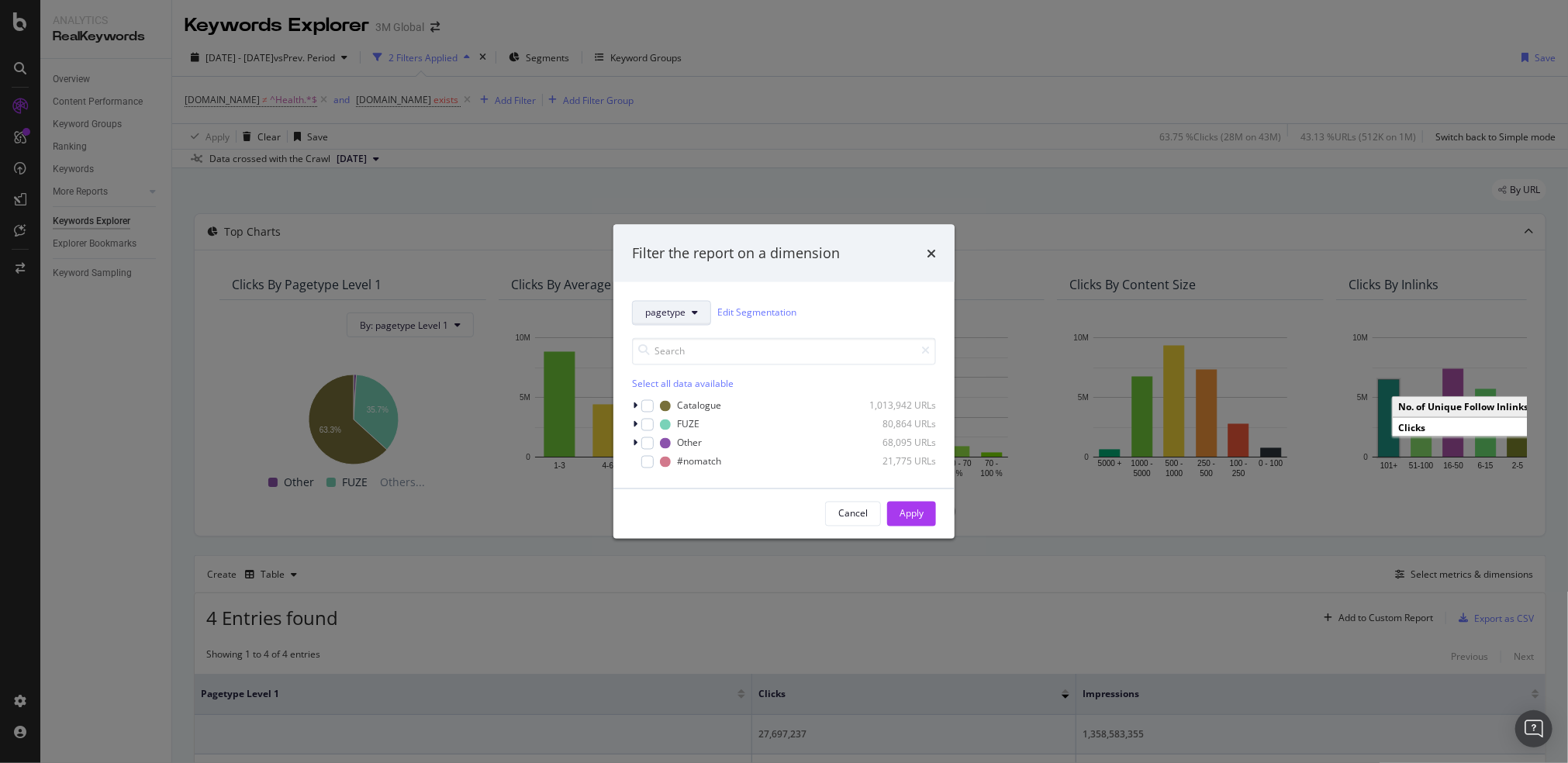
click at [670, 317] on span "pagetype" at bounding box center [665, 313] width 40 height 13
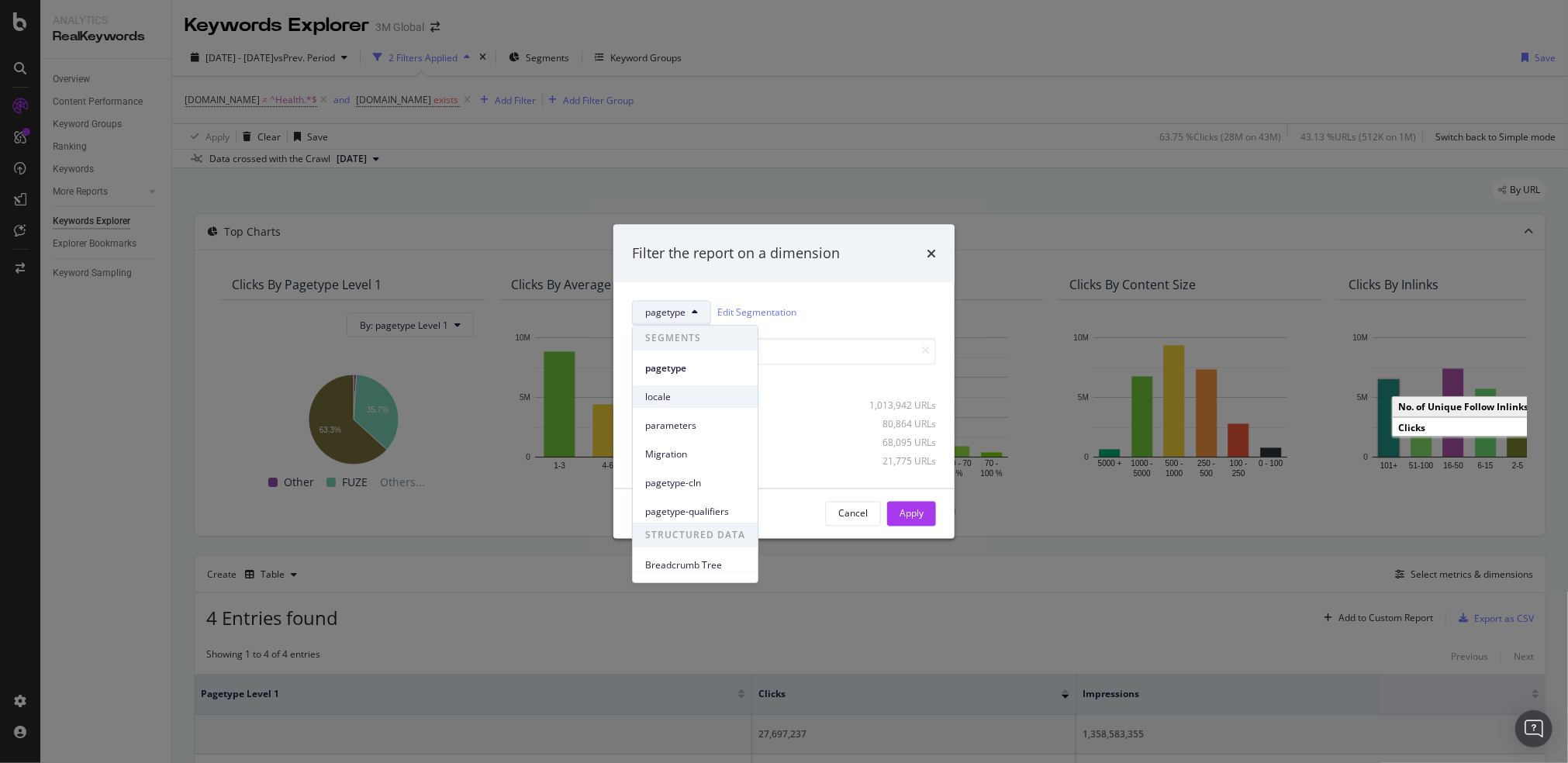
click at [677, 398] on span "locale" at bounding box center [695, 398] width 100 height 14
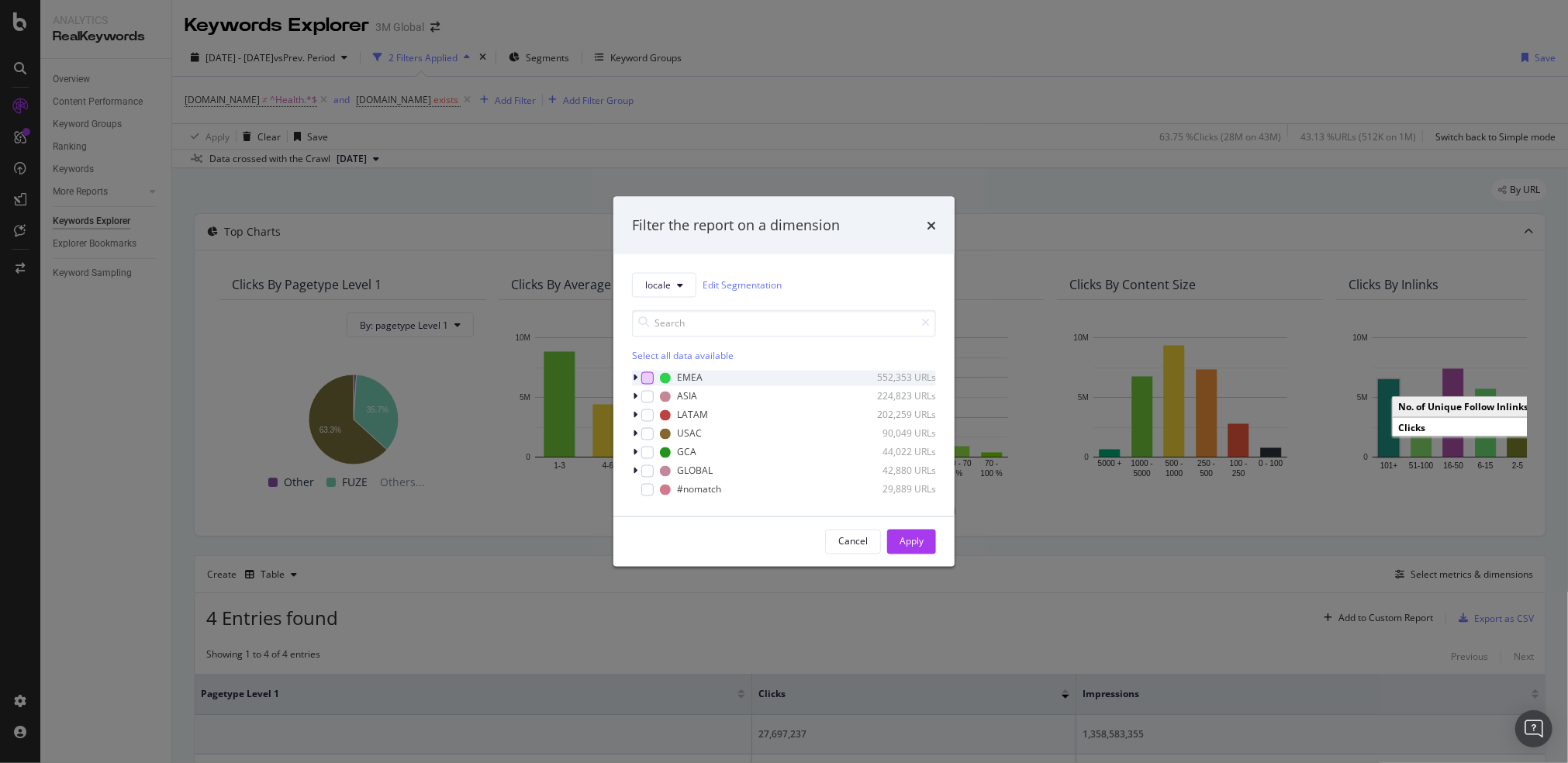
click at [642, 377] on div "modal" at bounding box center [647, 378] width 12 height 12
click at [897, 547] on button "Apply" at bounding box center [911, 542] width 49 height 25
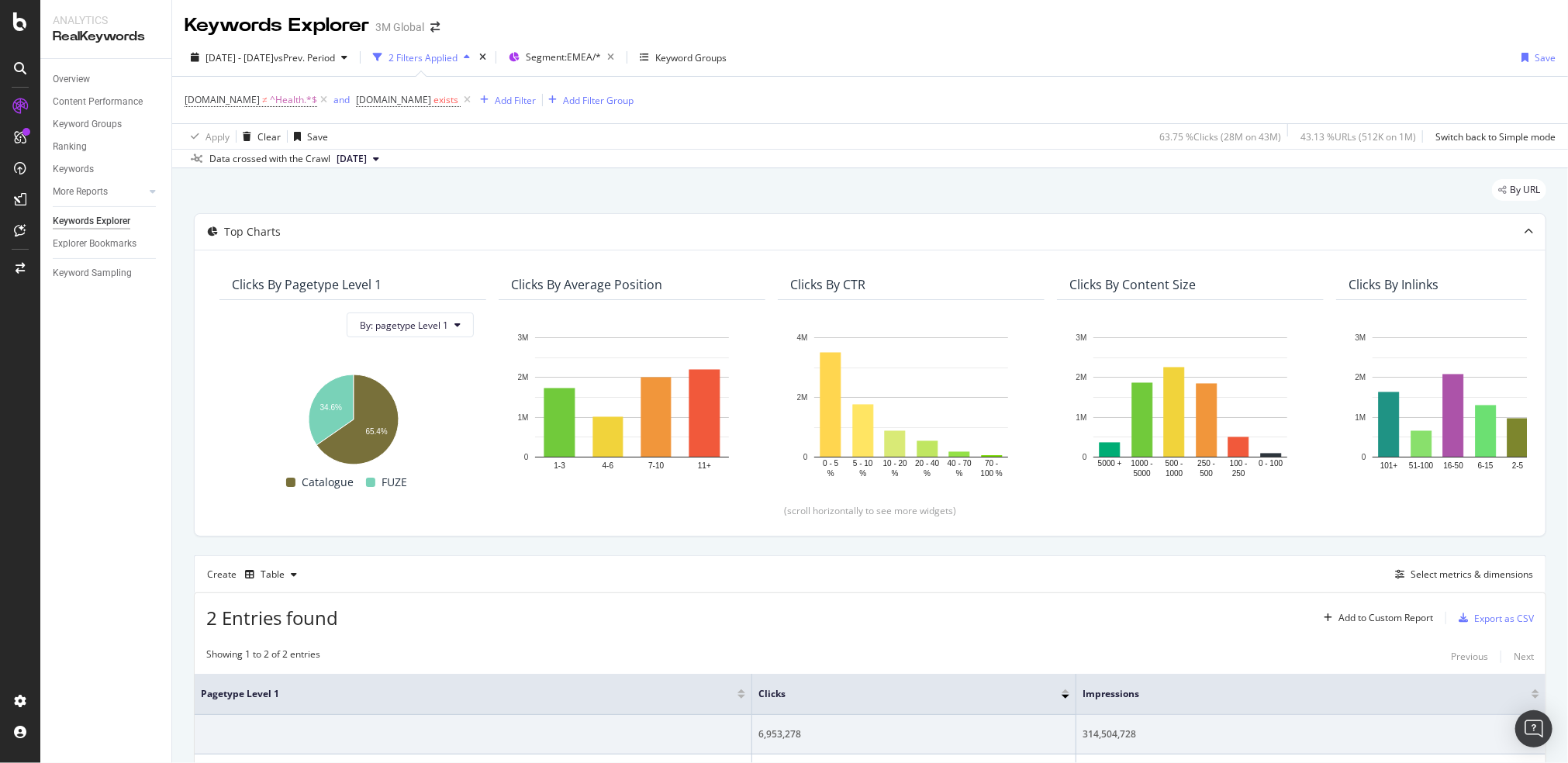
click at [975, 191] on div "By URL" at bounding box center [869, 197] width 1352 height 34
click at [620, 55] on icon "button" at bounding box center [611, 57] width 20 height 21
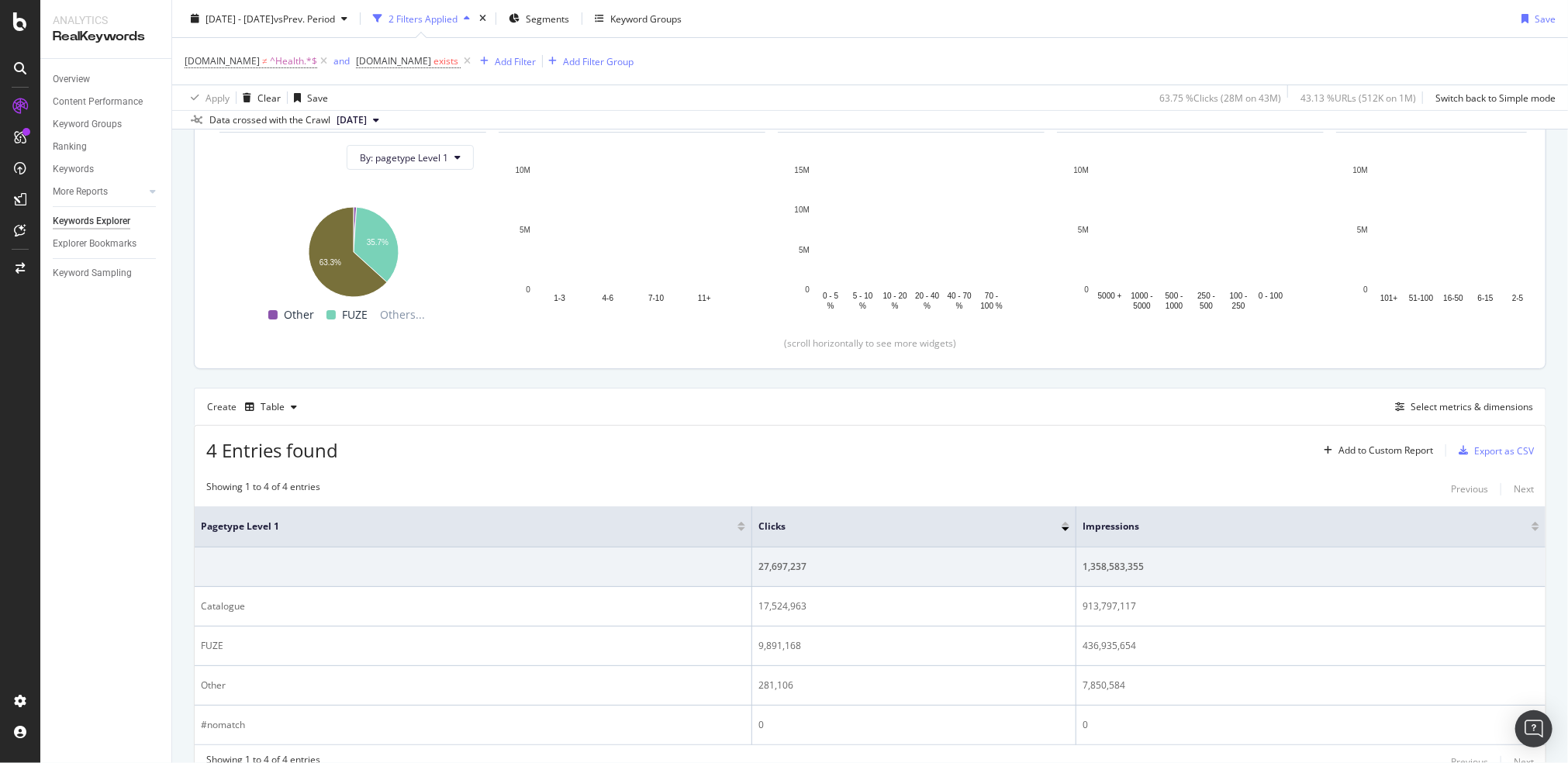
scroll to position [181, 0]
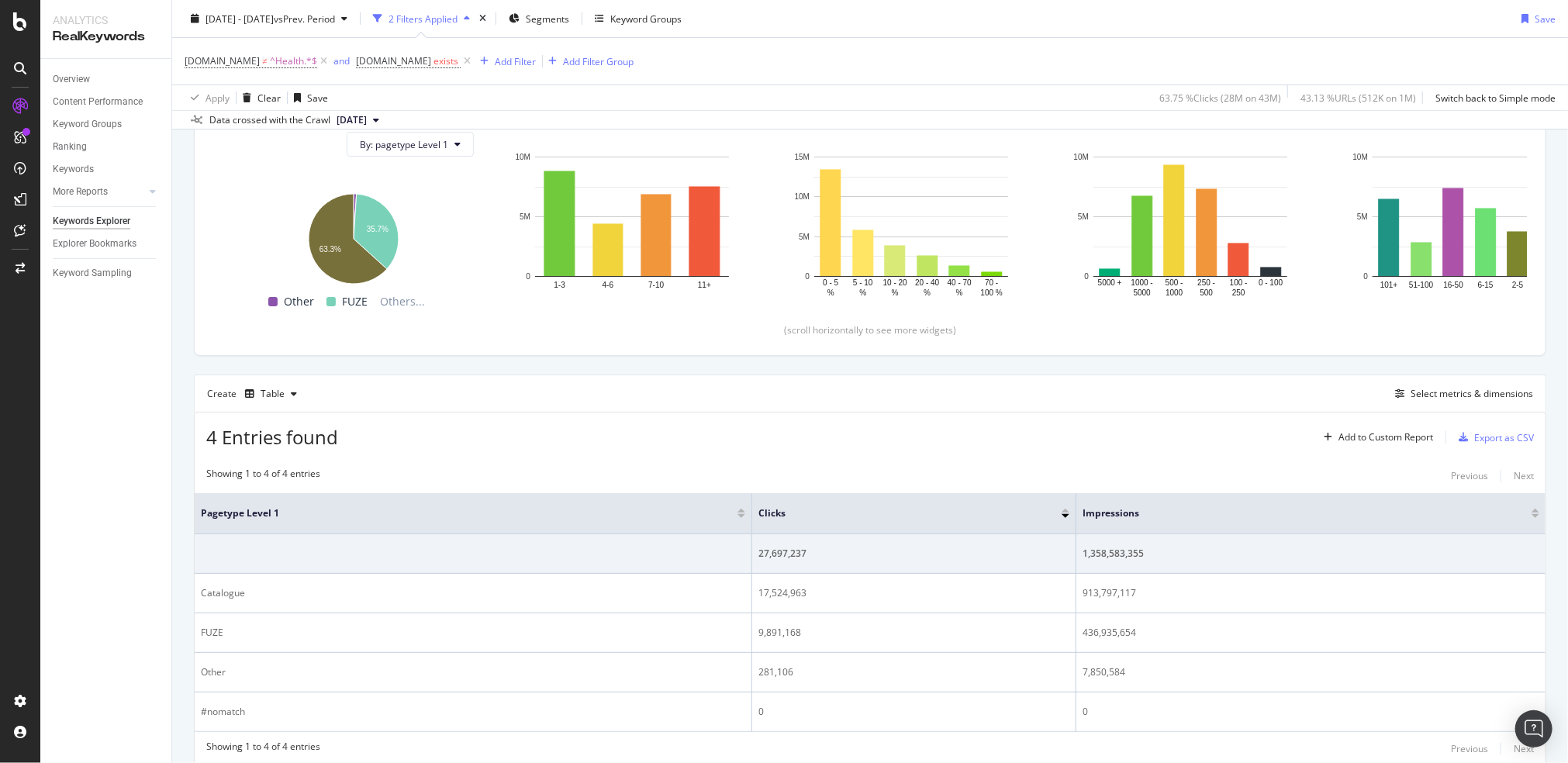
click at [1000, 55] on div "DCSext.Business ≠ ^Health.*$ and DCSext.Business exists Add Filter Add Filter G…" at bounding box center [870, 61] width 1371 height 46
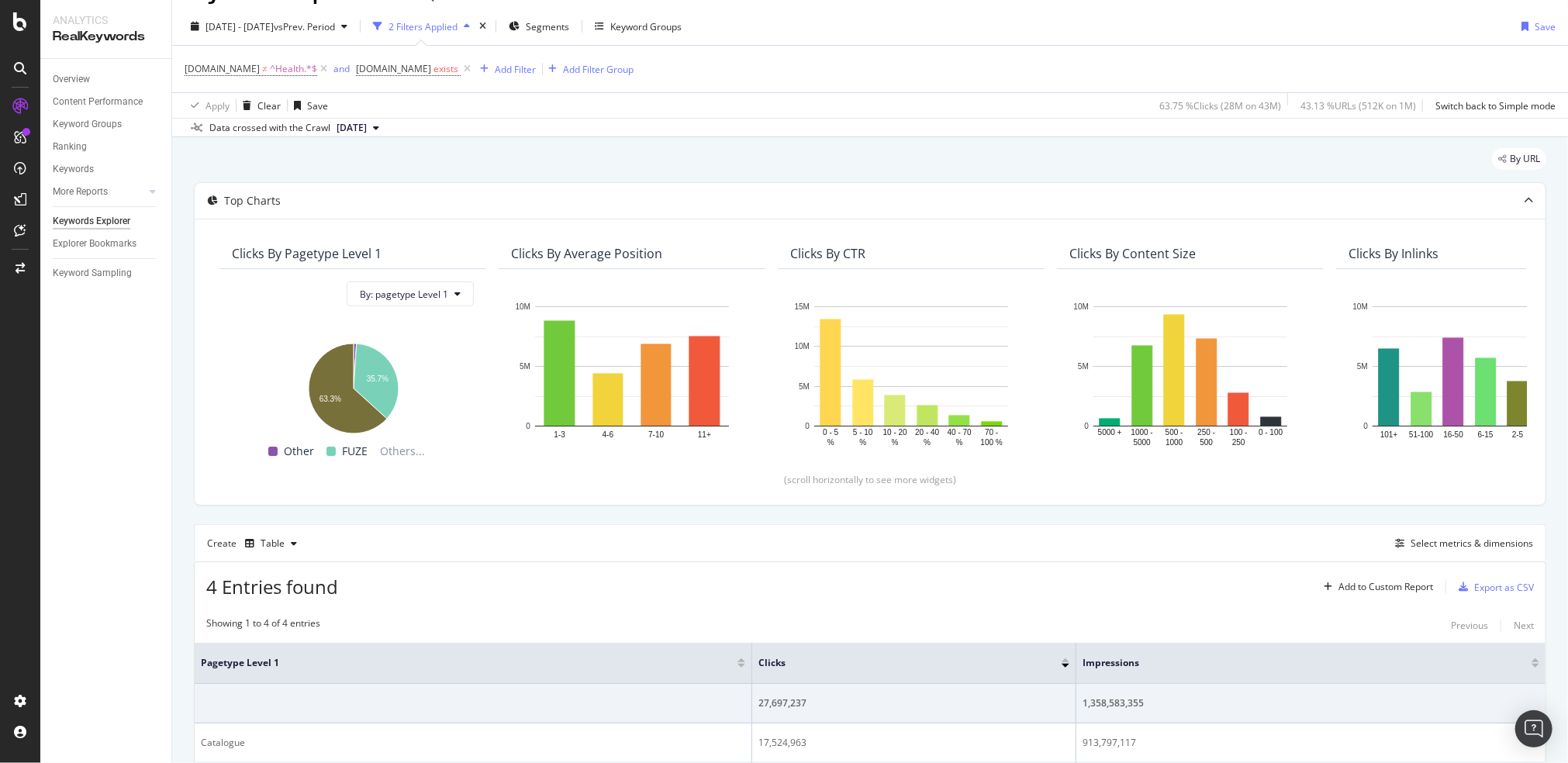
scroll to position [0, 0]
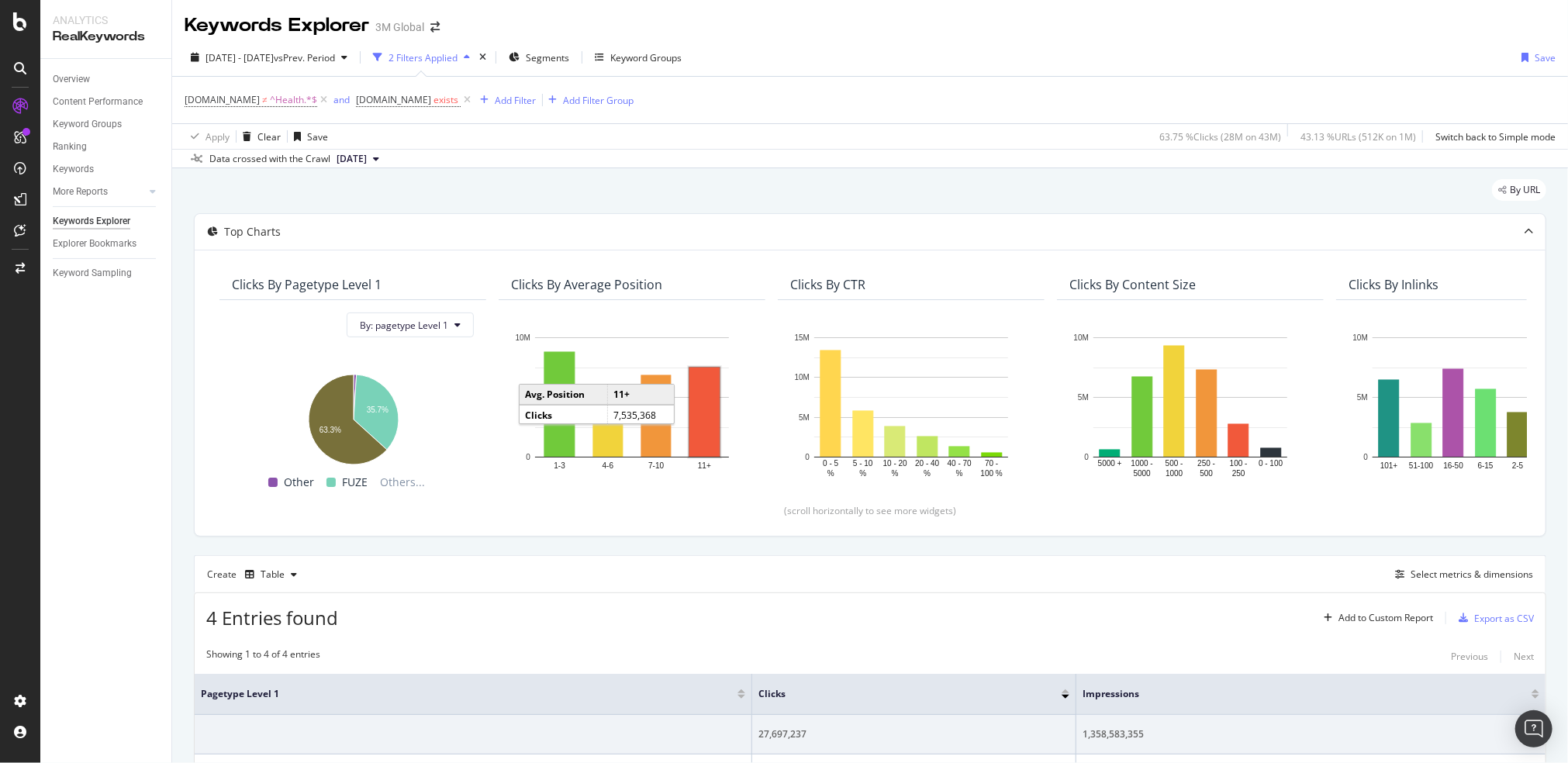
click at [918, 93] on div "DCSext.Business ≠ ^Health.*$ and DCSext.Business exists Add Filter Add Filter G…" at bounding box center [870, 100] width 1371 height 46
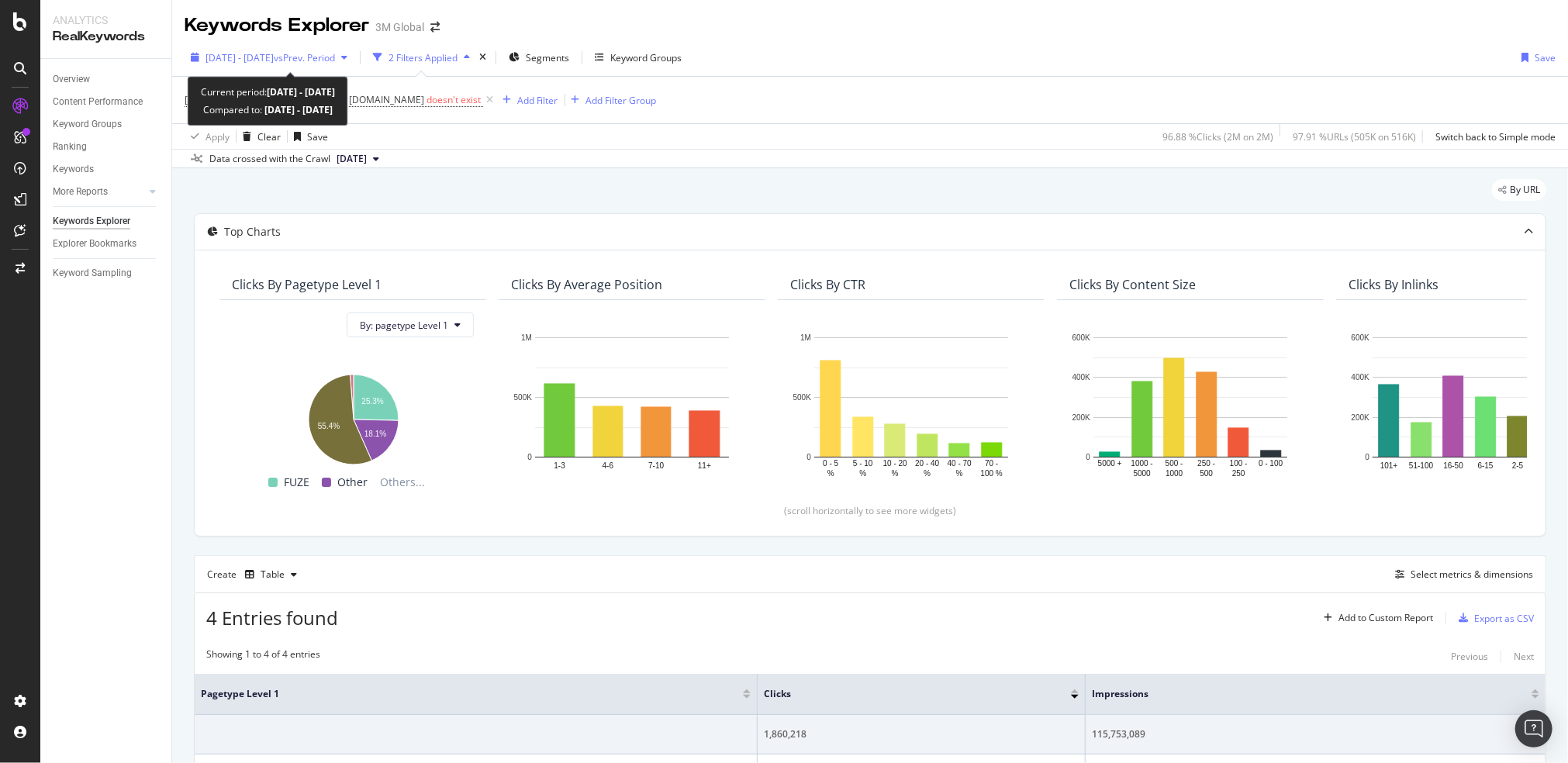
click at [253, 55] on span "2025 Sep. 1st - Sep. 15th" at bounding box center [239, 58] width 68 height 13
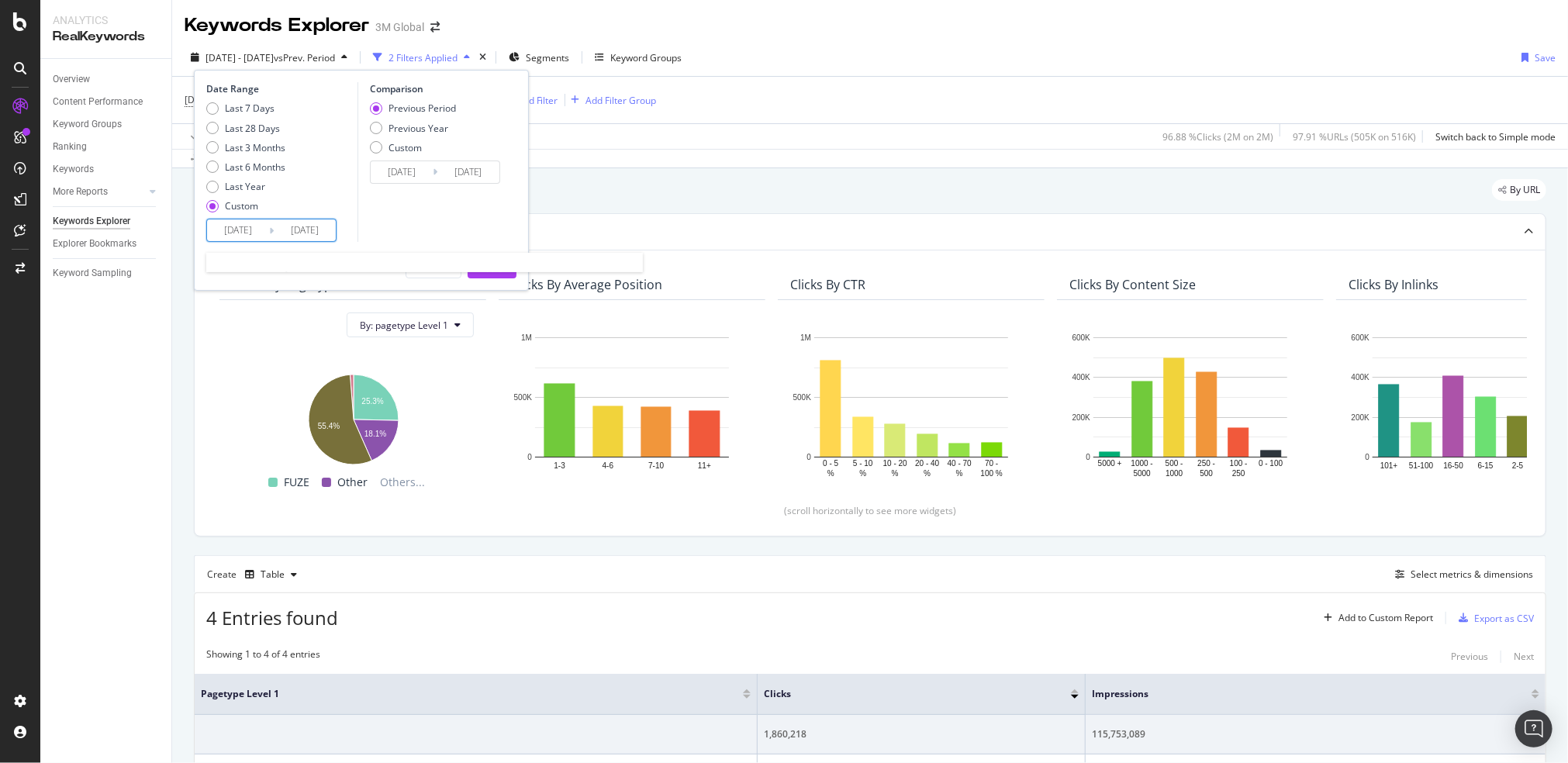
click at [233, 227] on input "2025/09/01" at bounding box center [238, 230] width 62 height 21
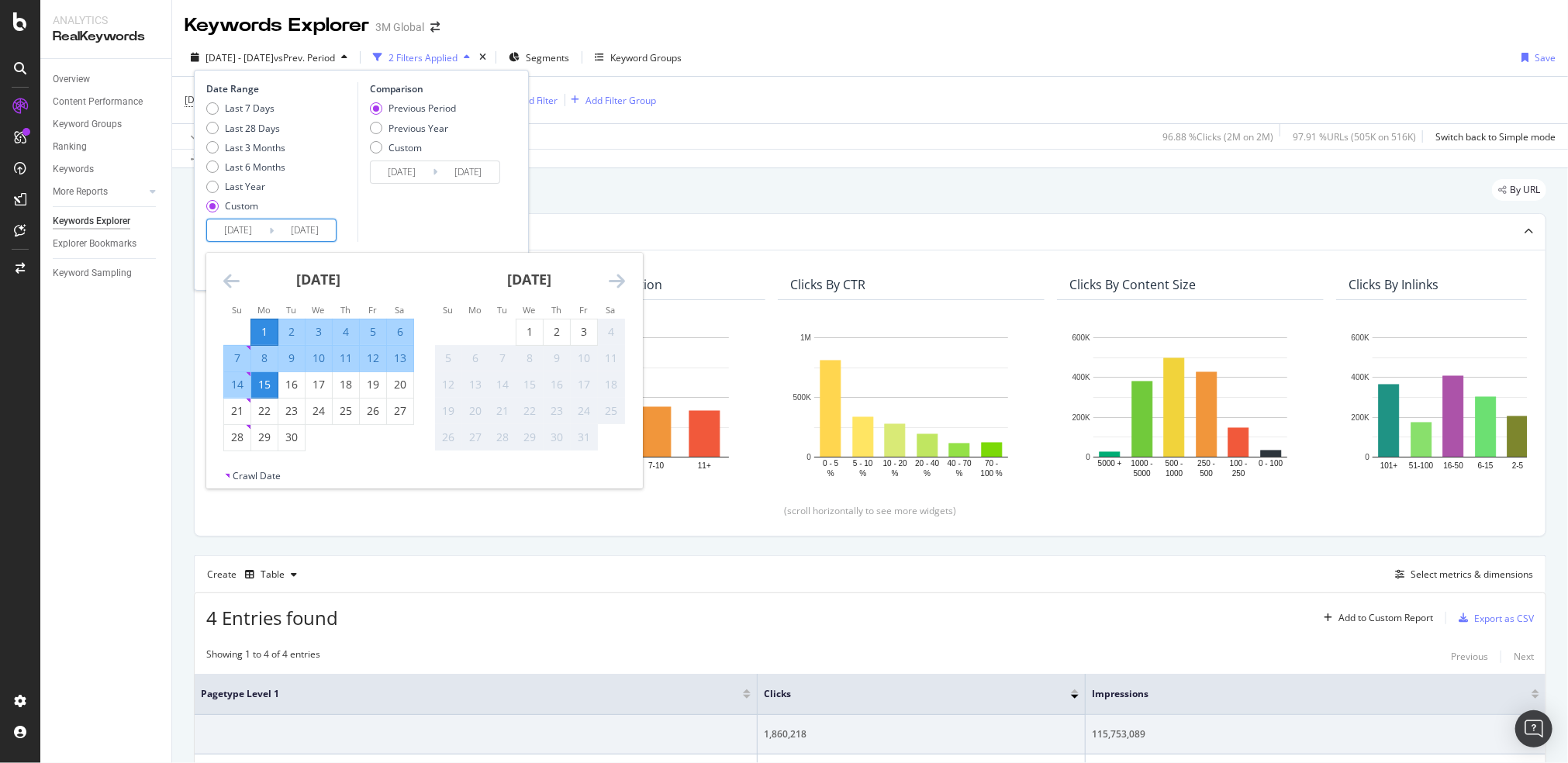
click at [230, 273] on icon "Move backward to switch to the previous month." at bounding box center [231, 280] width 16 height 19
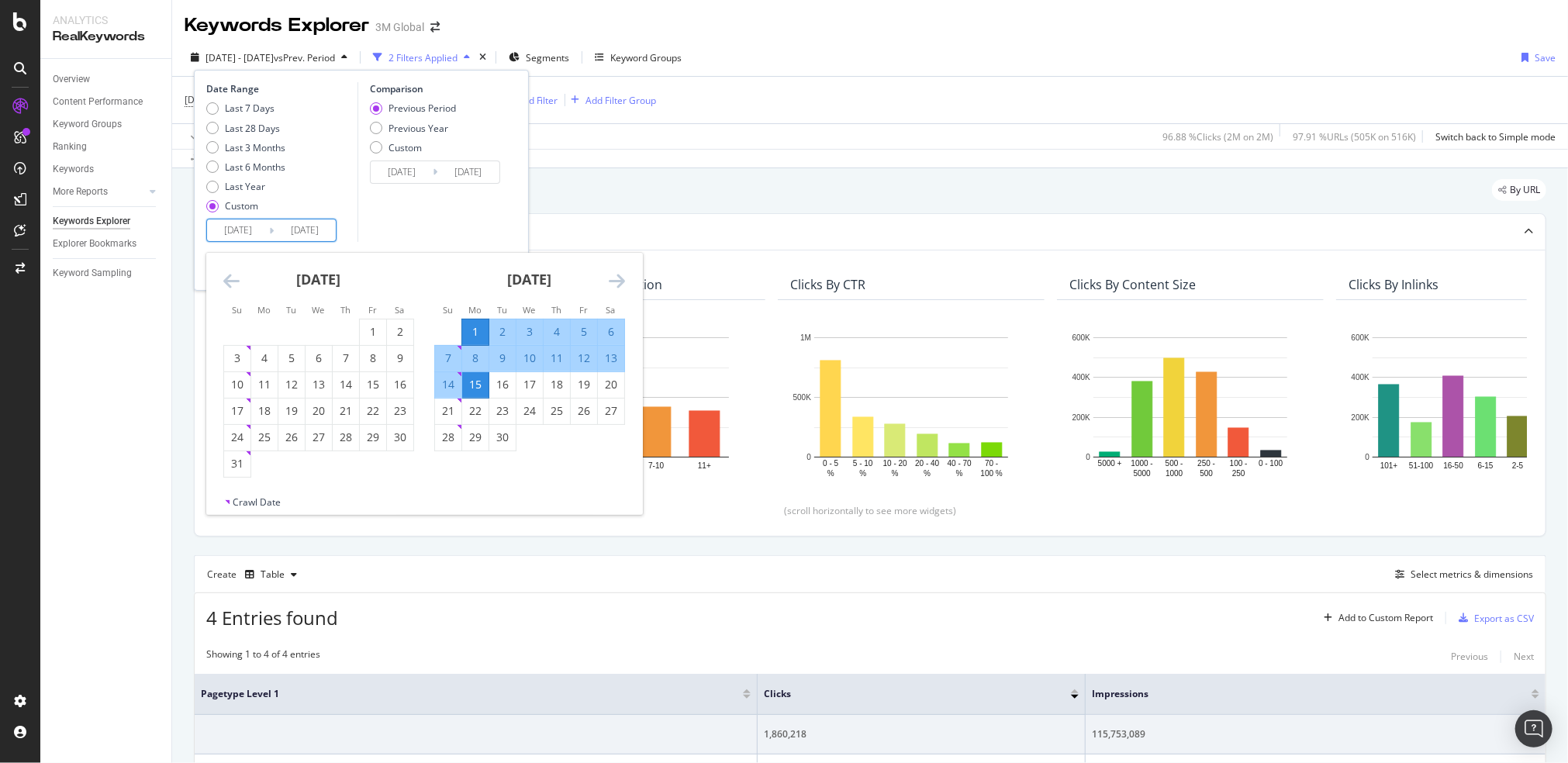
click at [230, 273] on icon "Move backward to switch to the previous month." at bounding box center [231, 280] width 16 height 19
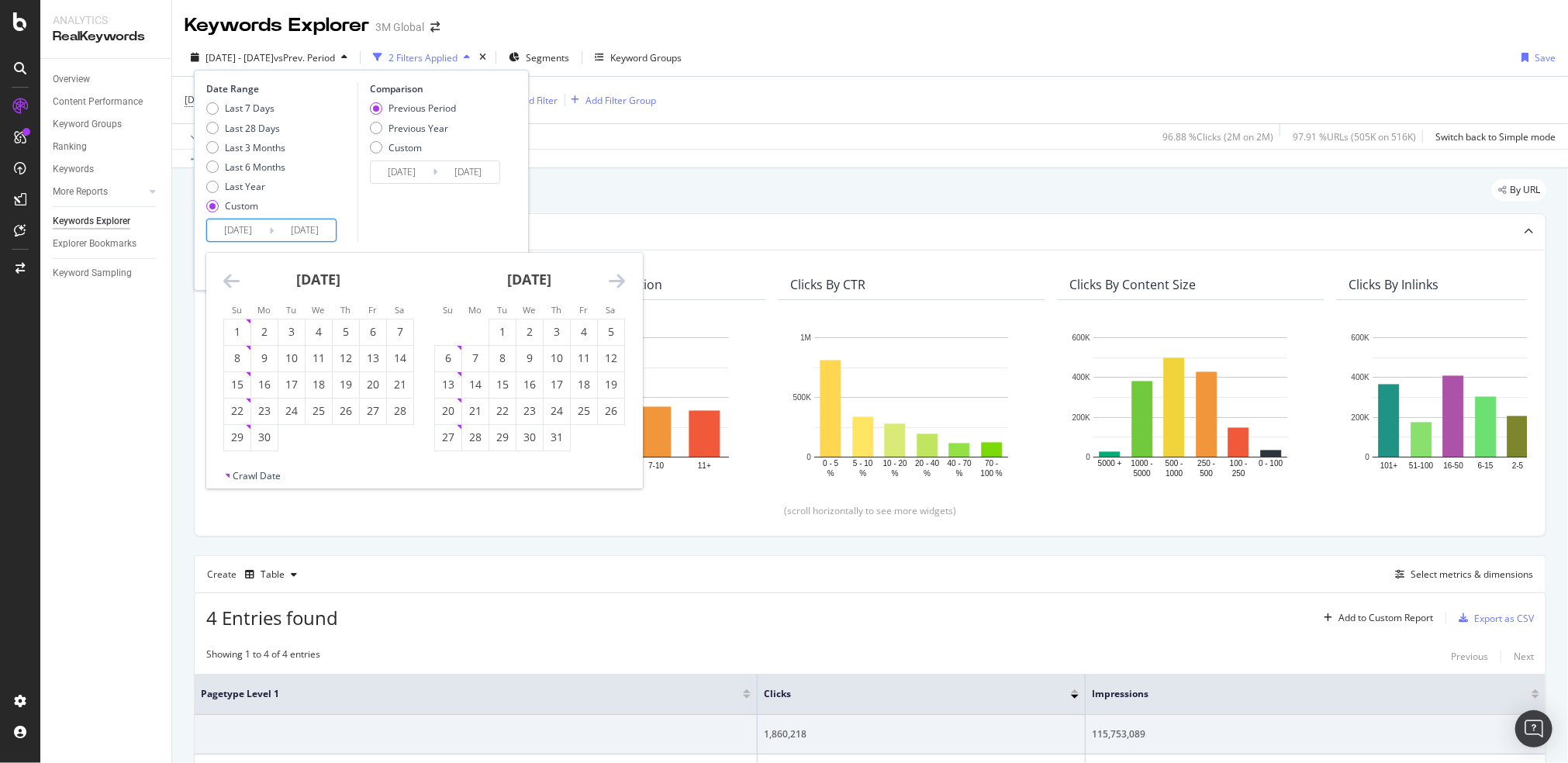
click at [230, 273] on icon "Move backward to switch to the previous month." at bounding box center [231, 280] width 16 height 19
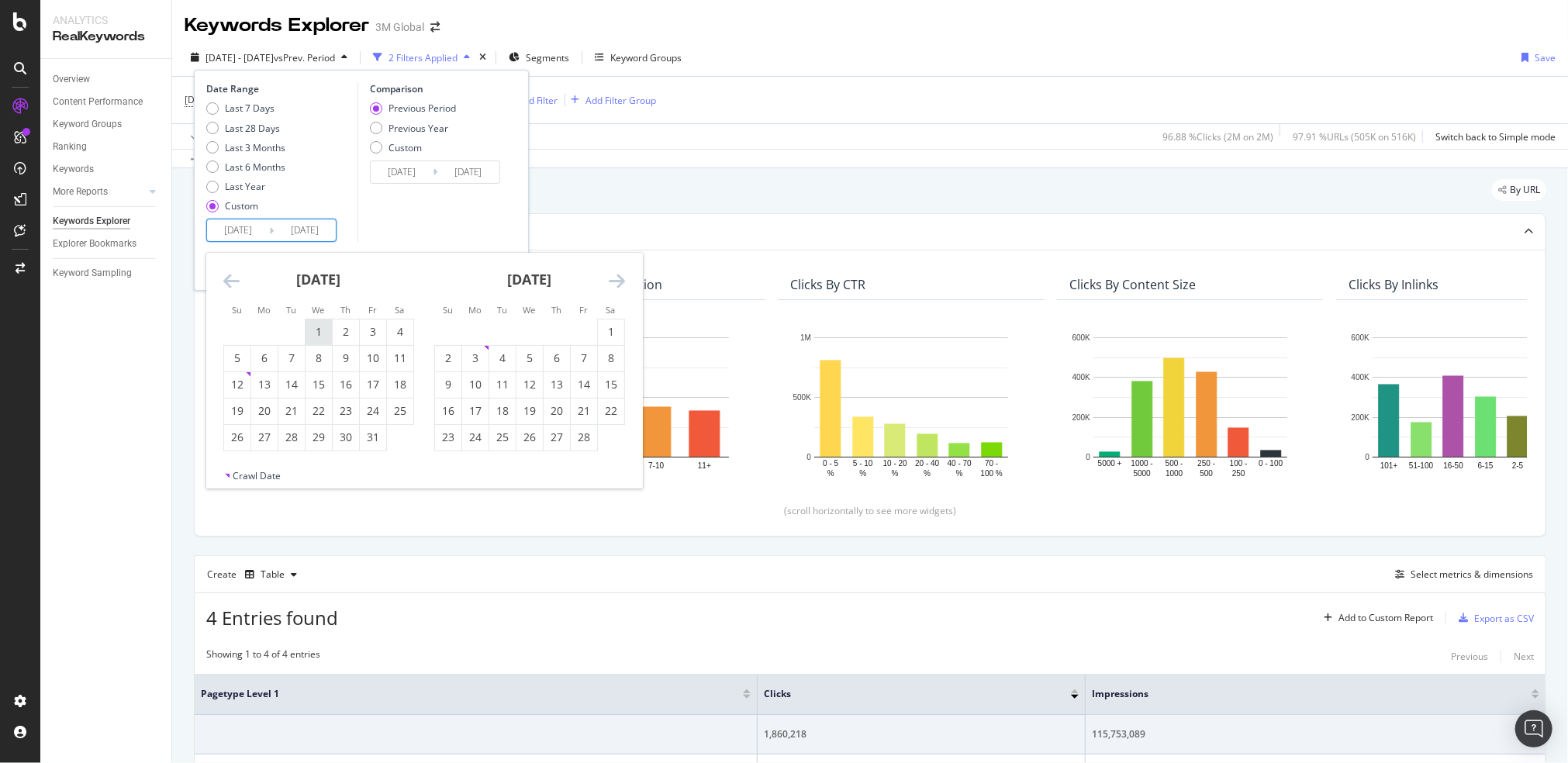
click at [322, 325] on div "1" at bounding box center [319, 332] width 27 height 15
type input "2025/01/01"
type input "2024/04/17"
type input "2024/12/31"
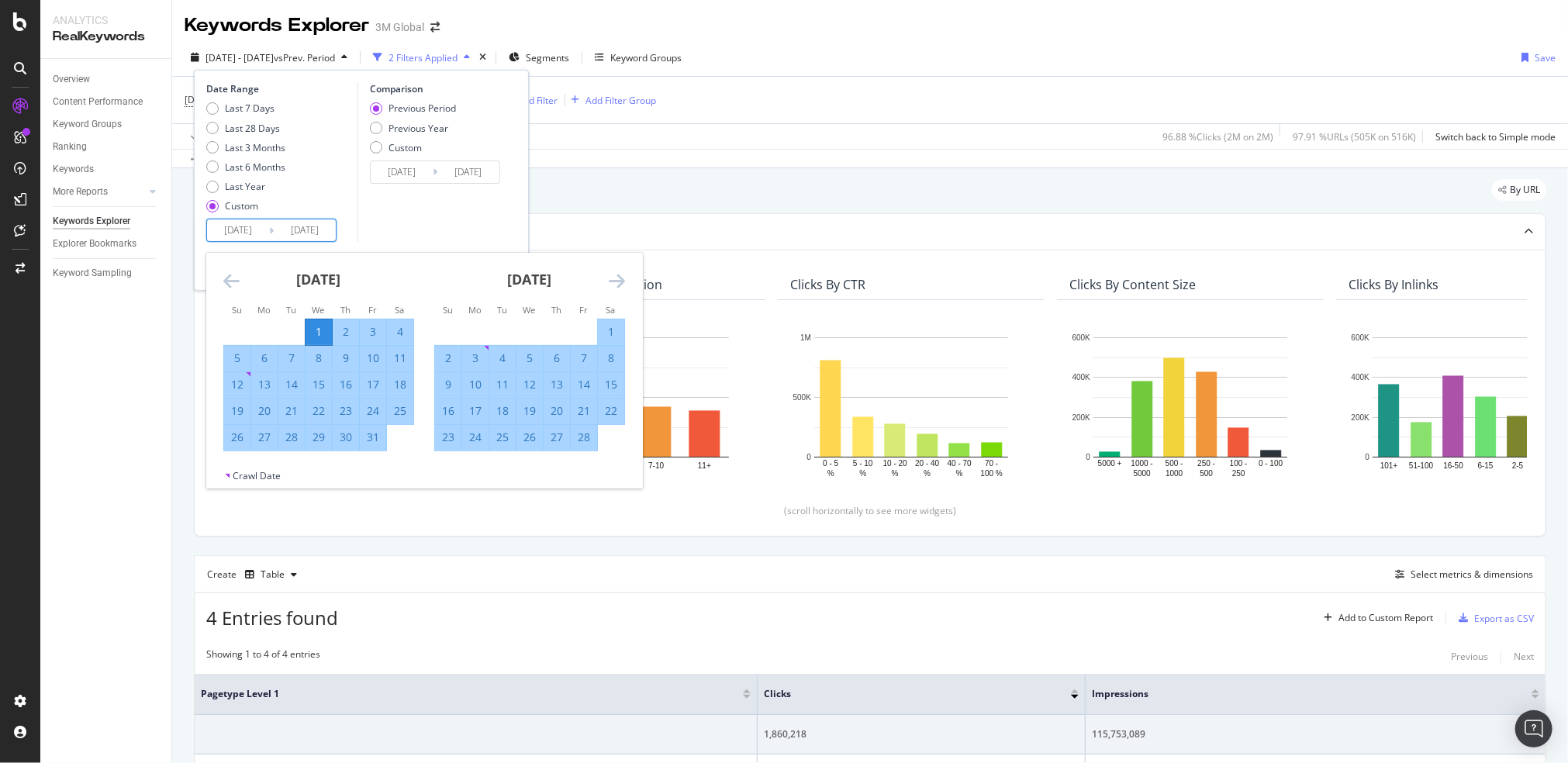
click at [624, 277] on icon "Move forward to switch to the next month." at bounding box center [617, 280] width 16 height 19
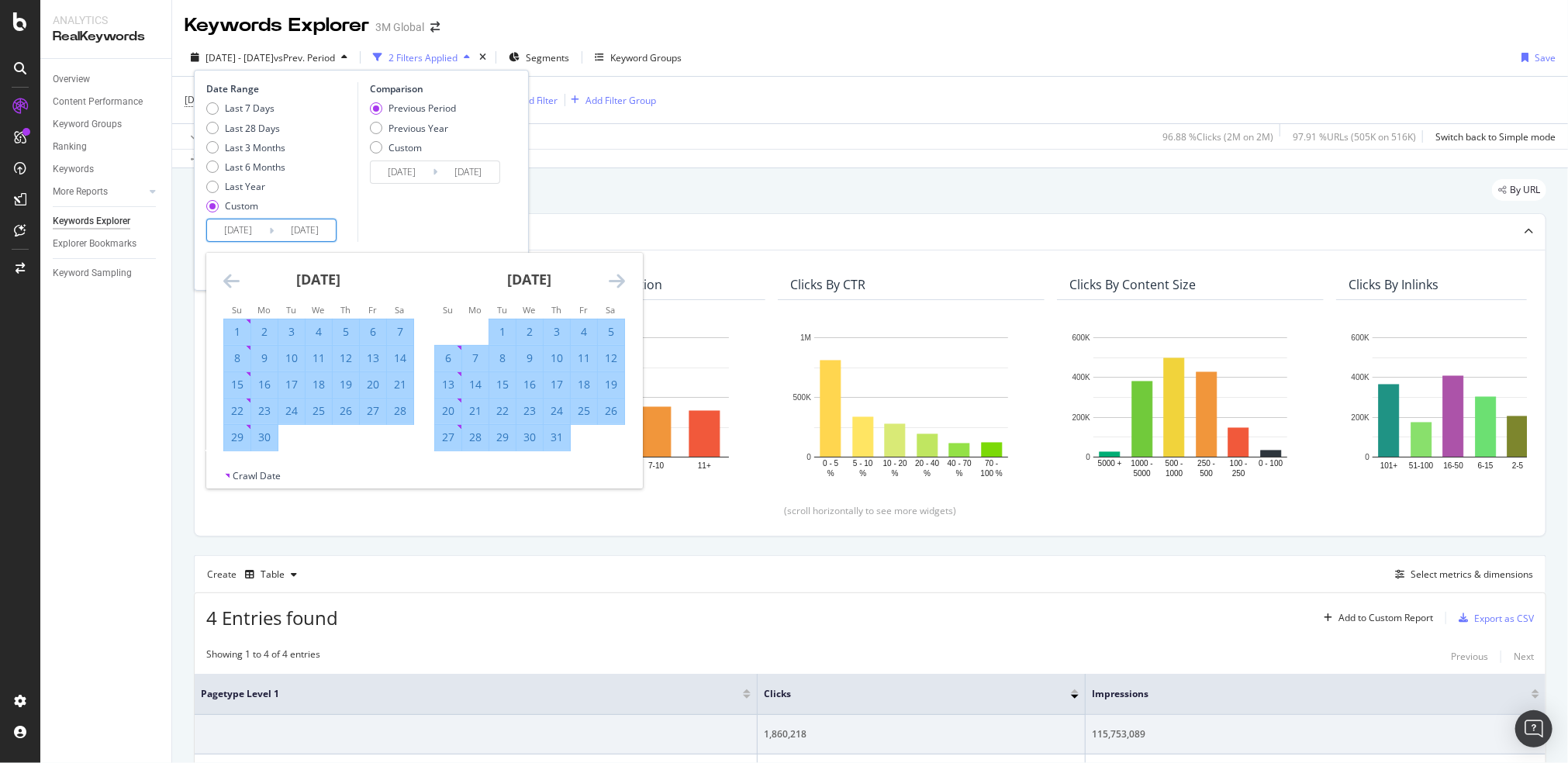
click at [624, 277] on icon "Move forward to switch to the next month." at bounding box center [617, 280] width 16 height 19
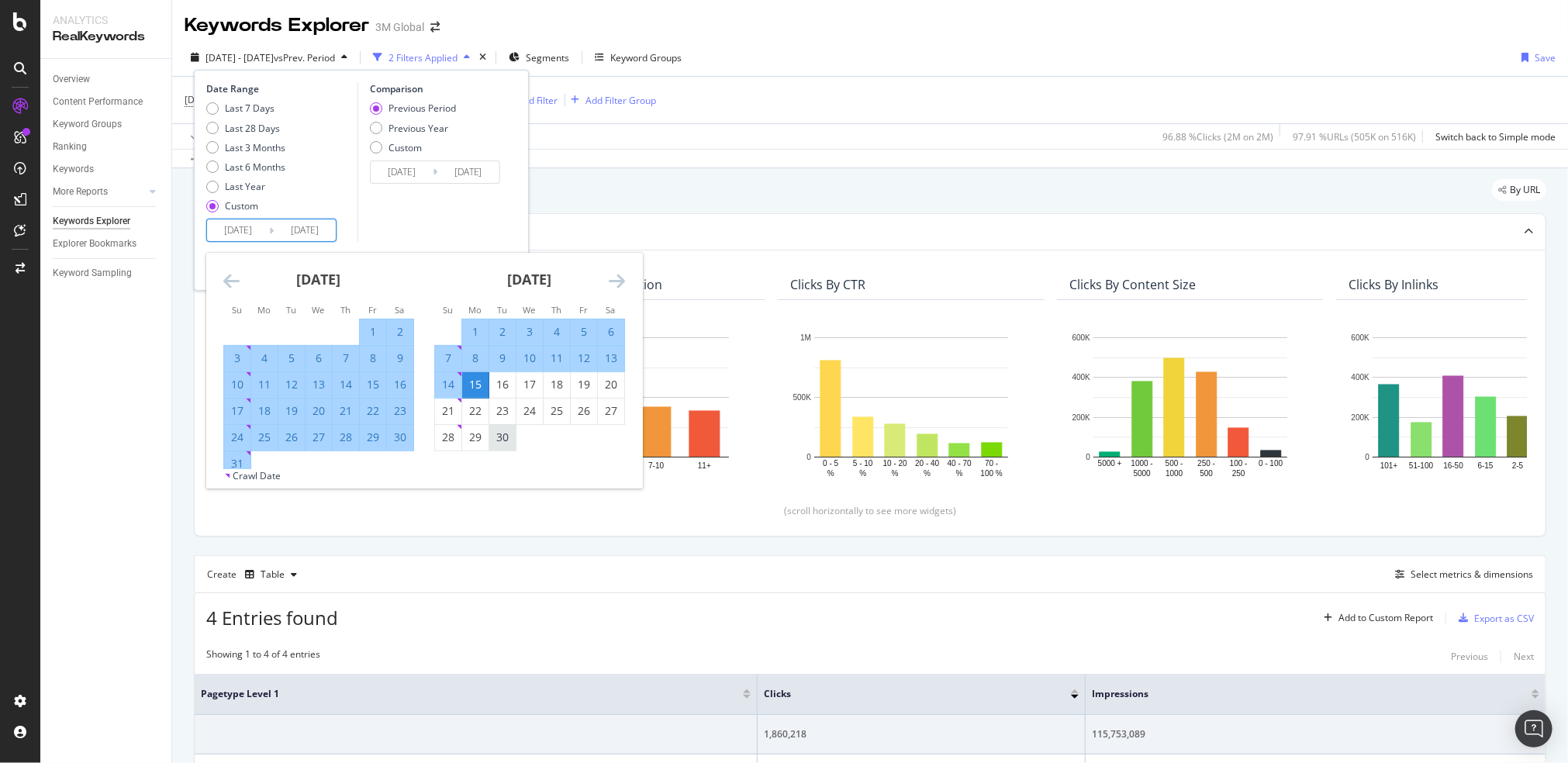
click at [501, 440] on div "30" at bounding box center [502, 437] width 27 height 15
type input "2025/09/30"
type input "2024/04/02"
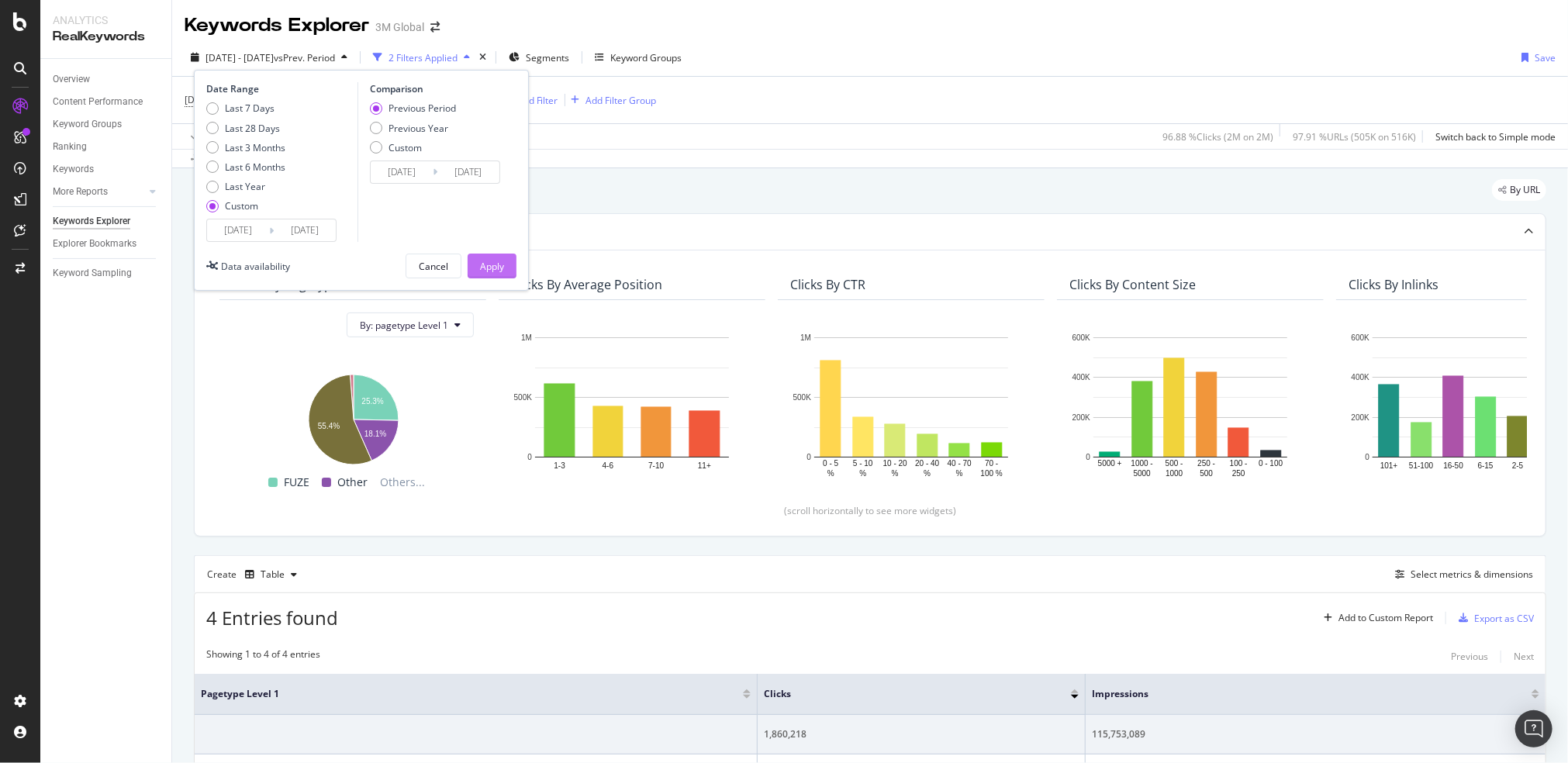
click at [500, 264] on div "Apply" at bounding box center [492, 266] width 24 height 13
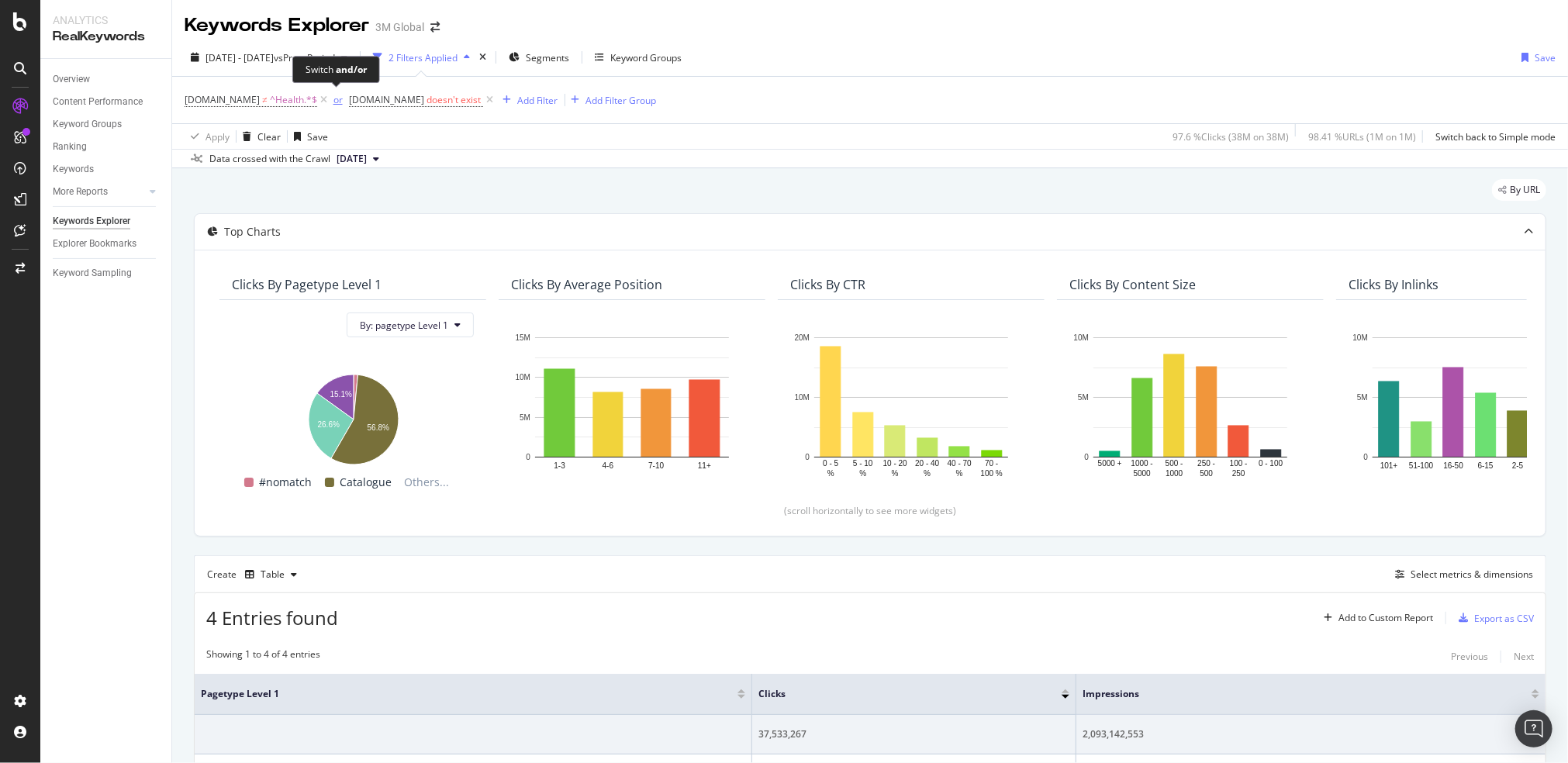
click at [331, 102] on span "or" at bounding box center [340, 100] width 19 height 21
click at [336, 96] on div "or" at bounding box center [338, 100] width 9 height 13
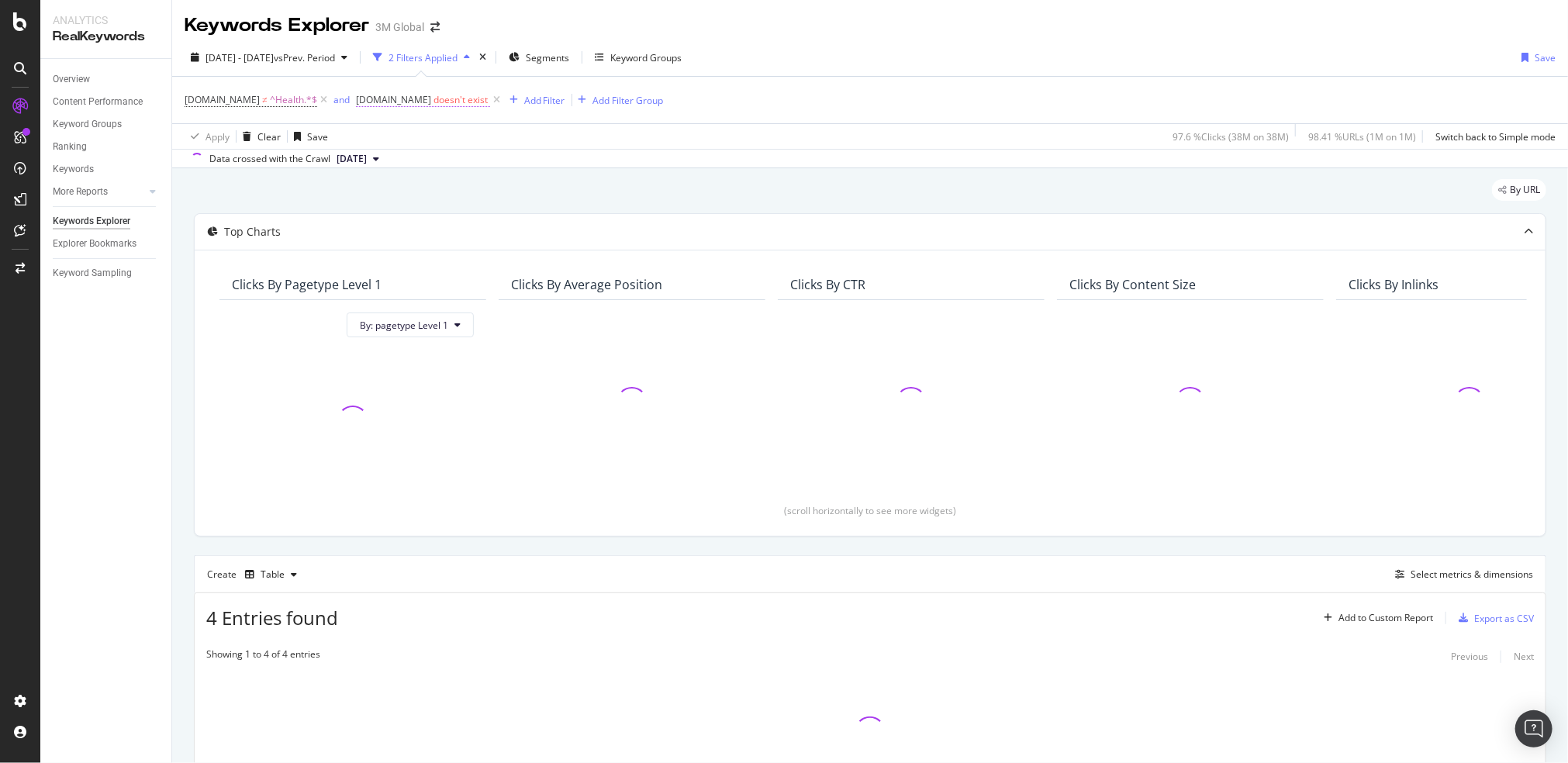
click at [381, 100] on span "DCSext.Business" at bounding box center [393, 100] width 76 height 13
click at [412, 133] on span "Doesn't exist" at bounding box center [394, 136] width 56 height 13
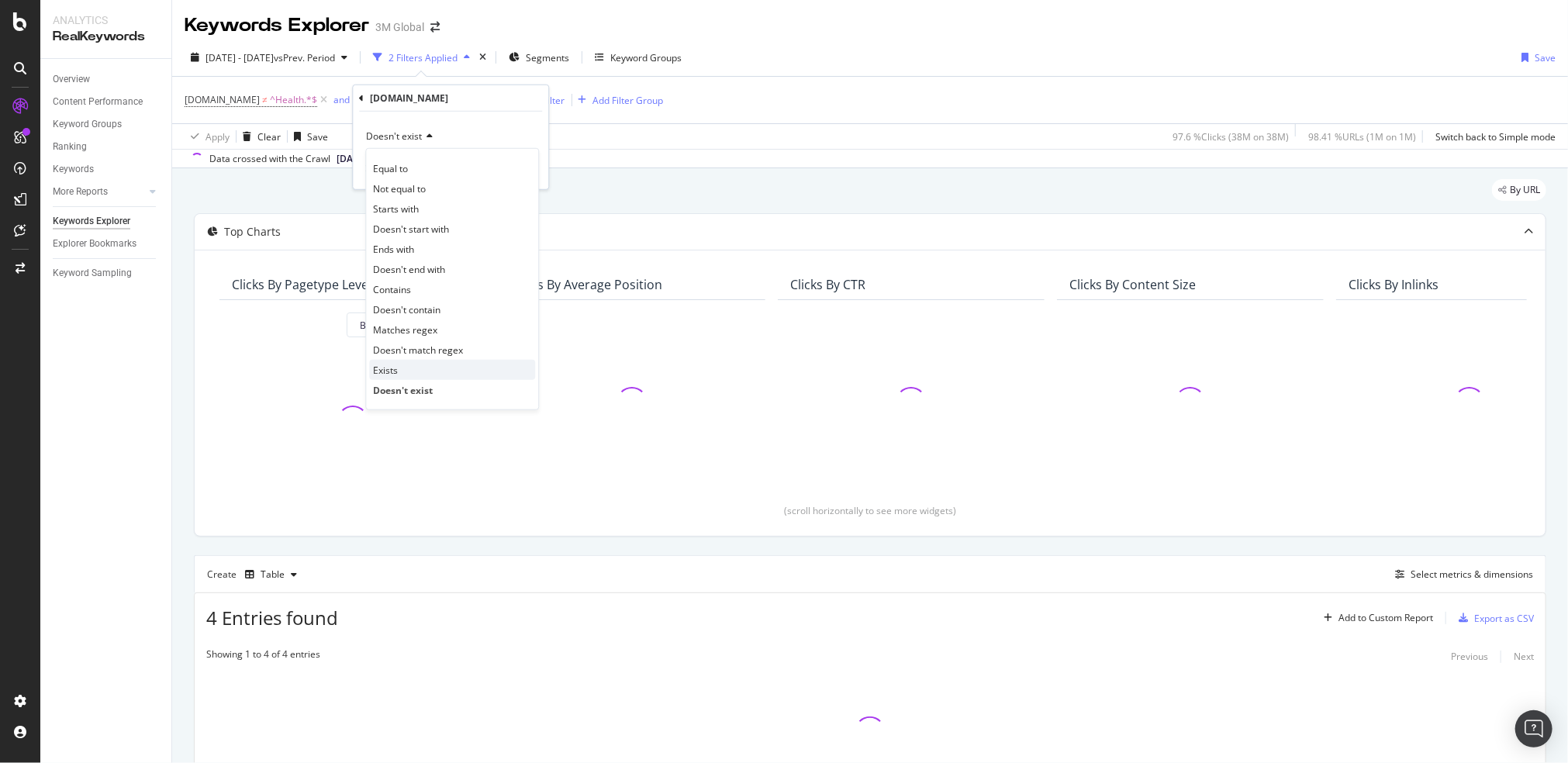
click at [443, 371] on div "Exists" at bounding box center [452, 370] width 166 height 20
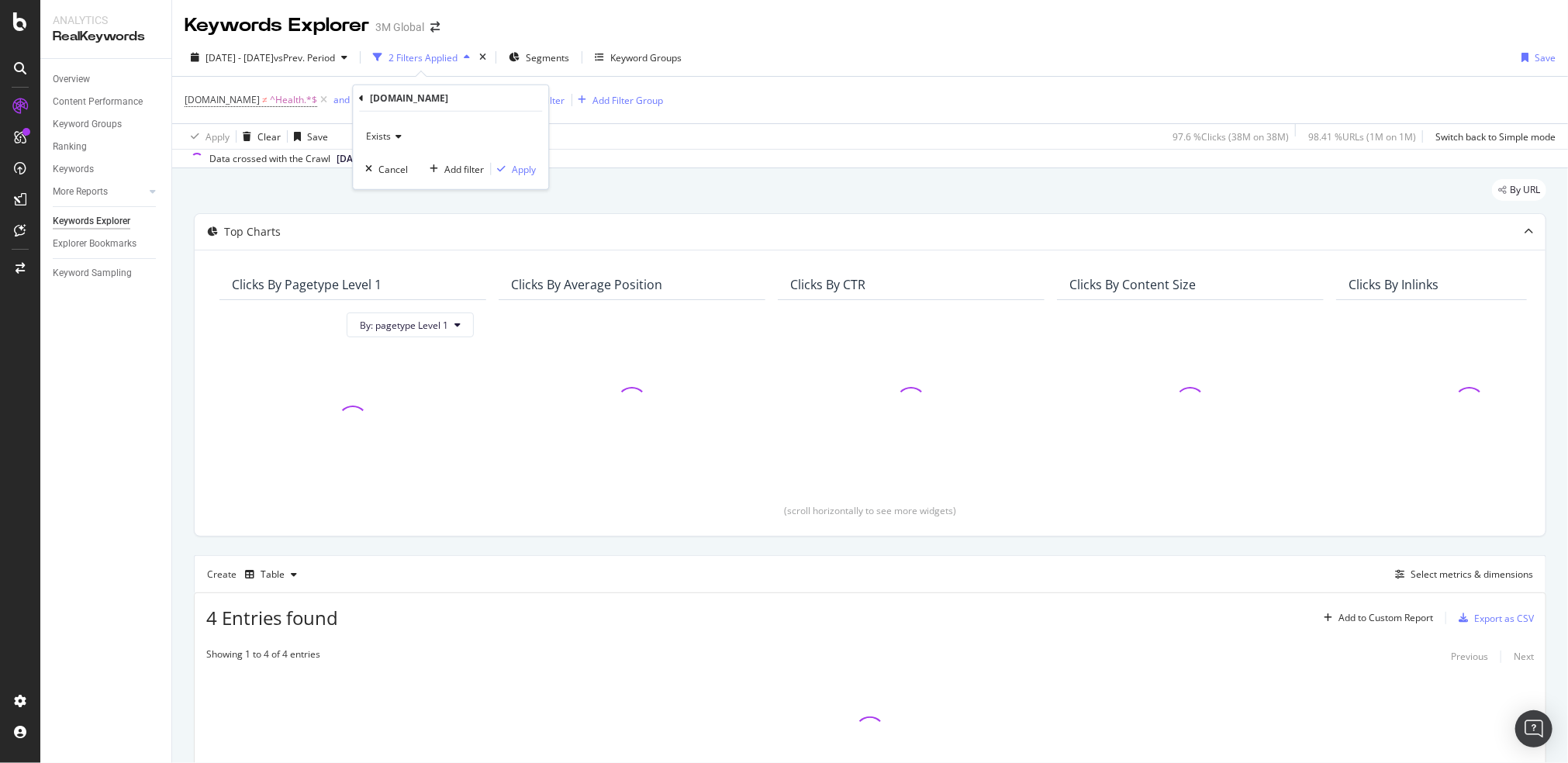
click at [534, 157] on div "Exists Cancel Add filter Apply" at bounding box center [451, 150] width 196 height 77
click at [529, 164] on div "Apply" at bounding box center [524, 168] width 24 height 13
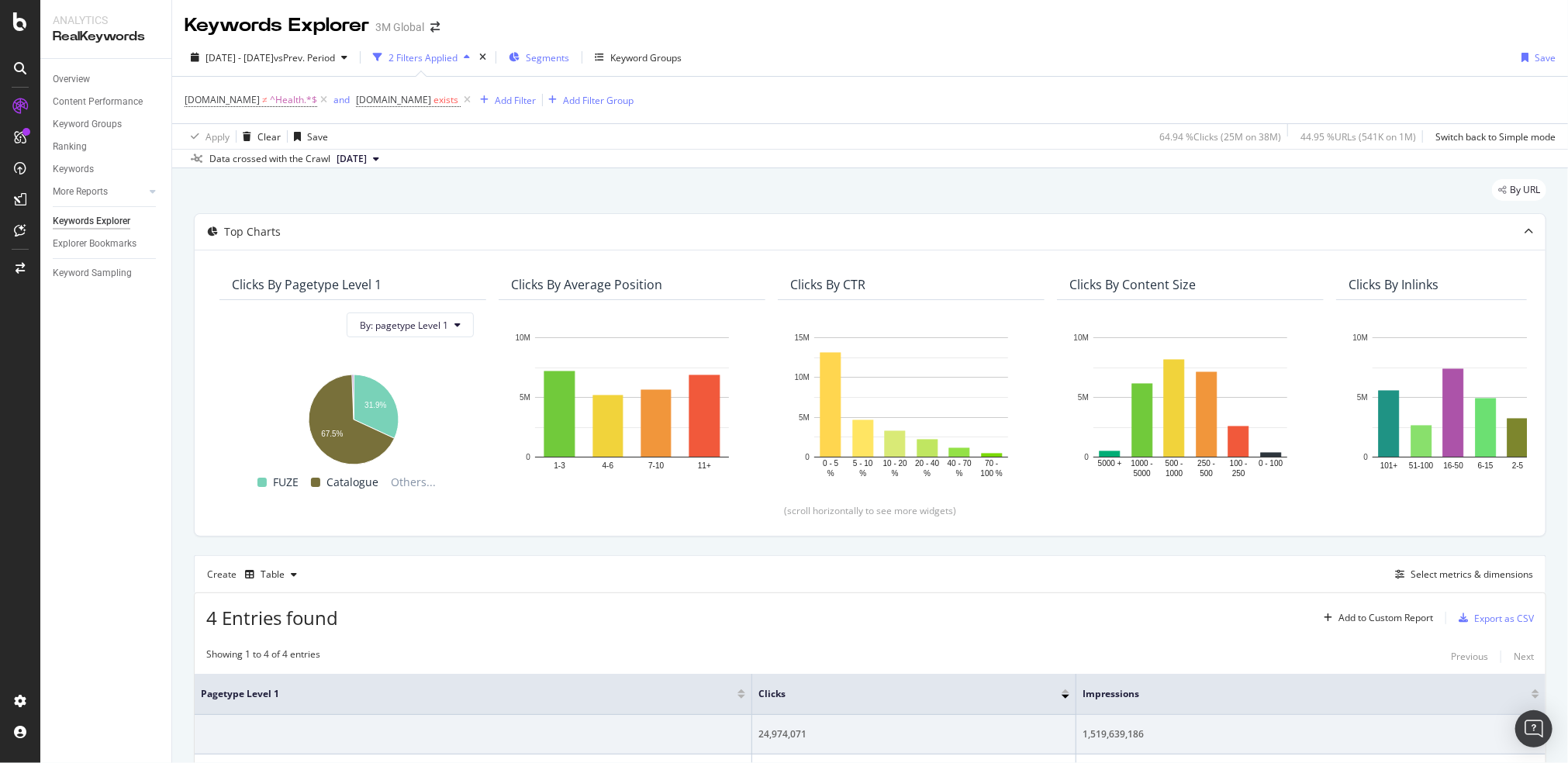
click at [569, 52] on span "Segments" at bounding box center [547, 58] width 44 height 13
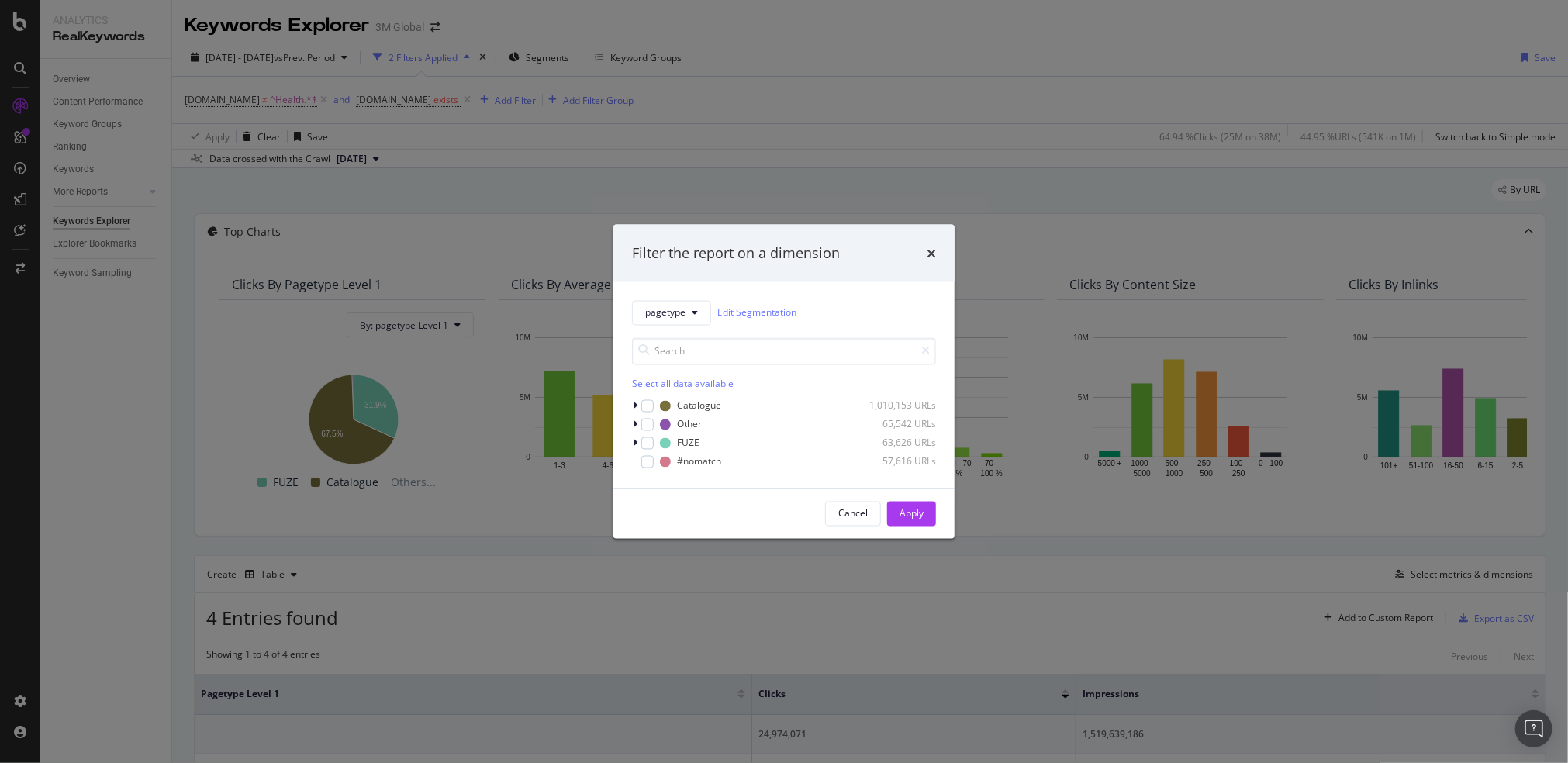
click at [680, 299] on div "pagetype Edit Segmentation Select all data available Catalogue 1,010,153 URLs O…" at bounding box center [784, 385] width 341 height 206
click at [680, 301] on button "pagetype" at bounding box center [671, 313] width 79 height 25
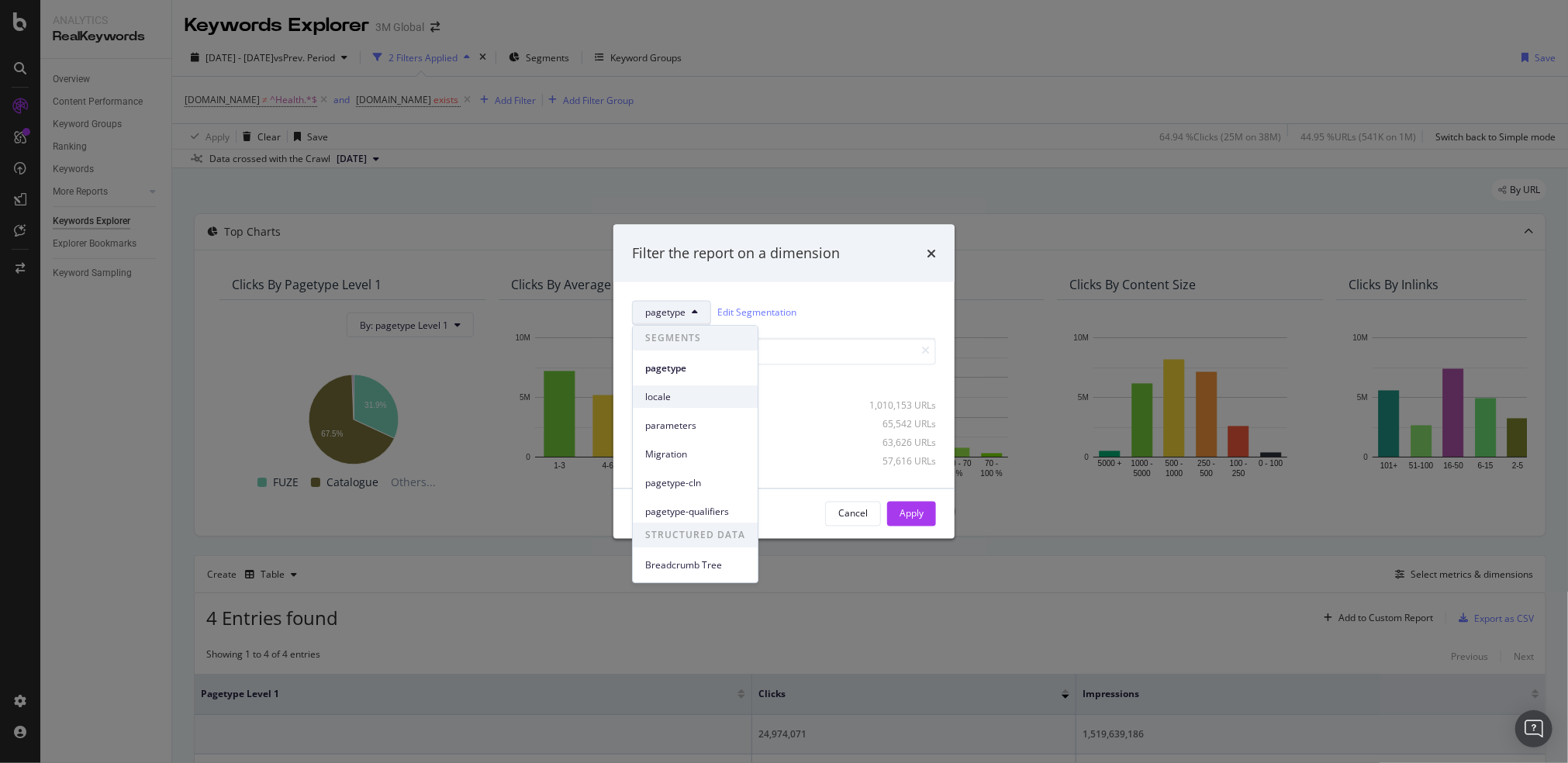
click at [688, 396] on span "locale" at bounding box center [695, 398] width 100 height 14
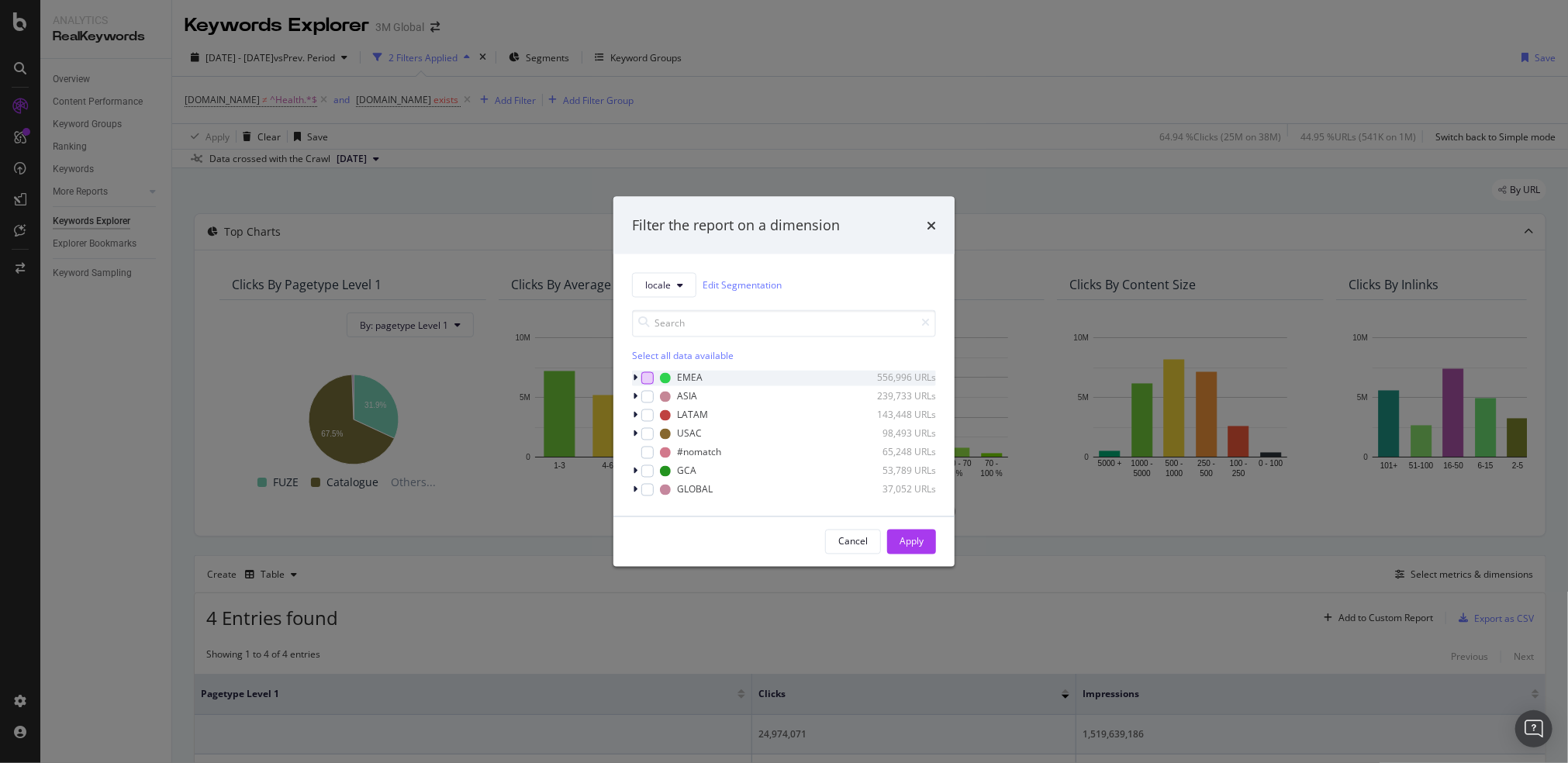
click at [645, 378] on div "modal" at bounding box center [647, 378] width 12 height 12
click at [908, 544] on div "Apply" at bounding box center [911, 542] width 24 height 13
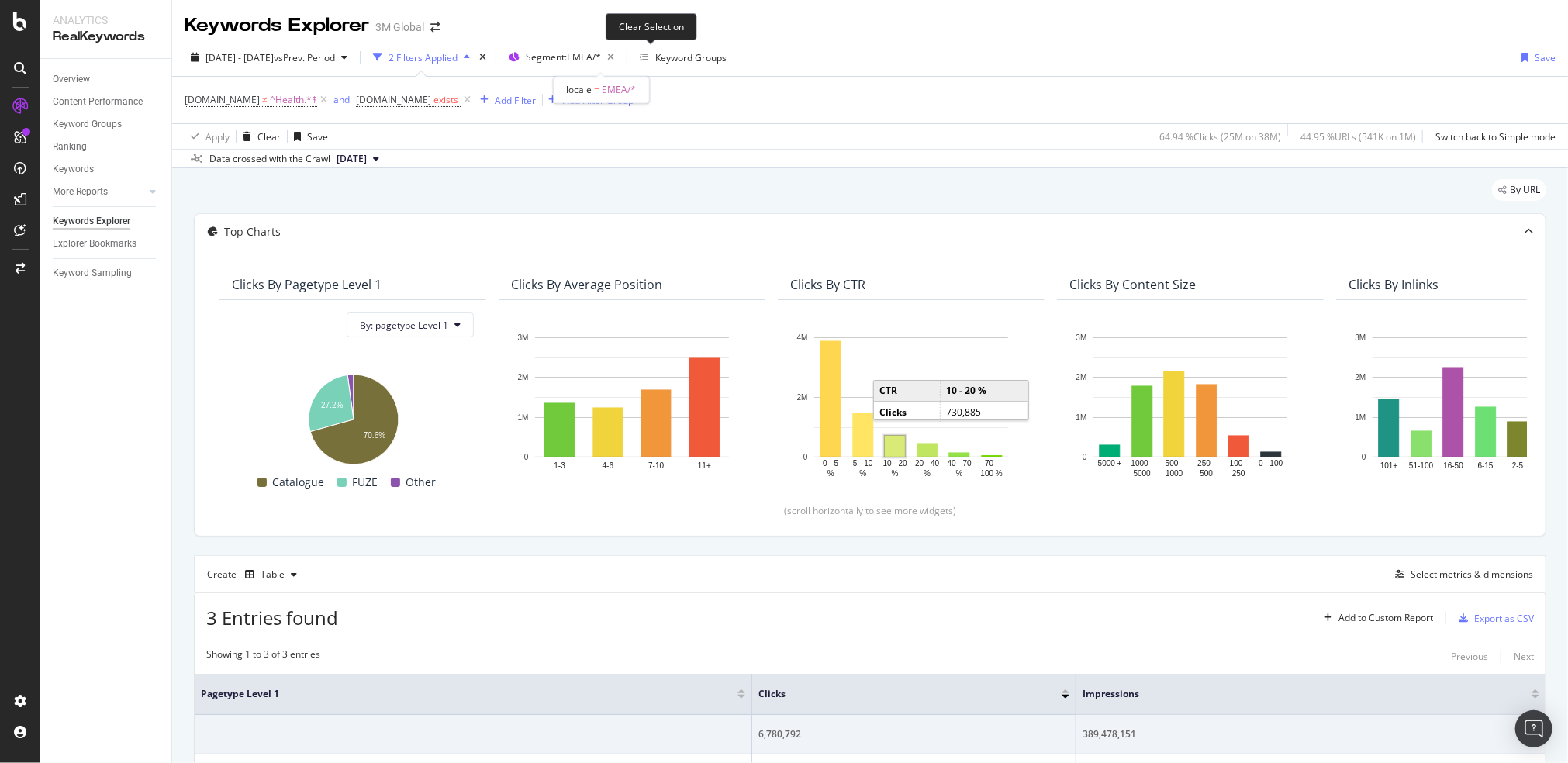
drag, startPoint x: 649, startPoint y: 57, endPoint x: 882, endPoint y: 1, distance: 239.6
click at [620, 57] on icon "button" at bounding box center [611, 57] width 20 height 21
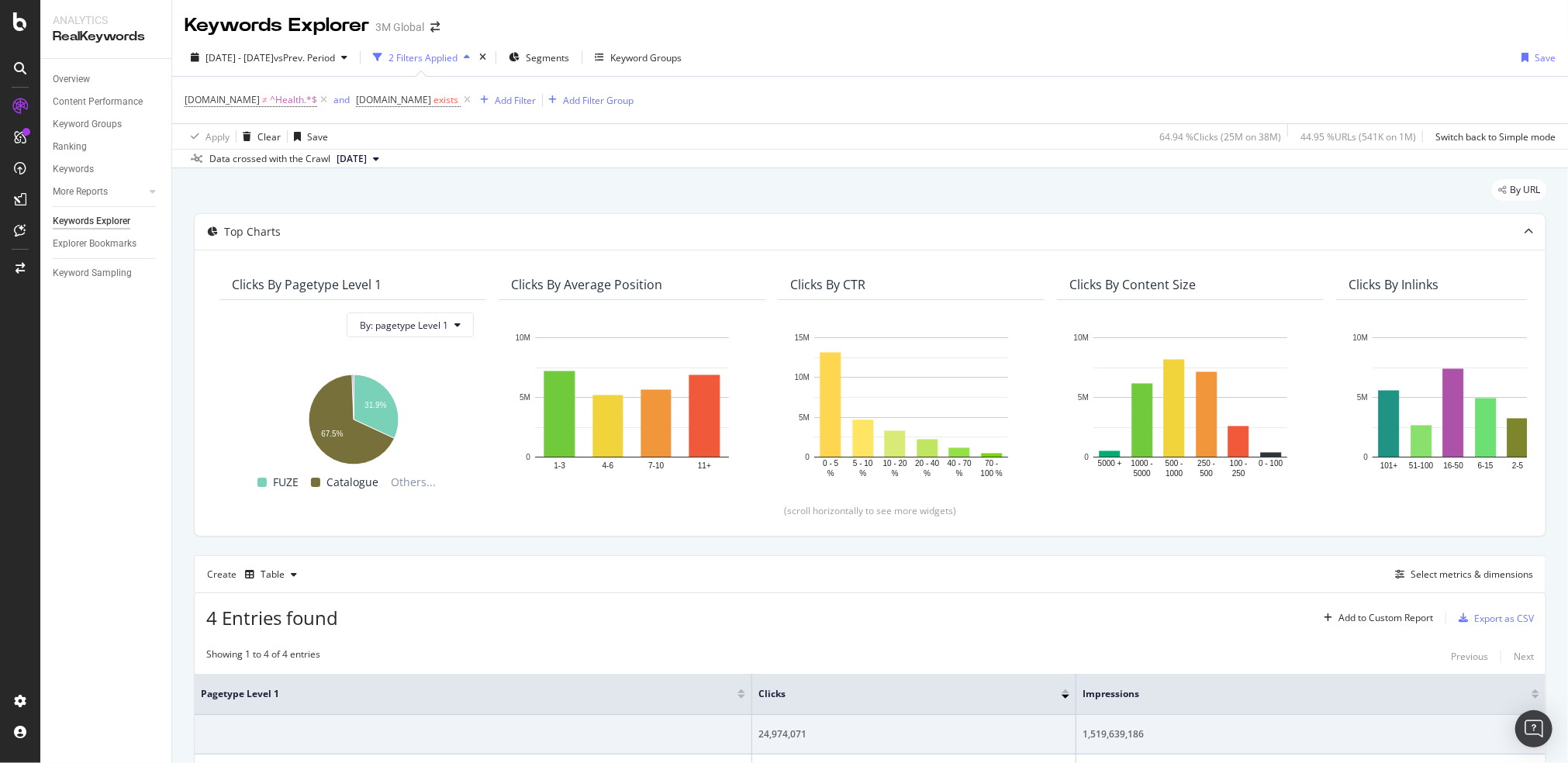
click at [1078, 86] on div "DCSext.Business ≠ ^Health.*$ and DCSext.Business exists Add Filter Add Filter G…" at bounding box center [870, 100] width 1371 height 46
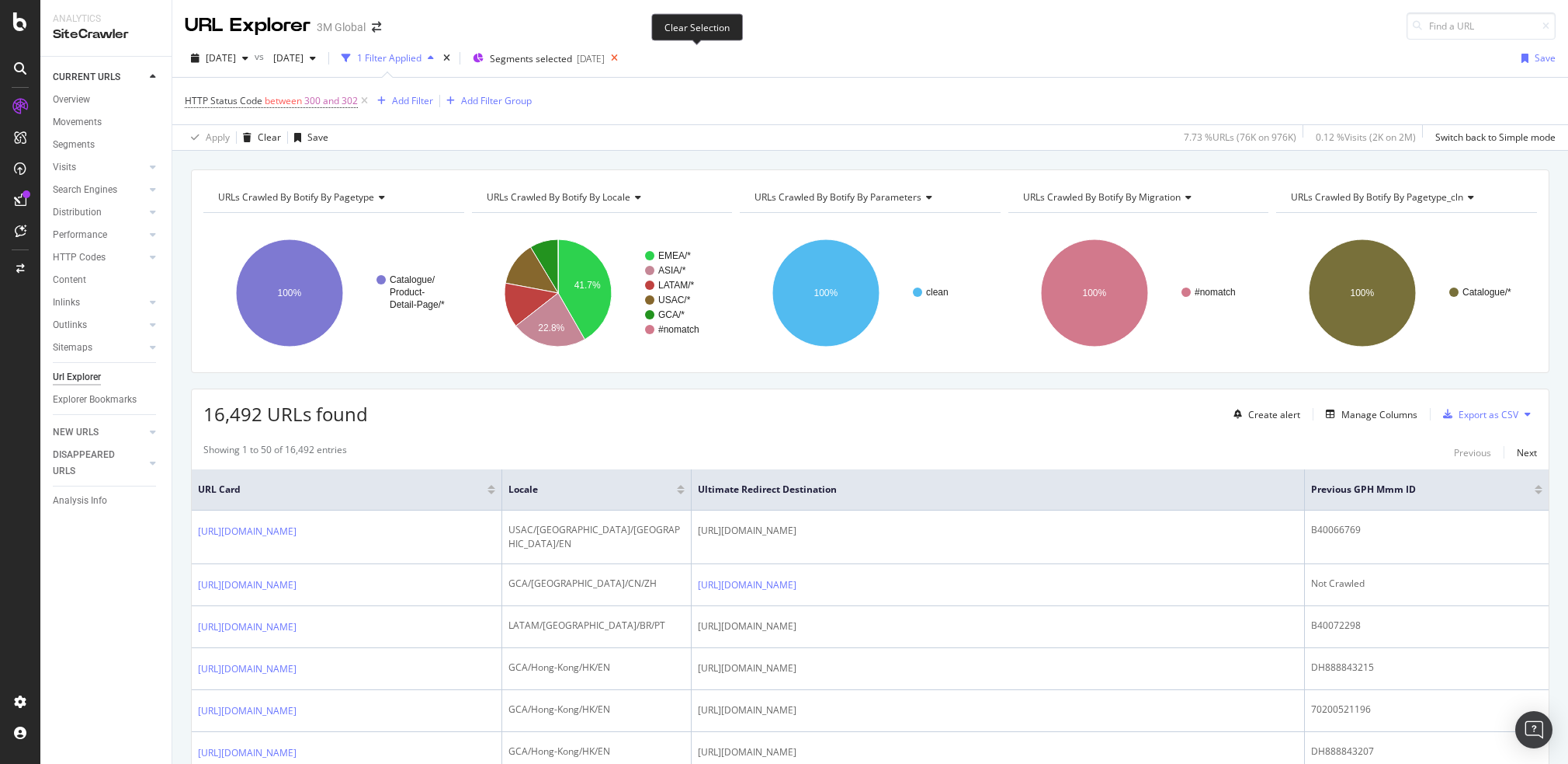
click at [624, 57] on icon at bounding box center [615, 58] width 20 height 21
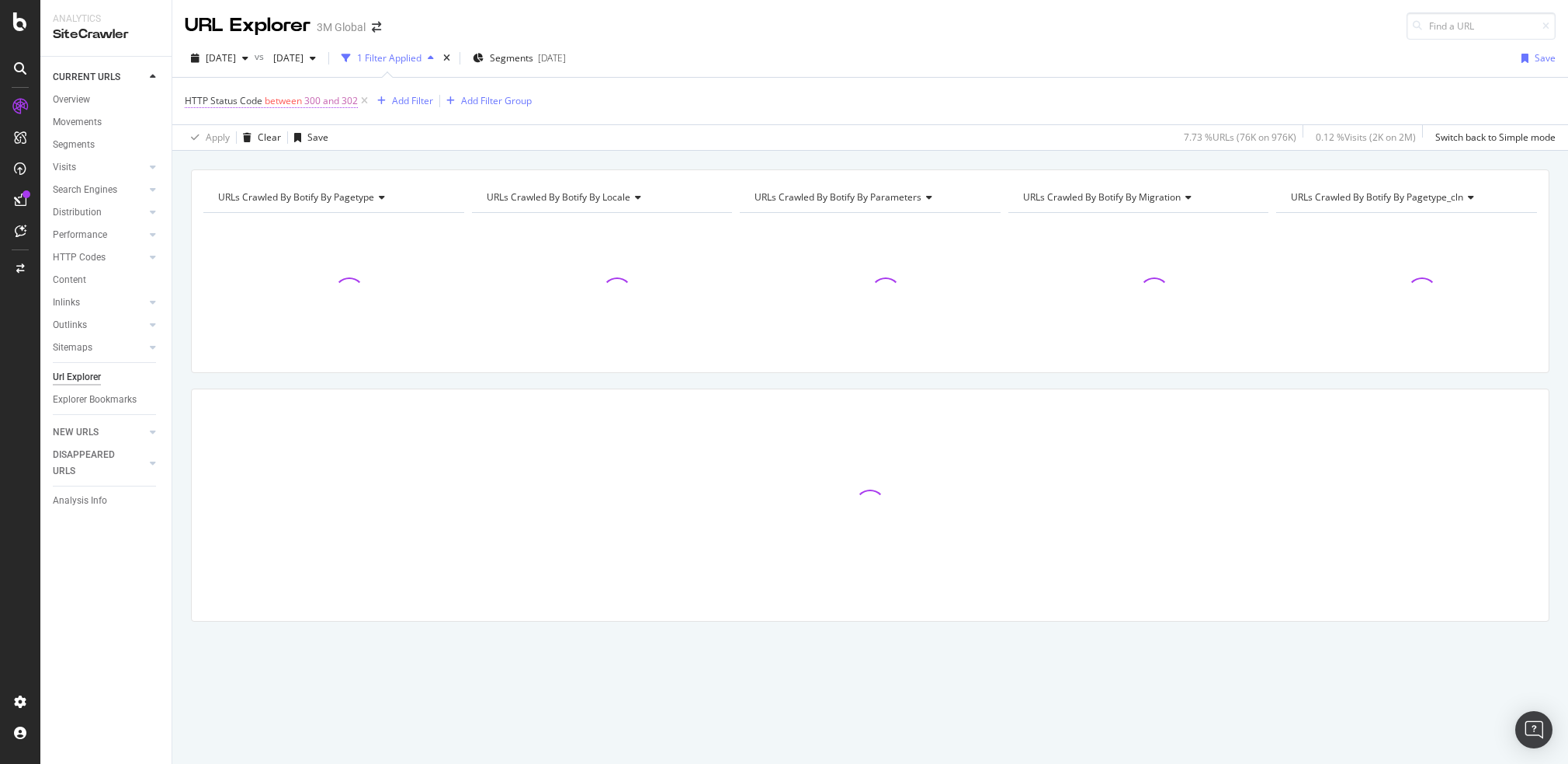
click at [296, 106] on span "between" at bounding box center [283, 101] width 37 height 13
click at [231, 166] on span "Between" at bounding box center [217, 161] width 38 height 13
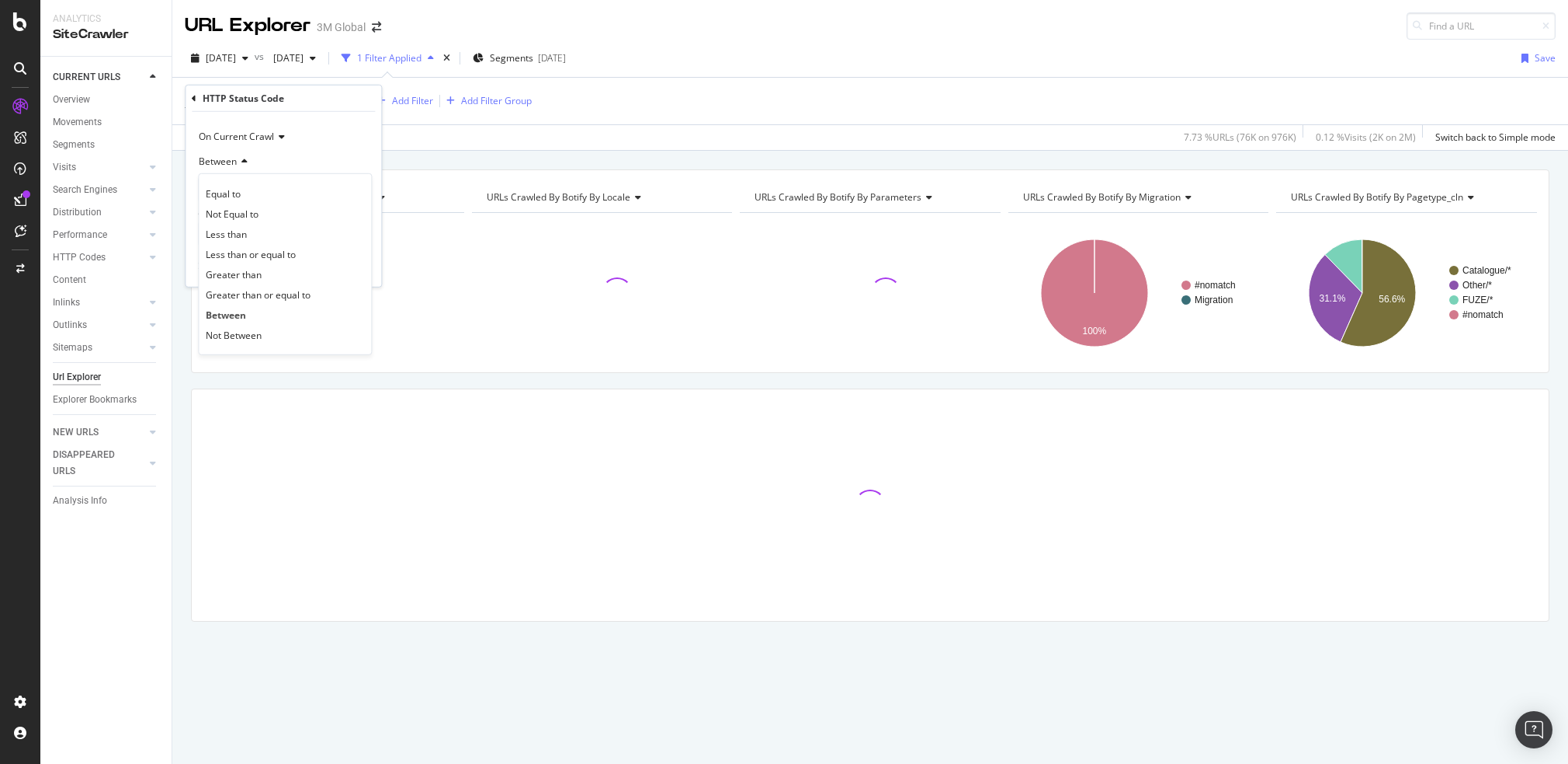
click at [231, 166] on span "Between" at bounding box center [217, 161] width 38 height 13
click at [252, 170] on div "Between" at bounding box center [283, 161] width 171 height 25
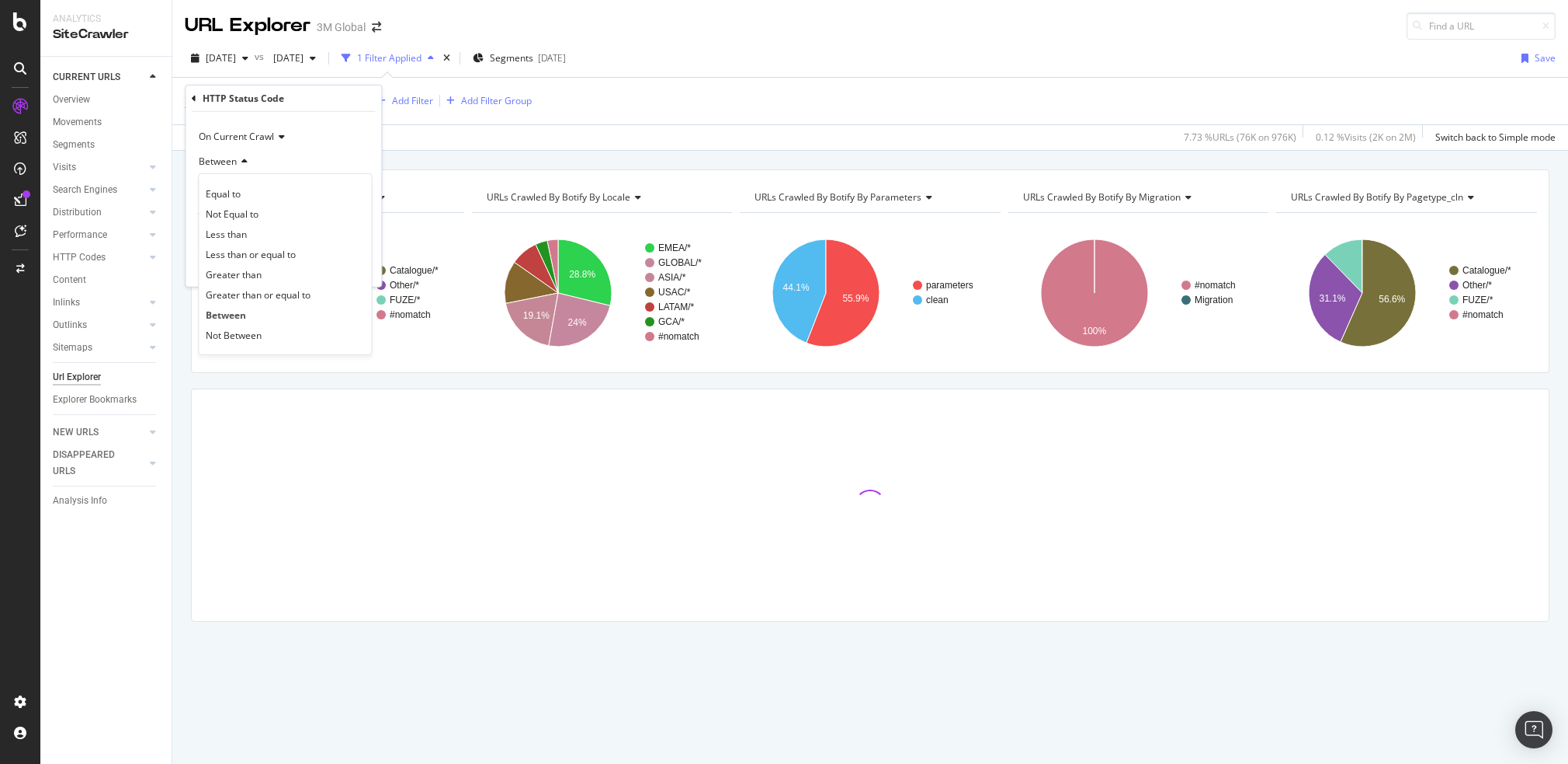
click at [274, 158] on div "Between" at bounding box center [283, 161] width 171 height 25
click at [255, 189] on input "300" at bounding box center [283, 190] width 171 height 25
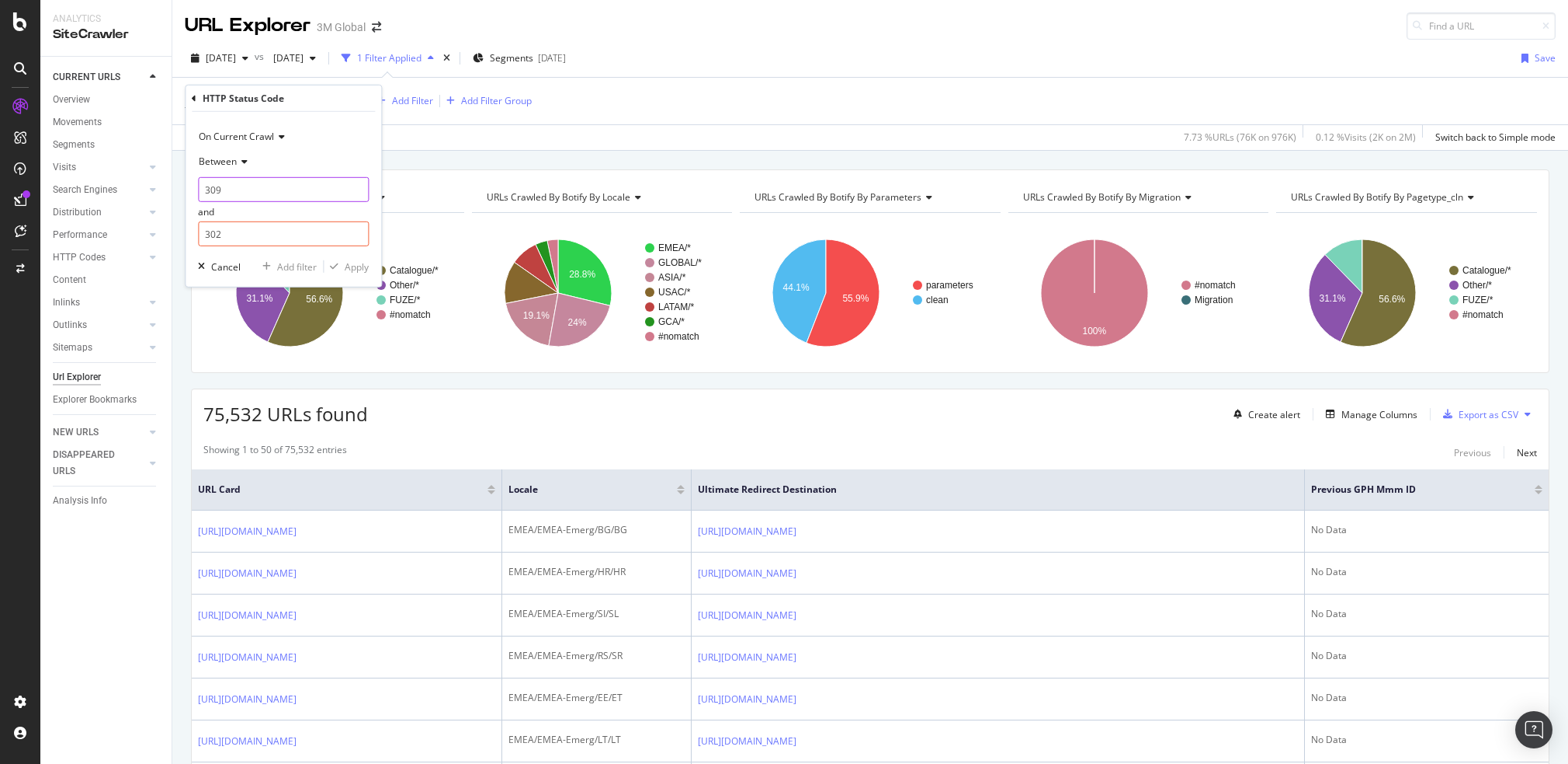
type input "309"
type input "599"
click at [361, 261] on div "Apply" at bounding box center [356, 266] width 24 height 13
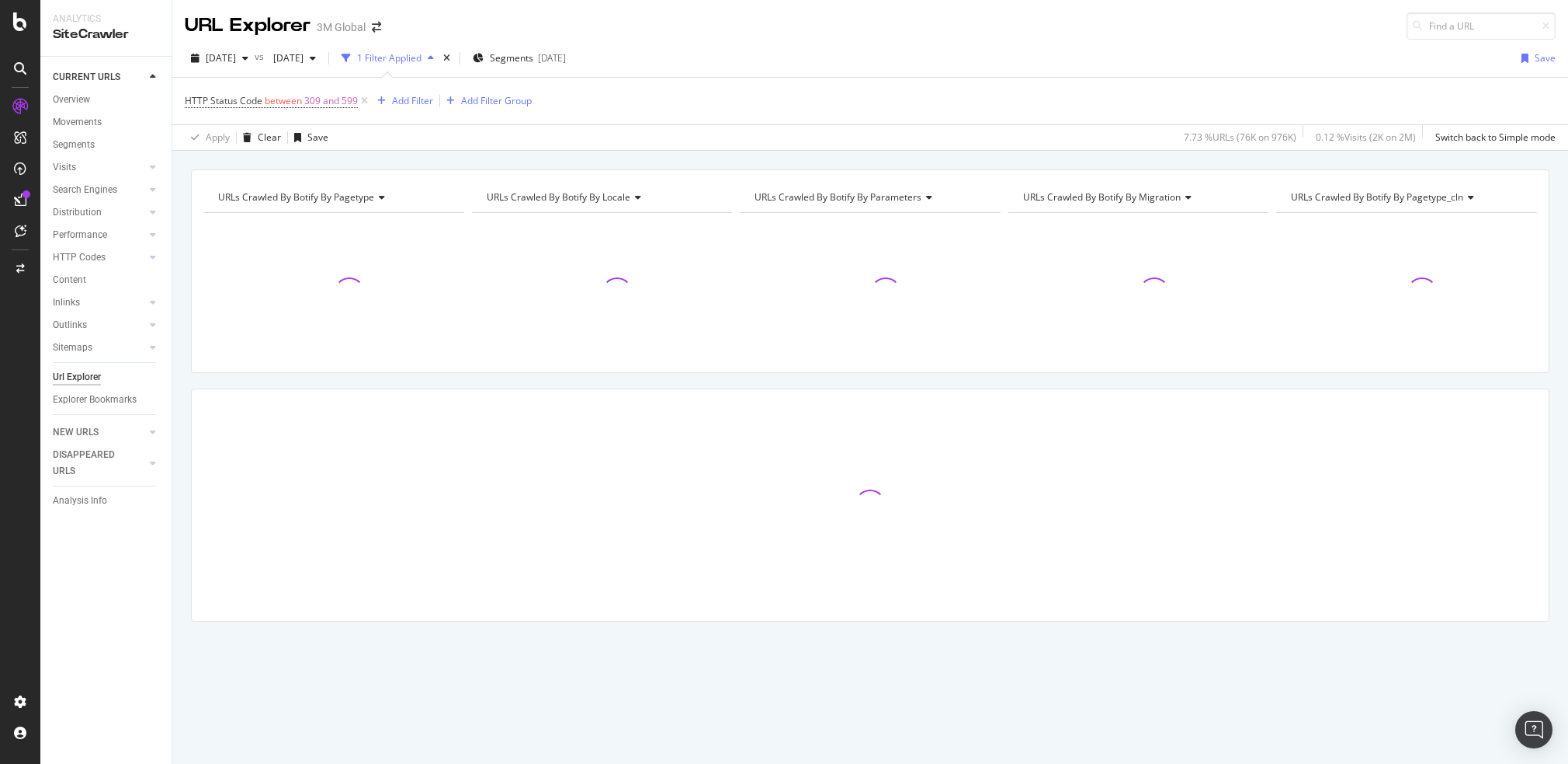
click at [686, 100] on div "HTTP Status Code between 309 and 599 Add Filter Add Filter Group" at bounding box center [870, 101] width 1371 height 46
click at [89, 399] on div "Explorer Bookmarks" at bounding box center [94, 400] width 84 height 16
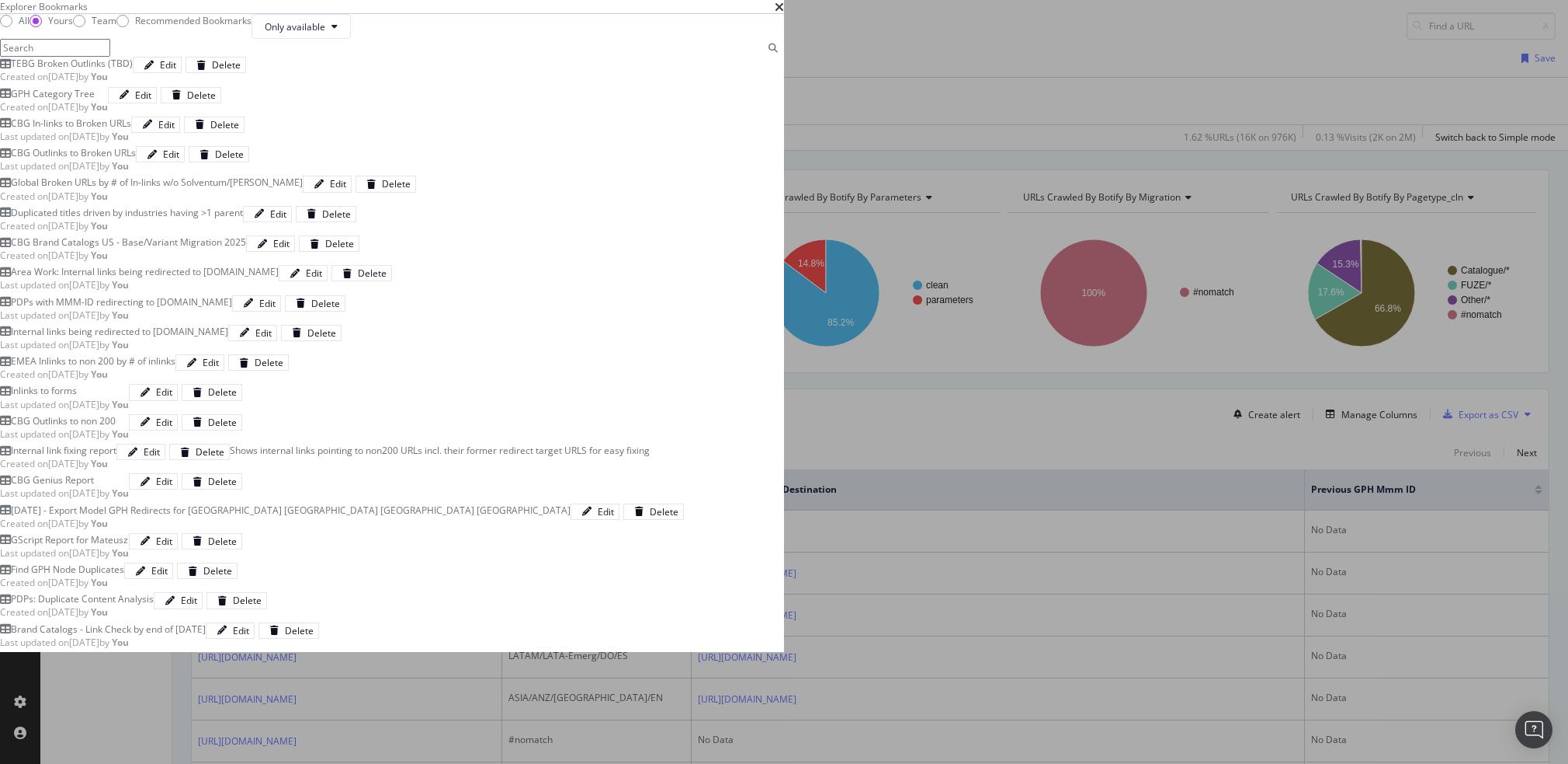
click at [303, 189] on div "Global Broken URLs by # of In-links w/o Solventum/[PERSON_NAME]" at bounding box center [157, 182] width 292 height 13
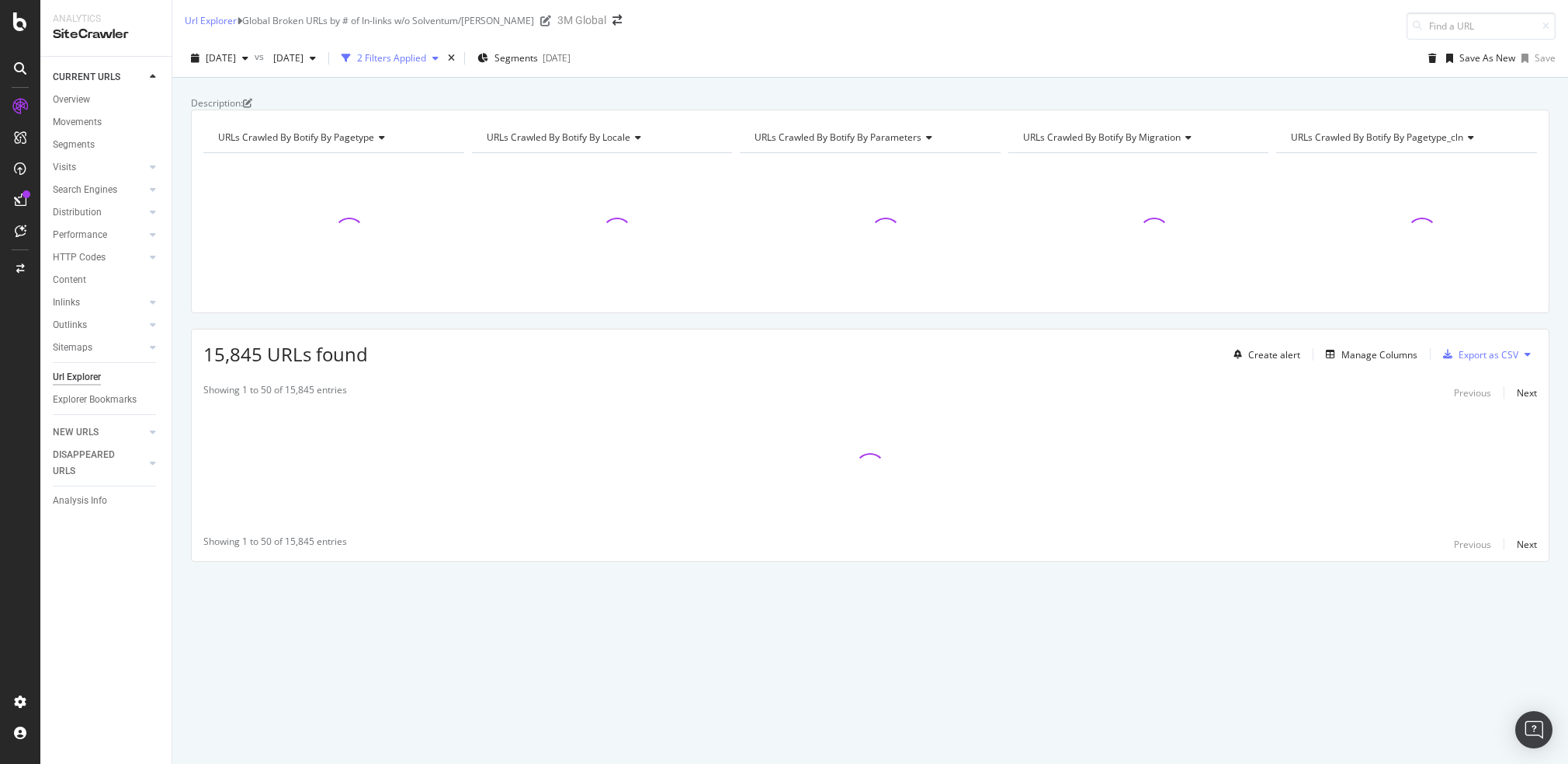
click at [426, 55] on div "2 Filters Applied" at bounding box center [392, 58] width 69 height 13
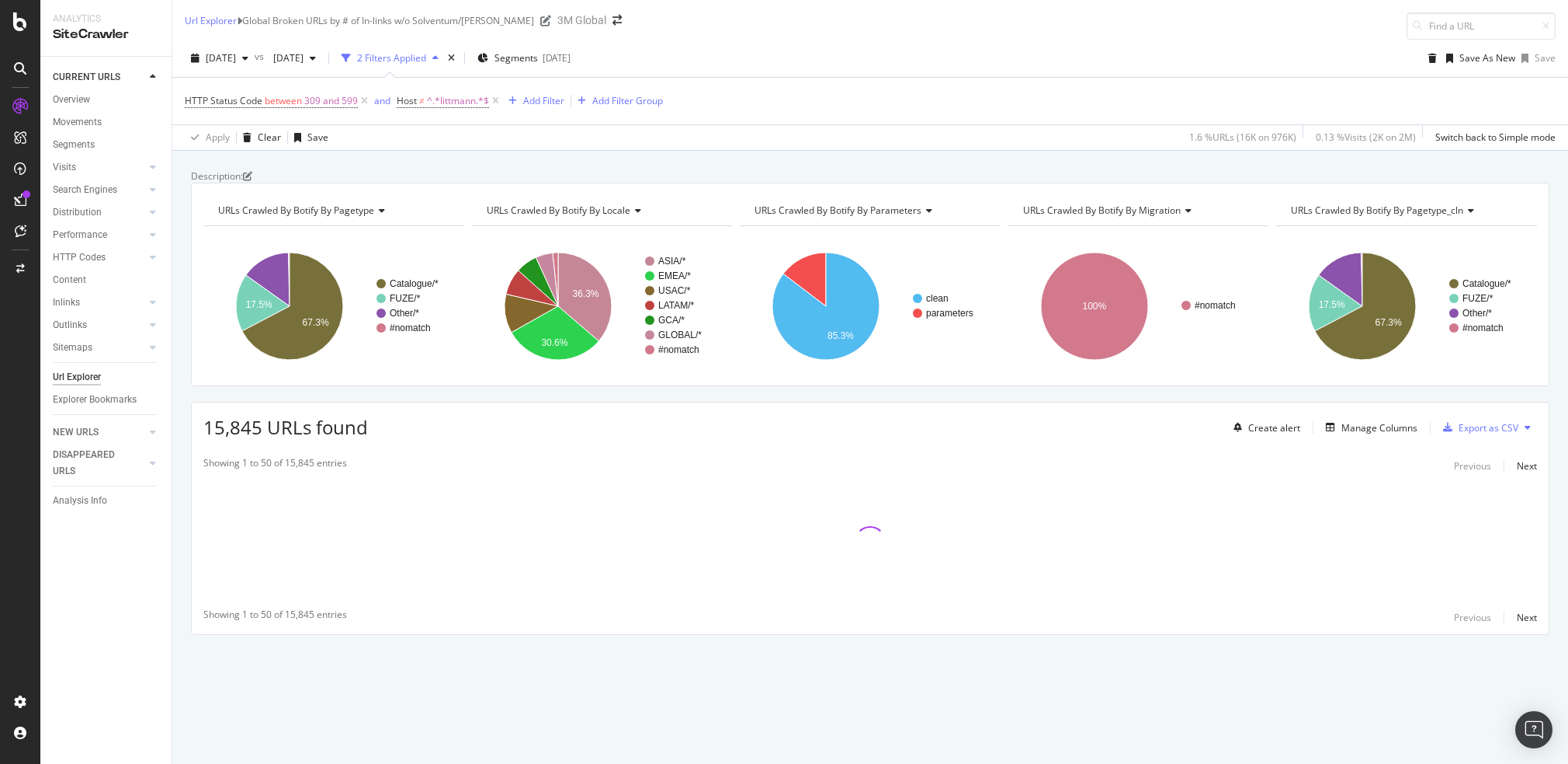
click at [702, 142] on div "Apply Clear Save 1.6 % URLs ( 16K on 976K ) 0.13 % Visits ( 2K on 2M ) Switch b…" at bounding box center [870, 137] width 1396 height 26
click at [619, 143] on div "Apply Clear Save 1.6 % URLs ( 16K on 976K ) 0.13 % Visits ( 2K on 2M ) Switch b…" at bounding box center [870, 137] width 1396 height 26
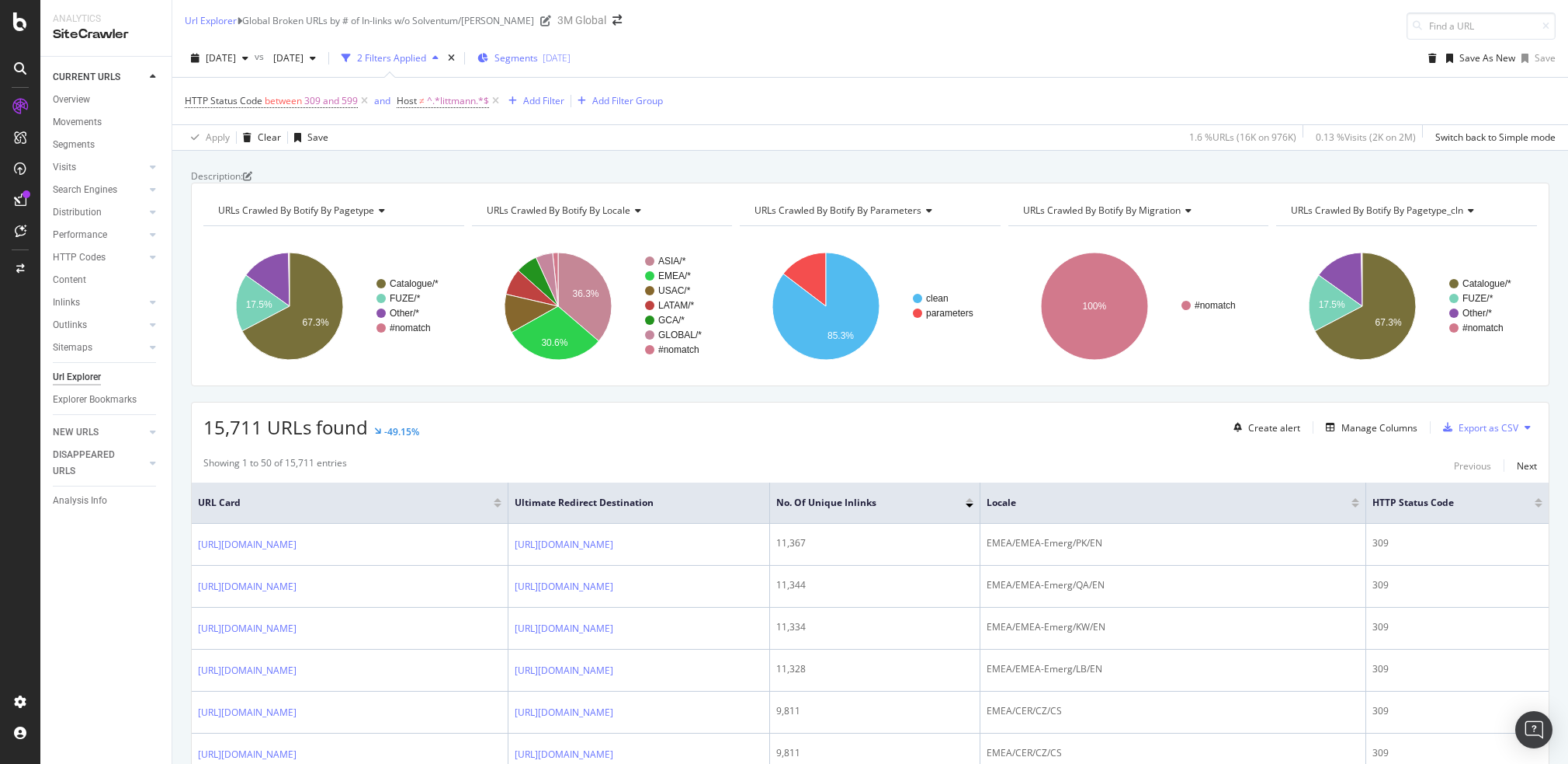
click at [538, 54] on span "Segments" at bounding box center [516, 58] width 44 height 13
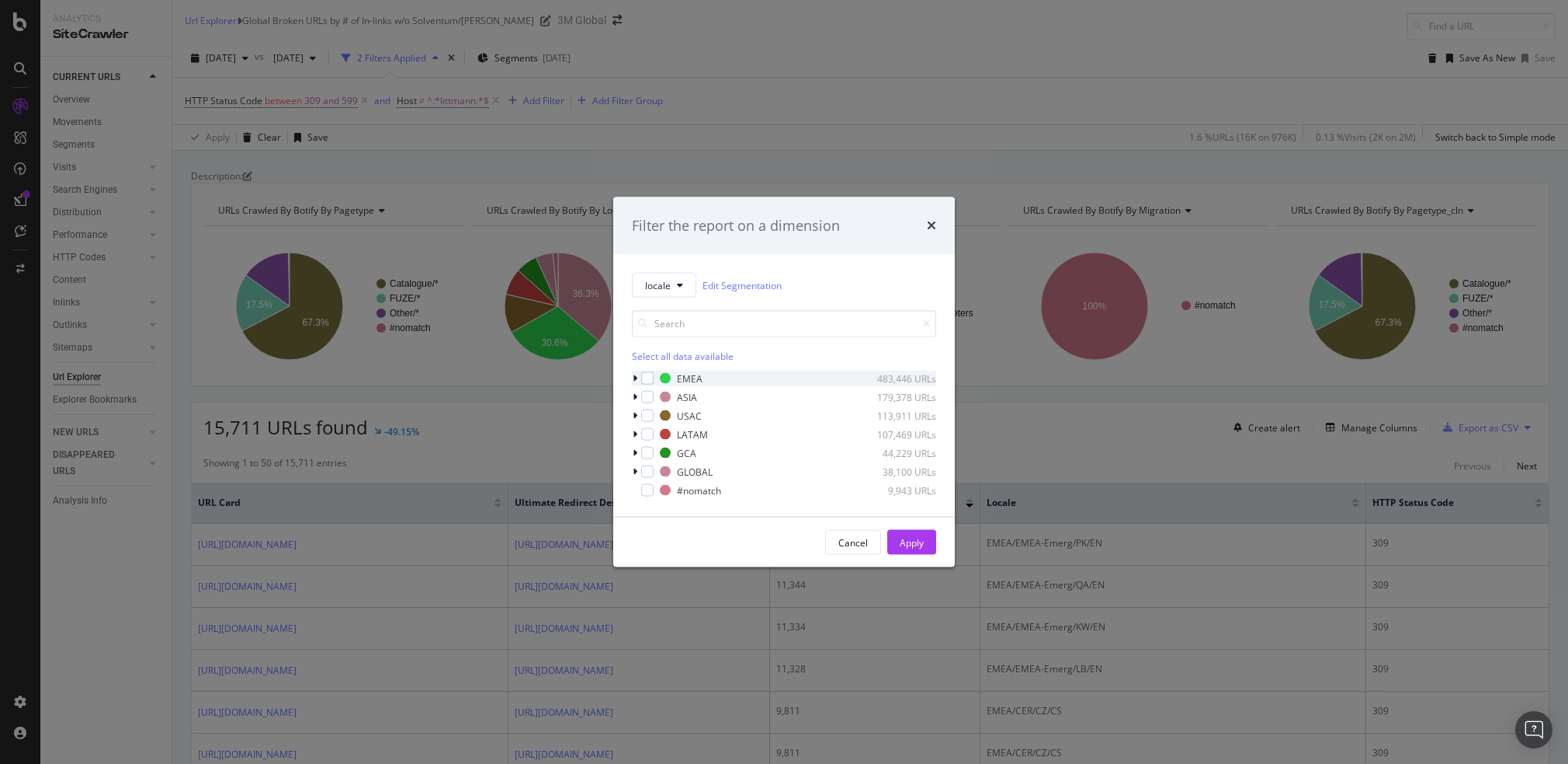
click at [655, 376] on div "EMEA 483,446 URLs" at bounding box center [784, 378] width 304 height 15
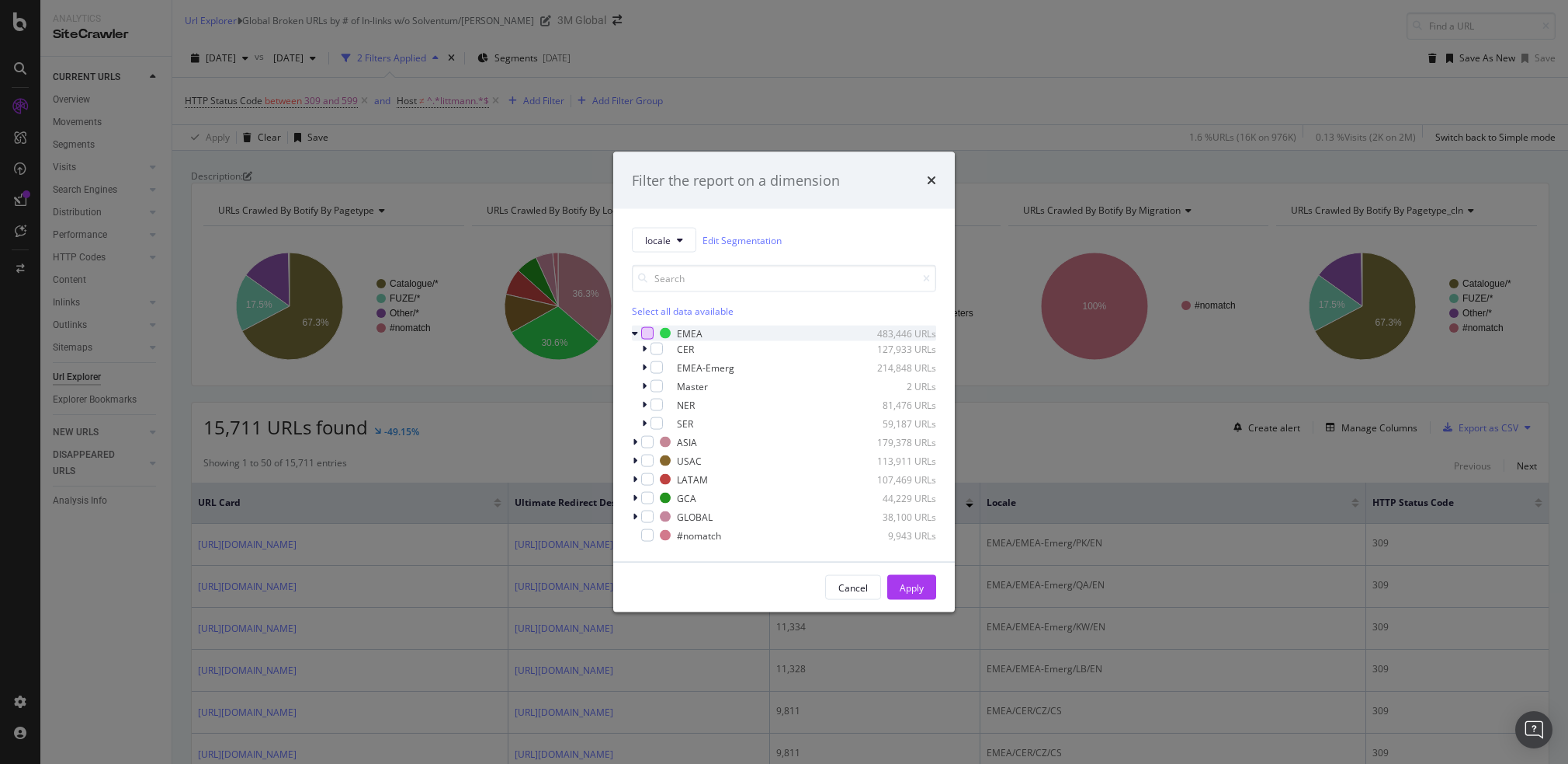
click at [651, 337] on div "modal" at bounding box center [648, 333] width 12 height 12
click at [919, 587] on div "Apply" at bounding box center [911, 587] width 24 height 13
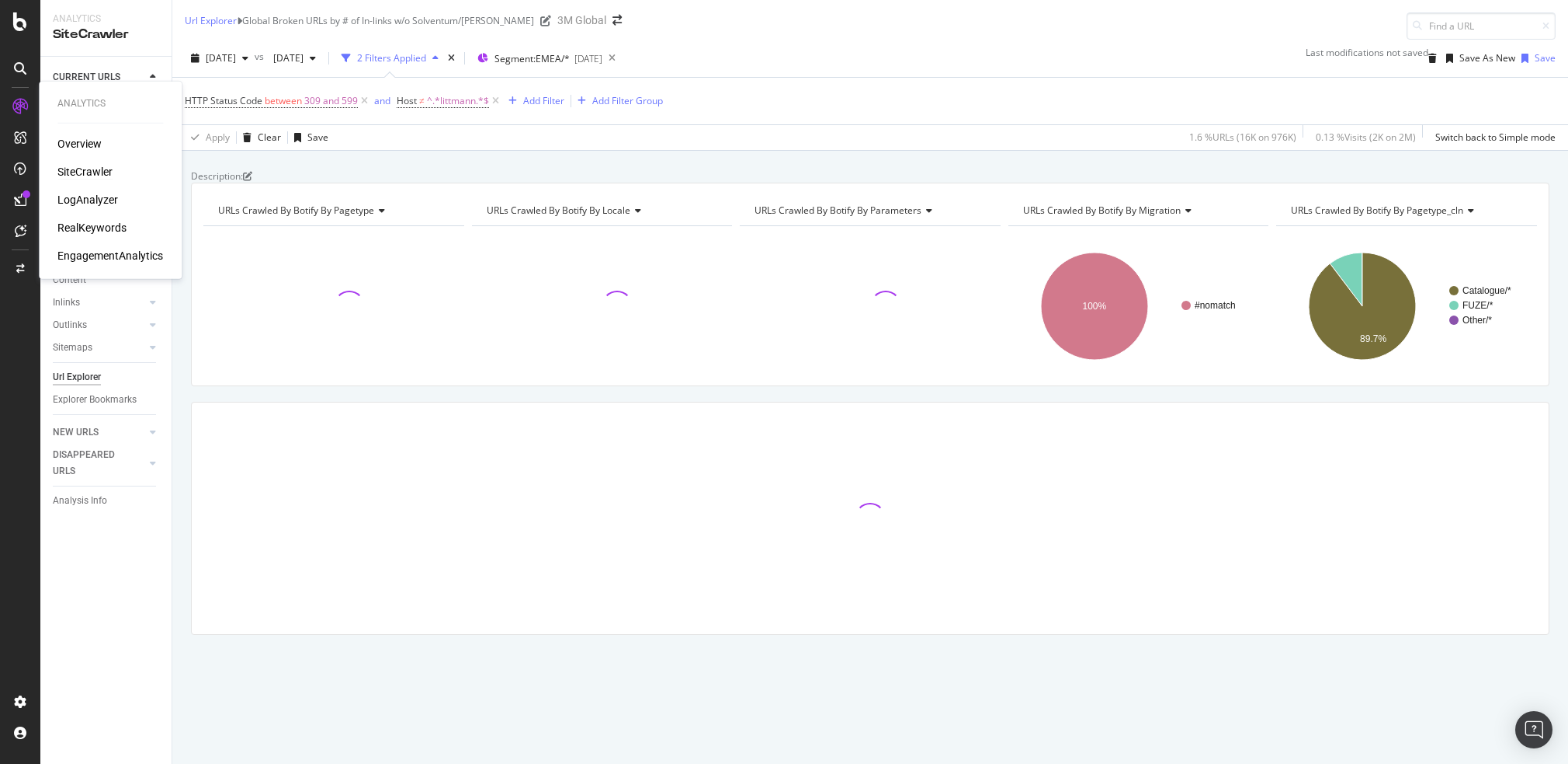
click at [87, 167] on div "SiteCrawler" at bounding box center [85, 171] width 55 height 15
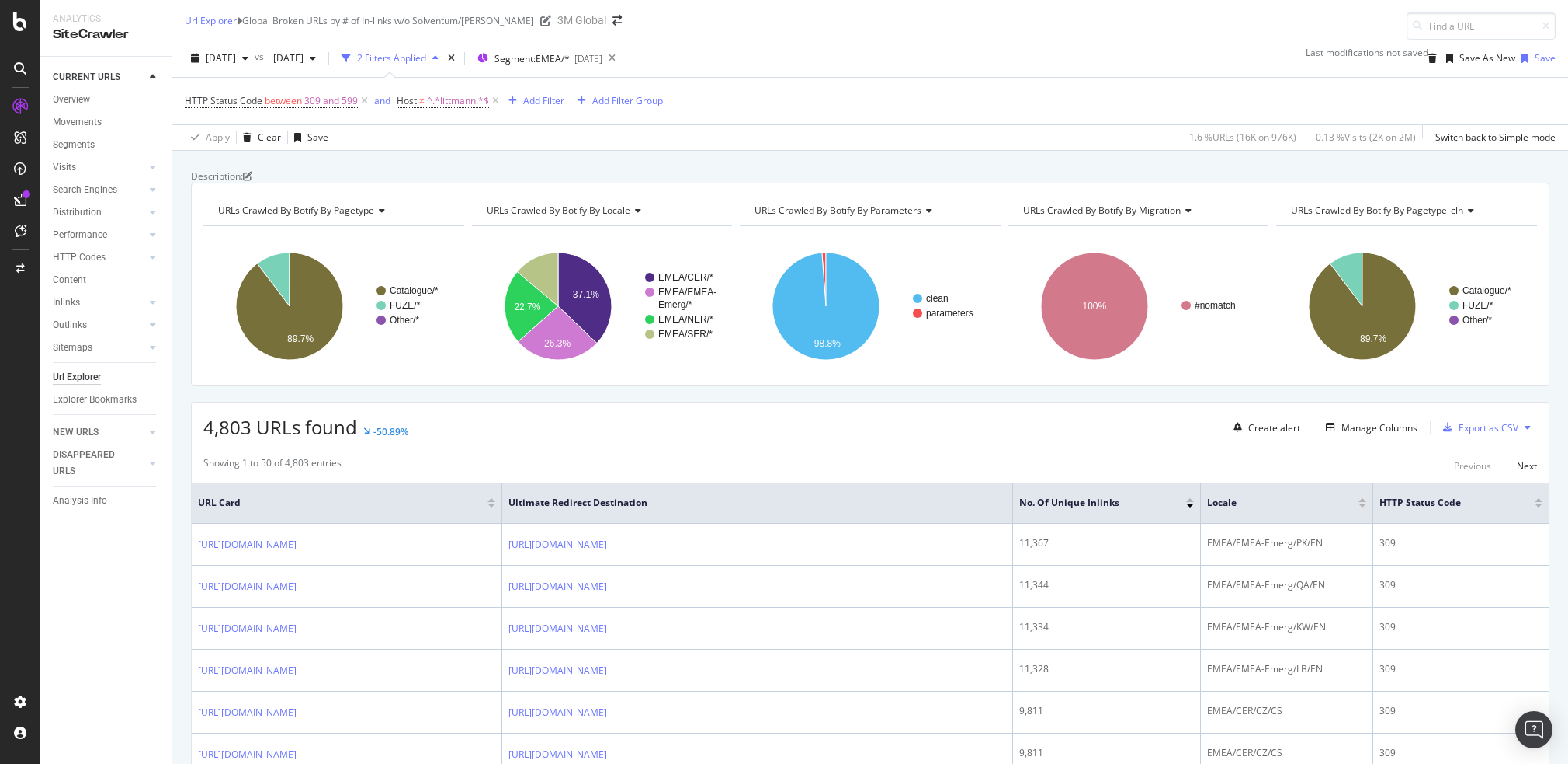
click at [441, 145] on div "Apply Clear Save 1.6 % URLs ( 16K on 976K ) 0.13 % Visits ( 2K on 2M ) Switch b…" at bounding box center [870, 137] width 1396 height 26
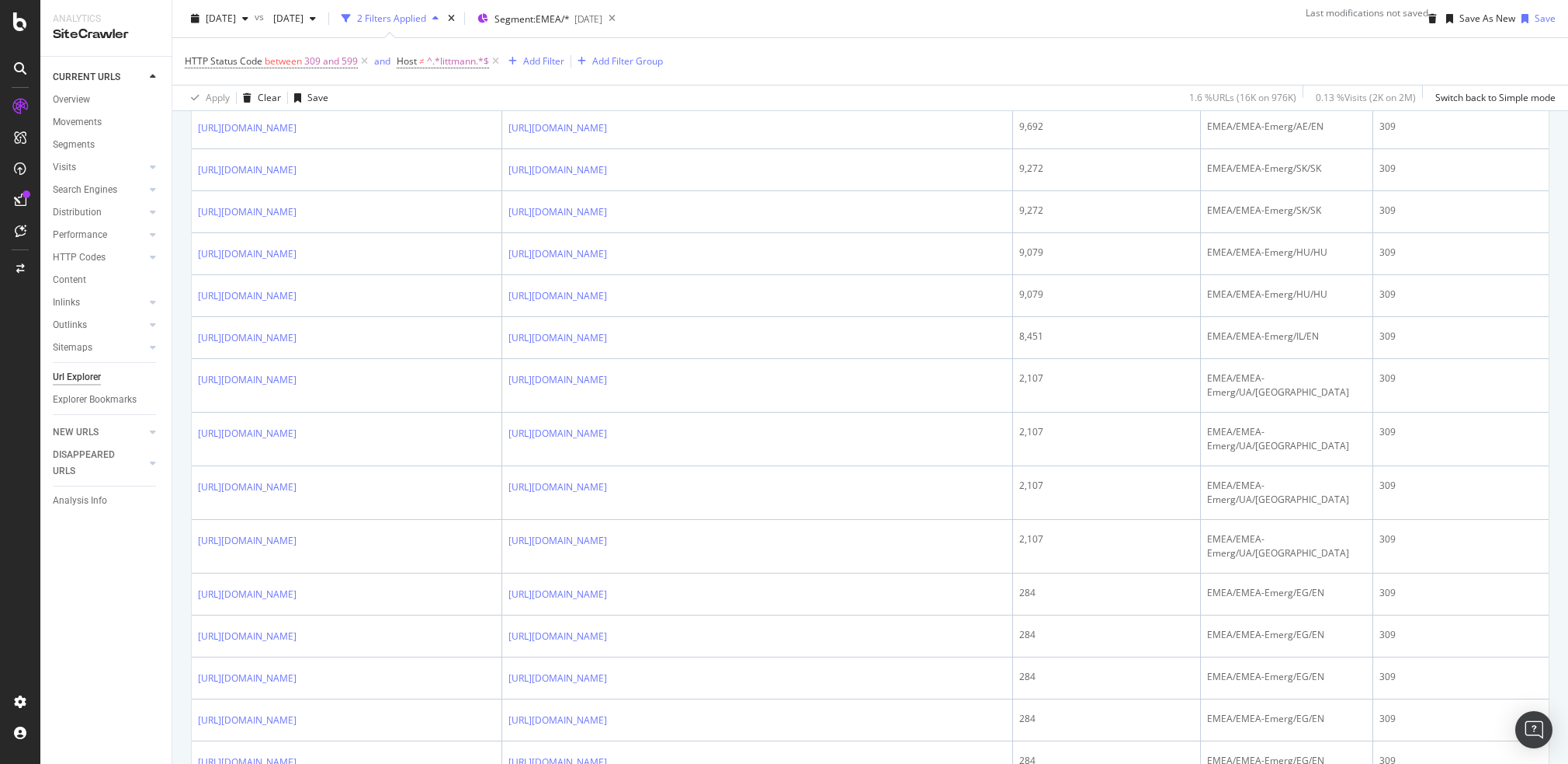
scroll to position [362, 0]
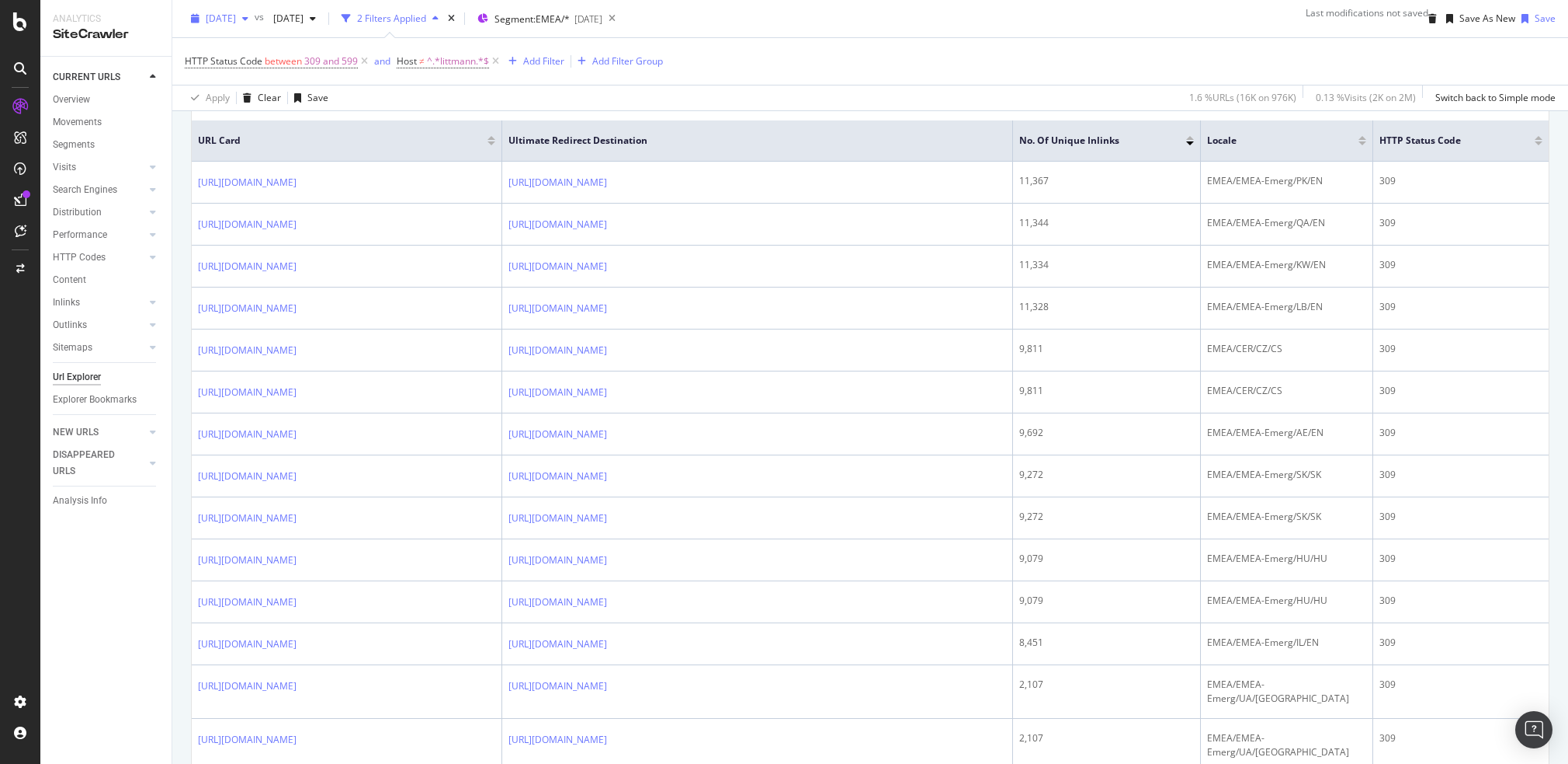
click at [236, 15] on span "[DATE]" at bounding box center [221, 18] width 30 height 13
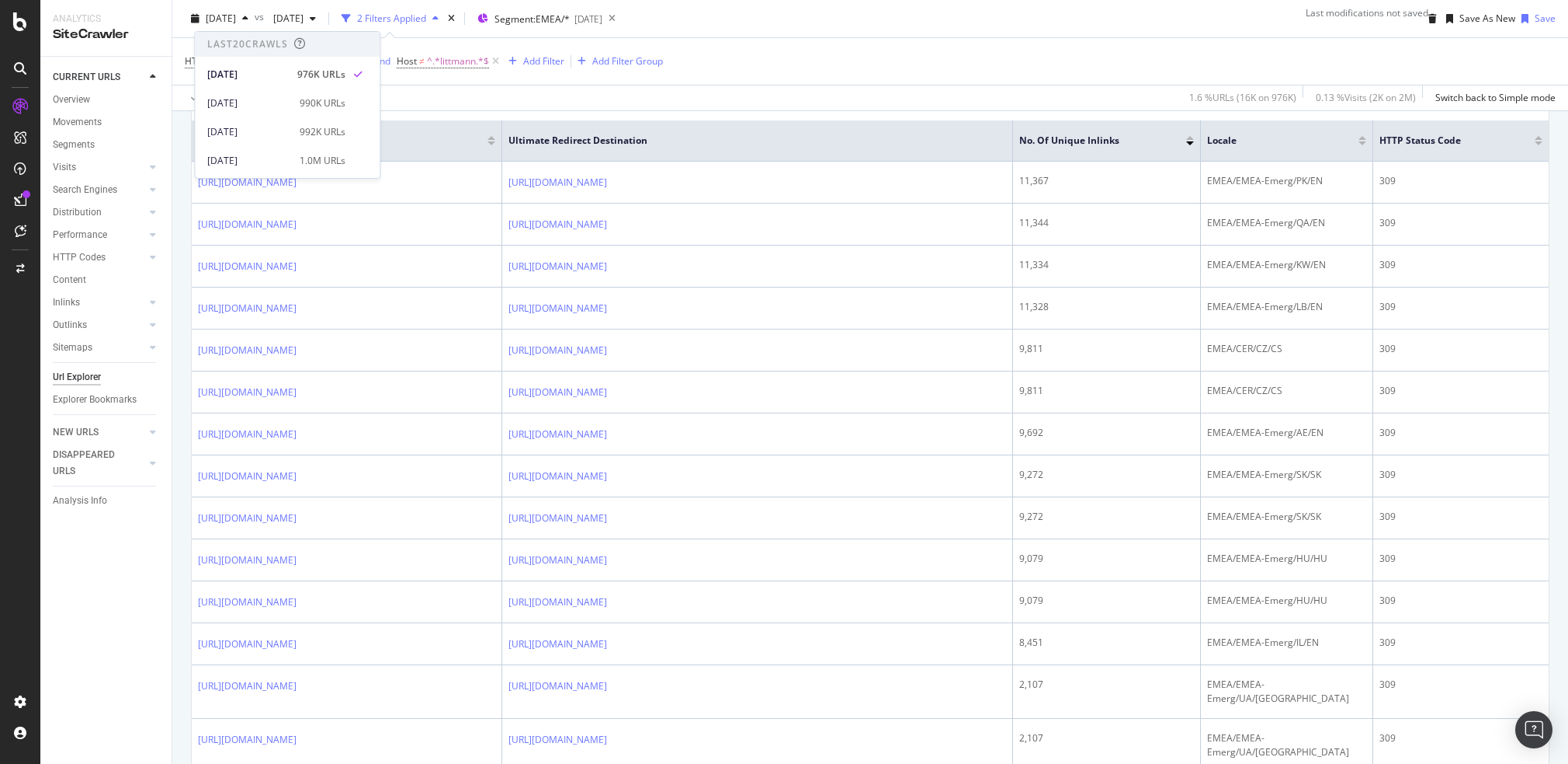
click at [472, 108] on div "Apply Clear Save 1.6 % URLs ( 16K on 976K ) 0.13 % Visits ( 2K on 2M ) Switch b…" at bounding box center [870, 97] width 1396 height 26
